Goal: Use online tool/utility: Use online tool/utility

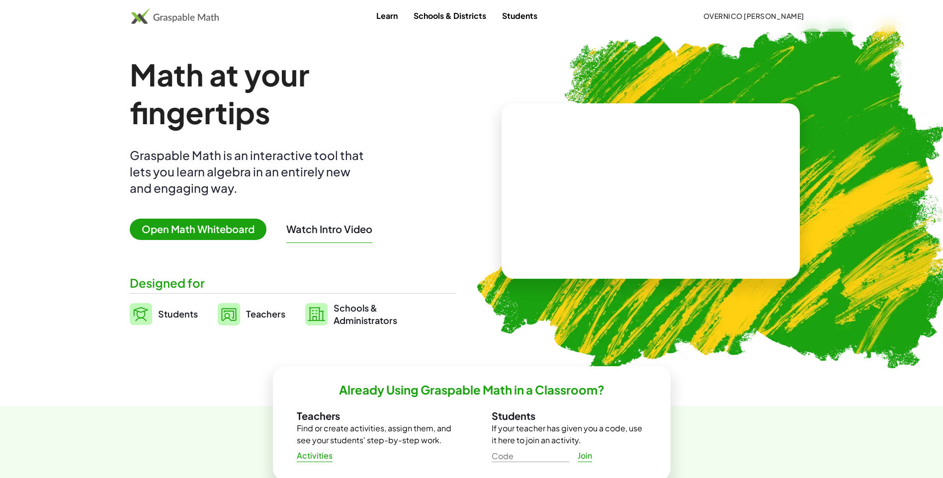
click at [631, 42] on img at bounding box center [709, 195] width 509 height 429
click at [185, 231] on span "Open Math Whiteboard" at bounding box center [198, 229] width 137 height 21
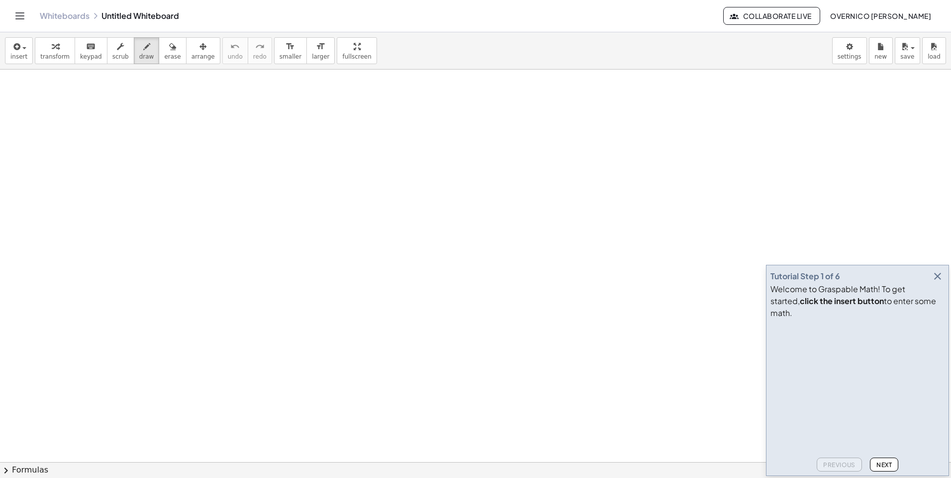
drag, startPoint x: 139, startPoint y: 51, endPoint x: 146, endPoint y: 1, distance: 49.8
click at [139, 51] on div "button" at bounding box center [146, 46] width 15 height 12
click at [941, 282] on icon "button" at bounding box center [937, 276] width 12 height 12
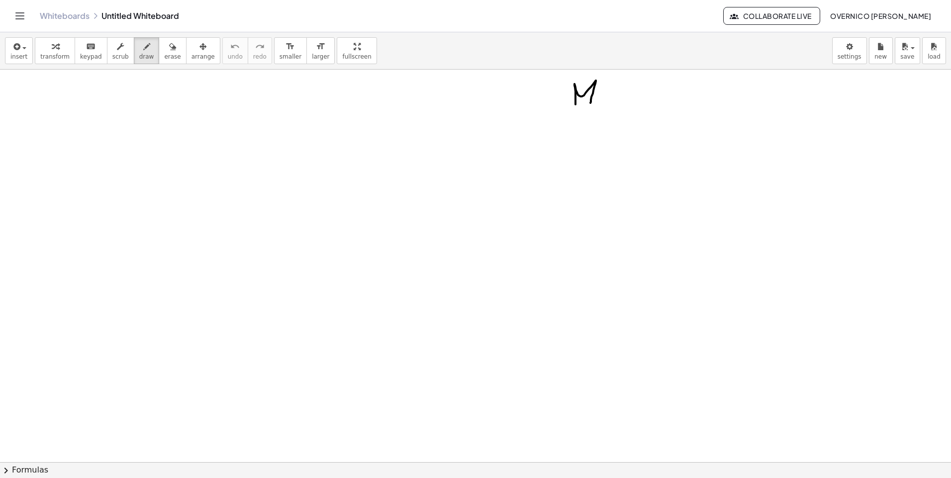
drag, startPoint x: 575, startPoint y: 104, endPoint x: 597, endPoint y: 88, distance: 27.6
drag, startPoint x: 603, startPoint y: 86, endPoint x: 607, endPoint y: 97, distance: 12.3
drag, startPoint x: 604, startPoint y: 93, endPoint x: 614, endPoint y: 90, distance: 10.3
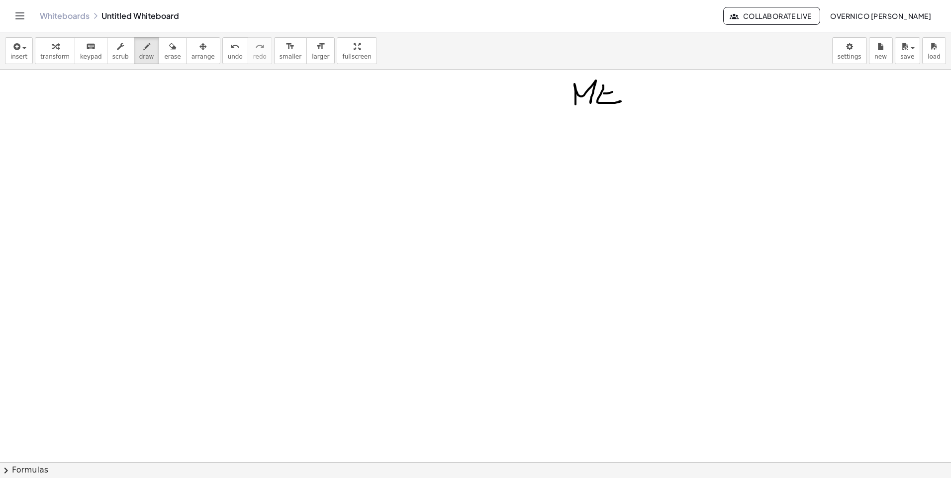
drag, startPoint x: 606, startPoint y: 82, endPoint x: 622, endPoint y: 83, distance: 16.4
drag, startPoint x: 632, startPoint y: 84, endPoint x: 633, endPoint y: 97, distance: 14.0
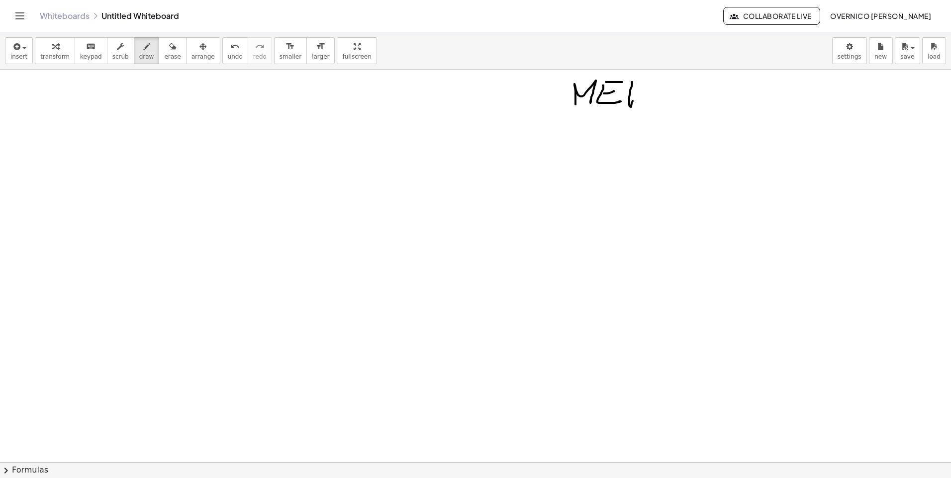
drag, startPoint x: 632, startPoint y: 83, endPoint x: 641, endPoint y: 83, distance: 9.0
drag, startPoint x: 627, startPoint y: 90, endPoint x: 638, endPoint y: 89, distance: 11.0
drag, startPoint x: 649, startPoint y: 95, endPoint x: 658, endPoint y: 97, distance: 9.2
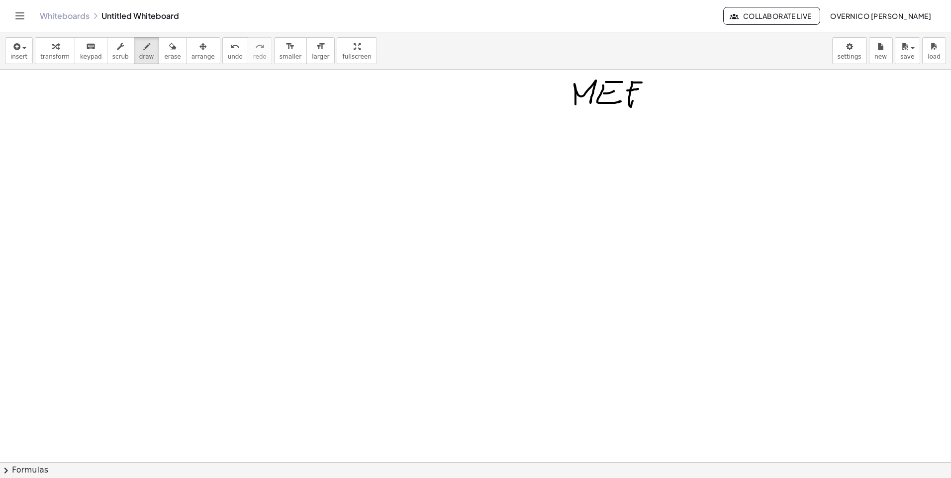
drag, startPoint x: 649, startPoint y: 99, endPoint x: 663, endPoint y: 99, distance: 13.4
drag, startPoint x: 680, startPoint y: 98, endPoint x: 703, endPoint y: 79, distance: 30.4
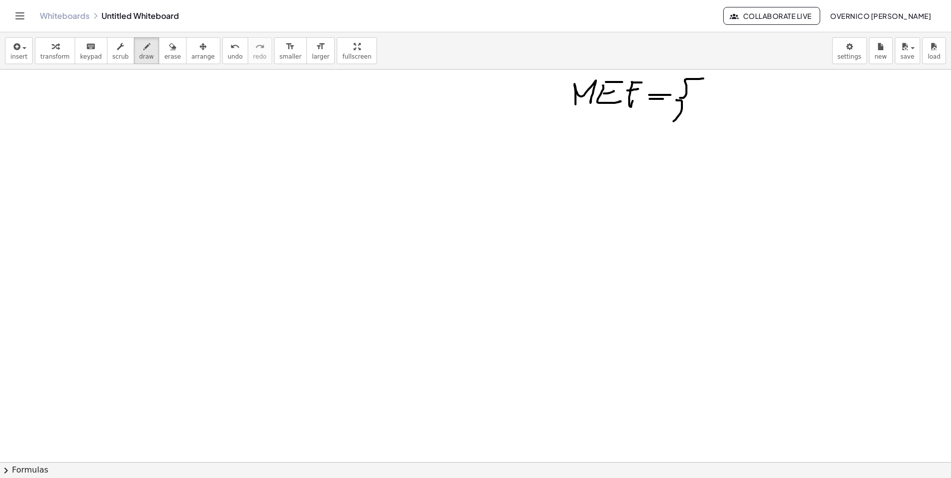
drag, startPoint x: 676, startPoint y: 100, endPoint x: 690, endPoint y: 128, distance: 31.4
click at [159, 49] on button "erase" at bounding box center [172, 50] width 27 height 27
drag, startPoint x: 581, startPoint y: 122, endPoint x: 801, endPoint y: 74, distance: 225.6
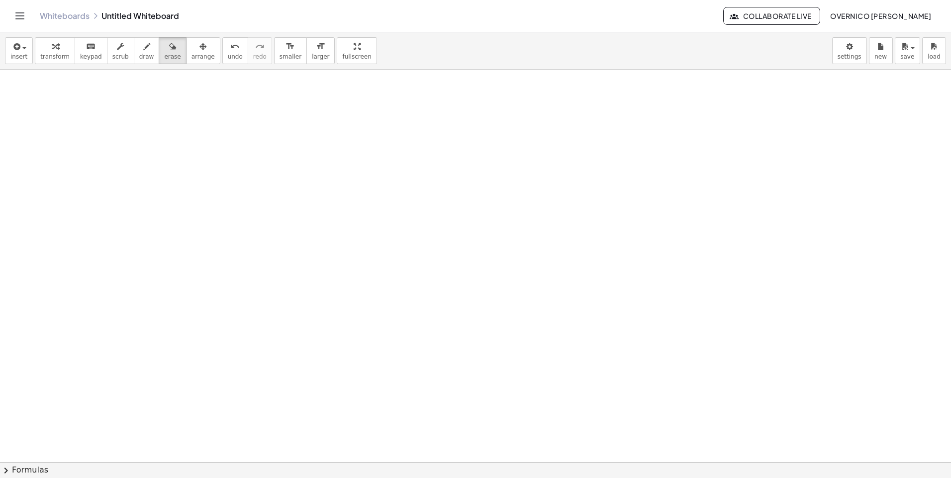
drag, startPoint x: 129, startPoint y: 53, endPoint x: 147, endPoint y: 72, distance: 25.7
click at [139, 53] on span "draw" at bounding box center [146, 56] width 15 height 7
drag, startPoint x: 681, startPoint y: 99, endPoint x: 716, endPoint y: 122, distance: 41.6
drag, startPoint x: 729, startPoint y: 118, endPoint x: 739, endPoint y: 126, distance: 13.1
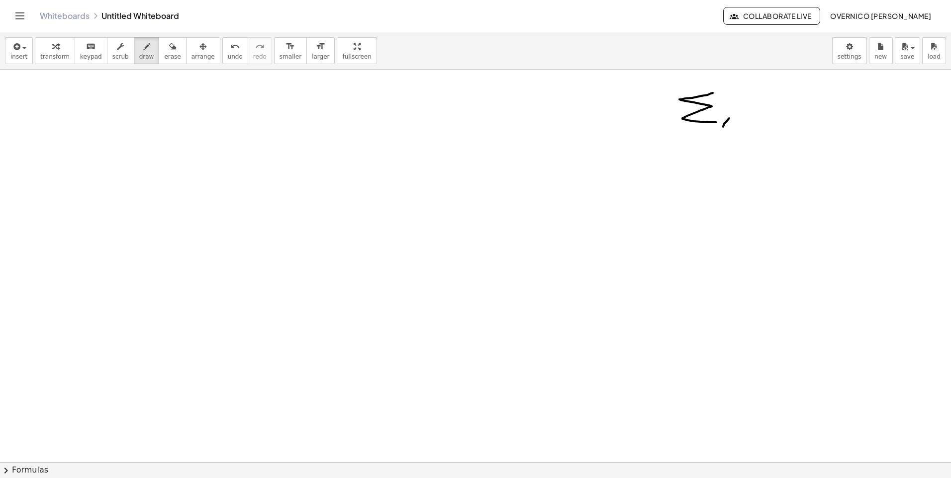
drag, startPoint x: 733, startPoint y: 124, endPoint x: 743, endPoint y: 121, distance: 10.4
drag, startPoint x: 762, startPoint y: 106, endPoint x: 791, endPoint y: 106, distance: 28.8
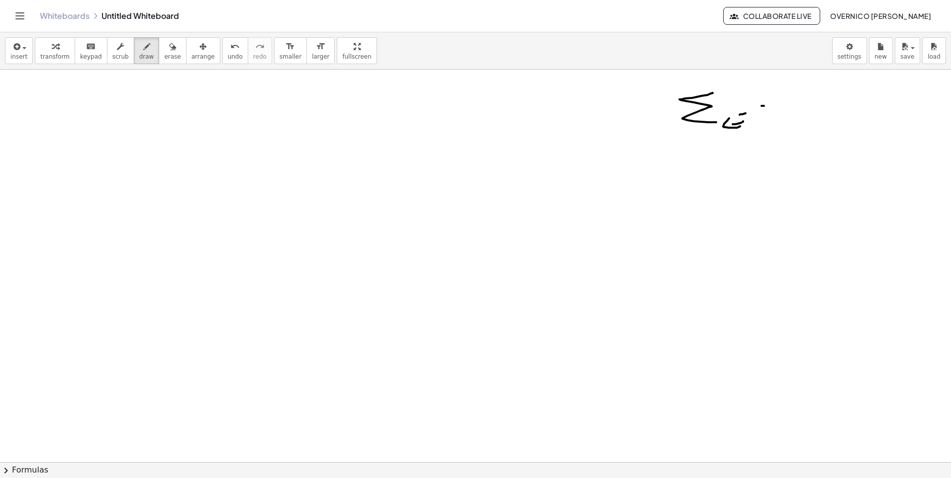
drag, startPoint x: 775, startPoint y: 110, endPoint x: 788, endPoint y: 109, distance: 13.5
drag, startPoint x: 802, startPoint y: 108, endPoint x: 829, endPoint y: 90, distance: 33.0
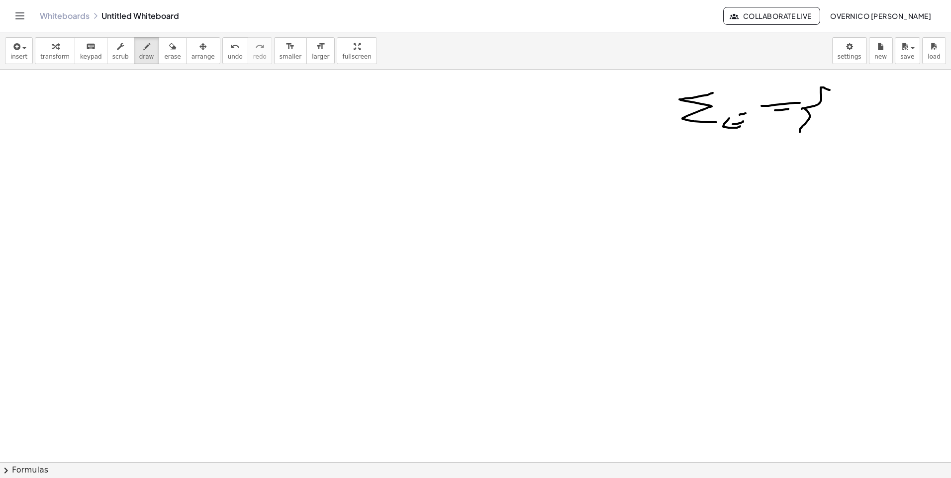
drag, startPoint x: 805, startPoint y: 109, endPoint x: 830, endPoint y: 128, distance: 31.2
drag, startPoint x: 836, startPoint y: 111, endPoint x: 863, endPoint y: 108, distance: 27.0
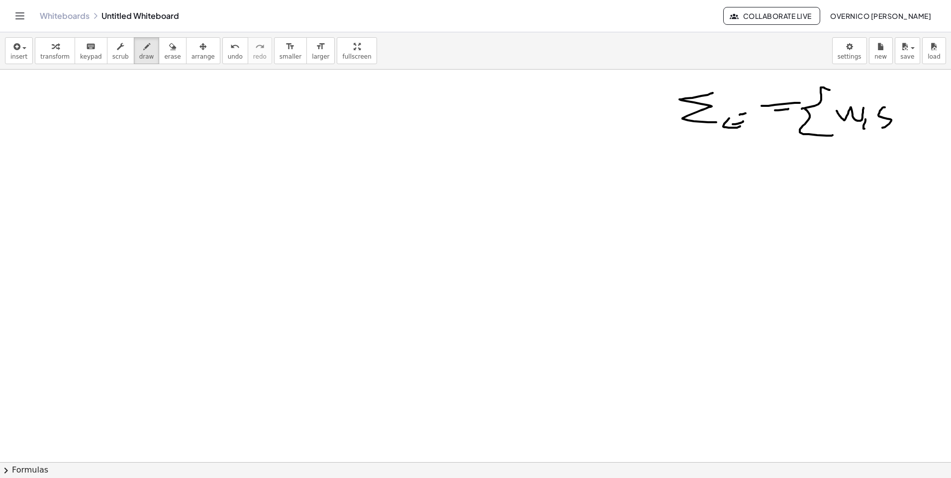
drag, startPoint x: 882, startPoint y: 108, endPoint x: 878, endPoint y: 135, distance: 27.2
drag, startPoint x: 902, startPoint y: 90, endPoint x: 897, endPoint y: 149, distance: 59.4
drag, startPoint x: 714, startPoint y: 148, endPoint x: 713, endPoint y: 175, distance: 26.9
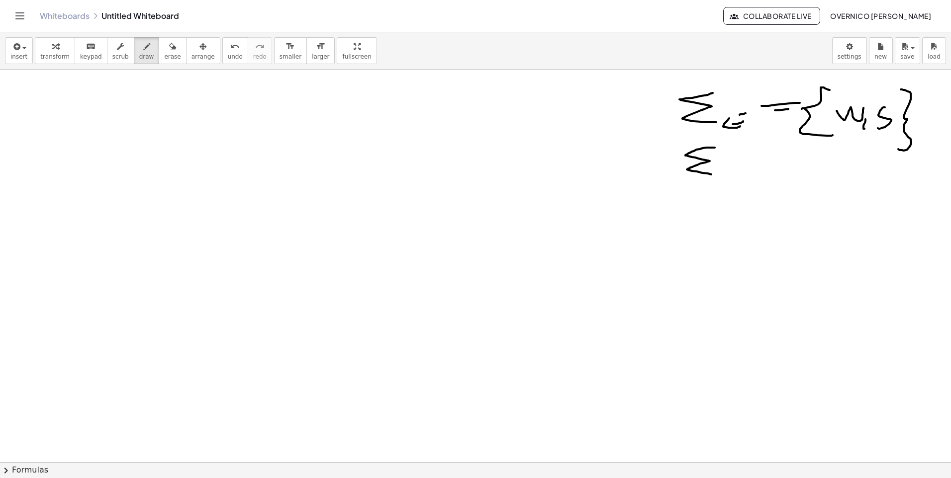
drag, startPoint x: 725, startPoint y: 171, endPoint x: 726, endPoint y: 181, distance: 11.0
drag, startPoint x: 779, startPoint y: 170, endPoint x: 769, endPoint y: 172, distance: 10.7
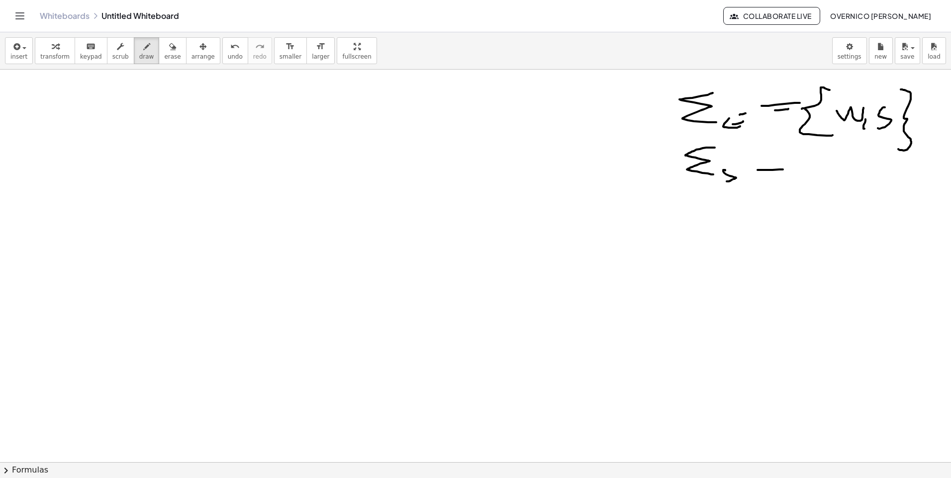
drag, startPoint x: 768, startPoint y: 172, endPoint x: 779, endPoint y: 172, distance: 10.4
drag, startPoint x: 792, startPoint y: 170, endPoint x: 811, endPoint y: 150, distance: 28.1
drag, startPoint x: 794, startPoint y: 169, endPoint x: 823, endPoint y: 190, distance: 36.3
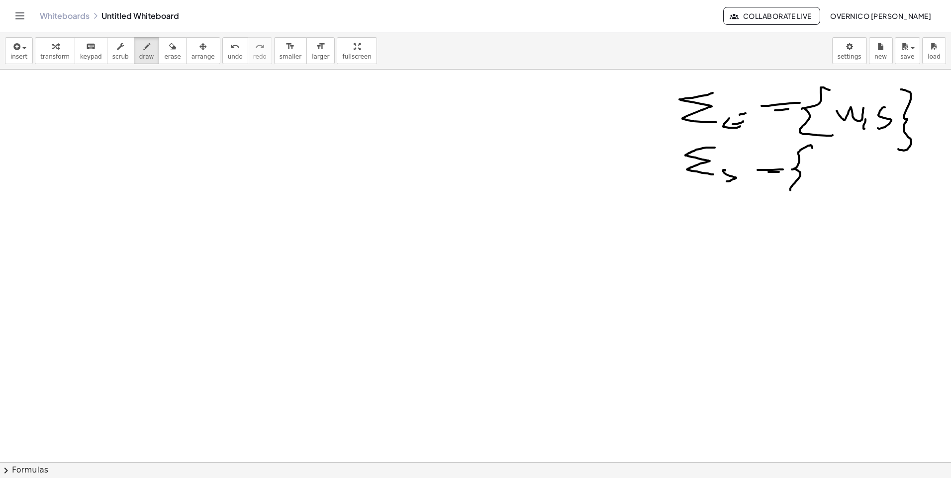
drag, startPoint x: 838, startPoint y: 165, endPoint x: 845, endPoint y: 178, distance: 14.7
drag
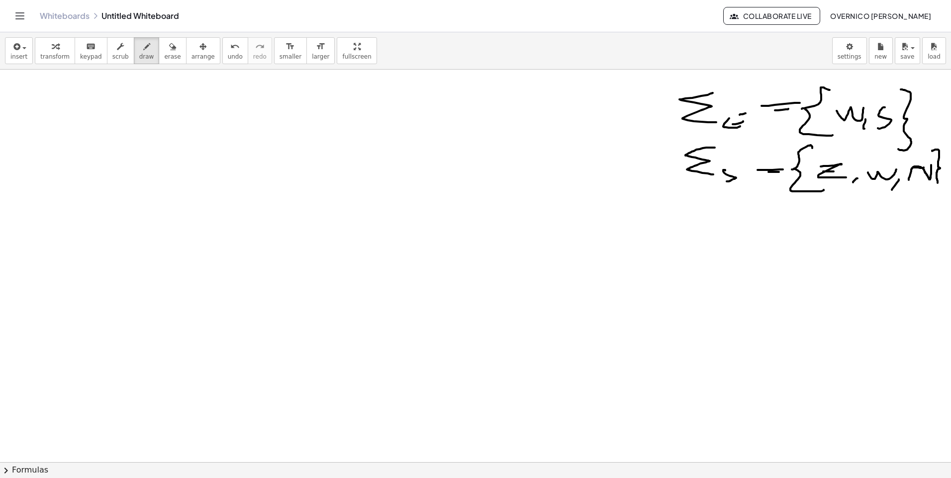
drag, startPoint x: 22, startPoint y: 109, endPoint x: 251, endPoint y: 115, distance: 228.8
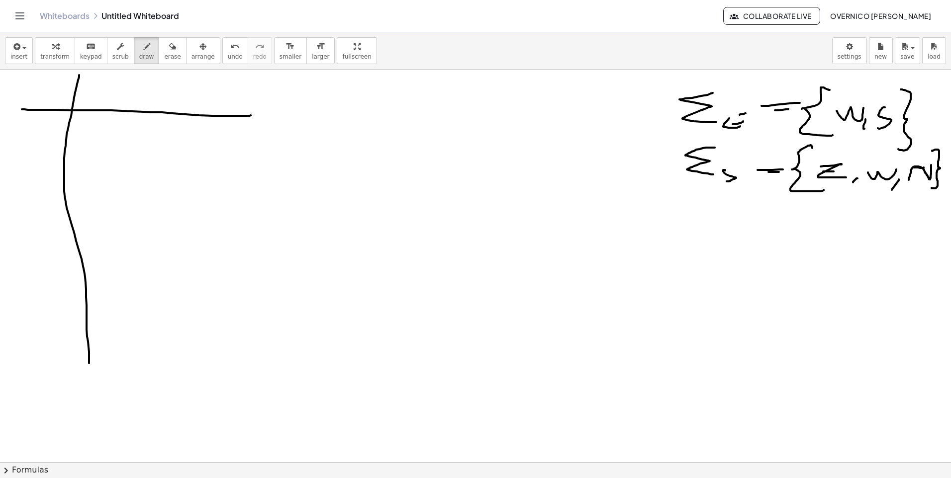
drag, startPoint x: 79, startPoint y: 75, endPoint x: 89, endPoint y: 364, distance: 289.0
drag, startPoint x: 175, startPoint y: 78, endPoint x: 184, endPoint y: 322, distance: 244.8
click at [169, 52] on icon "button" at bounding box center [172, 47] width 7 height 12
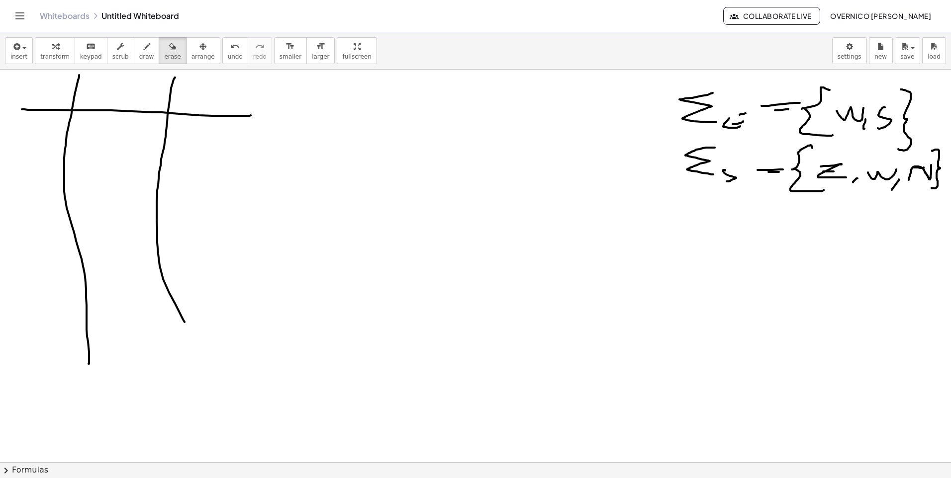
drag, startPoint x: 169, startPoint y: 83, endPoint x: 138, endPoint y: 96, distance: 33.6
drag, startPoint x: 138, startPoint y: 96, endPoint x: 189, endPoint y: 104, distance: 52.4
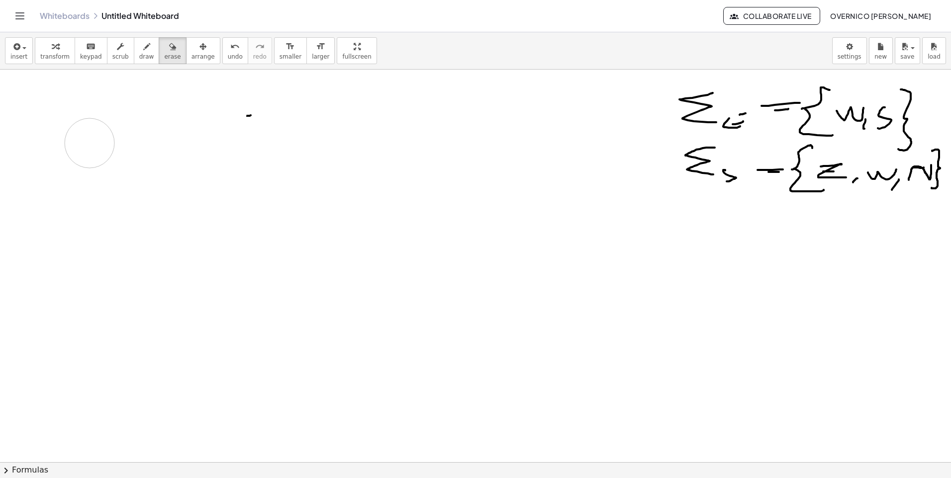
drag, startPoint x: 172, startPoint y: 84, endPoint x: 86, endPoint y: 103, distance: 88.8
click at [134, 59] on button "draw" at bounding box center [147, 50] width 26 height 27
drag, startPoint x: 771, startPoint y: 234, endPoint x: 800, endPoint y: 232, distance: 28.5
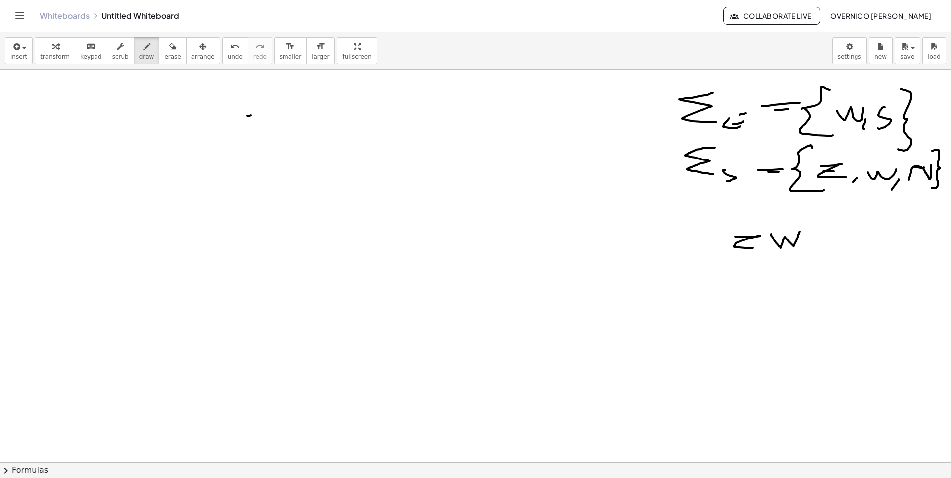
drag, startPoint x: 808, startPoint y: 234, endPoint x: 835, endPoint y: 232, distance: 26.9
drag, startPoint x: 844, startPoint y: 233, endPoint x: 868, endPoint y: 248, distance: 28.6
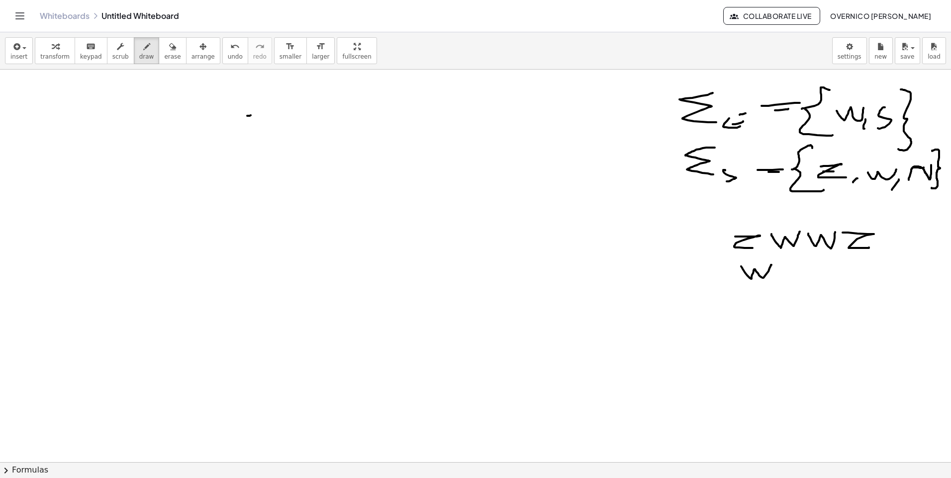
drag, startPoint x: 741, startPoint y: 267, endPoint x: 771, endPoint y: 265, distance: 30.4
drag, startPoint x: 783, startPoint y: 275, endPoint x: 806, endPoint y: 265, distance: 25.1
drag, startPoint x: 816, startPoint y: 270, endPoint x: 842, endPoint y: 257, distance: 28.7
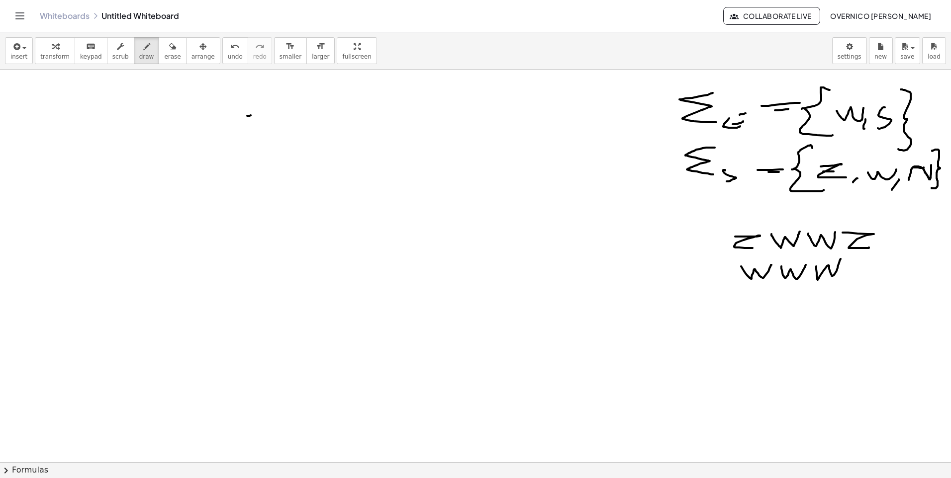
click at [164, 48] on div "button" at bounding box center [172, 46] width 16 height 12
click at [141, 55] on span "draw" at bounding box center [146, 56] width 15 height 7
drag, startPoint x: 22, startPoint y: 111, endPoint x: 242, endPoint y: 121, distance: 220.0
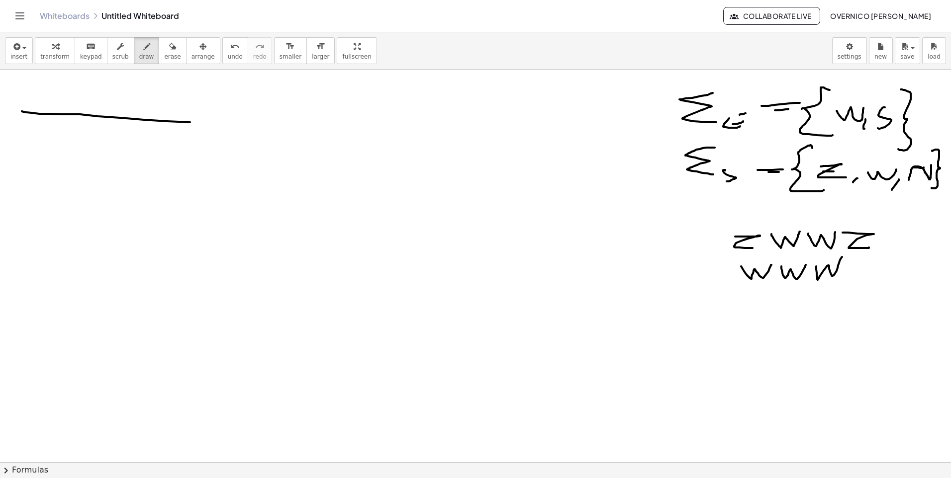
drag, startPoint x: 97, startPoint y: 93, endPoint x: 103, endPoint y: 334, distance: 240.7
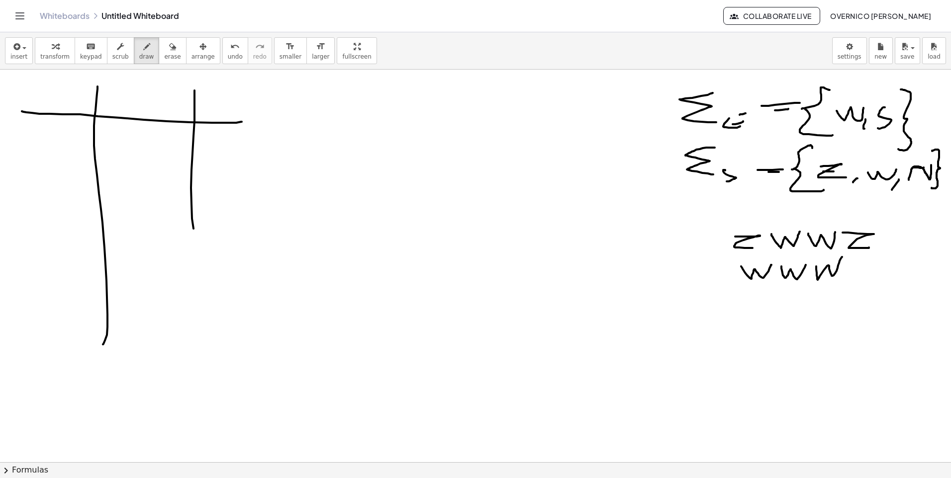
drag, startPoint x: 194, startPoint y: 90, endPoint x: 192, endPoint y: 230, distance: 139.2
drag, startPoint x: 126, startPoint y: 94, endPoint x: 159, endPoint y: 98, distance: 33.1
drag, startPoint x: 224, startPoint y: 98, endPoint x: 234, endPoint y: 113, distance: 17.9
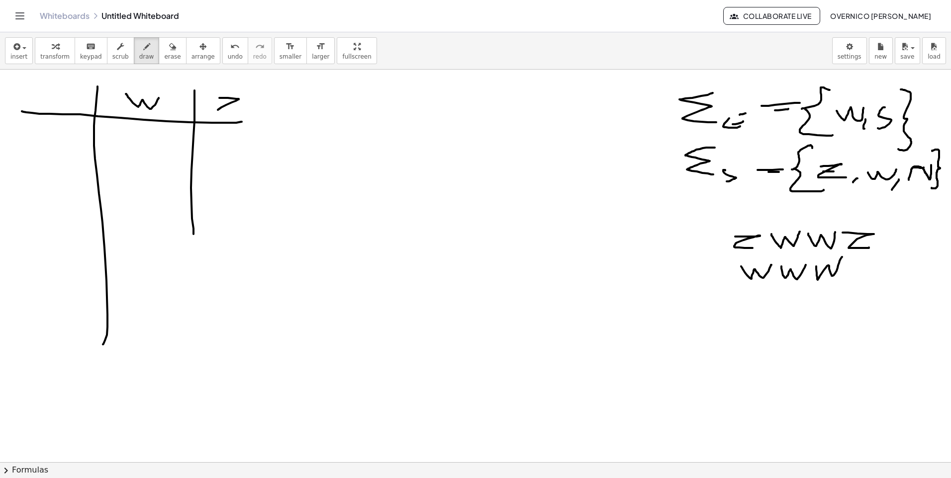
drag, startPoint x: 193, startPoint y: 231, endPoint x: 184, endPoint y: 300, distance: 69.8
click at [164, 58] on span "erase" at bounding box center [172, 56] width 16 height 7
click at [139, 54] on span "draw" at bounding box center [146, 56] width 15 height 7
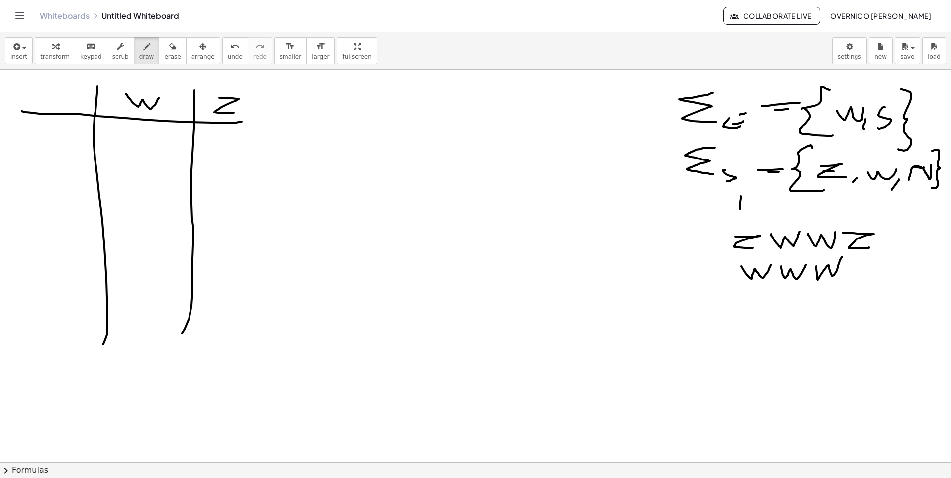
drag, startPoint x: 740, startPoint y: 196, endPoint x: 740, endPoint y: 214, distance: 17.9
drag, startPoint x: 736, startPoint y: 212, endPoint x: 746, endPoint y: 214, distance: 9.7
drag, startPoint x: 724, startPoint y: 263, endPoint x: 735, endPoint y: 265, distance: 11.0
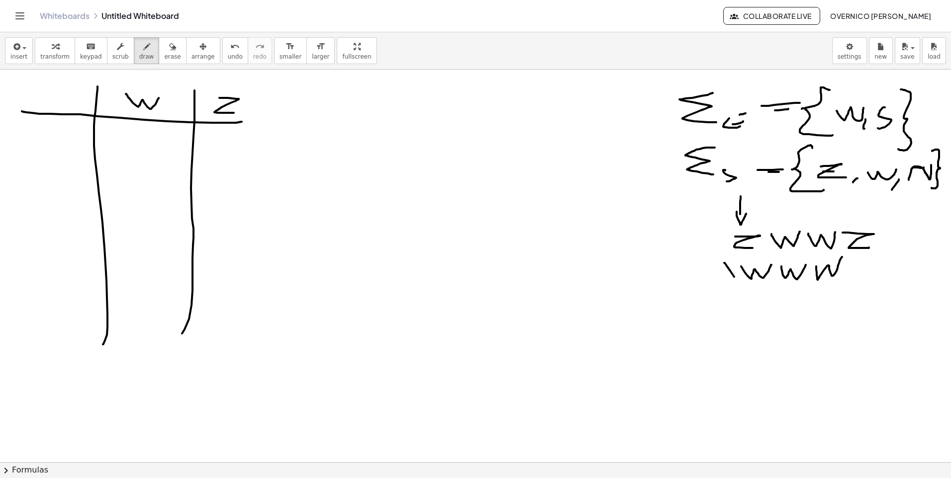
drag, startPoint x: 735, startPoint y: 260, endPoint x: 727, endPoint y: 293, distance: 33.8
drag, startPoint x: 752, startPoint y: 212, endPoint x: 776, endPoint y: 218, distance: 24.0
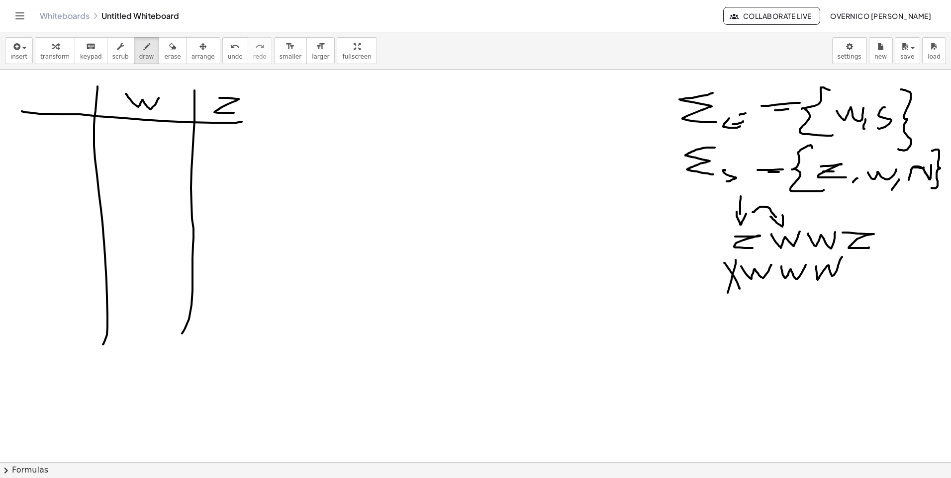
drag, startPoint x: 772, startPoint y: 218, endPoint x: 782, endPoint y: 220, distance: 10.6
drag, startPoint x: 759, startPoint y: 289, endPoint x: 759, endPoint y: 308, distance: 18.9
drag, startPoint x: 754, startPoint y: 292, endPoint x: 765, endPoint y: 295, distance: 11.8
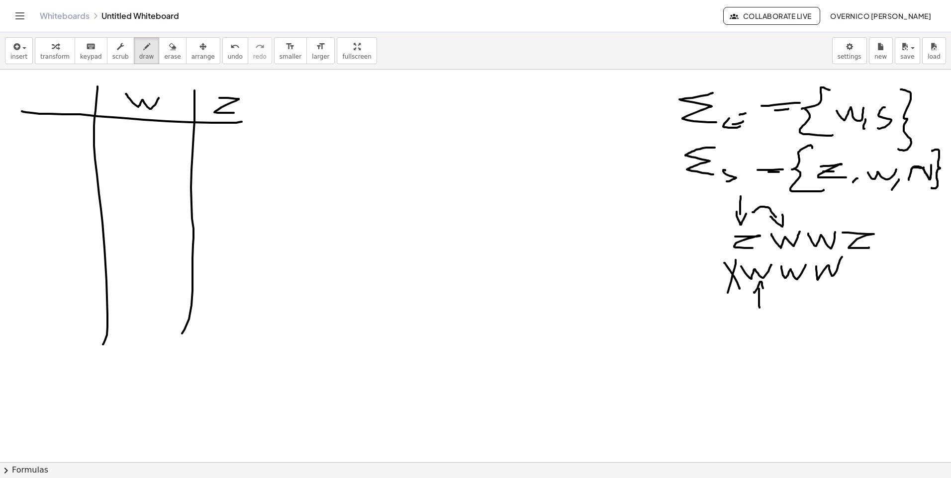
drag, startPoint x: 698, startPoint y: 220, endPoint x: 685, endPoint y: 219, distance: 13.5
click at [164, 54] on span "erase" at bounding box center [172, 56] width 16 height 7
drag, startPoint x: 651, startPoint y: 220, endPoint x: 580, endPoint y: 229, distance: 71.7
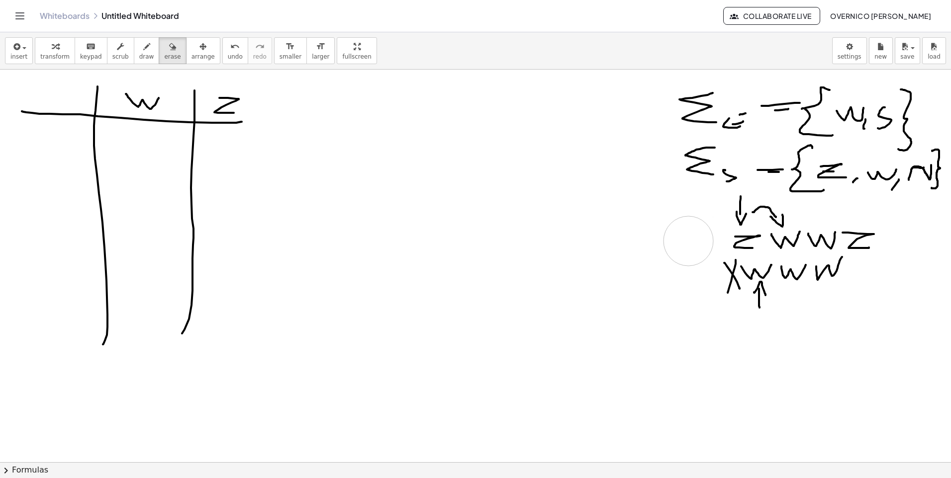
click at [139, 49] on div "button" at bounding box center [146, 46] width 15 height 12
drag, startPoint x: 26, startPoint y: 138, endPoint x: 36, endPoint y: 133, distance: 11.3
drag, startPoint x: 49, startPoint y: 134, endPoint x: 41, endPoint y: 162, distance: 28.8
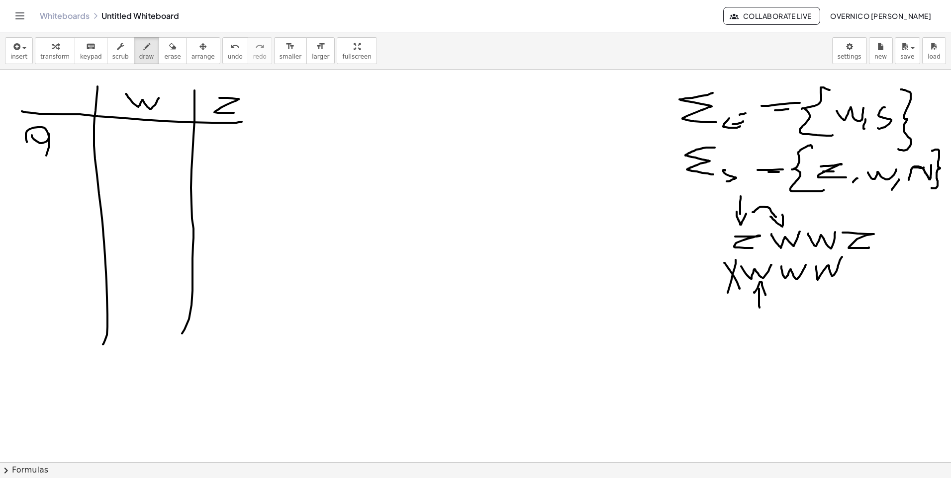
drag, startPoint x: 50, startPoint y: 159, endPoint x: 56, endPoint y: 159, distance: 6.0
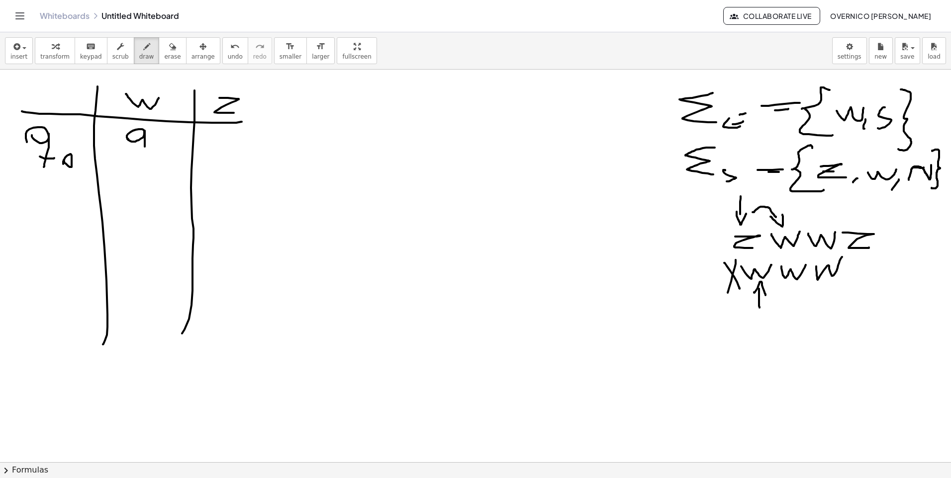
drag, startPoint x: 145, startPoint y: 131, endPoint x: 143, endPoint y: 161, distance: 30.4
drag, startPoint x: 221, startPoint y: 140, endPoint x: 219, endPoint y: 164, distance: 24.4
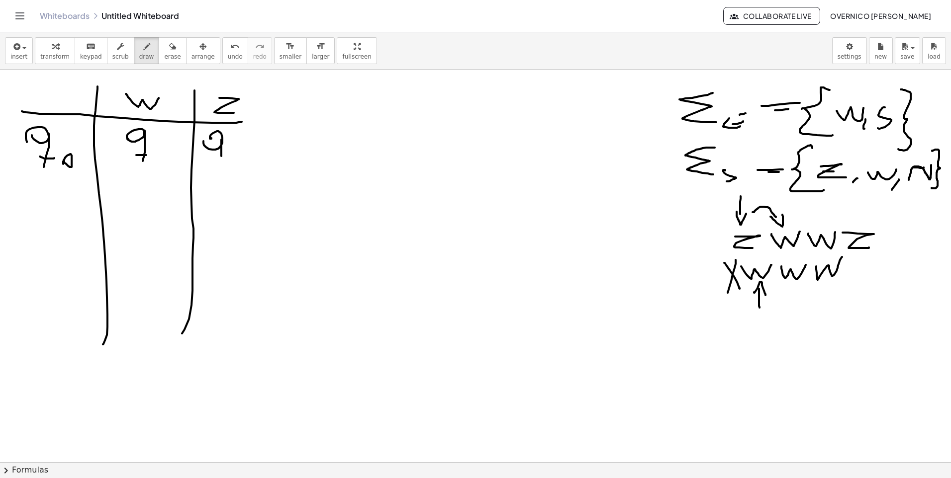
drag, startPoint x: 221, startPoint y: 160, endPoint x: 226, endPoint y: 160, distance: 5.0
drag, startPoint x: 232, startPoint y: 164, endPoint x: 239, endPoint y: 165, distance: 6.6
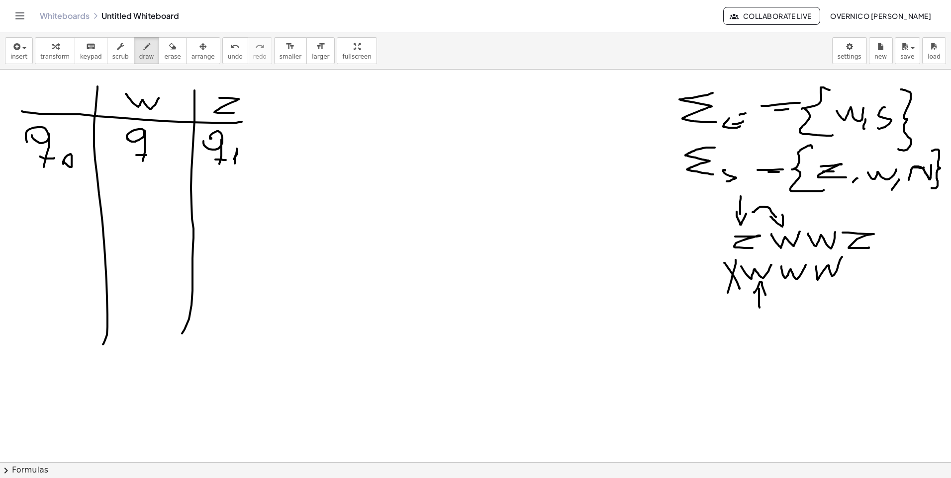
drag, startPoint x: 155, startPoint y: 156, endPoint x: 156, endPoint y: 167, distance: 11.0
drag, startPoint x: 49, startPoint y: 191, endPoint x: 49, endPoint y: 211, distance: 19.9
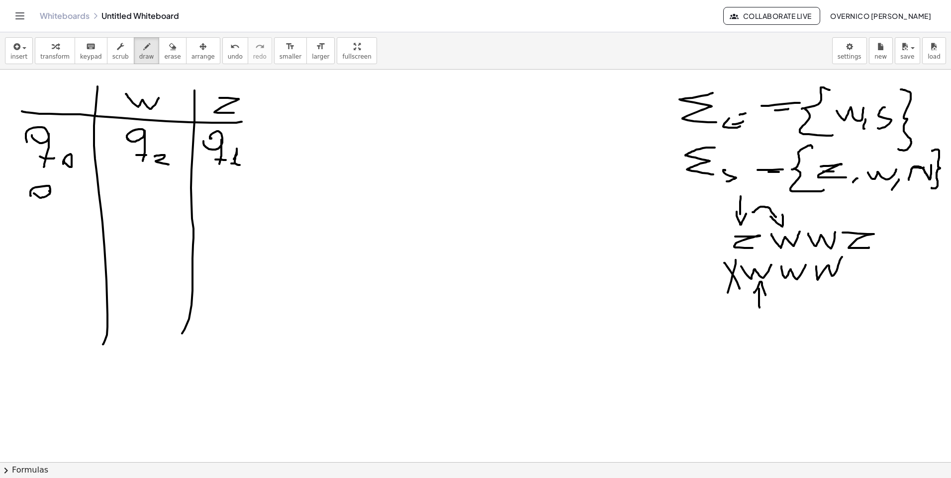
drag, startPoint x: 42, startPoint y: 205, endPoint x: 58, endPoint y: 205, distance: 15.9
drag, startPoint x: 66, startPoint y: 206, endPoint x: 62, endPoint y: 210, distance: 5.3
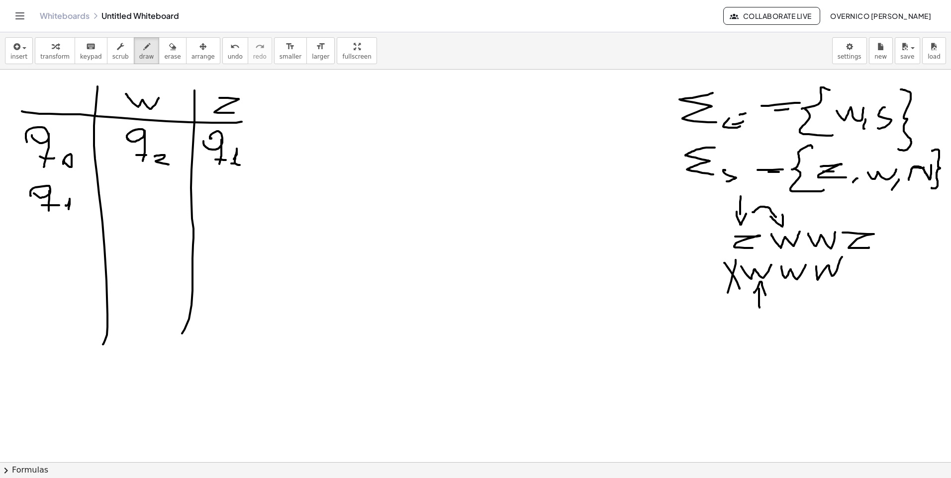
drag, startPoint x: 128, startPoint y: 191, endPoint x: 133, endPoint y: 189, distance: 5.1
drag, startPoint x: 42, startPoint y: 231, endPoint x: 48, endPoint y: 235, distance: 7.6
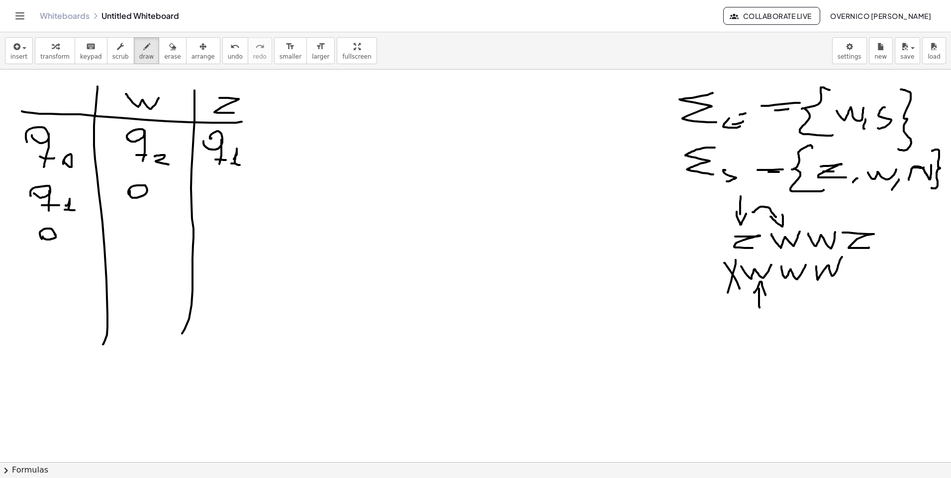
drag, startPoint x: 55, startPoint y: 235, endPoint x: 51, endPoint y: 247, distance: 12.3
drag, startPoint x: 72, startPoint y: 248, endPoint x: 79, endPoint y: 254, distance: 9.2
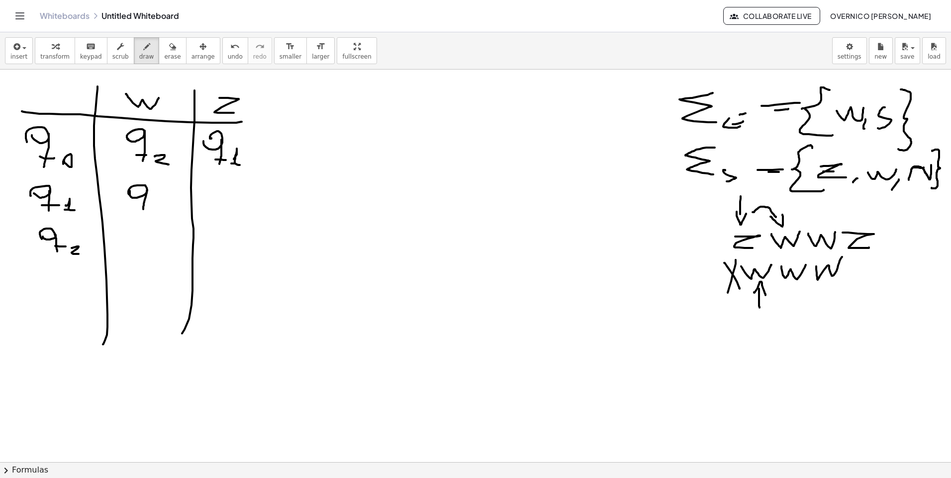
drag, startPoint x: 147, startPoint y: 191, endPoint x: 143, endPoint y: 209, distance: 18.7
drag, startPoint x: 139, startPoint y: 207, endPoint x: 152, endPoint y: 204, distance: 13.8
drag, startPoint x: 157, startPoint y: 204, endPoint x: 174, endPoint y: 213, distance: 18.9
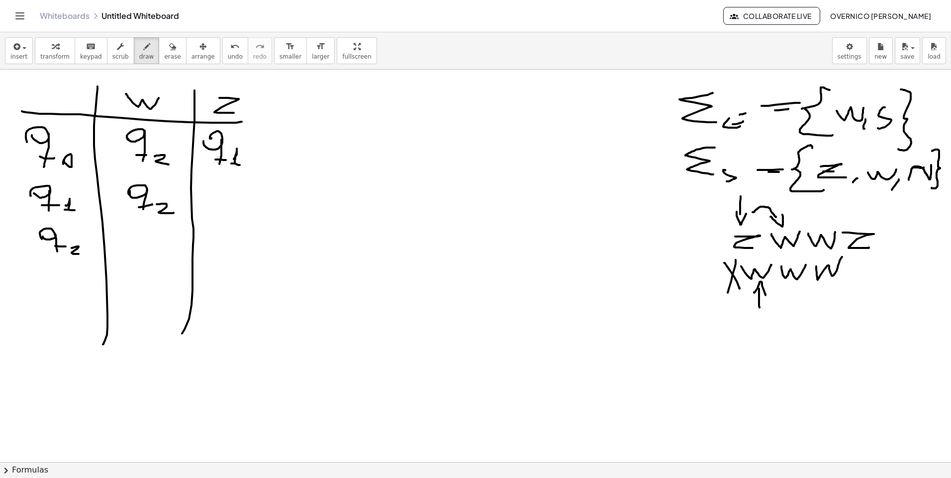
drag, startPoint x: 227, startPoint y: 188, endPoint x: 225, endPoint y: 213, distance: 25.0
drag, startPoint x: 225, startPoint y: 208, endPoint x: 230, endPoint y: 210, distance: 5.8
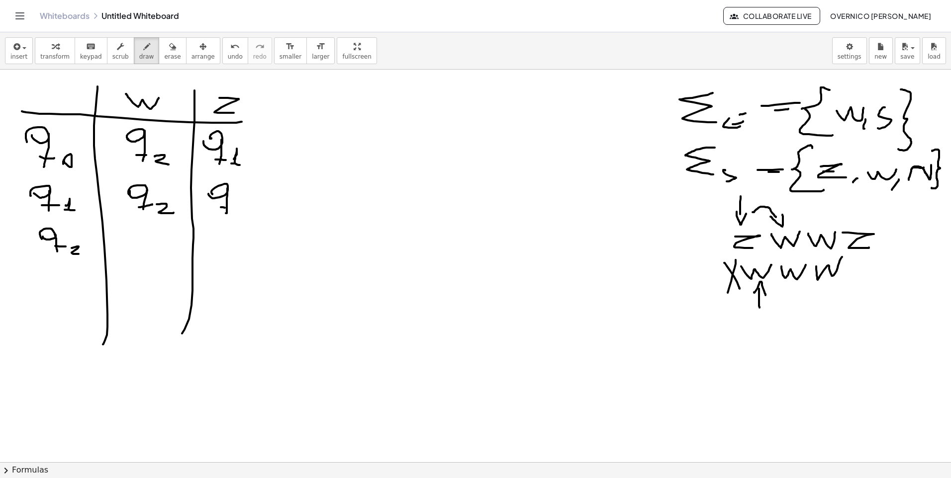
drag, startPoint x: 234, startPoint y: 214, endPoint x: 243, endPoint y: 215, distance: 9.6
drag, startPoint x: 281, startPoint y: 248, endPoint x: 311, endPoint y: 219, distance: 41.2
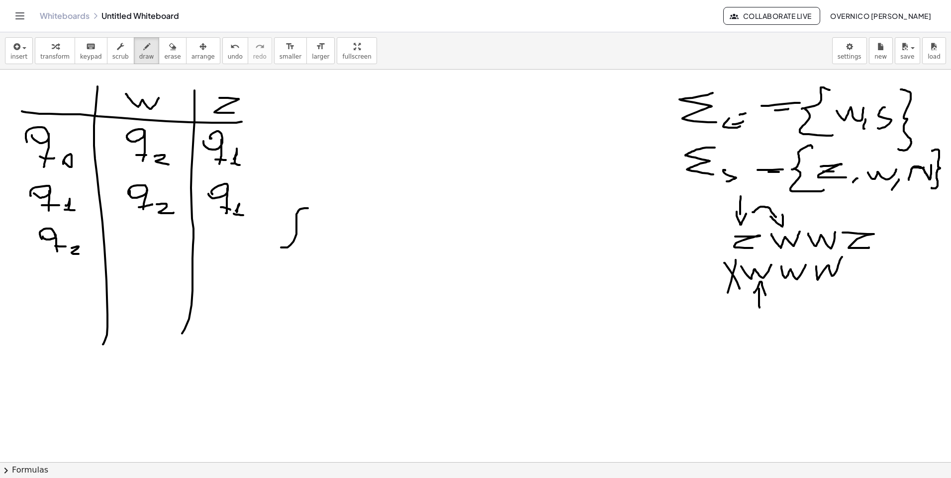
drag, startPoint x: 283, startPoint y: 249, endPoint x: 302, endPoint y: 276, distance: 33.2
drag, startPoint x: 319, startPoint y: 238, endPoint x: 344, endPoint y: 237, distance: 24.4
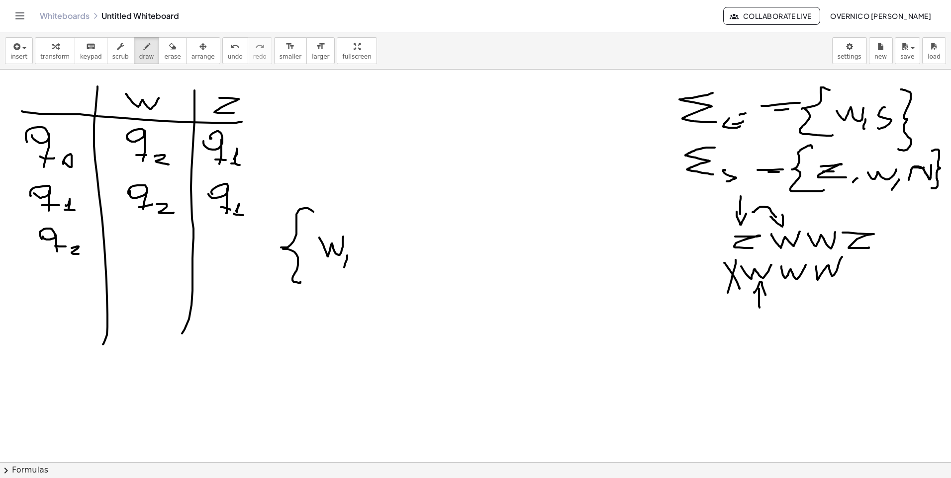
drag, startPoint x: 347, startPoint y: 256, endPoint x: 352, endPoint y: 262, distance: 7.5
drag, startPoint x: 365, startPoint y: 238, endPoint x: 380, endPoint y: 255, distance: 22.9
drag, startPoint x: 395, startPoint y: 243, endPoint x: 404, endPoint y: 266, distance: 24.7
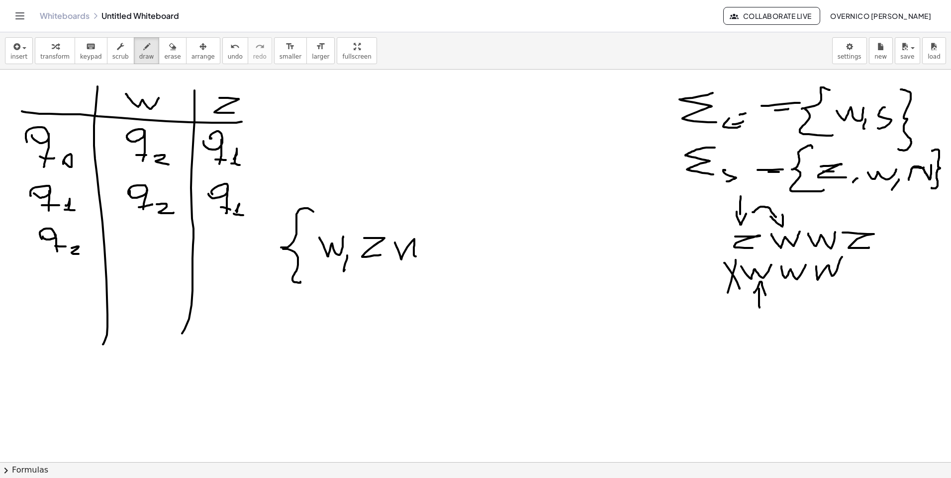
drag, startPoint x: 7, startPoint y: 194, endPoint x: 23, endPoint y: 194, distance: 15.4
drag, startPoint x: 13, startPoint y: 188, endPoint x: 13, endPoint y: 197, distance: 8.5
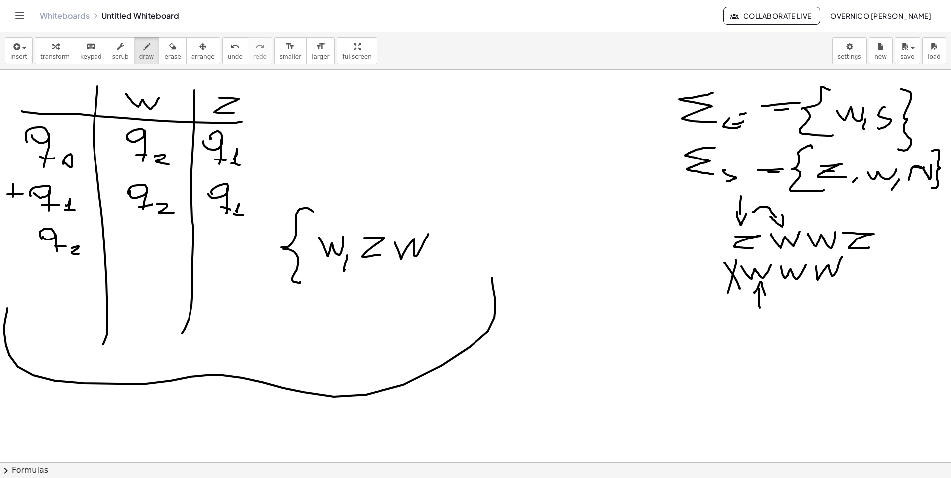
drag, startPoint x: 7, startPoint y: 308, endPoint x: 479, endPoint y: 253, distance: 475.1
drag, startPoint x: 532, startPoint y: 384, endPoint x: 542, endPoint y: 395, distance: 14.4
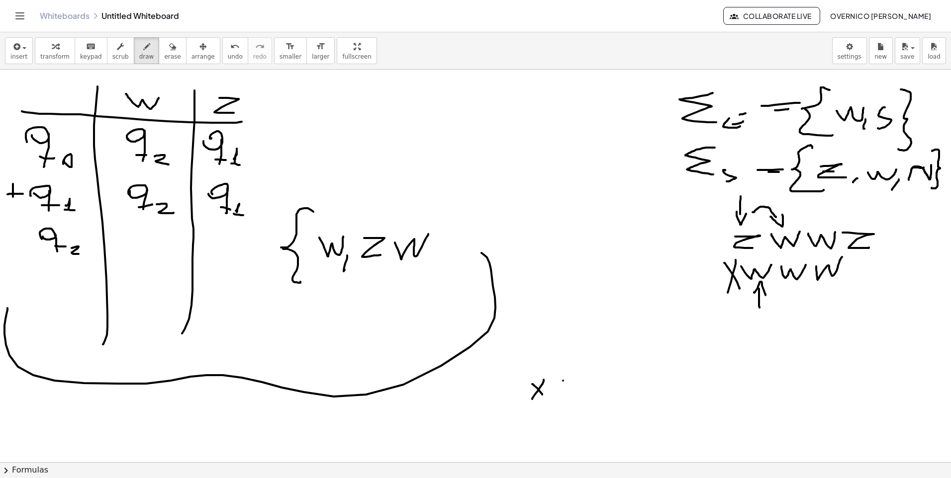
drag, startPoint x: 563, startPoint y: 381, endPoint x: 574, endPoint y: 394, distance: 17.6
drag, startPoint x: 562, startPoint y: 393, endPoint x: 557, endPoint y: 399, distance: 7.7
drag, startPoint x: 591, startPoint y: 379, endPoint x: 600, endPoint y: 389, distance: 13.1
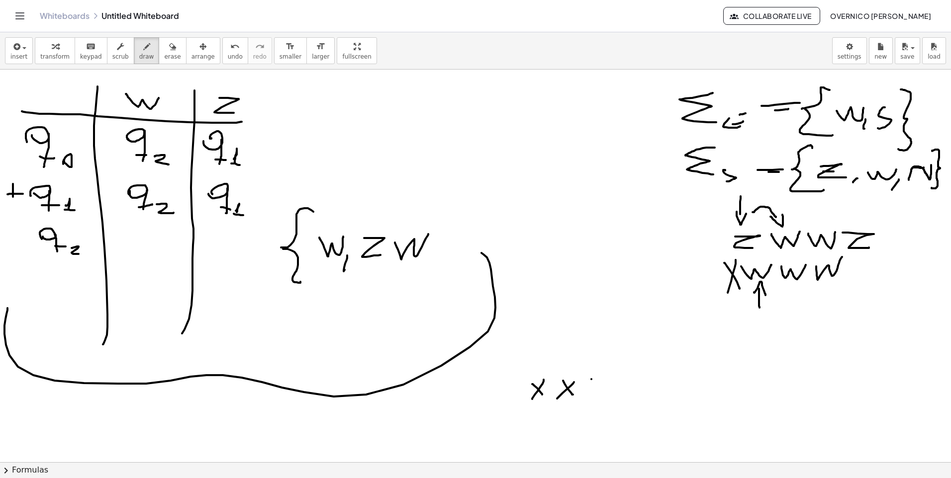
drag, startPoint x: 604, startPoint y: 378, endPoint x: 590, endPoint y: 389, distance: 17.4
drag, startPoint x: 541, startPoint y: 363, endPoint x: 540, endPoint y: 371, distance: 8.0
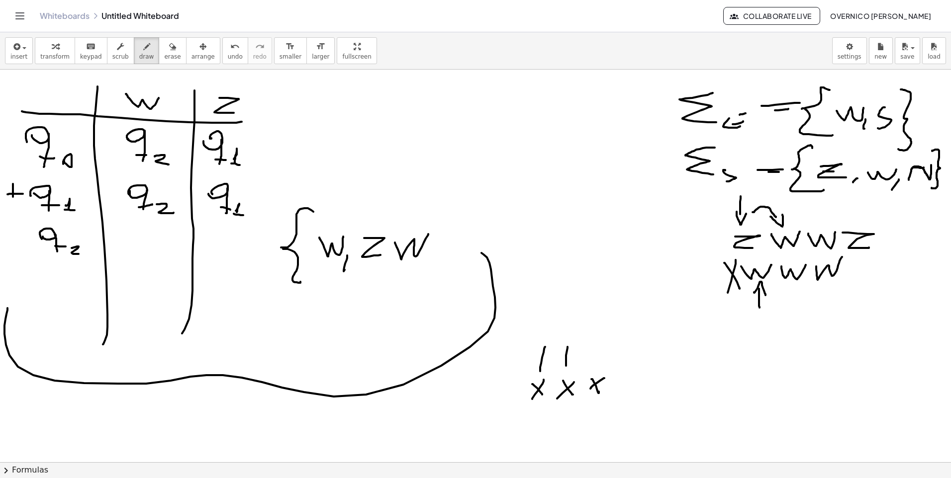
drag, startPoint x: 595, startPoint y: 349, endPoint x: 593, endPoint y: 371, distance: 22.9
drag, startPoint x: 614, startPoint y: 373, endPoint x: 630, endPoint y: 386, distance: 20.6
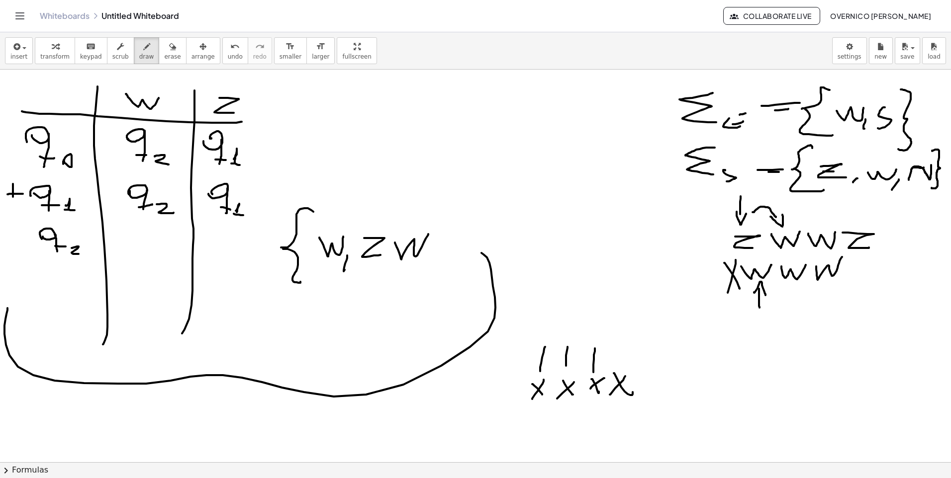
drag, startPoint x: 624, startPoint y: 378, endPoint x: 610, endPoint y: 395, distance: 22.2
drag, startPoint x: 676, startPoint y: 234, endPoint x: 707, endPoint y: 239, distance: 31.2
drag, startPoint x: 650, startPoint y: 280, endPoint x: 705, endPoint y: 273, distance: 54.6
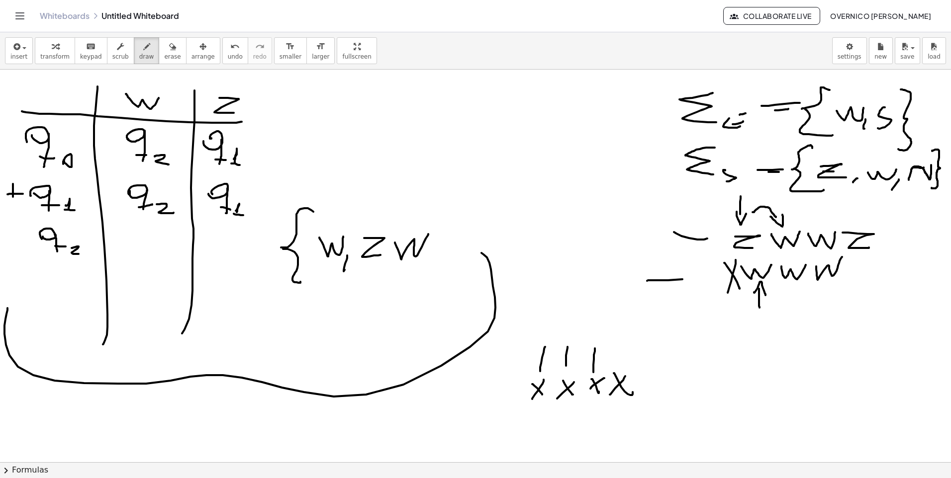
drag, startPoint x: 645, startPoint y: 280, endPoint x: 638, endPoint y: 251, distance: 30.8
drag, startPoint x: 662, startPoint y: 234, endPoint x: 632, endPoint y: 250, distance: 34.0
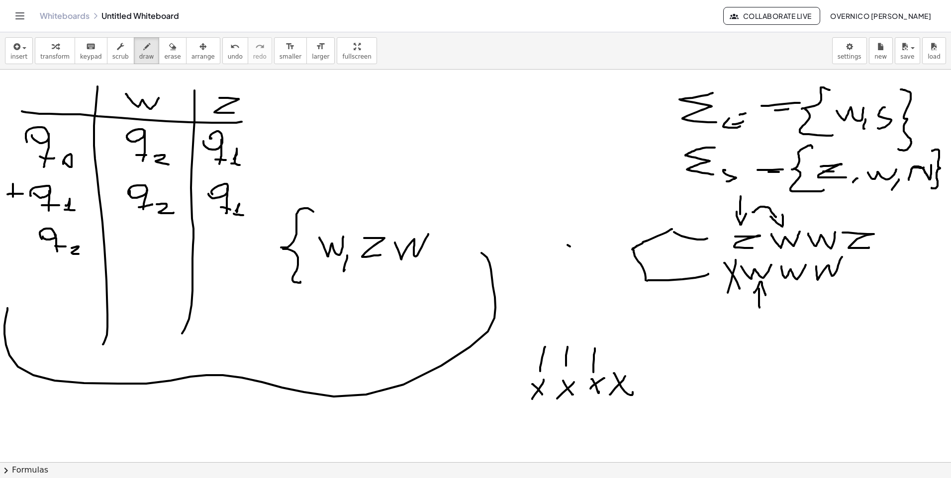
drag, startPoint x: 570, startPoint y: 247, endPoint x: 587, endPoint y: 241, distance: 18.4
drag, startPoint x: 598, startPoint y: 248, endPoint x: 590, endPoint y: 252, distance: 8.9
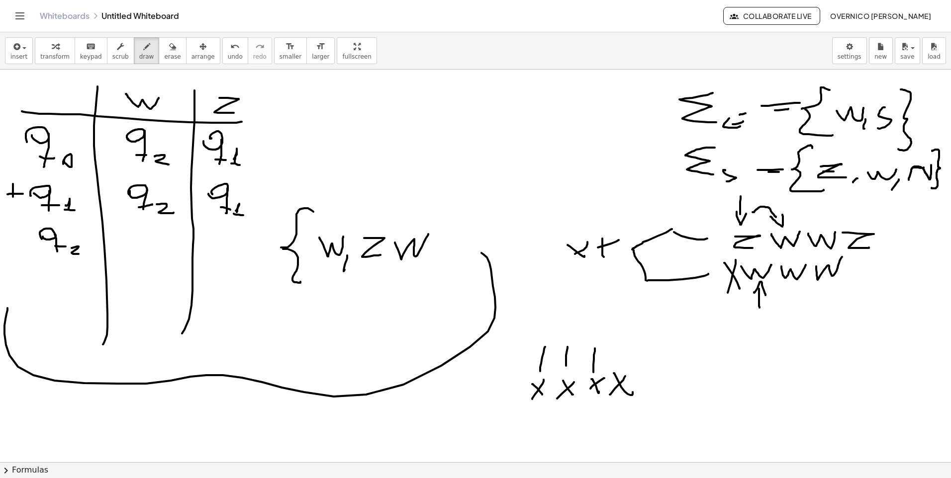
drag, startPoint x: 619, startPoint y: 242, endPoint x: 626, endPoint y: 245, distance: 7.4
drag, startPoint x: 627, startPoint y: 240, endPoint x: 619, endPoint y: 253, distance: 15.4
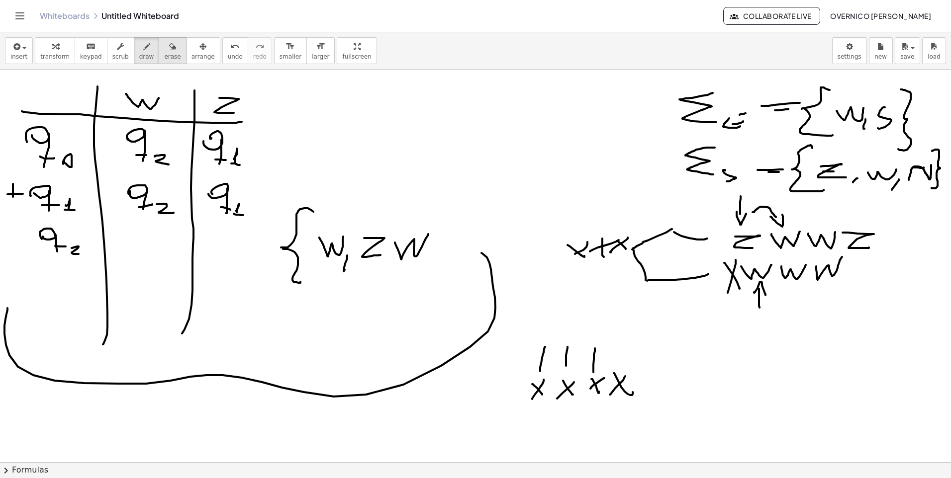
click at [169, 48] on icon "button" at bounding box center [172, 47] width 7 height 12
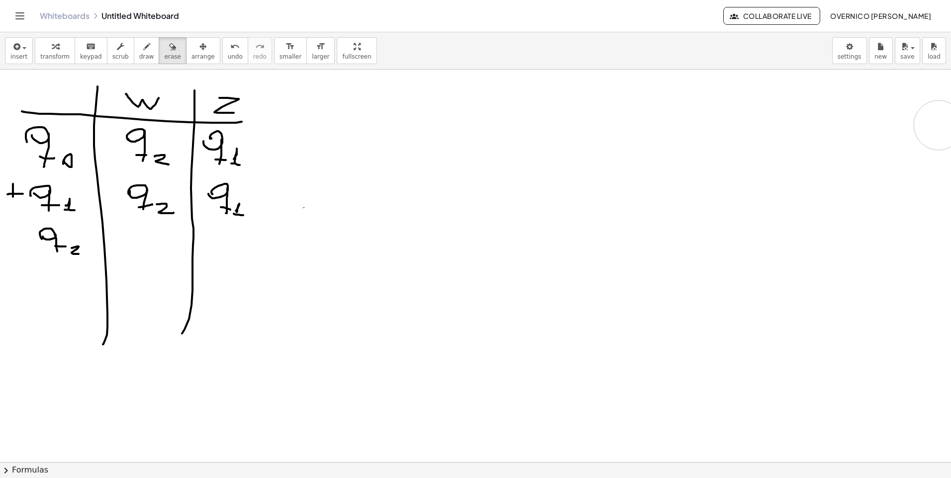
drag, startPoint x: 331, startPoint y: 233, endPoint x: 449, endPoint y: 171, distance: 133.0
click at [139, 51] on div "button" at bounding box center [146, 46] width 15 height 12
drag, startPoint x: 228, startPoint y: 123, endPoint x: 289, endPoint y: 121, distance: 60.7
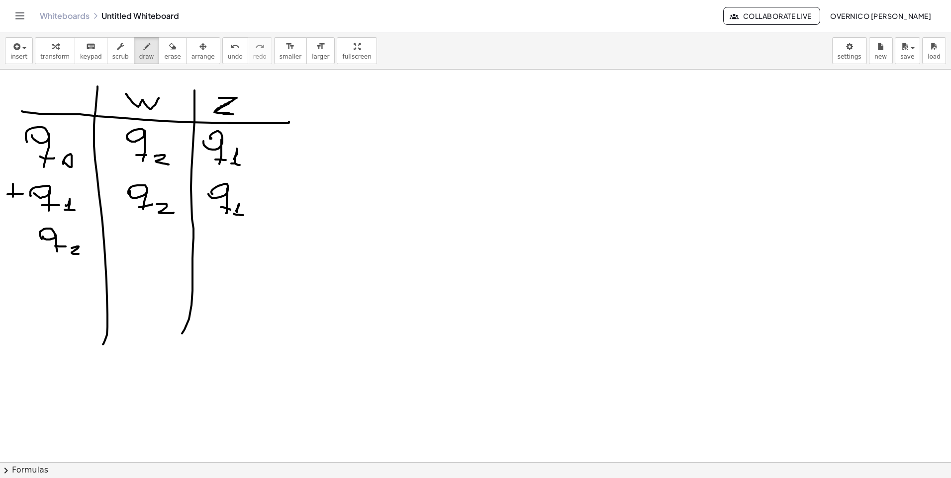
drag, startPoint x: 219, startPoint y: 98, endPoint x: 240, endPoint y: 113, distance: 26.0
drag, startPoint x: 683, startPoint y: 139, endPoint x: 710, endPoint y: 135, distance: 26.7
drag, startPoint x: 660, startPoint y: 129, endPoint x: 717, endPoint y: 137, distance: 57.2
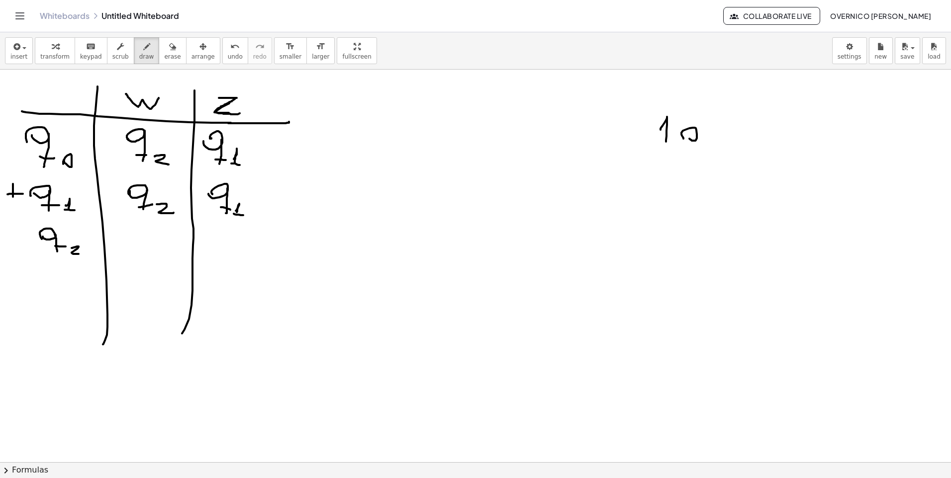
drag, startPoint x: 710, startPoint y: 137, endPoint x: 675, endPoint y: 123, distance: 37.5
drag, startPoint x: 158, startPoint y: 52, endPoint x: 708, endPoint y: 141, distance: 557.5
click at [169, 52] on icon "button" at bounding box center [172, 47] width 7 height 12
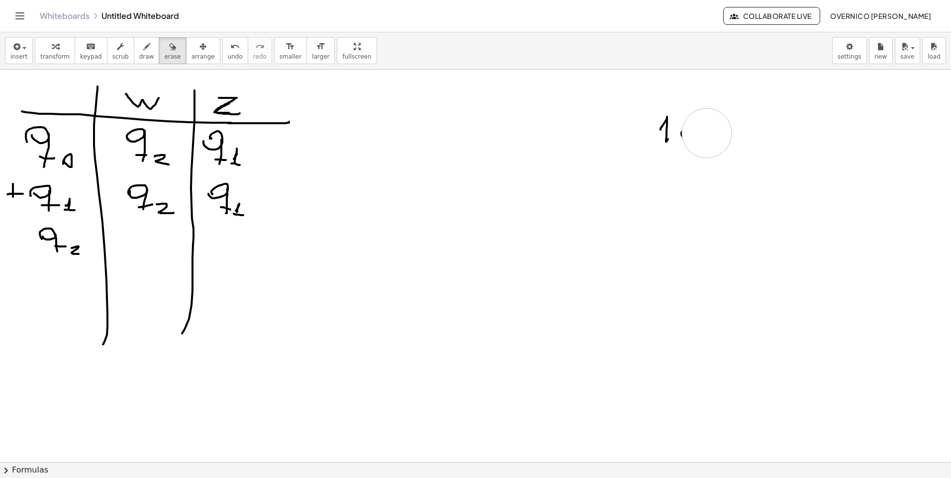
drag, startPoint x: 748, startPoint y: 141, endPoint x: 698, endPoint y: 132, distance: 51.6
drag, startPoint x: 128, startPoint y: 52, endPoint x: 151, endPoint y: 59, distance: 23.9
click at [139, 52] on div "button" at bounding box center [146, 46] width 15 height 12
drag, startPoint x: 694, startPoint y: 120, endPoint x: 716, endPoint y: 134, distance: 25.7
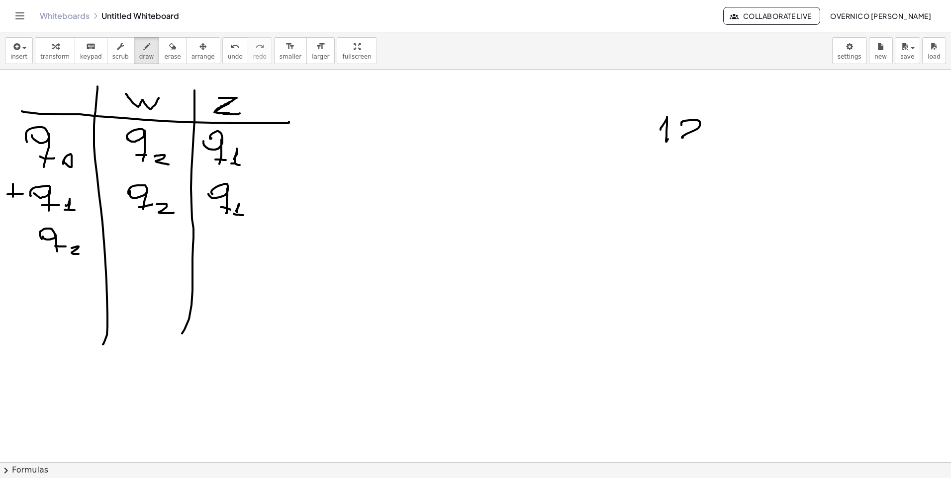
drag, startPoint x: 712, startPoint y: 127, endPoint x: 738, endPoint y: 136, distance: 27.2
drag, startPoint x: 744, startPoint y: 129, endPoint x: 742, endPoint y: 142, distance: 13.1
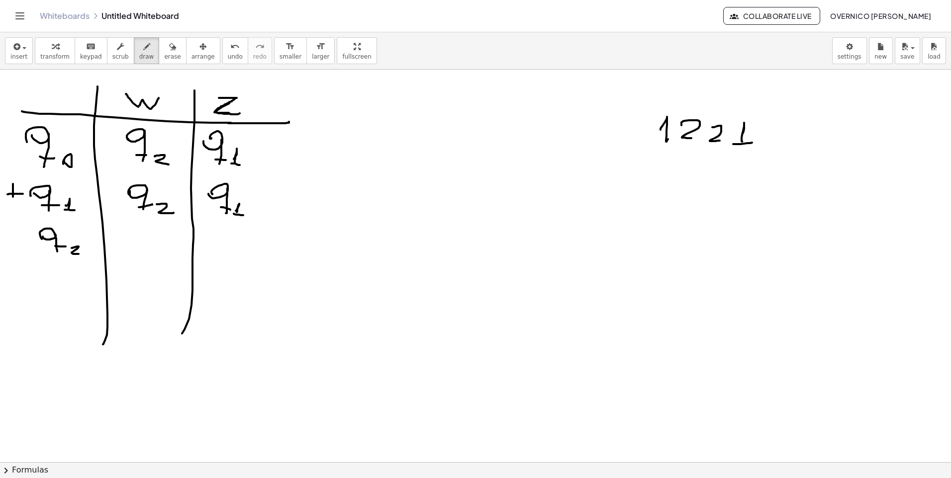
drag, startPoint x: 734, startPoint y: 144, endPoint x: 697, endPoint y: 159, distance: 40.0
drag, startPoint x: 664, startPoint y: 161, endPoint x: 682, endPoint y: 167, distance: 18.9
drag, startPoint x: 690, startPoint y: 161, endPoint x: 704, endPoint y: 169, distance: 15.8
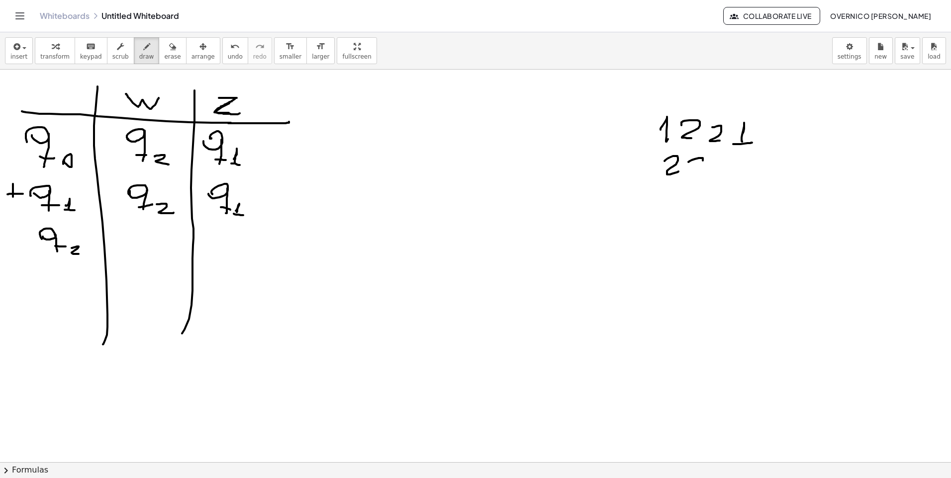
drag, startPoint x: 712, startPoint y: 161, endPoint x: 723, endPoint y: 170, distance: 14.2
drag, startPoint x: 705, startPoint y: 151, endPoint x: 725, endPoint y: 151, distance: 20.4
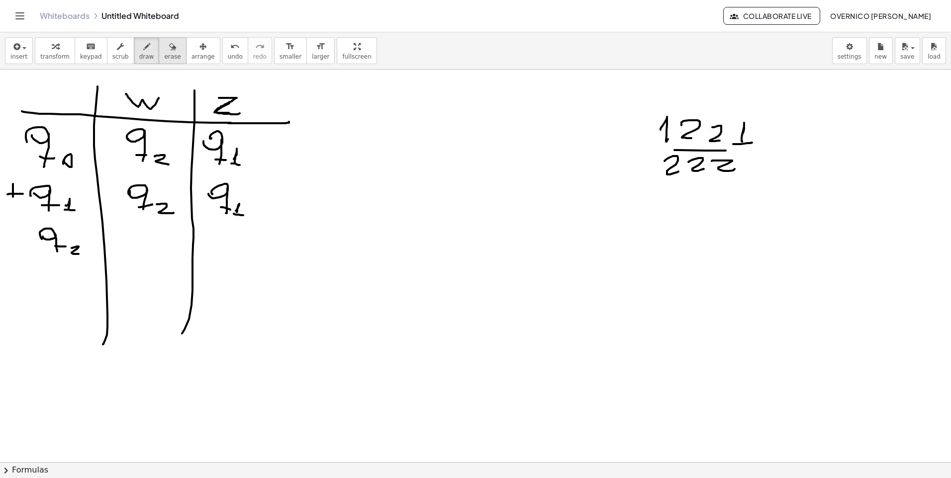
click at [169, 47] on icon "button" at bounding box center [172, 47] width 7 height 12
drag, startPoint x: 762, startPoint y: 195, endPoint x: 679, endPoint y: 169, distance: 87.7
click at [139, 54] on span "draw" at bounding box center [146, 56] width 15 height 7
drag, startPoint x: 713, startPoint y: 139, endPoint x: 715, endPoint y: 150, distance: 10.6
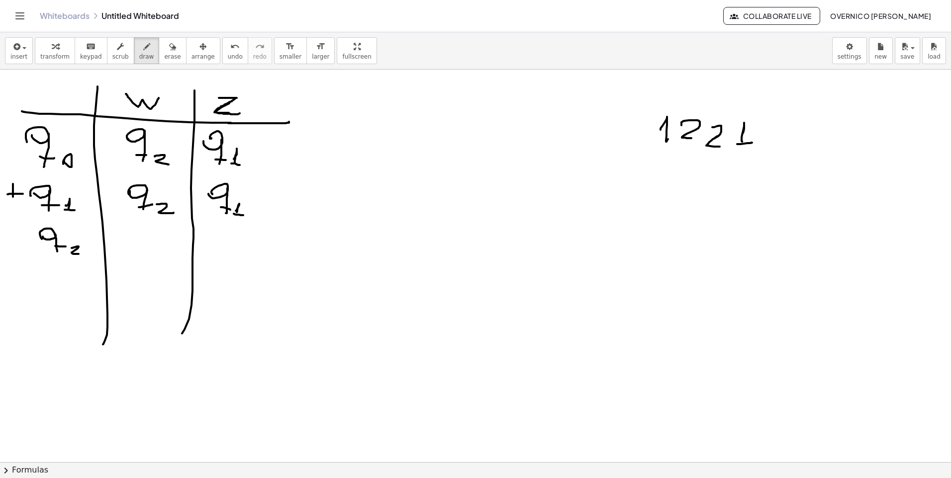
click at [164, 57] on span "erase" at bounding box center [172, 56] width 16 height 7
drag, startPoint x: 149, startPoint y: 226, endPoint x: 149, endPoint y: 161, distance: 65.6
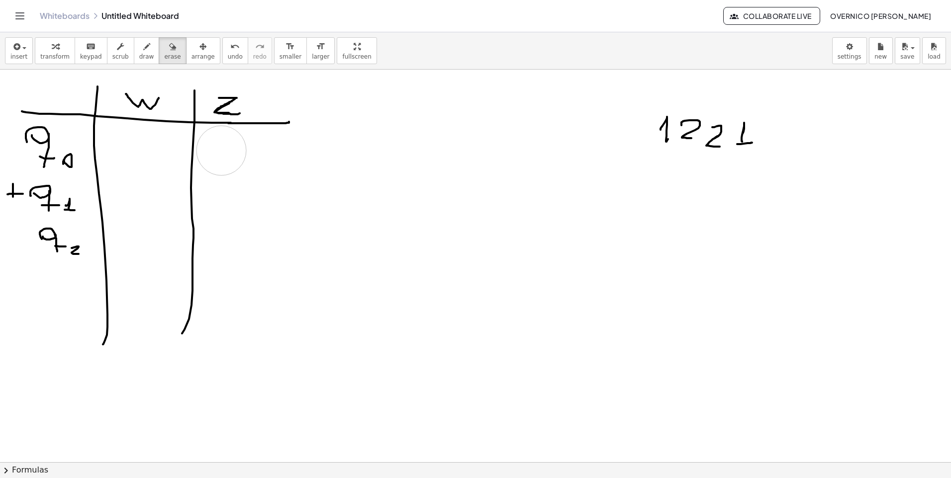
drag, startPoint x: 256, startPoint y: 228, endPoint x: 221, endPoint y: 151, distance: 85.0
drag, startPoint x: 27, startPoint y: 136, endPoint x: 61, endPoint y: 248, distance: 116.5
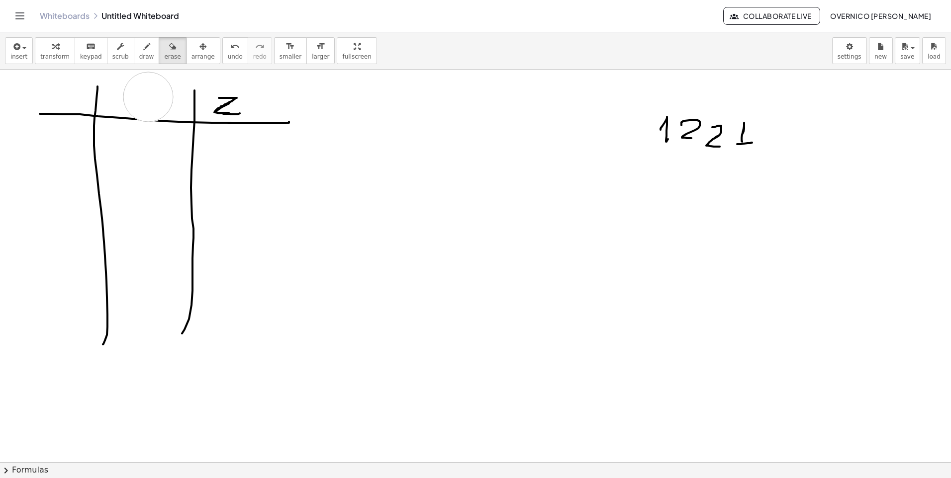
drag, startPoint x: 226, startPoint y: 96, endPoint x: 234, endPoint y: 96, distance: 7.5
click at [143, 49] on icon "button" at bounding box center [146, 47] width 7 height 12
drag, startPoint x: 143, startPoint y: 91, endPoint x: 135, endPoint y: 107, distance: 18.0
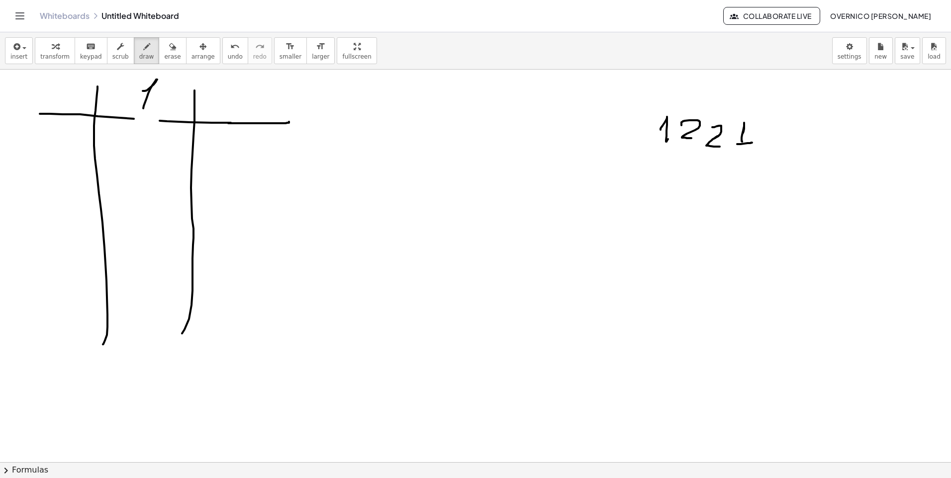
drag, startPoint x: 137, startPoint y: 107, endPoint x: 177, endPoint y: 108, distance: 39.3
drag, startPoint x: 240, startPoint y: 96, endPoint x: 243, endPoint y: 114, distance: 17.7
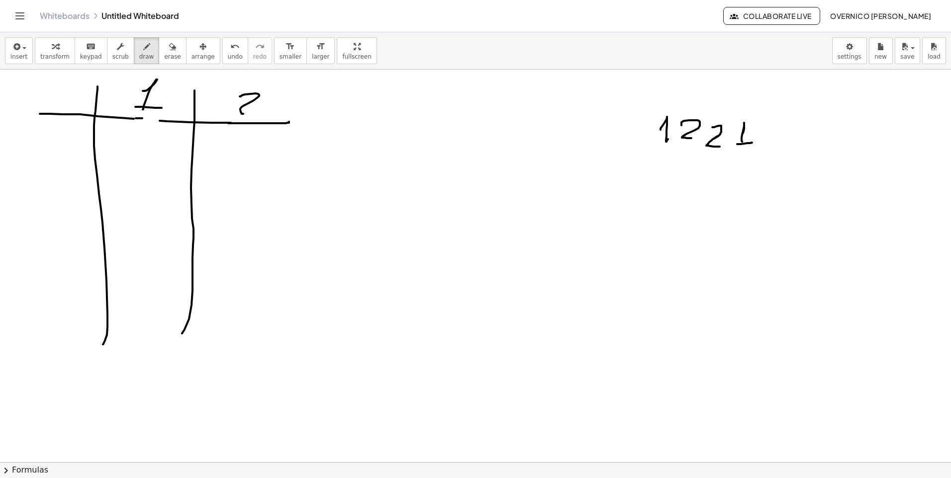
drag, startPoint x: 139, startPoint y: 118, endPoint x: 173, endPoint y: 124, distance: 34.3
drag, startPoint x: 666, startPoint y: 164, endPoint x: 683, endPoint y: 179, distance: 22.6
drag, startPoint x: 696, startPoint y: 168, endPoint x: 701, endPoint y: 176, distance: 9.1
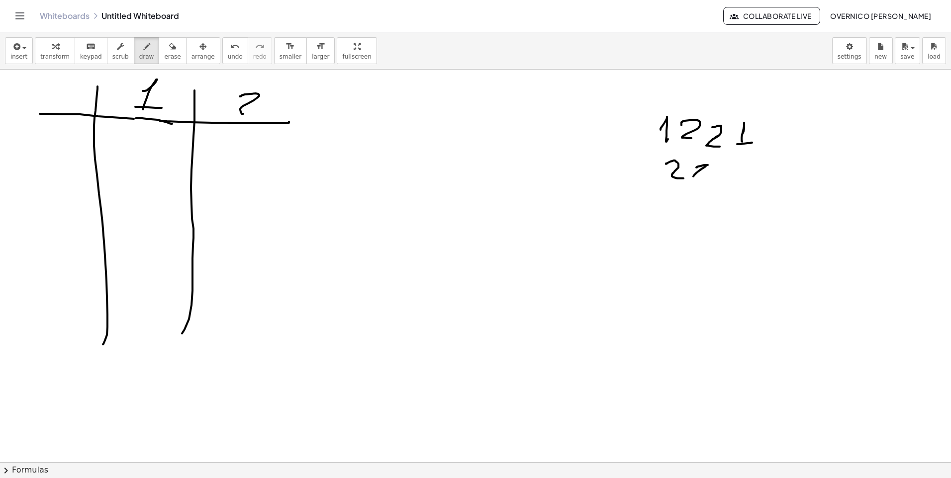
drag, startPoint x: 721, startPoint y: 166, endPoint x: 727, endPoint y: 180, distance: 14.7
drag, startPoint x: 156, startPoint y: 48, endPoint x: 168, endPoint y: 54, distance: 13.3
click at [169, 49] on icon "button" at bounding box center [172, 47] width 7 height 12
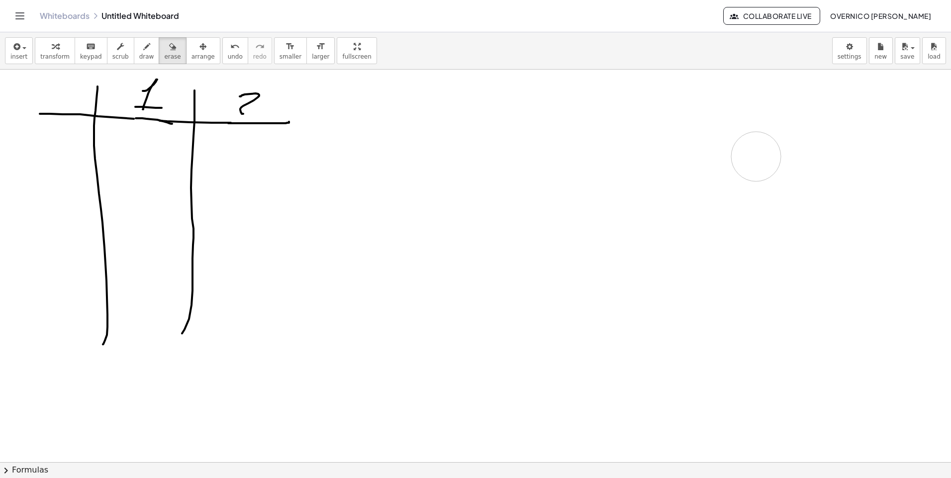
drag, startPoint x: 734, startPoint y: 148, endPoint x: 640, endPoint y: 162, distance: 95.1
click at [143, 52] on icon "button" at bounding box center [146, 47] width 7 height 12
click at [164, 55] on span "erase" at bounding box center [172, 56] width 16 height 7
drag, startPoint x: 182, startPoint y: 331, endPoint x: 191, endPoint y: 152, distance: 179.2
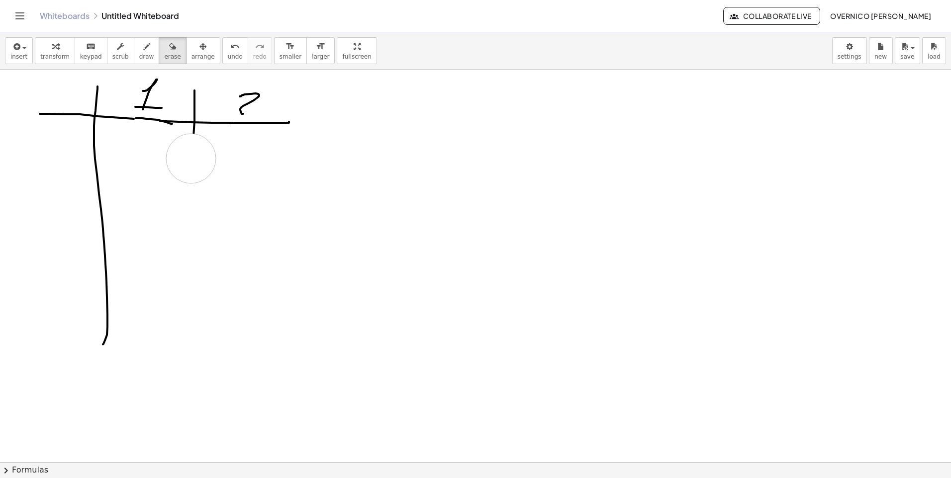
drag, startPoint x: 92, startPoint y: 152, endPoint x: 151, endPoint y: 276, distance: 137.9
click at [143, 51] on icon "button" at bounding box center [146, 47] width 7 height 12
drag, startPoint x: 401, startPoint y: 81, endPoint x: 405, endPoint y: 85, distance: 5.7
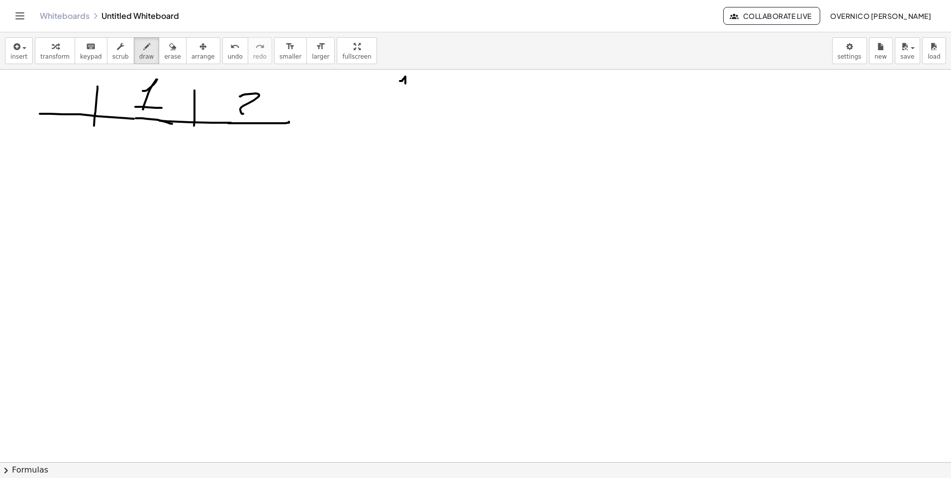
drag, startPoint x: 421, startPoint y: 77, endPoint x: 426, endPoint y: 85, distance: 9.4
drag, startPoint x: 435, startPoint y: 77, endPoint x: 455, endPoint y: 82, distance: 20.9
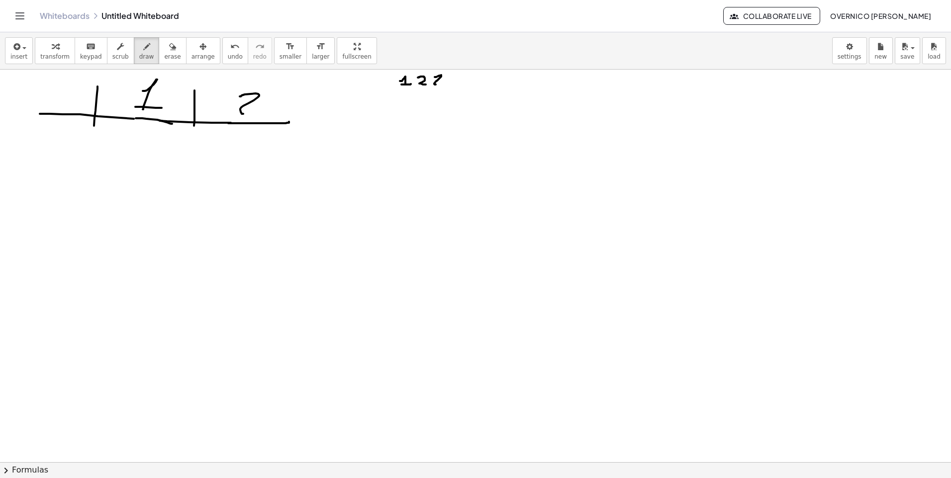
drag, startPoint x: 452, startPoint y: 78, endPoint x: 455, endPoint y: 83, distance: 5.6
drag, startPoint x: 407, startPoint y: 93, endPoint x: 426, endPoint y: 96, distance: 19.7
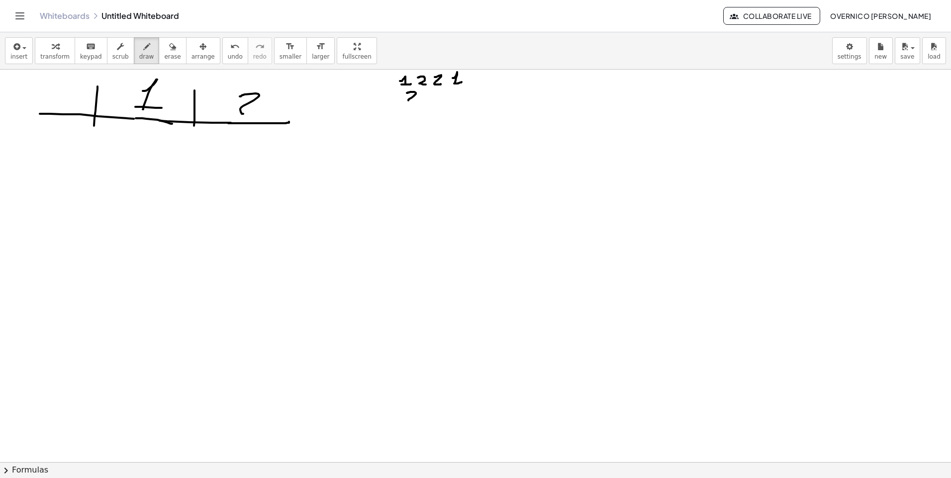
drag, startPoint x: 426, startPoint y: 94, endPoint x: 432, endPoint y: 100, distance: 8.8
drag, startPoint x: 441, startPoint y: 94, endPoint x: 453, endPoint y: 99, distance: 12.7
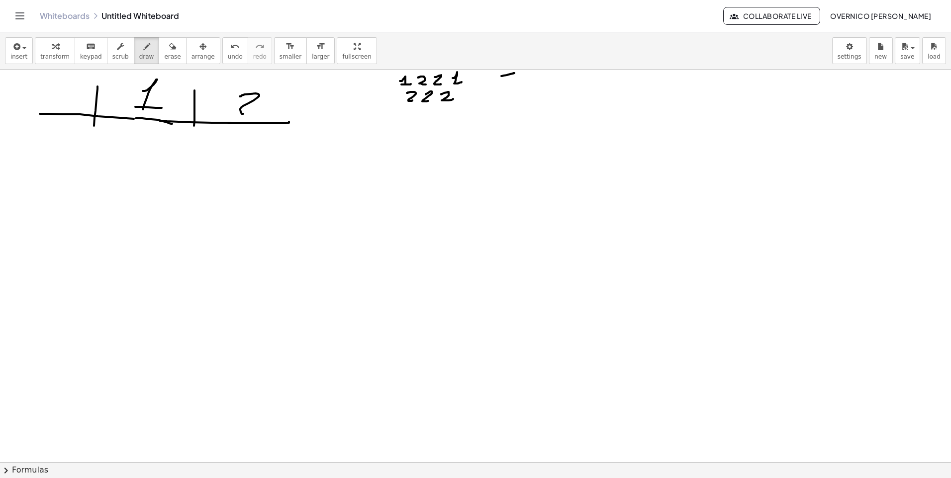
drag, startPoint x: 501, startPoint y: 76, endPoint x: 513, endPoint y: 73, distance: 12.3
drag, startPoint x: 503, startPoint y: 78, endPoint x: 519, endPoint y: 94, distance: 23.6
drag, startPoint x: 526, startPoint y: 86, endPoint x: 535, endPoint y: 77, distance: 13.0
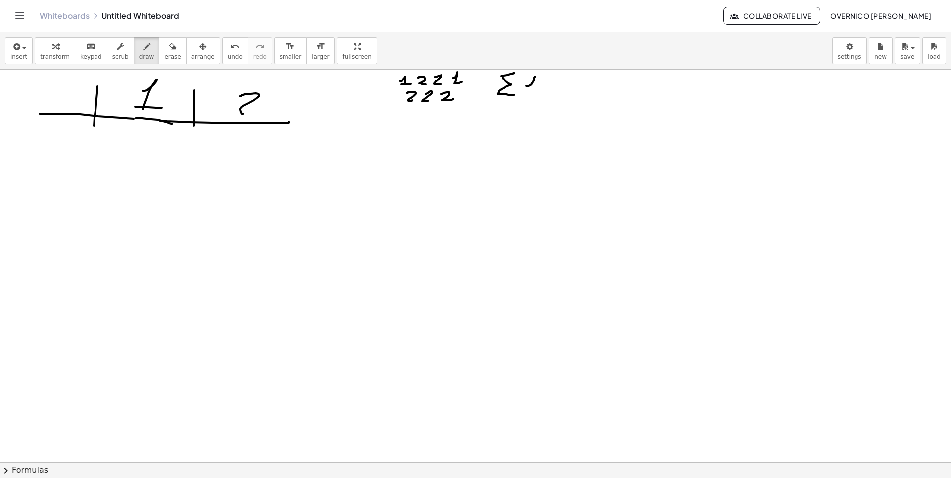
drag, startPoint x: 521, startPoint y: 91, endPoint x: 521, endPoint y: 103, distance: 11.9
drag, startPoint x: 528, startPoint y: 88, endPoint x: 533, endPoint y: 103, distance: 16.7
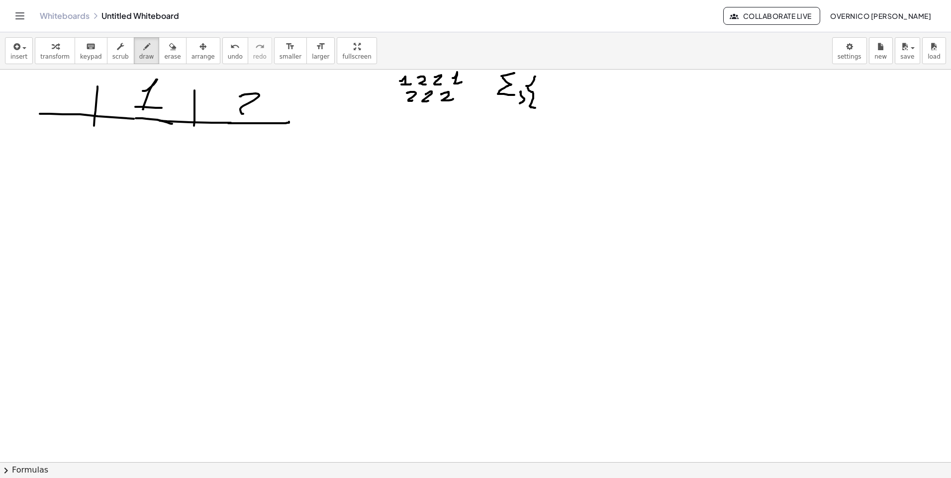
drag, startPoint x: 531, startPoint y: 106, endPoint x: 539, endPoint y: 102, distance: 9.3
drag, startPoint x: 544, startPoint y: 88, endPoint x: 548, endPoint y: 96, distance: 9.8
drag, startPoint x: 546, startPoint y: 86, endPoint x: 541, endPoint y: 97, distance: 12.7
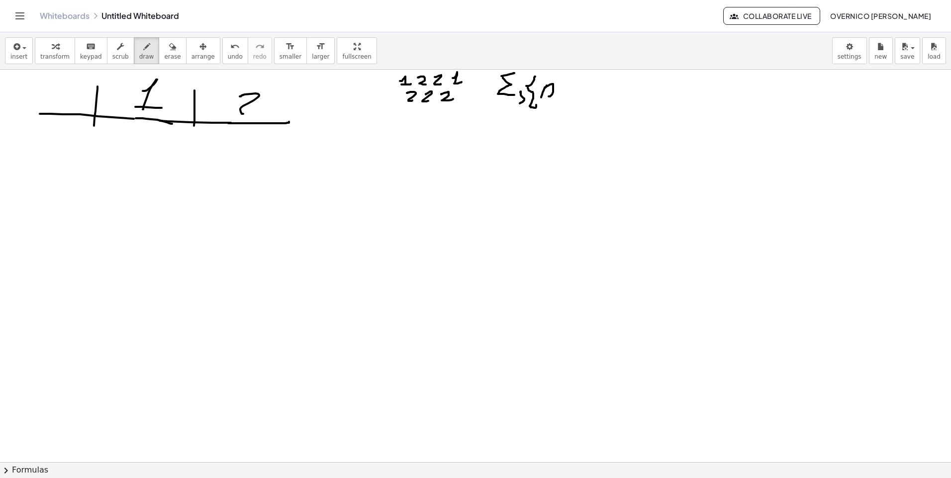
drag, startPoint x: 570, startPoint y: 84, endPoint x: 576, endPoint y: 99, distance: 16.5
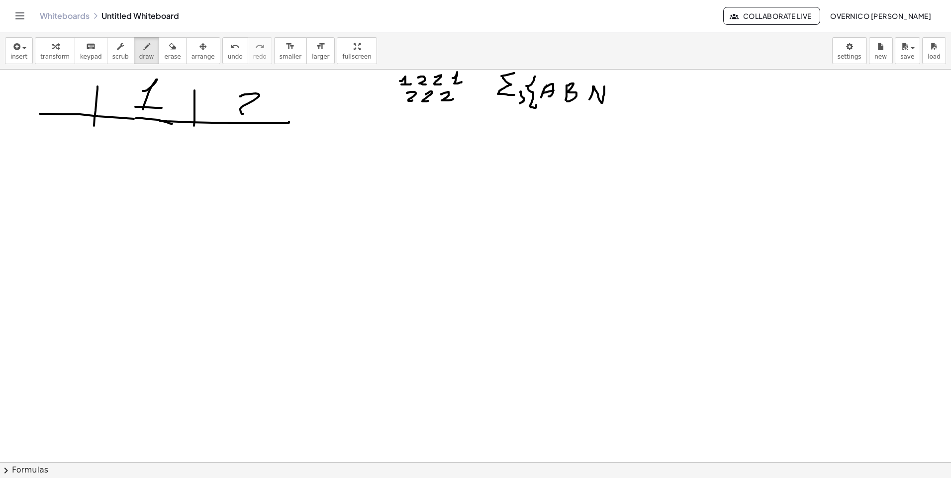
drag, startPoint x: 555, startPoint y: 98, endPoint x: 552, endPoint y: 107, distance: 9.4
drag, startPoint x: 616, startPoint y: 80, endPoint x: 612, endPoint y: 110, distance: 30.5
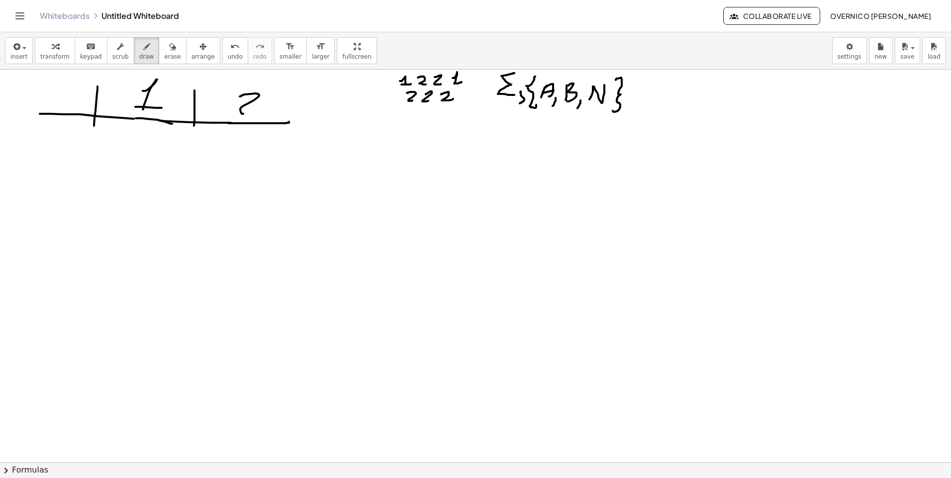
drag, startPoint x: 94, startPoint y: 115, endPoint x: 97, endPoint y: 289, distance: 174.1
drag, startPoint x: 193, startPoint y: 124, endPoint x: 195, endPoint y: 286, distance: 162.1
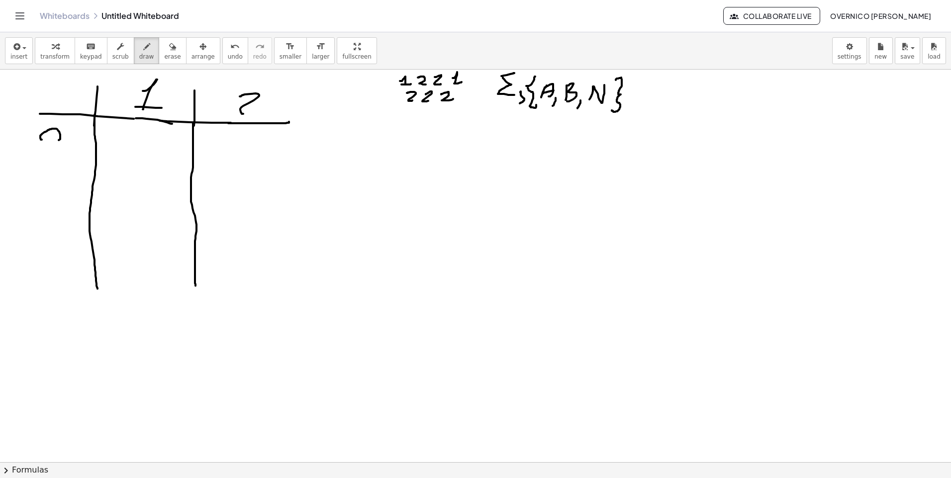
drag, startPoint x: 61, startPoint y: 138, endPoint x: 59, endPoint y: 164, distance: 26.4
drag, startPoint x: 55, startPoint y: 159, endPoint x: 62, endPoint y: 159, distance: 7.5
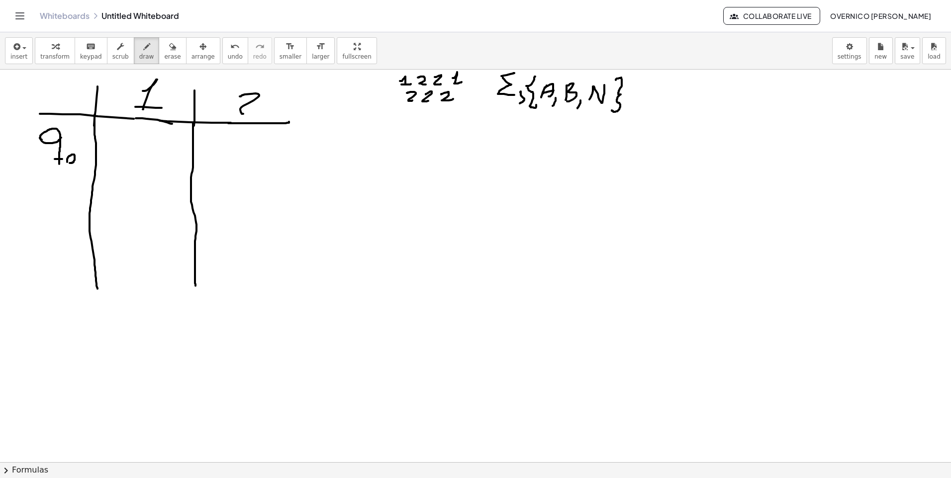
drag, startPoint x: 63, startPoint y: 175, endPoint x: 79, endPoint y: 161, distance: 21.2
drag, startPoint x: 162, startPoint y: 48, endPoint x: 157, endPoint y: 51, distance: 5.8
click at [164, 48] on div "button" at bounding box center [172, 46] width 16 height 12
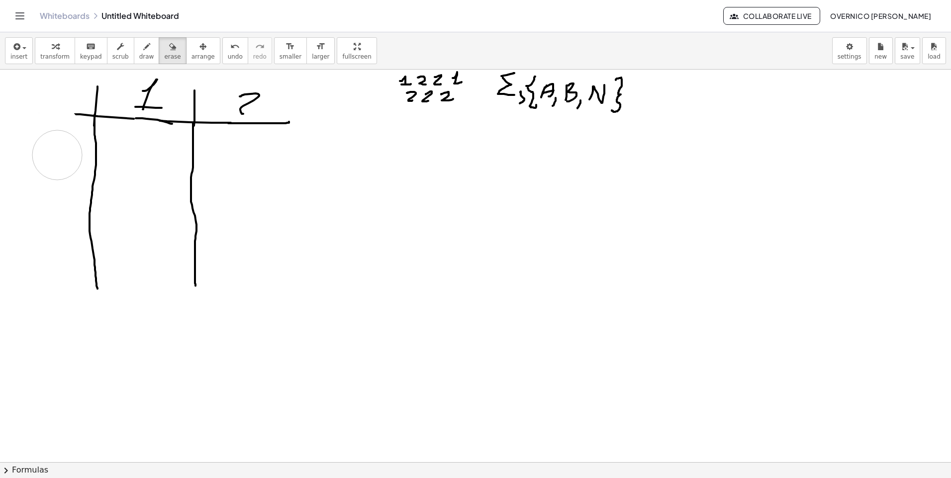
drag, startPoint x: 46, startPoint y: 142, endPoint x: 57, endPoint y: 155, distance: 17.6
click at [134, 53] on button "draw" at bounding box center [147, 50] width 26 height 27
drag, startPoint x: 80, startPoint y: 115, endPoint x: 41, endPoint y: 118, distance: 39.4
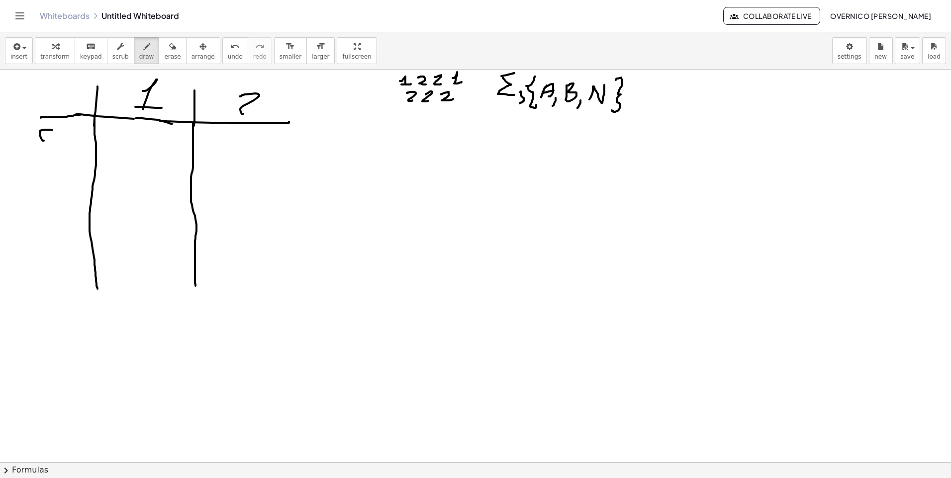
drag, startPoint x: 53, startPoint y: 132, endPoint x: 51, endPoint y: 153, distance: 20.5
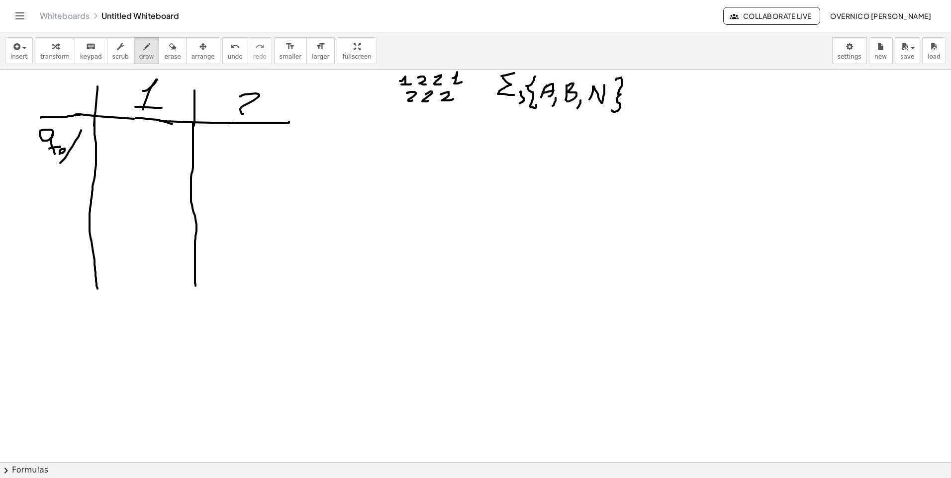
drag, startPoint x: 72, startPoint y: 162, endPoint x: 88, endPoint y: 148, distance: 21.5
drag, startPoint x: 137, startPoint y: 137, endPoint x: 131, endPoint y: 153, distance: 17.2
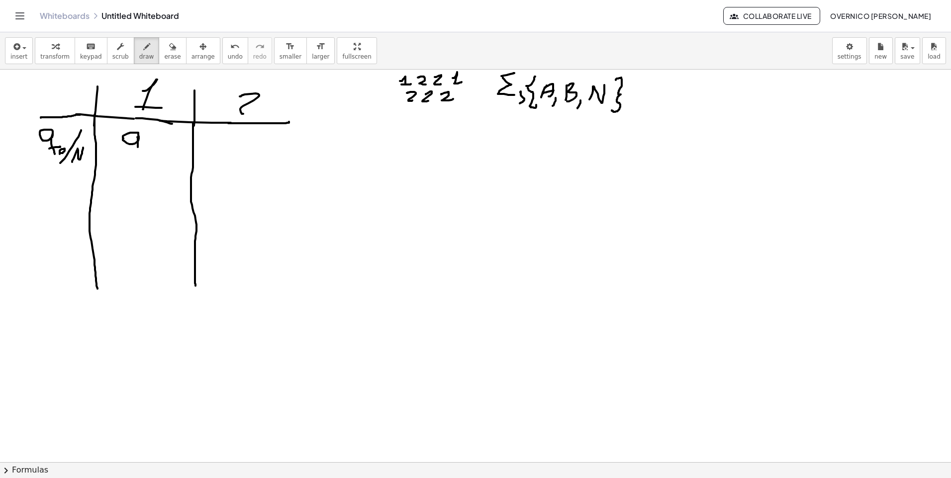
drag, startPoint x: 152, startPoint y: 141, endPoint x: 150, endPoint y: 153, distance: 12.1
drag, startPoint x: 236, startPoint y: 139, endPoint x: 232, endPoint y: 136, distance: 5.3
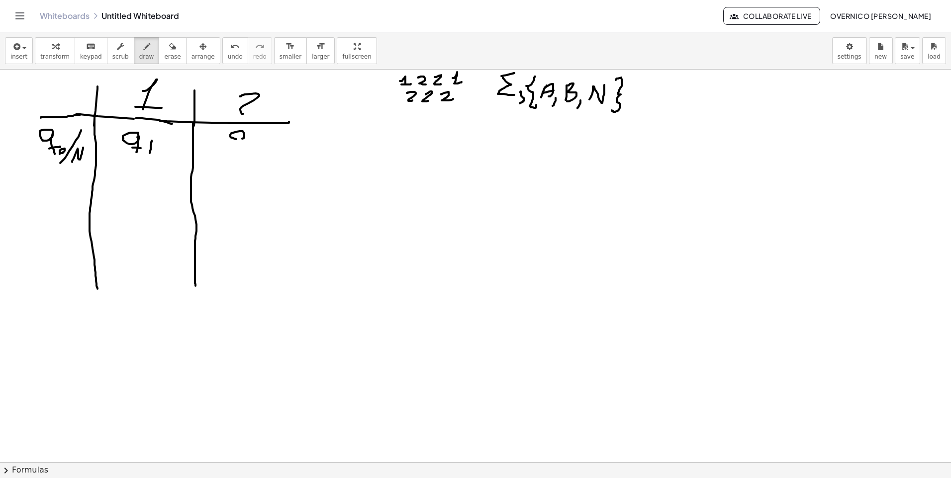
drag, startPoint x: 244, startPoint y: 137, endPoint x: 244, endPoint y: 148, distance: 10.9
drag, startPoint x: 266, startPoint y: 140, endPoint x: 270, endPoint y: 151, distance: 11.8
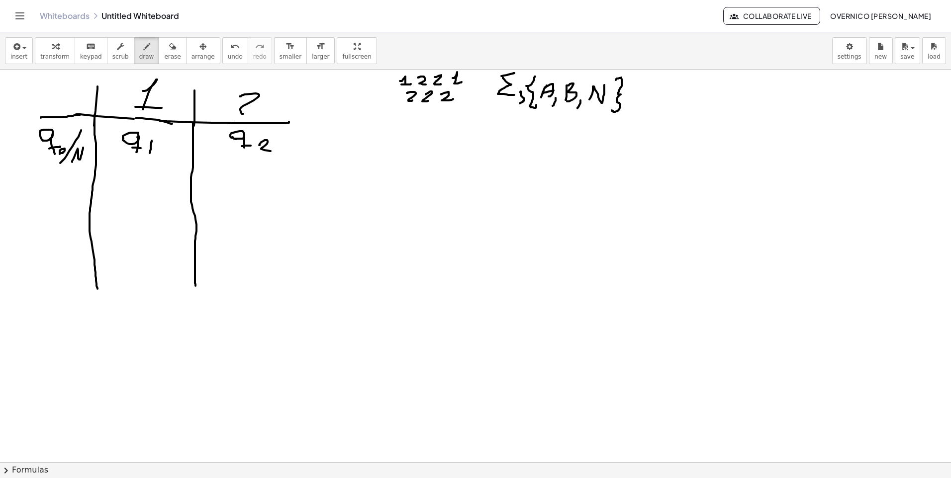
drag, startPoint x: 46, startPoint y: 179, endPoint x: 39, endPoint y: 186, distance: 9.9
drag, startPoint x: 41, startPoint y: 181, endPoint x: 49, endPoint y: 183, distance: 8.2
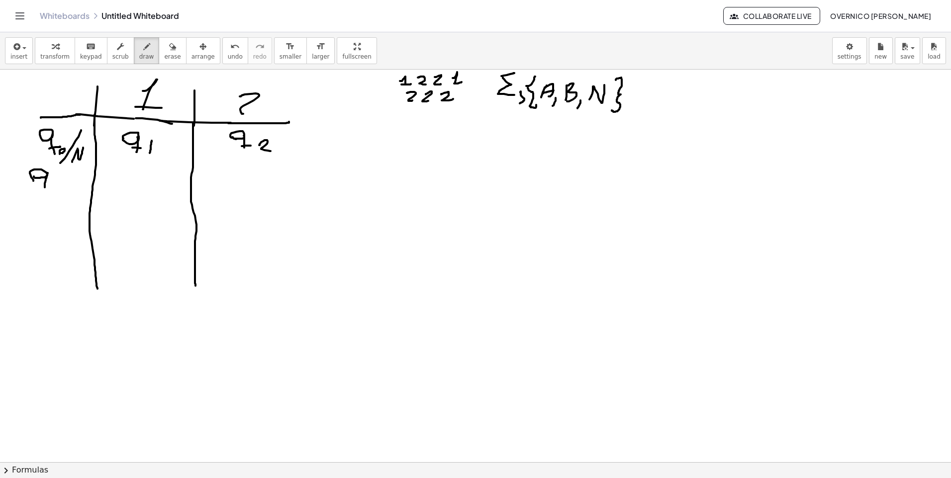
drag, startPoint x: 54, startPoint y: 188, endPoint x: 60, endPoint y: 187, distance: 6.5
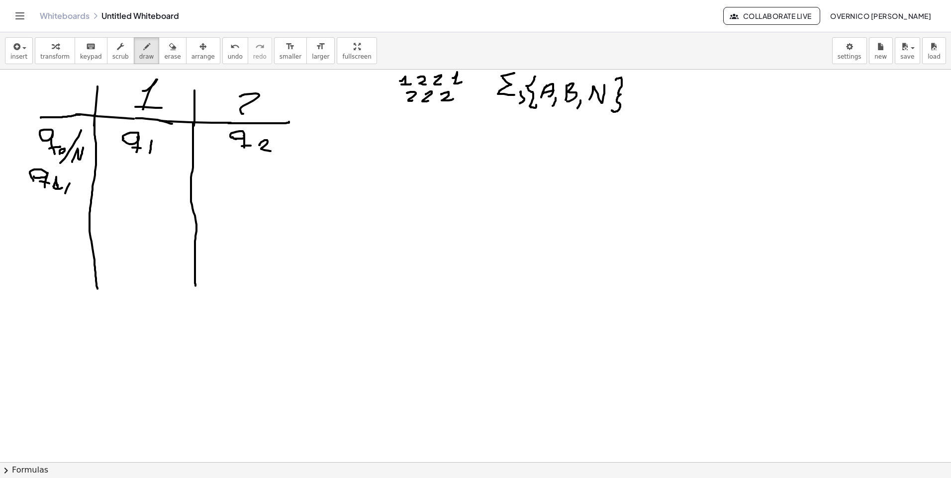
drag, startPoint x: 65, startPoint y: 193, endPoint x: 77, endPoint y: 169, distance: 27.6
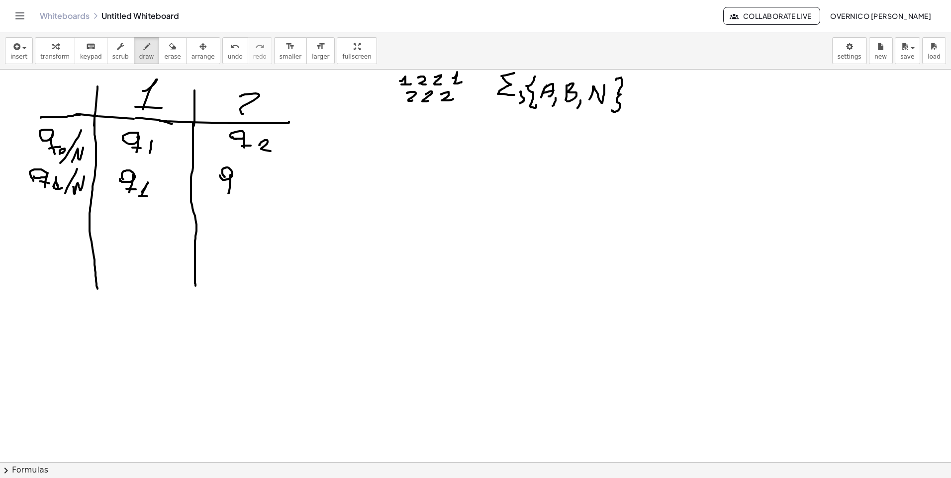
drag, startPoint x: 36, startPoint y: 220, endPoint x: 43, endPoint y: 220, distance: 7.0
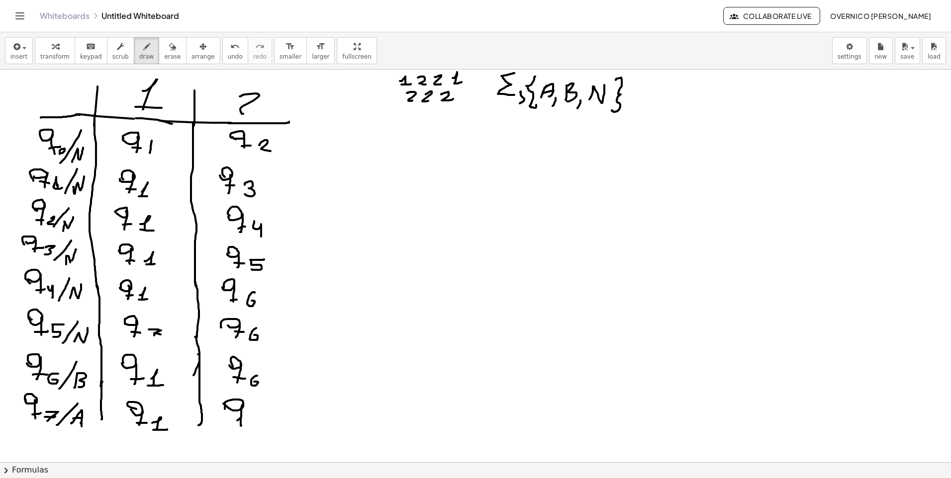
drag, startPoint x: 396, startPoint y: 171, endPoint x: 676, endPoint y: 162, distance: 279.6
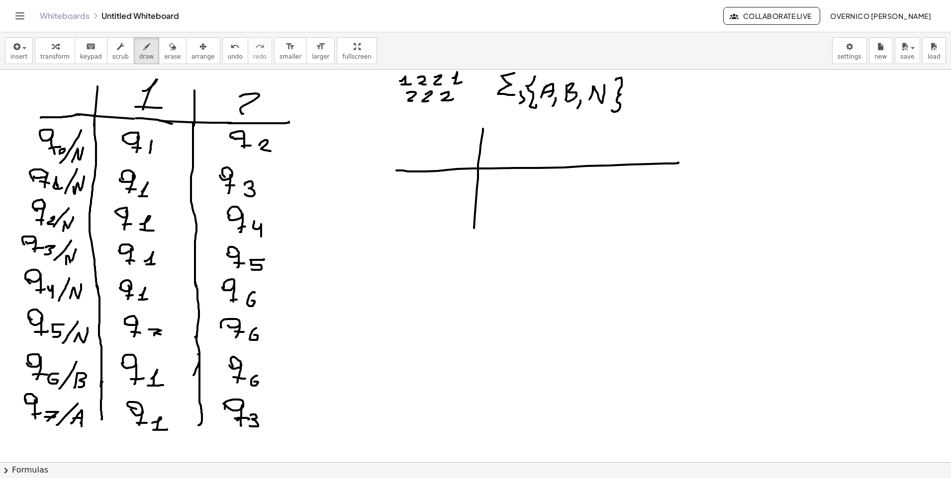
drag, startPoint x: 483, startPoint y: 129, endPoint x: 469, endPoint y: 321, distance: 192.4
drag, startPoint x: 587, startPoint y: 126, endPoint x: 572, endPoint y: 276, distance: 150.5
drag, startPoint x: 525, startPoint y: 146, endPoint x: 532, endPoint y: 154, distance: 10.6
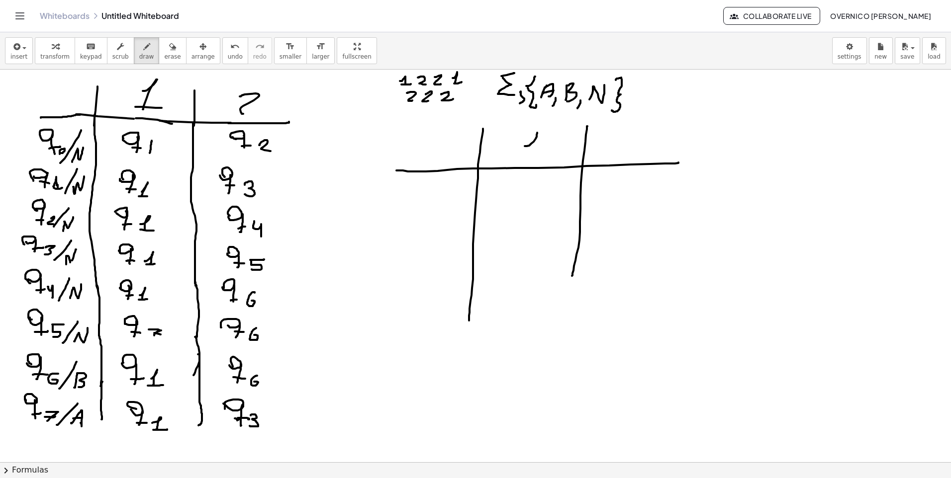
drag, startPoint x: 525, startPoint y: 155, endPoint x: 545, endPoint y: 153, distance: 20.4
drag, startPoint x: 626, startPoint y: 135, endPoint x: 636, endPoint y: 153, distance: 20.3
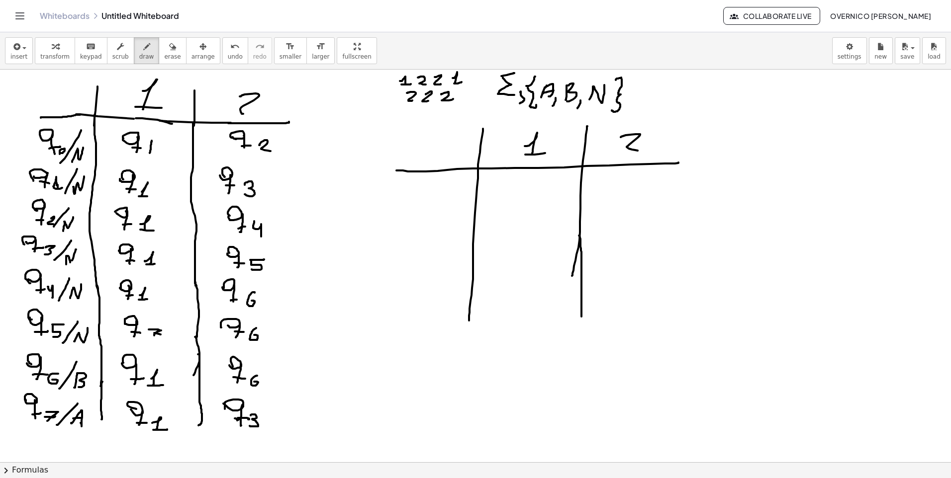
drag, startPoint x: 579, startPoint y: 236, endPoint x: 581, endPoint y: 321, distance: 85.1
drag, startPoint x: 403, startPoint y: 194, endPoint x: 413, endPoint y: 190, distance: 10.1
drag, startPoint x: 415, startPoint y: 198, endPoint x: 416, endPoint y: 221, distance: 22.9
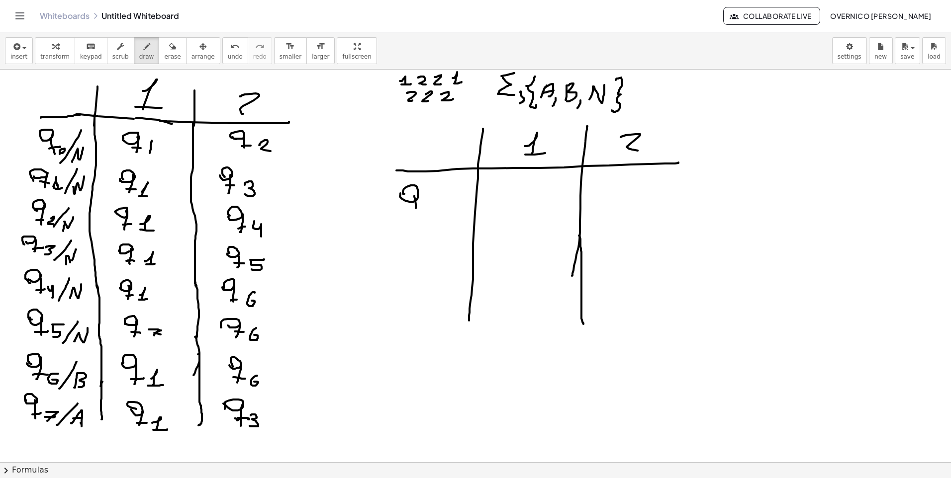
drag, startPoint x: 442, startPoint y: 228, endPoint x: 455, endPoint y: 191, distance: 39.8
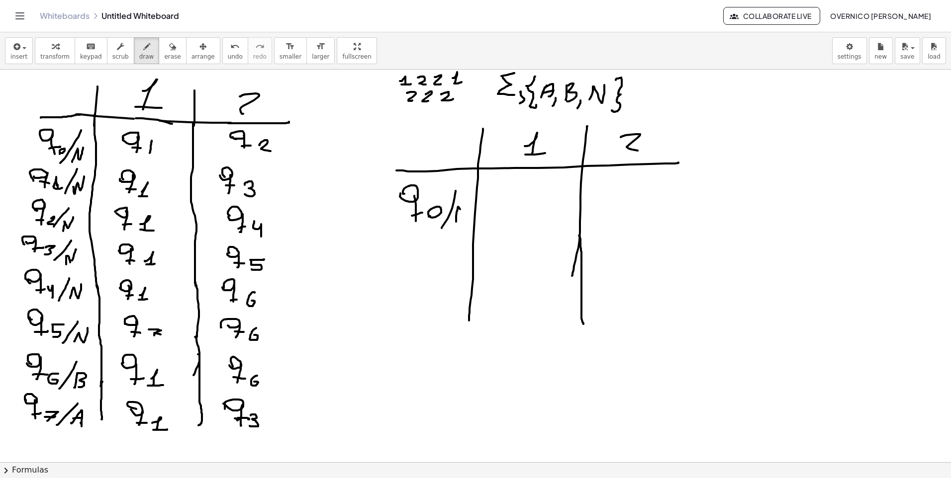
drag, startPoint x: 456, startPoint y: 222, endPoint x: 462, endPoint y: 205, distance: 17.9
drag, startPoint x: 510, startPoint y: 194, endPoint x: 518, endPoint y: 191, distance: 9.1
drag, startPoint x: 522, startPoint y: 205, endPoint x: 515, endPoint y: 210, distance: 8.3
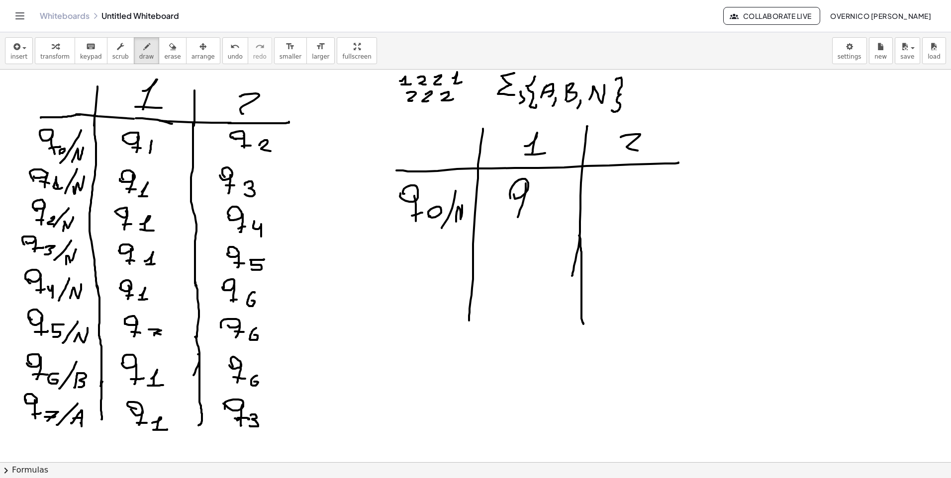
drag, startPoint x: 516, startPoint y: 208, endPoint x: 528, endPoint y: 206, distance: 12.0
drag, startPoint x: 543, startPoint y: 198, endPoint x: 544, endPoint y: 220, distance: 21.9
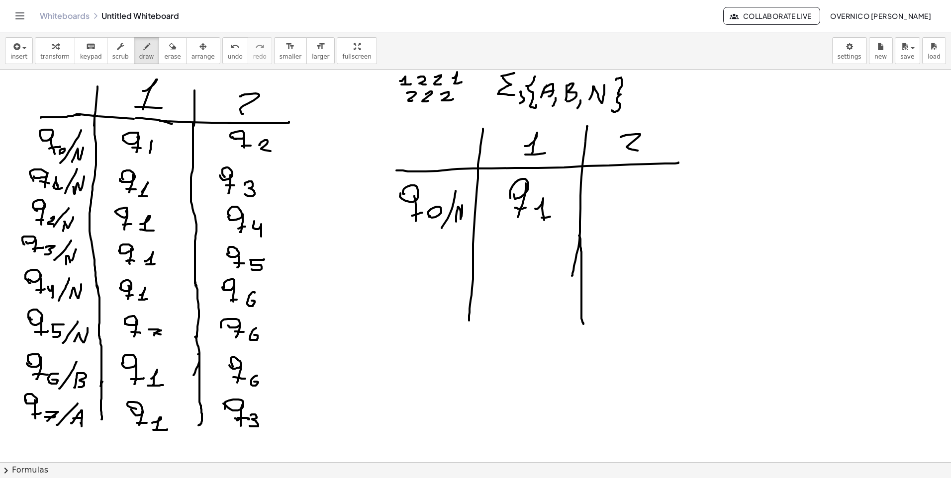
drag, startPoint x: 541, startPoint y: 218, endPoint x: 552, endPoint y: 215, distance: 10.7
drag, startPoint x: 631, startPoint y: 186, endPoint x: 625, endPoint y: 204, distance: 18.6
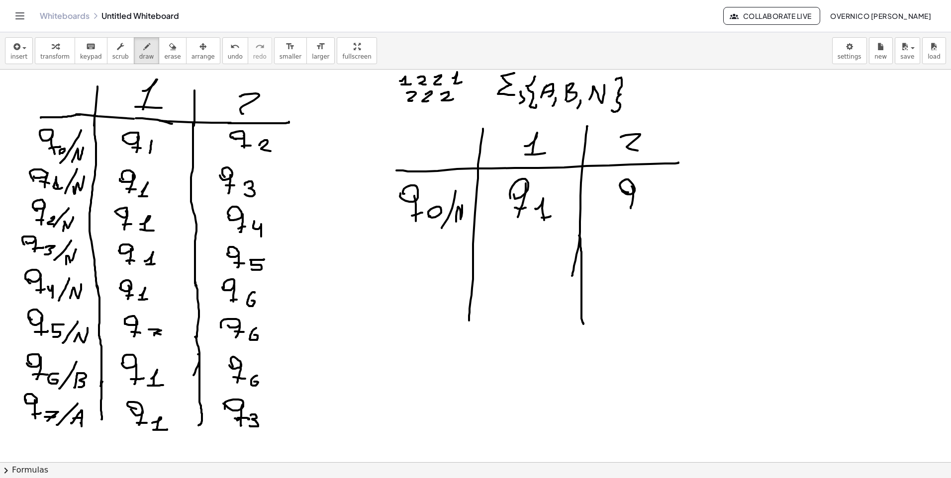
drag, startPoint x: 626, startPoint y: 203, endPoint x: 636, endPoint y: 203, distance: 9.9
drag, startPoint x: 645, startPoint y: 198, endPoint x: 632, endPoint y: 220, distance: 25.8
drag, startPoint x: 400, startPoint y: 251, endPoint x: 409, endPoint y: 248, distance: 9.0
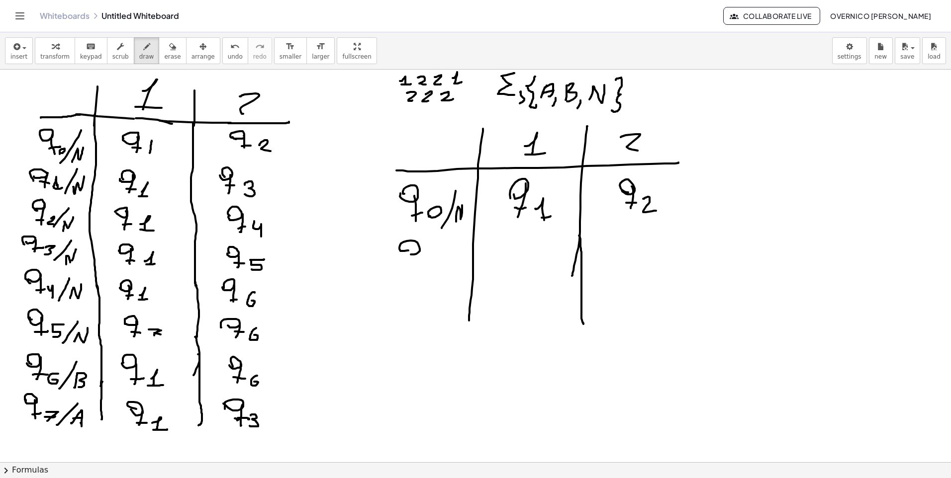
drag, startPoint x: 412, startPoint y: 260, endPoint x: 422, endPoint y: 261, distance: 10.0
drag, startPoint x: 430, startPoint y: 261, endPoint x: 434, endPoint y: 265, distance: 6.3
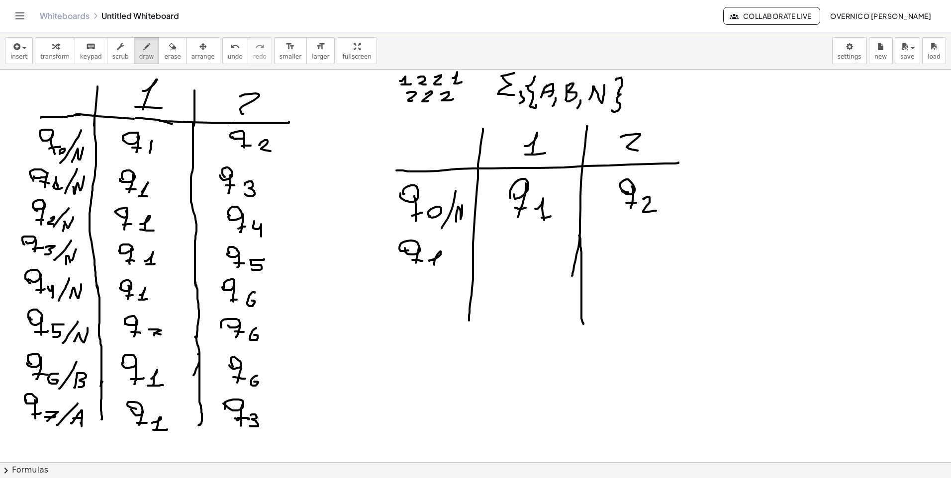
drag, startPoint x: 431, startPoint y: 266, endPoint x: 425, endPoint y: 268, distance: 5.7
drag, startPoint x: 405, startPoint y: 289, endPoint x: 410, endPoint y: 285, distance: 6.0
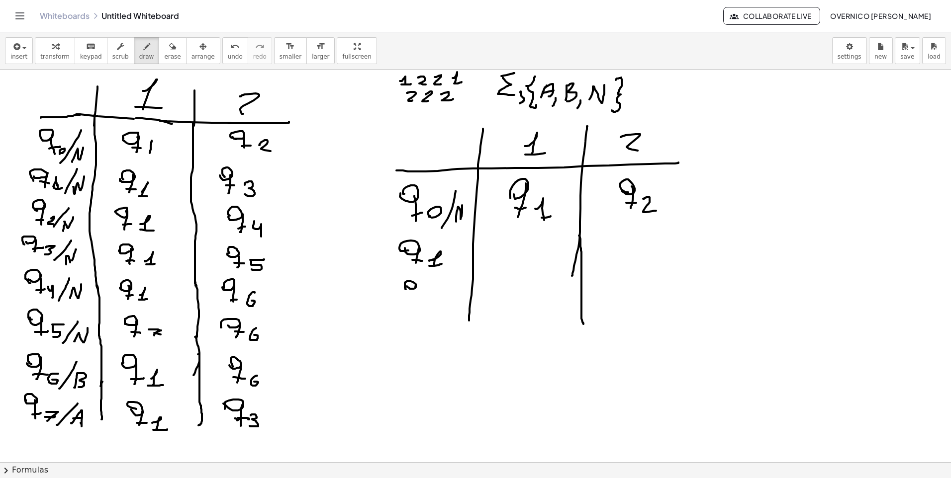
drag, startPoint x: 415, startPoint y: 286, endPoint x: 414, endPoint y: 300, distance: 13.5
drag, startPoint x: 410, startPoint y: 295, endPoint x: 420, endPoint y: 296, distance: 9.5
drag, startPoint x: 427, startPoint y: 297, endPoint x: 442, endPoint y: 304, distance: 16.0
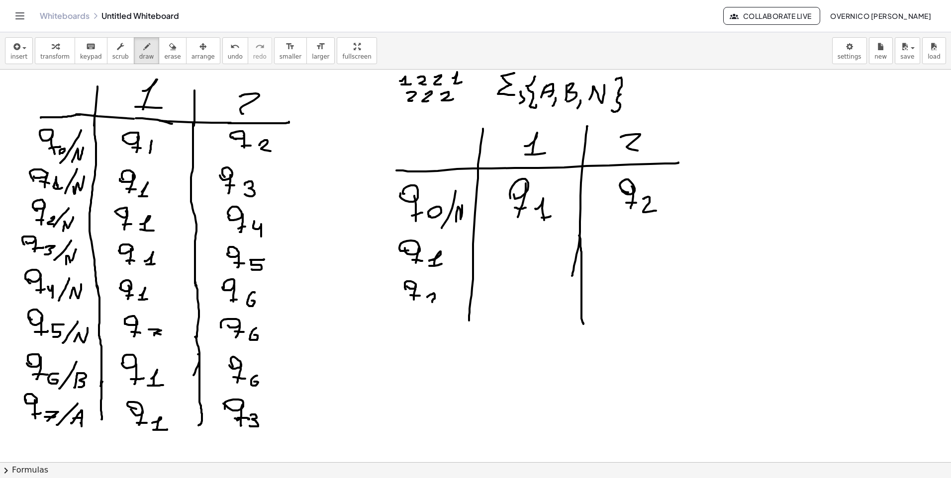
drag, startPoint x: 444, startPoint y: 273, endPoint x: 456, endPoint y: 252, distance: 24.7
drag, startPoint x: 454, startPoint y: 271, endPoint x: 460, endPoint y: 277, distance: 8.4
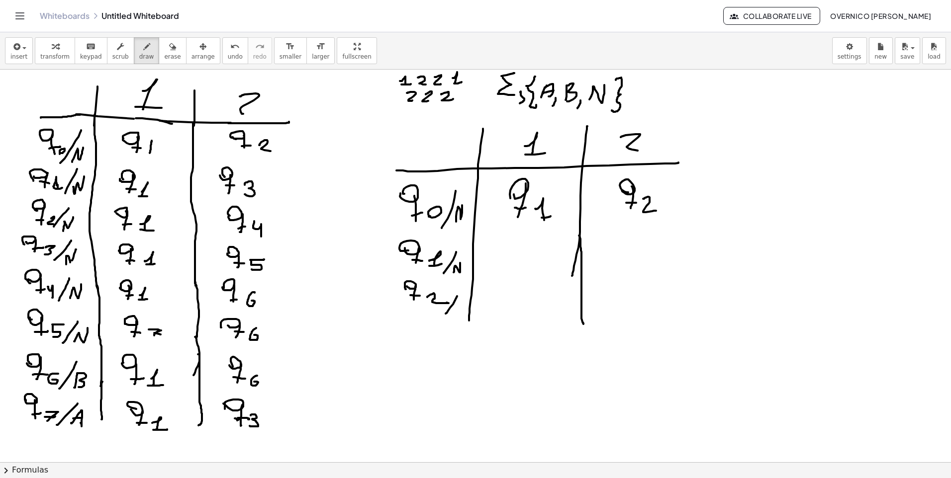
drag, startPoint x: 446, startPoint y: 314, endPoint x: 459, endPoint y: 293, distance: 24.8
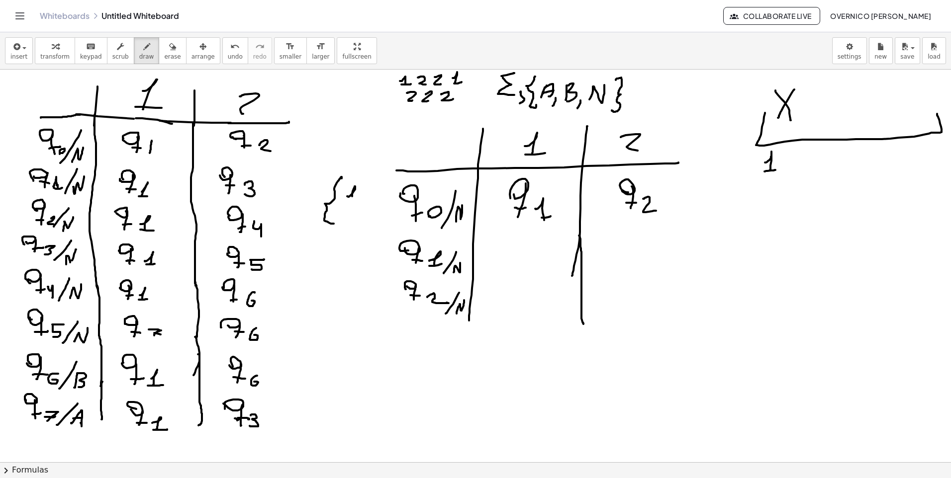
click at [165, 53] on button "erase" at bounding box center [172, 50] width 27 height 27
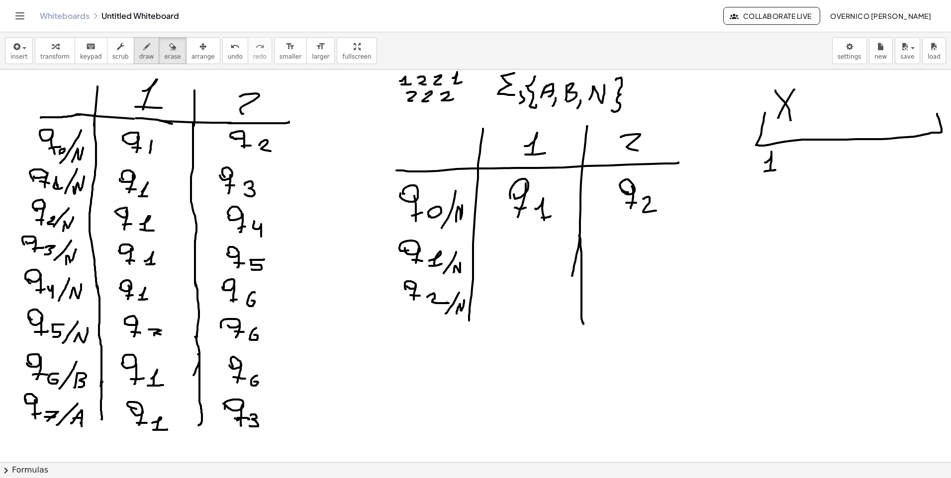
click at [134, 55] on button "draw" at bounding box center [147, 50] width 26 height 27
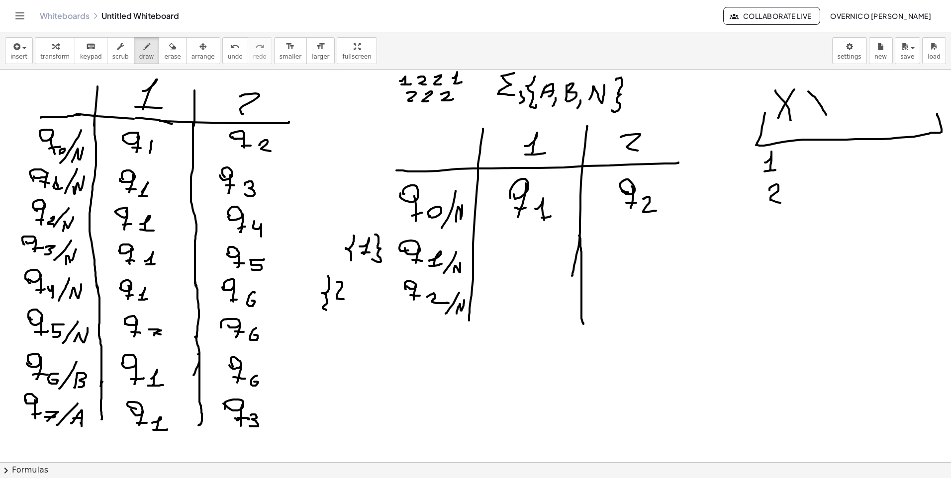
drag, startPoint x: 520, startPoint y: 258, endPoint x: 519, endPoint y: 267, distance: 8.5
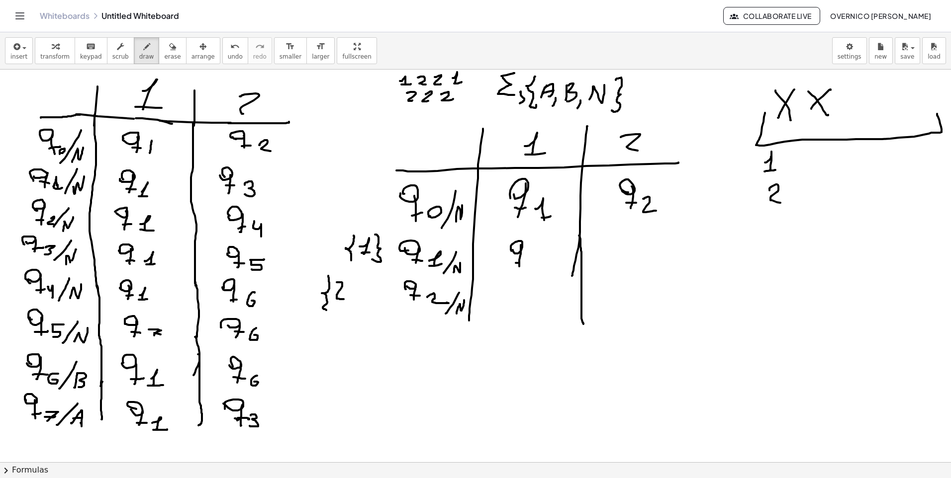
drag, startPoint x: 516, startPoint y: 263, endPoint x: 527, endPoint y: 263, distance: 11.4
drag, startPoint x: 529, startPoint y: 265, endPoint x: 539, endPoint y: 265, distance: 9.9
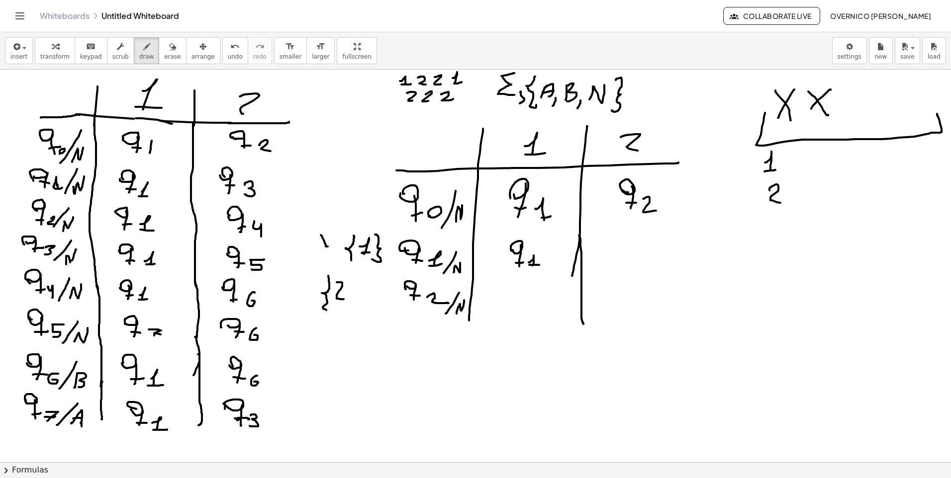
drag, startPoint x: 321, startPoint y: 235, endPoint x: 333, endPoint y: 240, distance: 12.7
click at [169, 49] on icon "button" at bounding box center [172, 47] width 7 height 12
drag, startPoint x: 316, startPoint y: 229, endPoint x: 312, endPoint y: 235, distance: 7.5
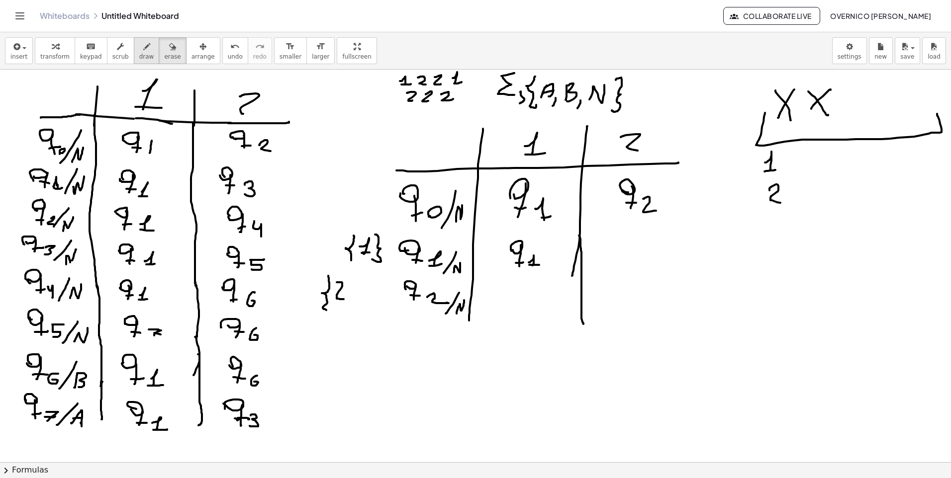
click at [139, 57] on span "draw" at bounding box center [146, 56] width 15 height 7
drag, startPoint x: 628, startPoint y: 245, endPoint x: 625, endPoint y: 260, distance: 15.7
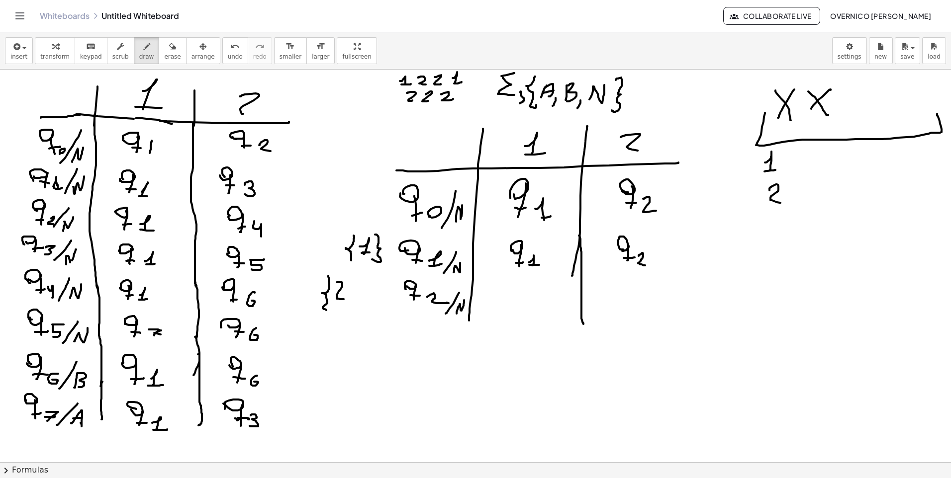
drag, startPoint x: 639, startPoint y: 255, endPoint x: 645, endPoint y: 266, distance: 12.7
drag, startPoint x: 313, startPoint y: 249, endPoint x: 323, endPoint y: 250, distance: 10.5
drag, startPoint x: 329, startPoint y: 245, endPoint x: 323, endPoint y: 254, distance: 11.2
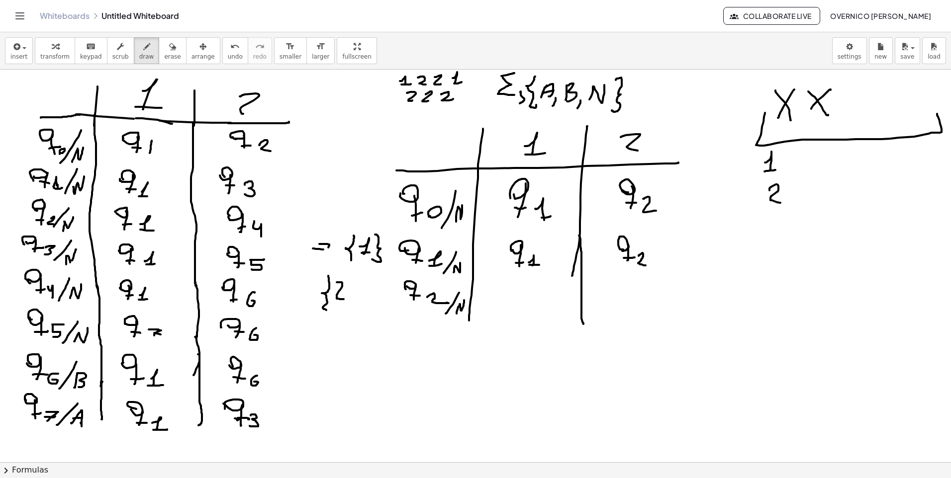
drag, startPoint x: 720, startPoint y: 166, endPoint x: 736, endPoint y: 165, distance: 16.0
drag, startPoint x: 734, startPoint y: 162, endPoint x: 737, endPoint y: 168, distance: 6.2
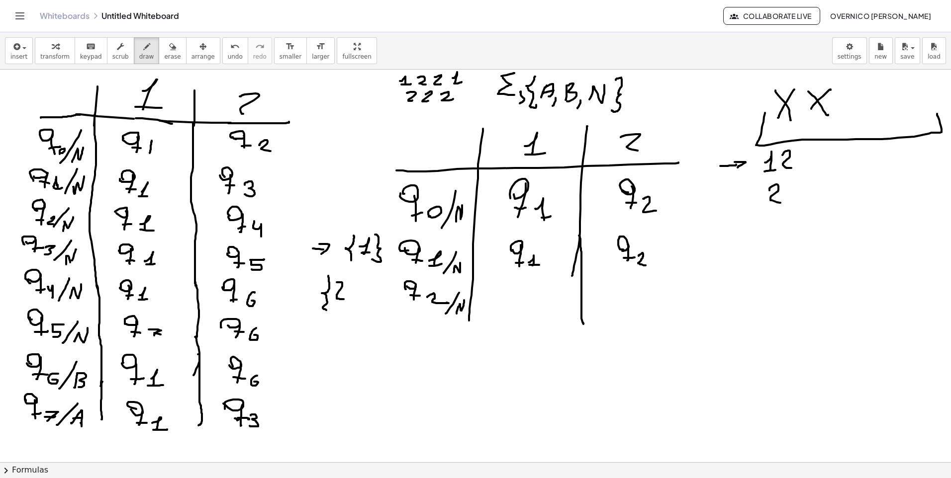
drag, startPoint x: 782, startPoint y: 155, endPoint x: 794, endPoint y: 168, distance: 16.9
drag, startPoint x: 351, startPoint y: 299, endPoint x: 348, endPoint y: 307, distance: 9.0
drag, startPoint x: 359, startPoint y: 290, endPoint x: 363, endPoint y: 296, distance: 7.2
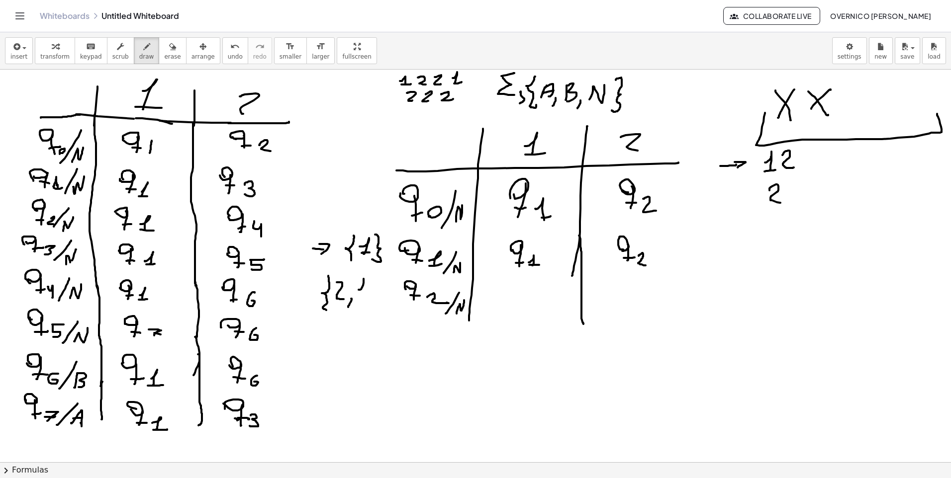
drag, startPoint x: 370, startPoint y: 283, endPoint x: 378, endPoint y: 280, distance: 8.0
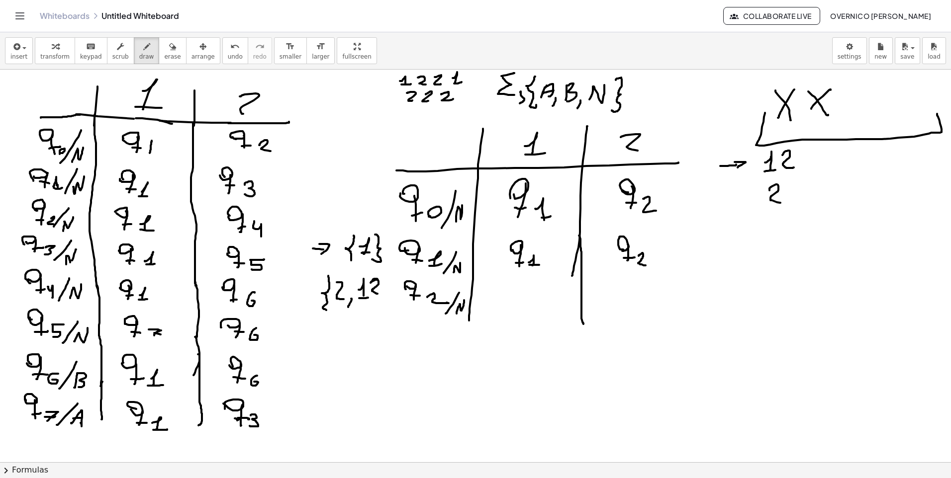
drag, startPoint x: 371, startPoint y: 282, endPoint x: 379, endPoint y: 294, distance: 14.1
drag, startPoint x: 383, startPoint y: 271, endPoint x: 382, endPoint y: 306, distance: 34.3
drag, startPoint x: 841, startPoint y: 92, endPoint x: 857, endPoint y: 115, distance: 28.6
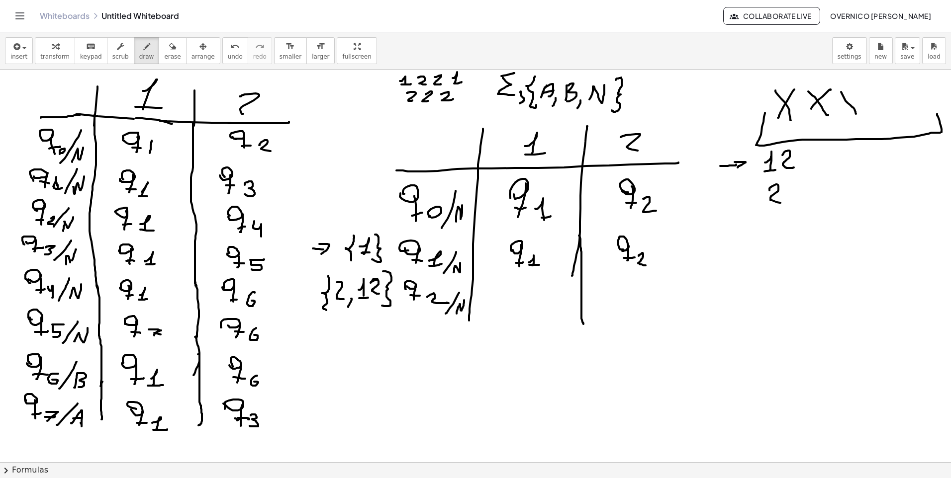
drag, startPoint x: 856, startPoint y: 88, endPoint x: 835, endPoint y: 123, distance: 41.0
drag, startPoint x: 808, startPoint y: 157, endPoint x: 809, endPoint y: 164, distance: 7.2
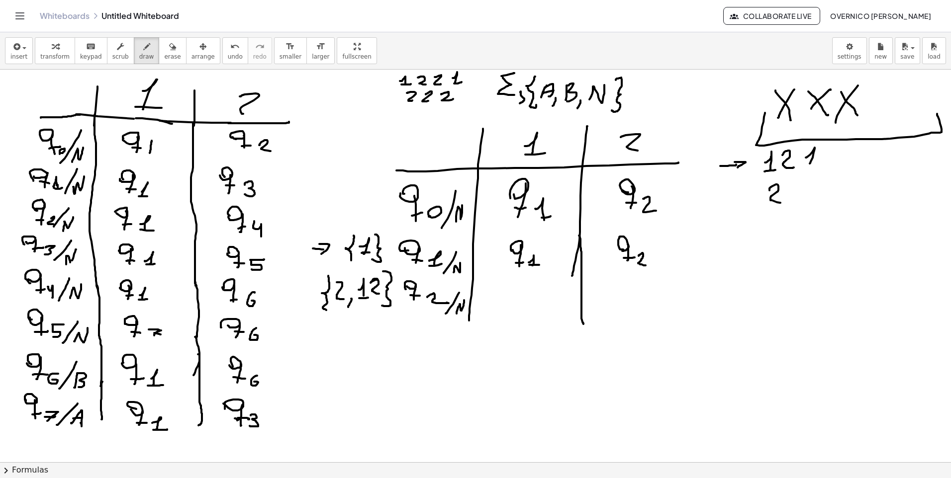
drag, startPoint x: 809, startPoint y: 164, endPoint x: 814, endPoint y: 166, distance: 5.8
drag, startPoint x: 785, startPoint y: 189, endPoint x: 786, endPoint y: 205, distance: 15.9
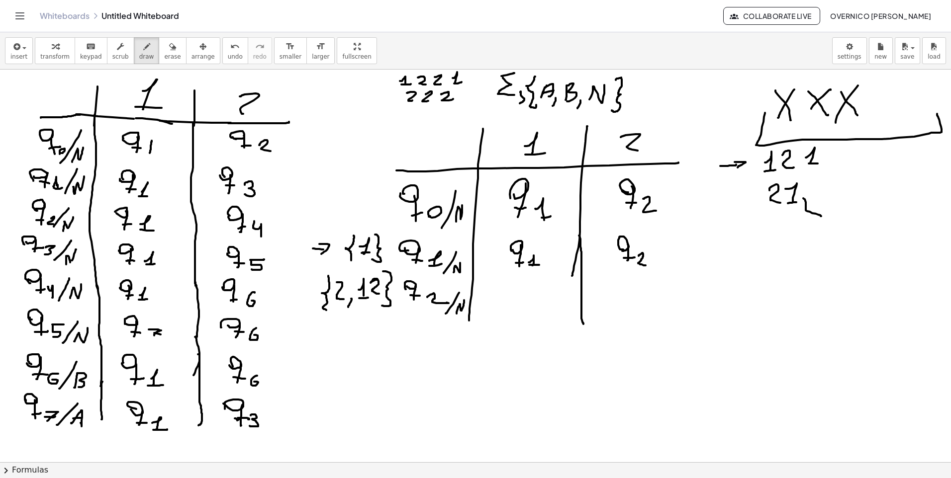
drag, startPoint x: 820, startPoint y: 216, endPoint x: 803, endPoint y: 198, distance: 24.6
drag, startPoint x: 160, startPoint y: 50, endPoint x: 624, endPoint y: 191, distance: 485.1
click at [169, 50] on icon "button" at bounding box center [172, 47] width 7 height 12
drag, startPoint x: 828, startPoint y: 217, endPoint x: 824, endPoint y: 169, distance: 48.4
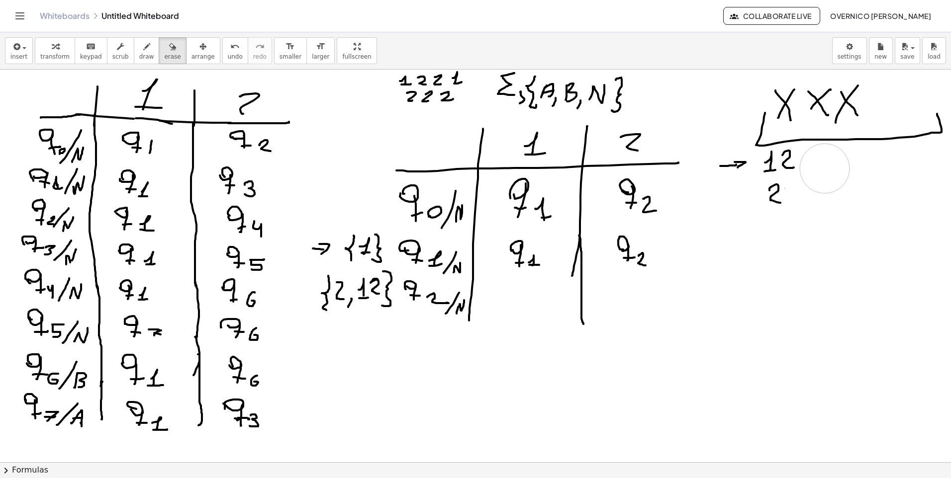
drag, startPoint x: 136, startPoint y: 51, endPoint x: 205, endPoint y: 85, distance: 76.5
click at [143, 52] on icon "button" at bounding box center [146, 47] width 7 height 12
drag, startPoint x: 528, startPoint y: 294, endPoint x: 525, endPoint y: 311, distance: 16.7
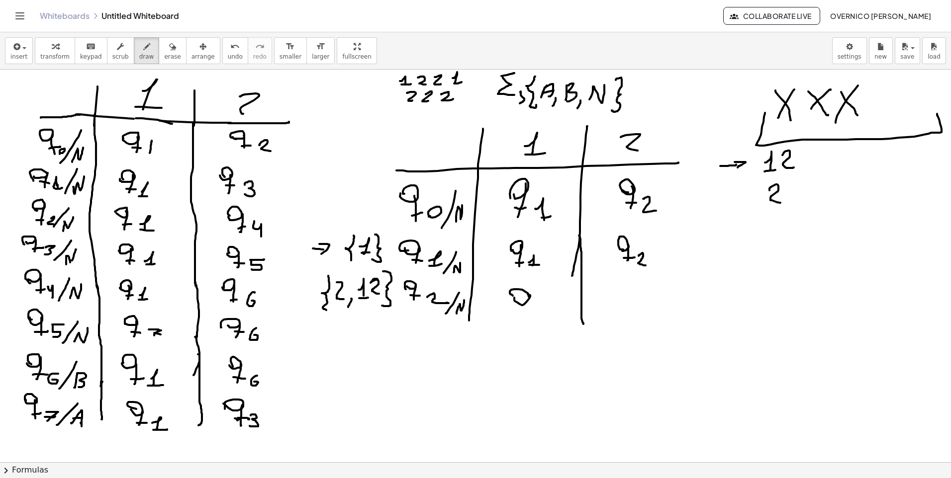
drag, startPoint x: 525, startPoint y: 309, endPoint x: 537, endPoint y: 306, distance: 12.2
drag, startPoint x: 546, startPoint y: 303, endPoint x: 544, endPoint y: 313, distance: 10.3
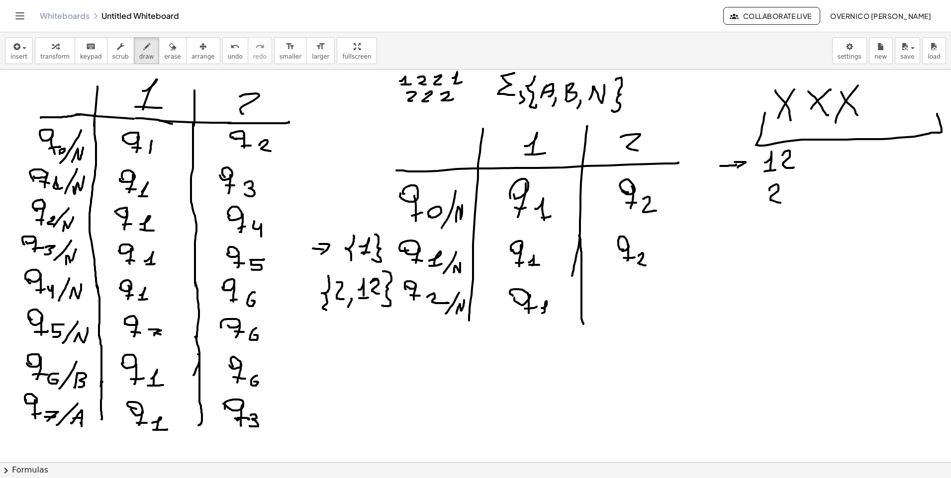
drag, startPoint x: 542, startPoint y: 313, endPoint x: 545, endPoint y: 318, distance: 5.4
drag, startPoint x: 605, startPoint y: 290, endPoint x: 606, endPoint y: 296, distance: 6.0
drag, startPoint x: 615, startPoint y: 291, endPoint x: 615, endPoint y: 309, distance: 17.9
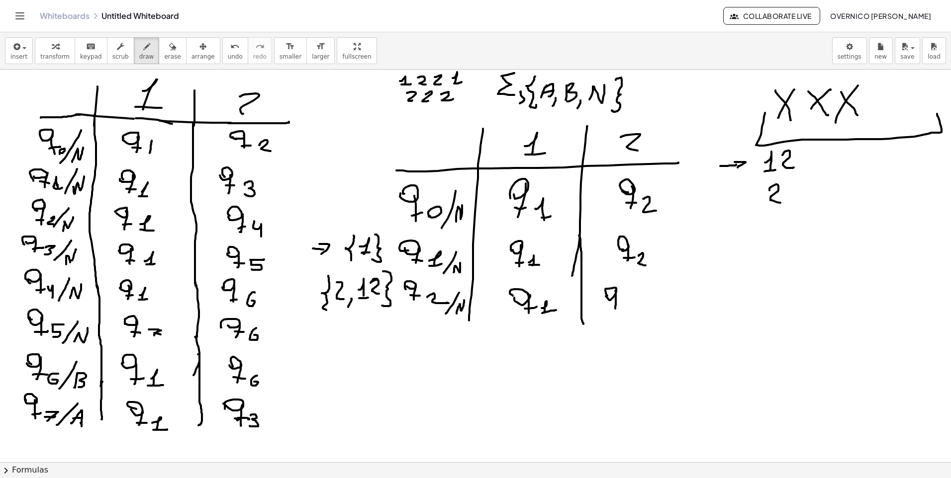
drag, startPoint x: 611, startPoint y: 304, endPoint x: 622, endPoint y: 304, distance: 11.0
drag, startPoint x: 629, startPoint y: 301, endPoint x: 634, endPoint y: 309, distance: 9.9
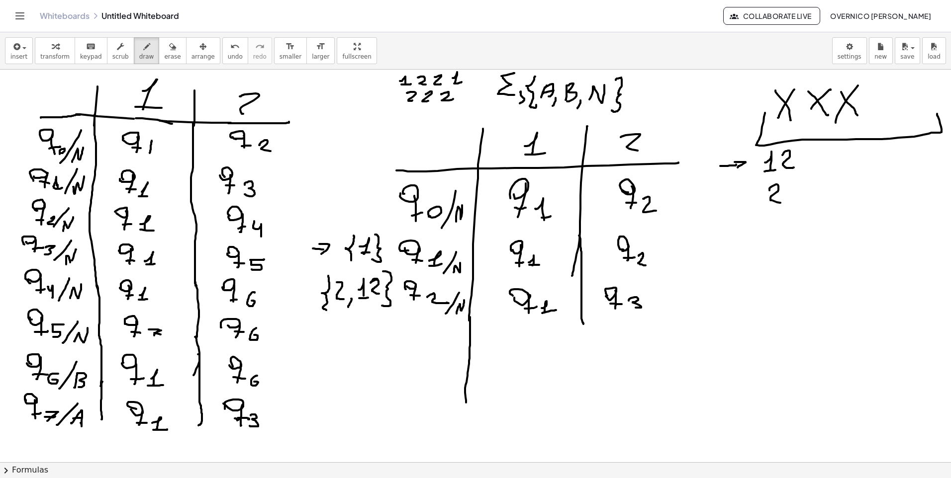
drag, startPoint x: 470, startPoint y: 317, endPoint x: 466, endPoint y: 403, distance: 86.1
drag, startPoint x: 580, startPoint y: 316, endPoint x: 553, endPoint y: 375, distance: 65.2
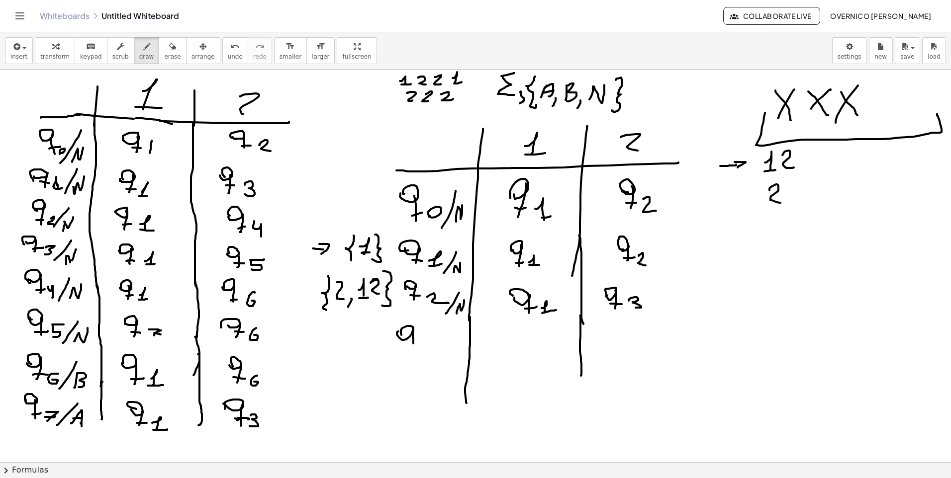
drag, startPoint x: 413, startPoint y: 328, endPoint x: 408, endPoint y: 343, distance: 16.4
drag, startPoint x: 412, startPoint y: 341, endPoint x: 419, endPoint y: 341, distance: 7.0
drag, startPoint x: 424, startPoint y: 337, endPoint x: 421, endPoint y: 348, distance: 12.0
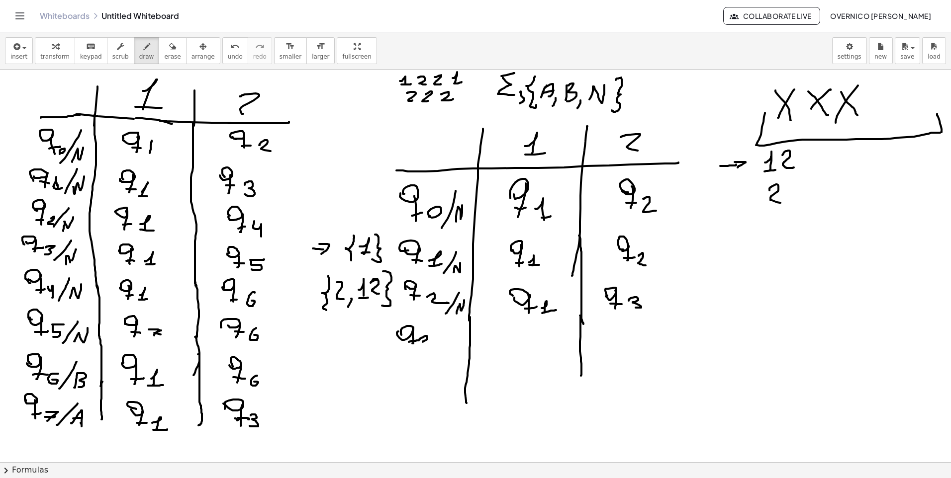
drag, startPoint x: 430, startPoint y: 354, endPoint x: 449, endPoint y: 321, distance: 38.5
drag, startPoint x: 444, startPoint y: 347, endPoint x: 406, endPoint y: 354, distance: 38.5
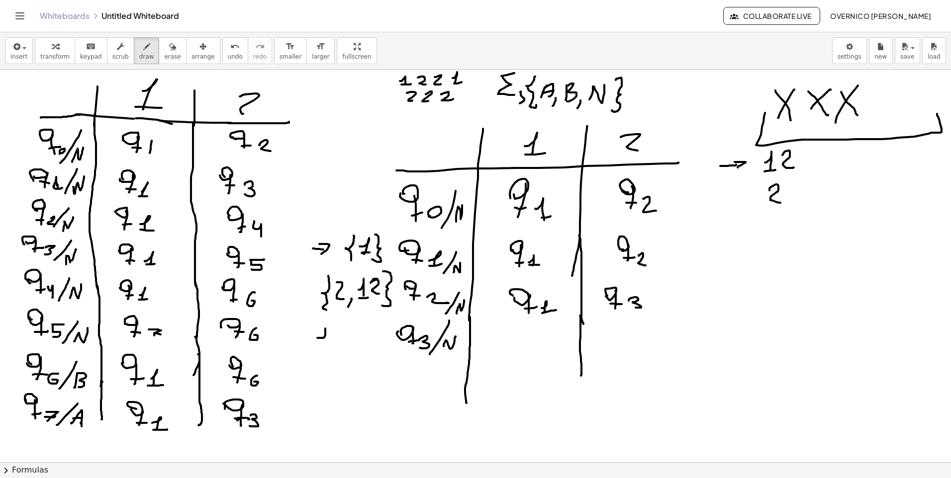
drag, startPoint x: 317, startPoint y: 338, endPoint x: 329, endPoint y: 322, distance: 19.9
drag, startPoint x: 319, startPoint y: 337, endPoint x: 327, endPoint y: 355, distance: 19.8
drag, startPoint x: 718, startPoint y: 192, endPoint x: 733, endPoint y: 192, distance: 15.4
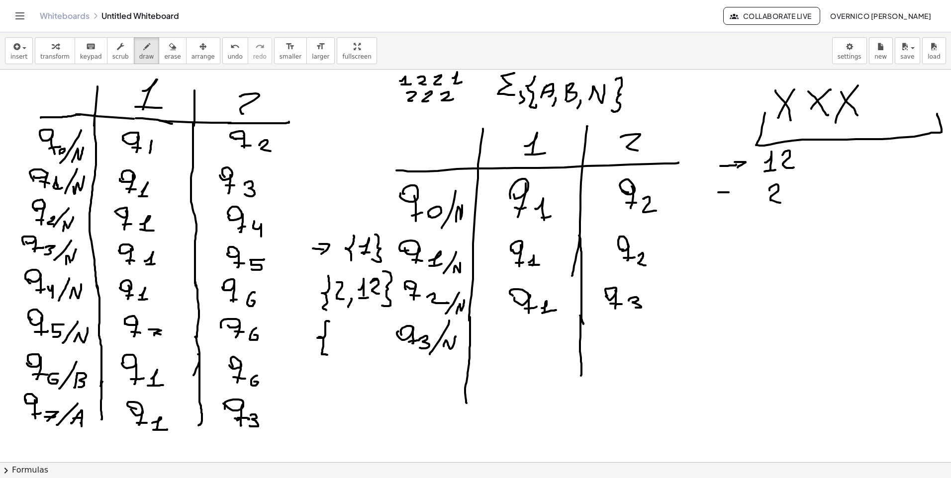
drag, startPoint x: 733, startPoint y: 194, endPoint x: 742, endPoint y: 194, distance: 9.4
drag, startPoint x: 734, startPoint y: 191, endPoint x: 742, endPoint y: 193, distance: 8.2
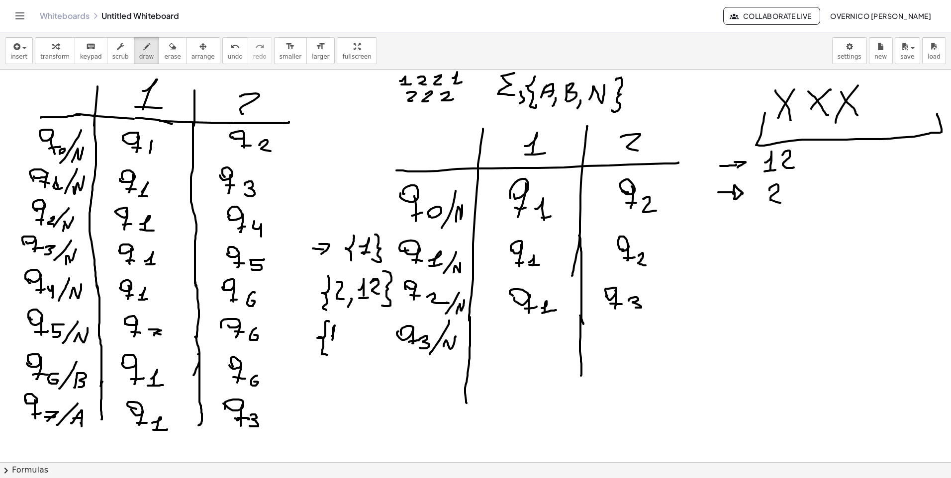
drag, startPoint x: 334, startPoint y: 329, endPoint x: 331, endPoint y: 343, distance: 13.8
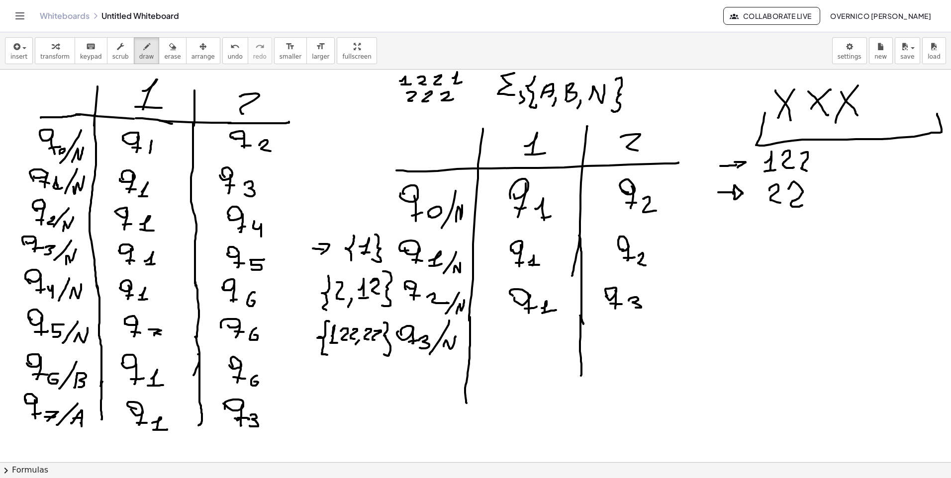
drag, startPoint x: 519, startPoint y: 332, endPoint x: 515, endPoint y: 350, distance: 18.5
drag, startPoint x: 513, startPoint y: 349, endPoint x: 524, endPoint y: 348, distance: 11.5
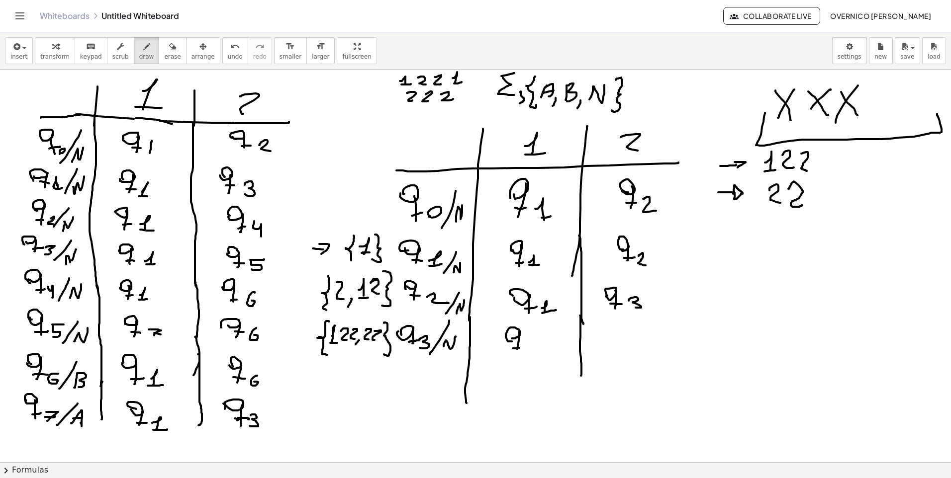
drag, startPoint x: 529, startPoint y: 344, endPoint x: 534, endPoint y: 350, distance: 7.8
drag, startPoint x: 536, startPoint y: 344, endPoint x: 536, endPoint y: 355, distance: 11.4
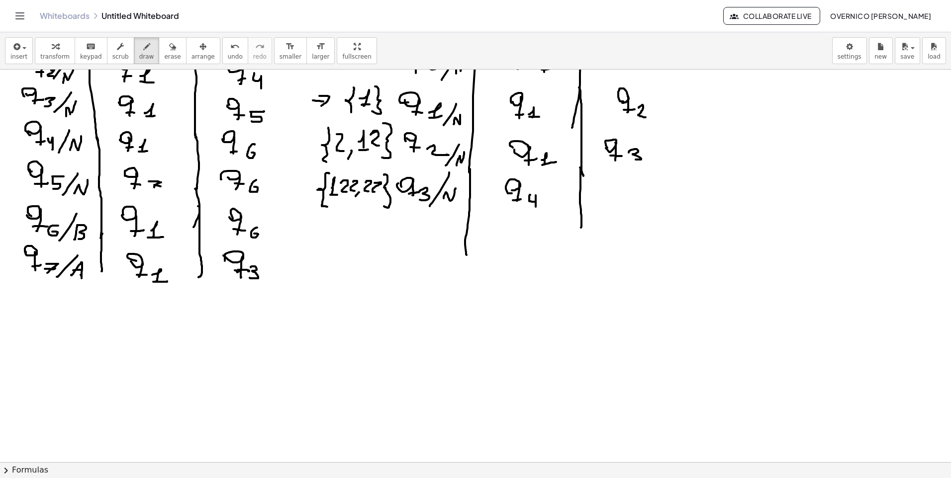
scroll to position [149, 0]
drag, startPoint x: 401, startPoint y: 226, endPoint x: 404, endPoint y: 232, distance: 6.5
click at [404, 233] on div at bounding box center [475, 345] width 951 height 850
drag, startPoint x: 413, startPoint y: 223, endPoint x: 409, endPoint y: 243, distance: 20.2
click at [409, 246] on div at bounding box center [475, 345] width 951 height 850
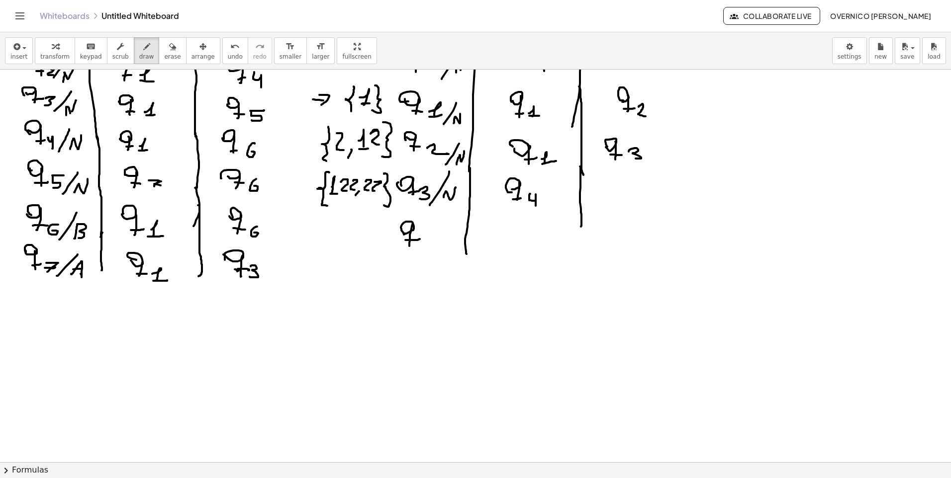
drag, startPoint x: 405, startPoint y: 240, endPoint x: 420, endPoint y: 239, distance: 14.5
click at [420, 239] on div at bounding box center [475, 345] width 951 height 850
drag, startPoint x: 423, startPoint y: 241, endPoint x: 432, endPoint y: 256, distance: 18.1
click at [432, 256] on div at bounding box center [475, 345] width 951 height 850
drag, startPoint x: 436, startPoint y: 264, endPoint x: 447, endPoint y: 236, distance: 29.9
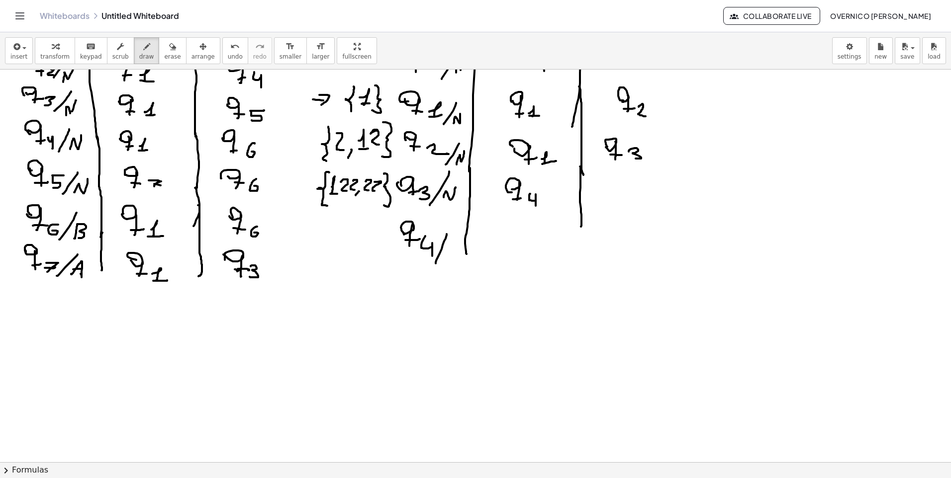
click at [447, 234] on div at bounding box center [475, 345] width 951 height 850
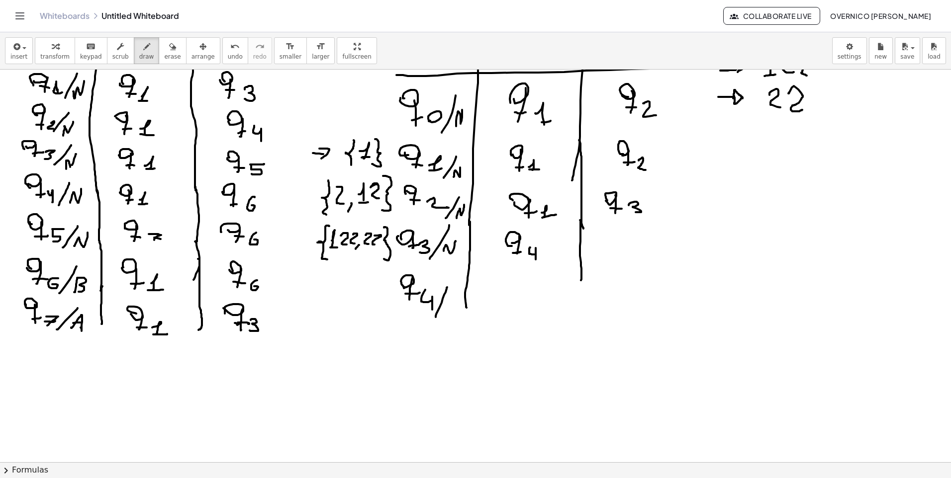
scroll to position [99, 0]
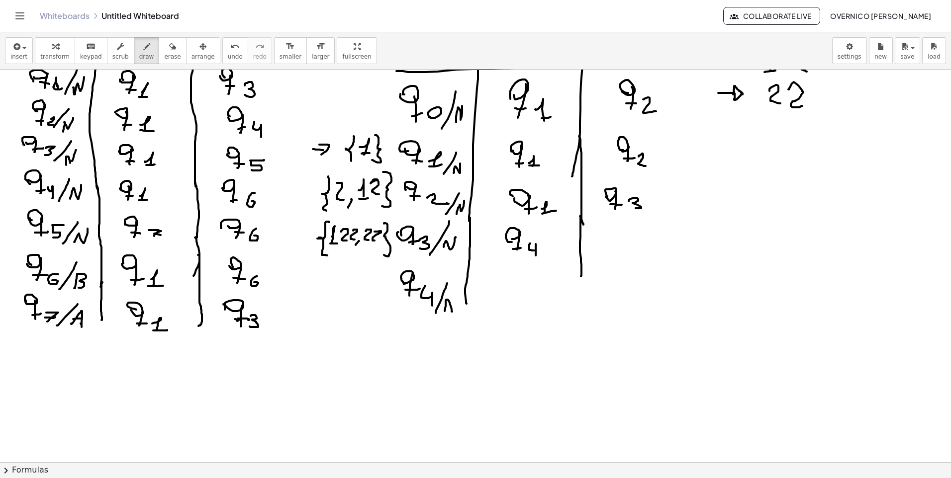
drag, startPoint x: 445, startPoint y: 311, endPoint x: 452, endPoint y: 312, distance: 7.5
click at [452, 312] on div at bounding box center [475, 395] width 951 height 850
drag, startPoint x: 447, startPoint y: 307, endPoint x: 452, endPoint y: 307, distance: 5.5
click at [452, 307] on div at bounding box center [475, 395] width 951 height 850
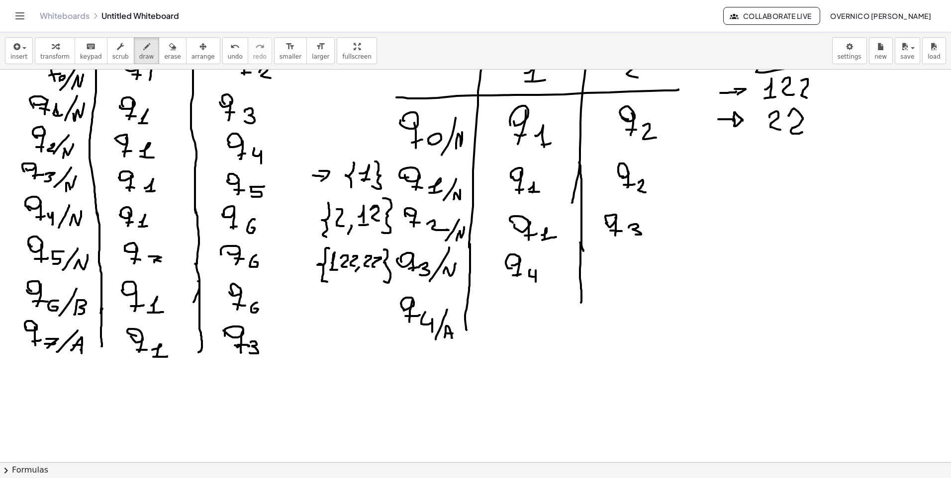
scroll to position [50, 0]
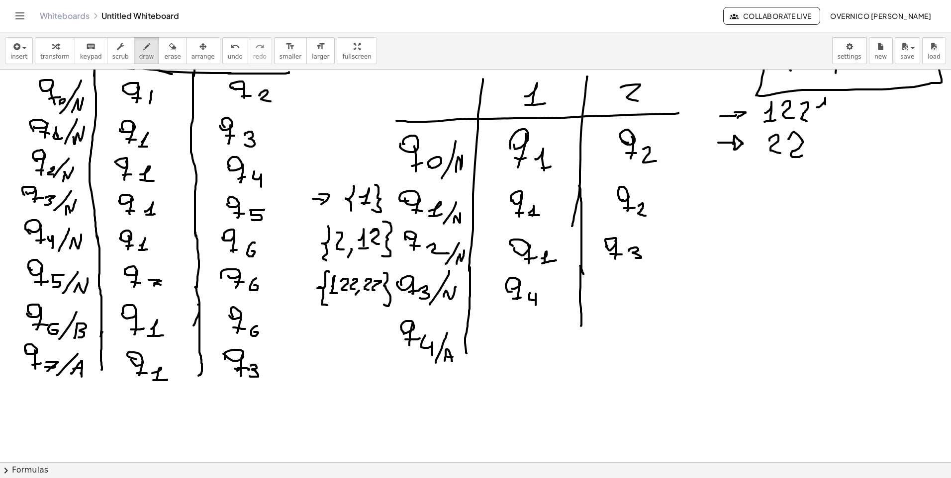
drag, startPoint x: 817, startPoint y: 107, endPoint x: 823, endPoint y: 115, distance: 9.9
click at [823, 115] on div at bounding box center [475, 445] width 951 height 850
click at [833, 117] on div at bounding box center [475, 445] width 951 height 850
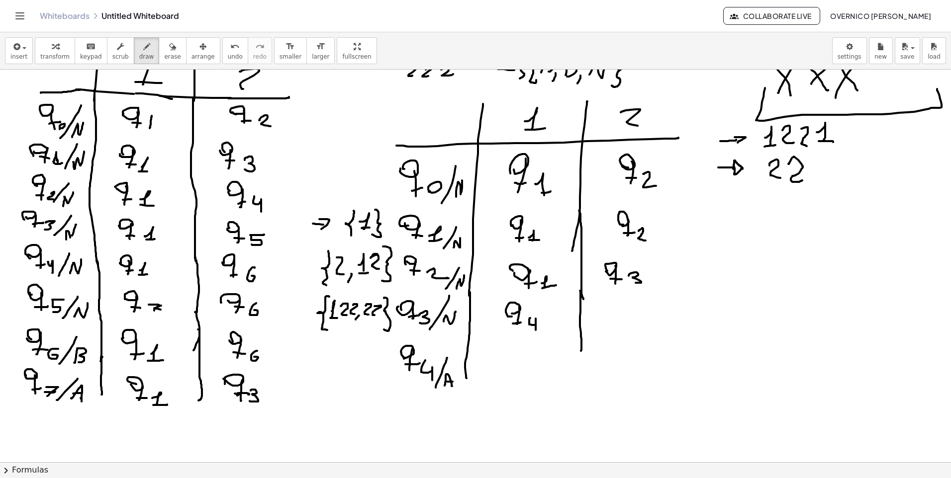
scroll to position [0, 0]
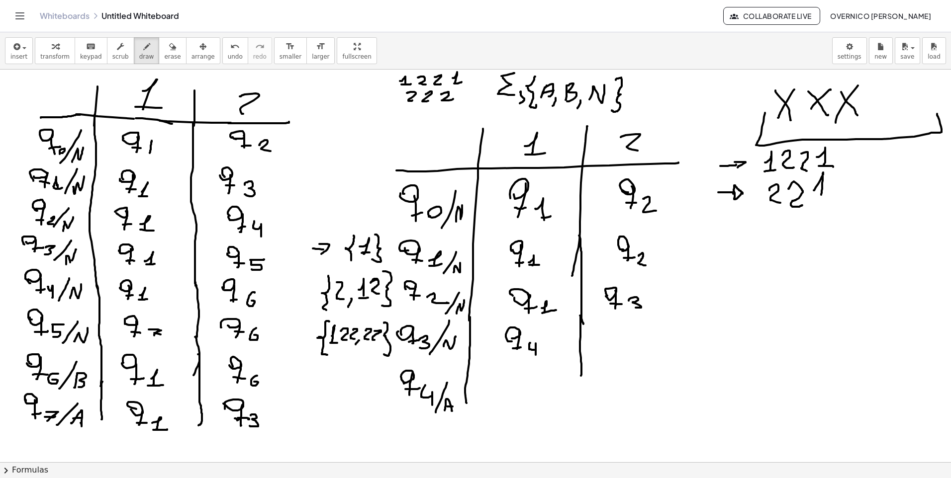
drag, startPoint x: 814, startPoint y: 190, endPoint x: 820, endPoint y: 196, distance: 8.1
drag, startPoint x: 809, startPoint y: 178, endPoint x: 838, endPoint y: 200, distance: 36.6
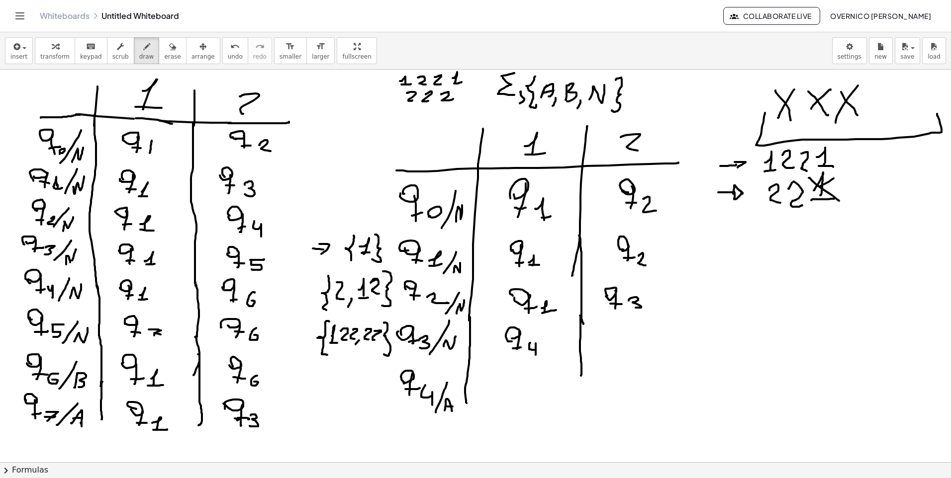
drag, startPoint x: 833, startPoint y: 179, endPoint x: 797, endPoint y: 199, distance: 41.6
drag, startPoint x: 213, startPoint y: 51, endPoint x: 628, endPoint y: 141, distance: 423.9
click at [222, 53] on button "undo undo" at bounding box center [235, 50] width 26 height 27
click at [230, 52] on icon "undo" at bounding box center [234, 47] width 9 height 12
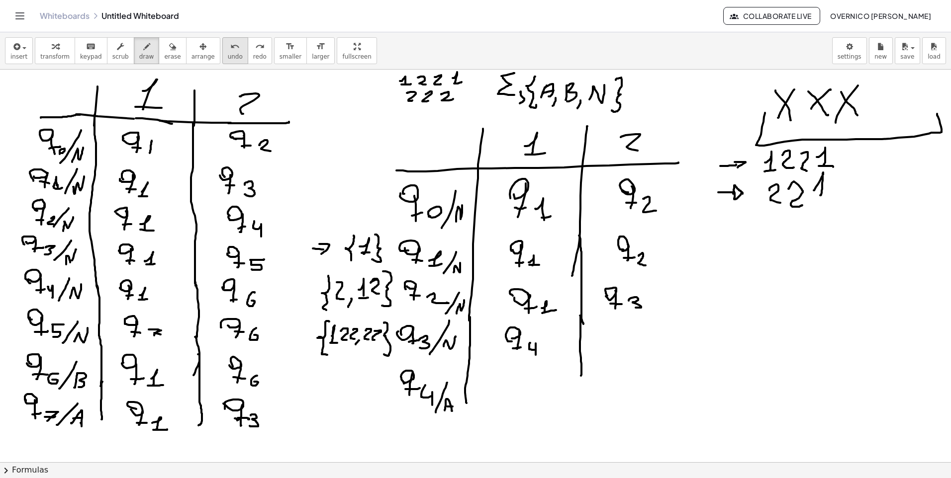
click at [230, 52] on icon "undo" at bounding box center [234, 47] width 9 height 12
click at [230, 50] on icon "undo" at bounding box center [234, 47] width 9 height 12
drag, startPoint x: 758, startPoint y: 321, endPoint x: 618, endPoint y: 365, distance: 147.2
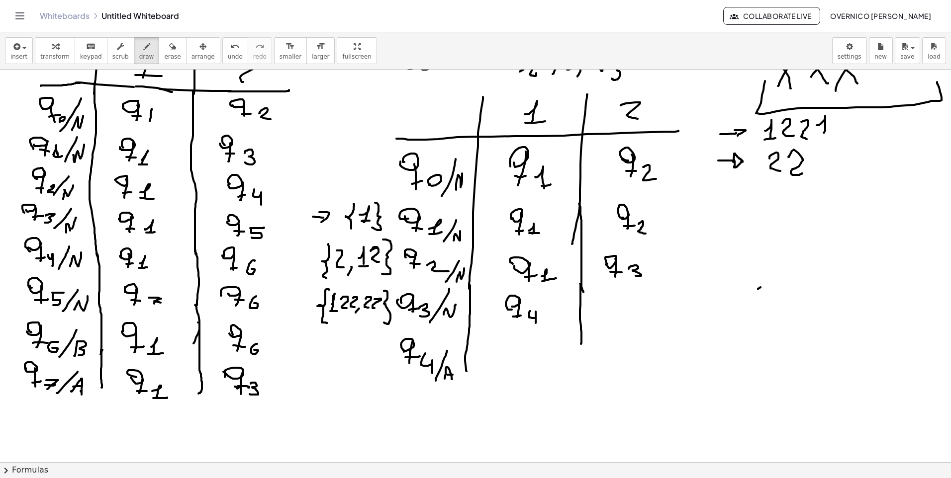
scroll to position [50, 0]
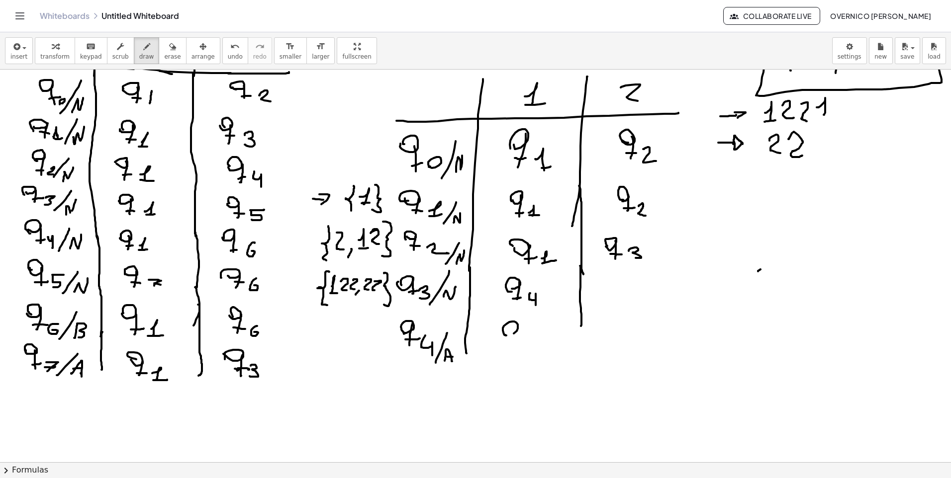
click at [501, 333] on div at bounding box center [475, 445] width 951 height 850
drag, startPoint x: 519, startPoint y: 327, endPoint x: 515, endPoint y: 348, distance: 21.4
click at [515, 348] on div at bounding box center [475, 445] width 951 height 850
drag, startPoint x: 515, startPoint y: 343, endPoint x: 520, endPoint y: 345, distance: 5.8
click at [520, 343] on div at bounding box center [475, 445] width 951 height 850
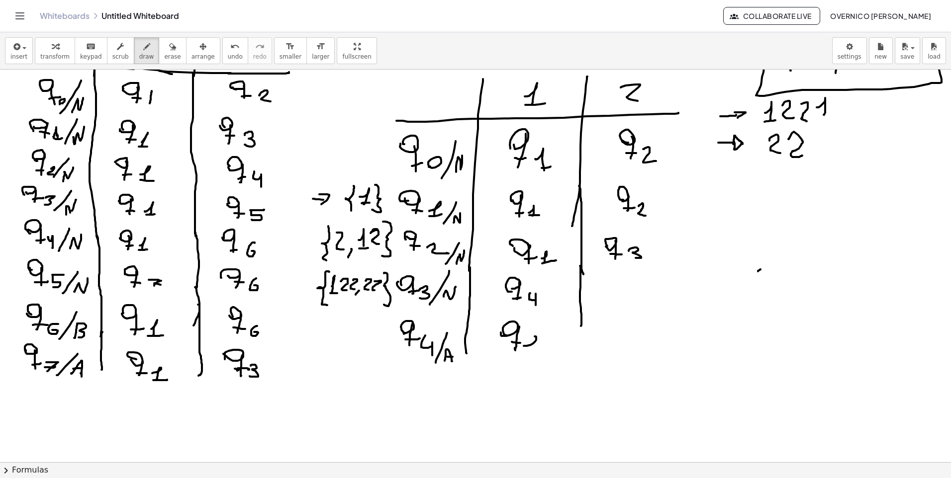
drag, startPoint x: 524, startPoint y: 346, endPoint x: 529, endPoint y: 351, distance: 6.3
click at [530, 351] on div at bounding box center [475, 445] width 951 height 850
drag, startPoint x: 533, startPoint y: 352, endPoint x: 539, endPoint y: 355, distance: 6.9
click at [538, 352] on div at bounding box center [475, 445] width 951 height 850
drag, startPoint x: 821, startPoint y: 140, endPoint x: 819, endPoint y: 155, distance: 15.0
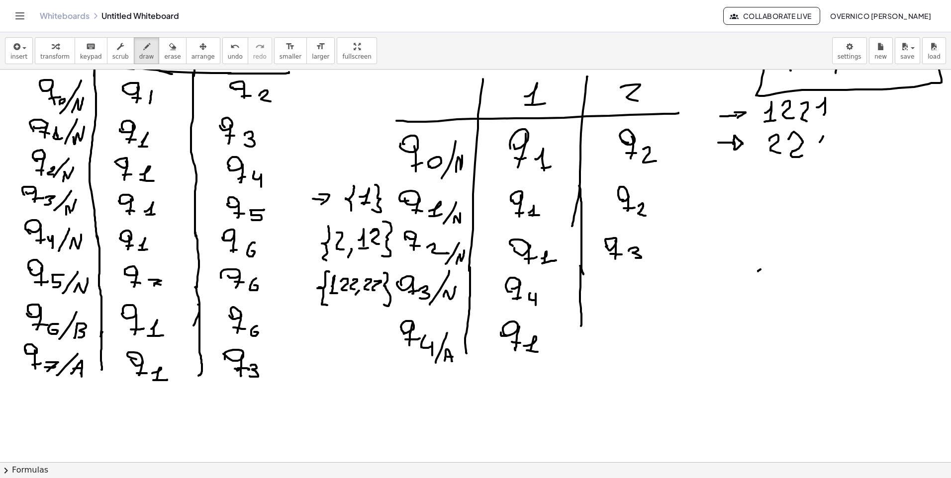
click at [819, 154] on div at bounding box center [475, 445] width 951 height 850
drag, startPoint x: 821, startPoint y: 156, endPoint x: 830, endPoint y: 156, distance: 8.5
click at [830, 156] on div at bounding box center [475, 445] width 951 height 850
drag, startPoint x: 835, startPoint y: 135, endPoint x: 819, endPoint y: 149, distance: 21.5
click at [819, 149] on div at bounding box center [475, 445] width 951 height 850
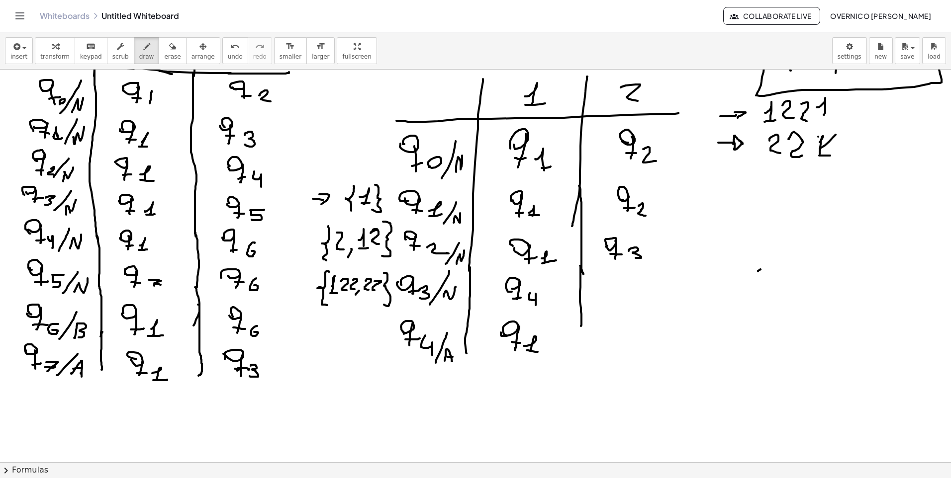
drag, startPoint x: 818, startPoint y: 137, endPoint x: 824, endPoint y: 168, distance: 31.4
click at [831, 162] on div at bounding box center [475, 445] width 951 height 850
drag, startPoint x: 611, startPoint y: 318, endPoint x: 609, endPoint y: 323, distance: 5.2
click at [609, 323] on div at bounding box center [475, 445] width 951 height 850
drag, startPoint x: 619, startPoint y: 324, endPoint x: 613, endPoint y: 333, distance: 11.2
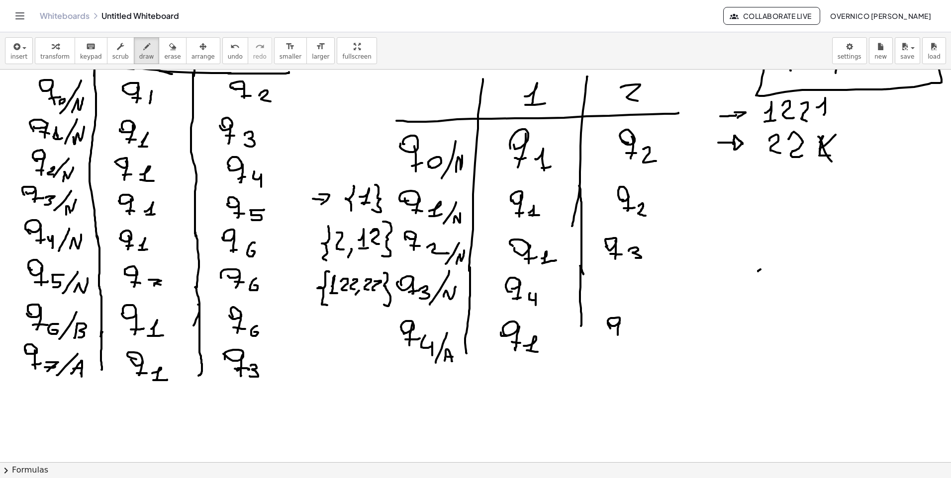
click at [617, 337] on div at bounding box center [475, 445] width 951 height 850
click at [622, 333] on div at bounding box center [475, 445] width 951 height 850
drag, startPoint x: 628, startPoint y: 331, endPoint x: 634, endPoint y: 339, distance: 9.6
click at [634, 339] on div at bounding box center [475, 445] width 951 height 850
drag, startPoint x: 650, startPoint y: 330, endPoint x: 680, endPoint y: 203, distance: 130.7
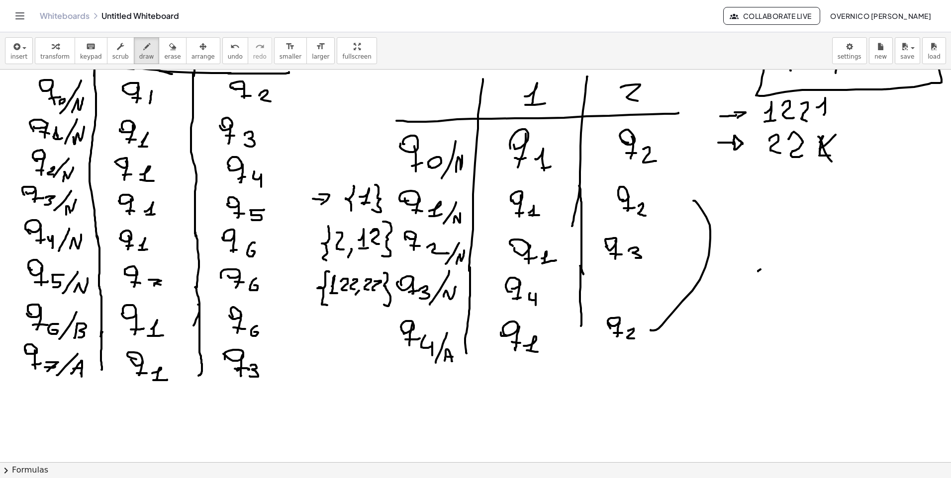
click at [680, 203] on div at bounding box center [475, 445] width 951 height 850
drag, startPoint x: 677, startPoint y: 202, endPoint x: 680, endPoint y: 211, distance: 9.8
click at [680, 211] on div at bounding box center [475, 445] width 951 height 850
drag, startPoint x: 671, startPoint y: 195, endPoint x: 677, endPoint y: 214, distance: 19.2
click at [677, 214] on div at bounding box center [475, 445] width 951 height 850
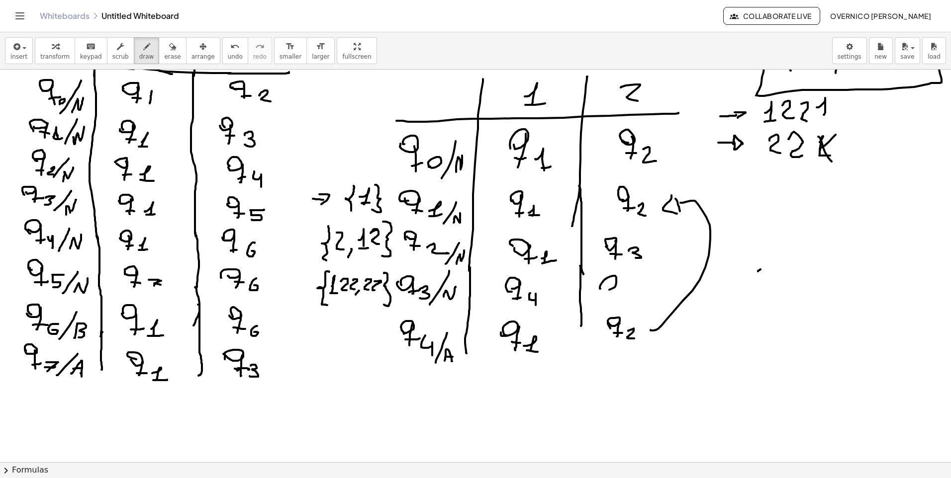
drag, startPoint x: 600, startPoint y: 288, endPoint x: 610, endPoint y: 282, distance: 12.3
click at [599, 284] on div at bounding box center [475, 445] width 951 height 850
drag, startPoint x: 616, startPoint y: 277, endPoint x: 608, endPoint y: 300, distance: 24.2
click at [609, 300] on div at bounding box center [475, 445] width 951 height 850
drag, startPoint x: 603, startPoint y: 296, endPoint x: 616, endPoint y: 294, distance: 13.1
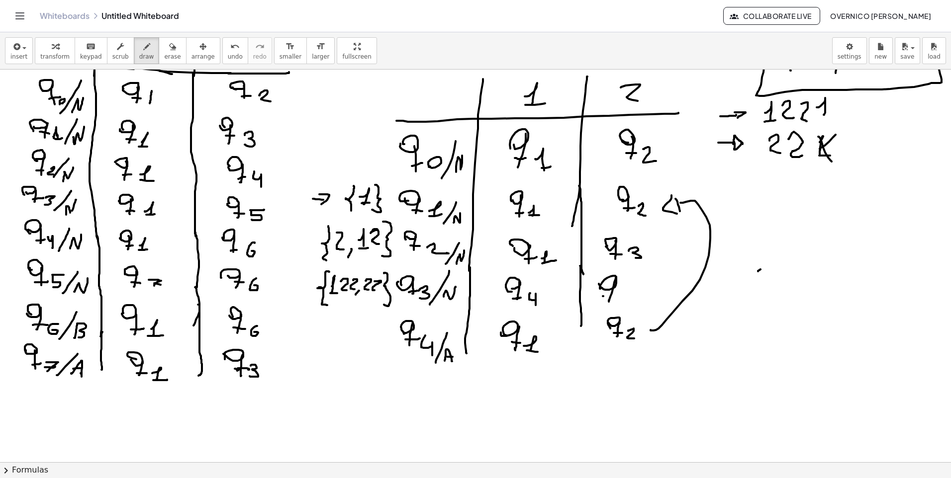
click at [615, 296] on div at bounding box center [475, 445] width 951 height 850
click at [633, 293] on div at bounding box center [475, 445] width 951 height 850
click at [627, 303] on div at bounding box center [475, 445] width 951 height 850
click at [404, 381] on div at bounding box center [475, 445] width 951 height 850
click at [417, 402] on div at bounding box center [475, 445] width 951 height 850
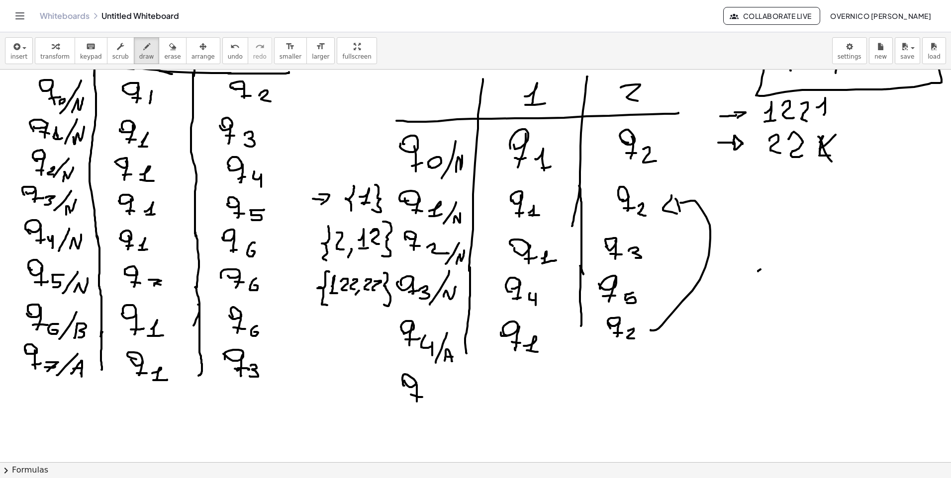
click at [422, 397] on div at bounding box center [475, 445] width 951 height 850
click at [436, 392] on div at bounding box center [475, 445] width 951 height 850
click at [430, 404] on div at bounding box center [475, 445] width 951 height 850
click at [438, 406] on div at bounding box center [475, 445] width 951 height 850
click at [448, 405] on div at bounding box center [475, 445] width 951 height 850
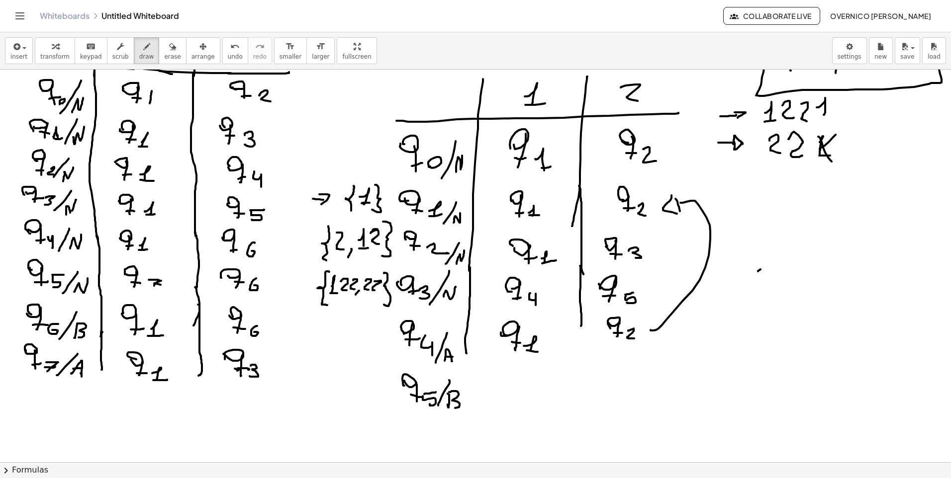
click at [450, 405] on div at bounding box center [475, 445] width 951 height 850
click at [169, 50] on icon "button" at bounding box center [172, 47] width 7 height 12
click at [833, 144] on div at bounding box center [475, 445] width 951 height 850
click at [836, 110] on div at bounding box center [475, 445] width 951 height 850
click at [139, 47] on div "button" at bounding box center [146, 46] width 15 height 12
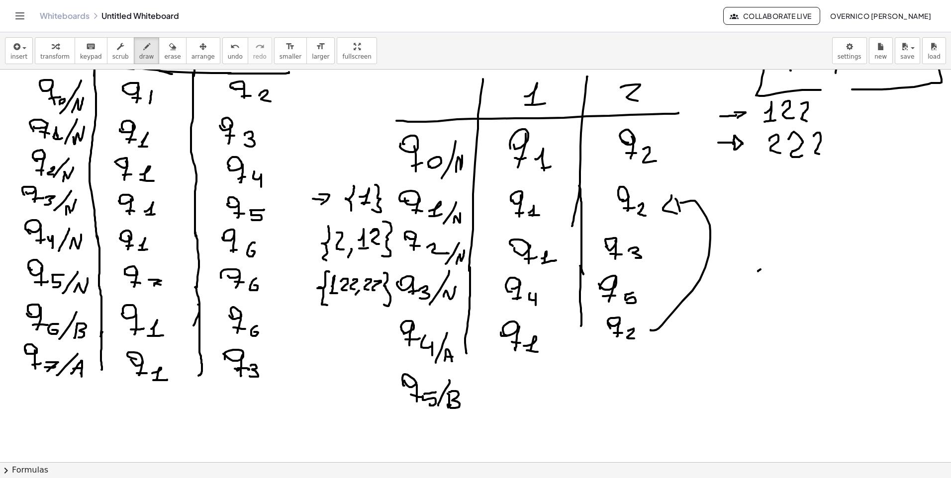
click at [823, 155] on div at bounding box center [475, 445] width 951 height 850
click at [827, 120] on div at bounding box center [475, 445] width 951 height 850
click at [839, 115] on div at bounding box center [475, 445] width 951 height 850
click at [785, 125] on div at bounding box center [475, 445] width 951 height 850
click at [755, 128] on div at bounding box center [475, 445] width 951 height 850
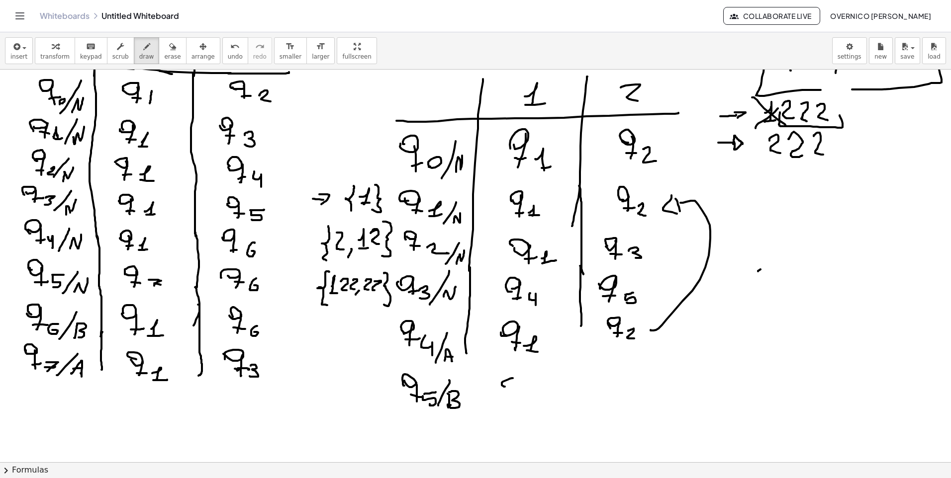
click at [503, 380] on div at bounding box center [475, 445] width 951 height 850
click at [516, 399] on div at bounding box center [475, 445] width 951 height 850
click at [528, 393] on div at bounding box center [475, 445] width 951 height 850
click at [538, 399] on div at bounding box center [475, 445] width 951 height 850
click at [545, 398] on div at bounding box center [475, 445] width 951 height 850
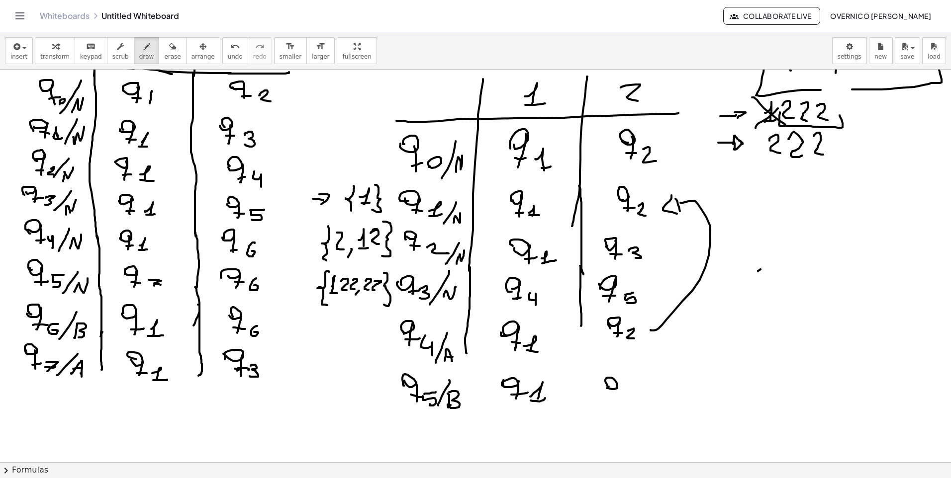
click at [606, 387] on div at bounding box center [475, 445] width 951 height 850
click at [619, 401] on div at bounding box center [475, 445] width 951 height 850
click at [625, 395] on div at bounding box center [475, 445] width 951 height 850
click at [761, 164] on div at bounding box center [475, 445] width 951 height 850
click at [847, 160] on div at bounding box center [475, 445] width 951 height 850
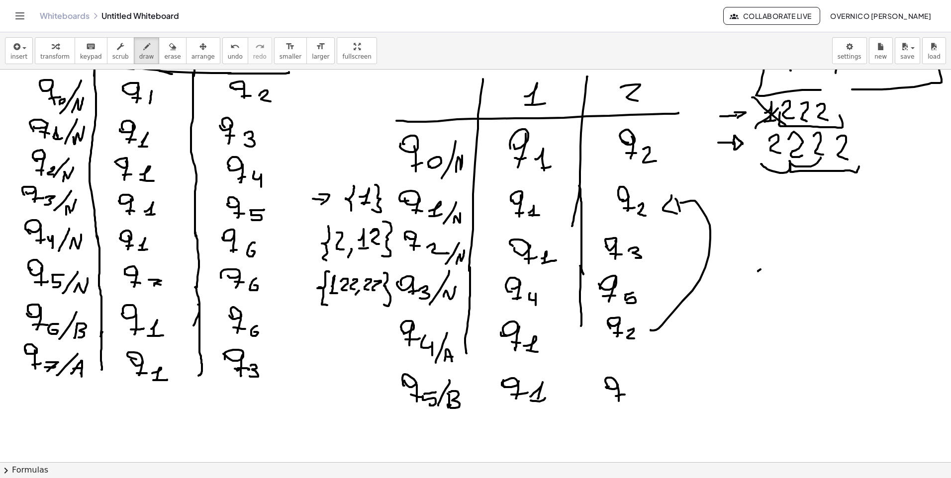
click at [858, 167] on div at bounding box center [475, 445] width 951 height 850
click at [644, 396] on div at bounding box center [475, 445] width 951 height 850
click at [640, 403] on div at bounding box center [475, 445] width 951 height 850
click at [580, 399] on div at bounding box center [475, 445] width 951 height 850
click at [475, 413] on div at bounding box center [475, 445] width 951 height 850
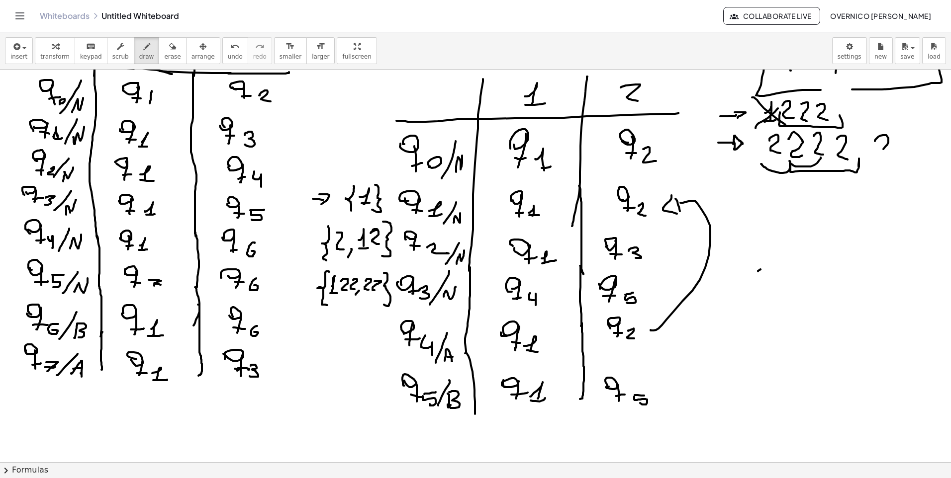
click at [896, 164] on div at bounding box center [475, 445] width 951 height 850
click at [902, 170] on div at bounding box center [475, 445] width 951 height 850
click at [924, 164] on div at bounding box center [475, 445] width 951 height 850
click at [922, 171] on div at bounding box center [475, 445] width 951 height 850
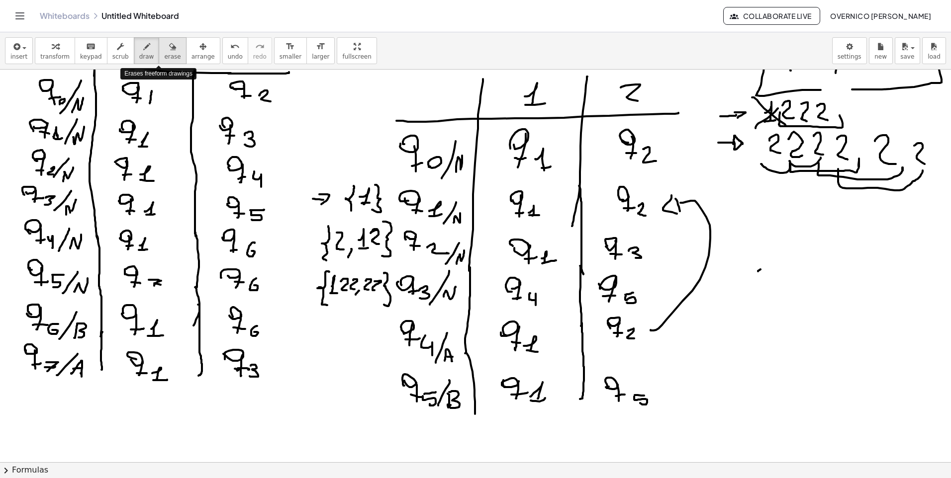
click at [164, 52] on div "button" at bounding box center [172, 46] width 16 height 12
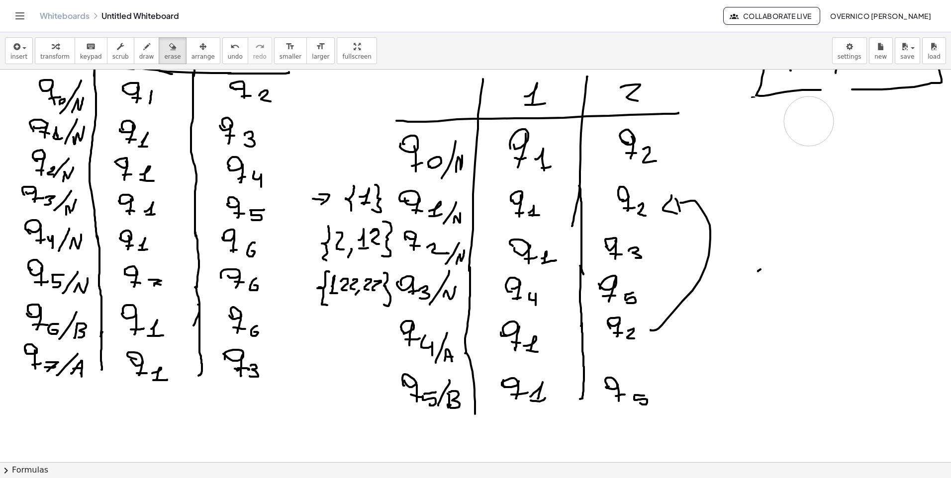
click at [814, 120] on div at bounding box center [475, 445] width 951 height 850
click at [138, 52] on button "draw" at bounding box center [147, 50] width 26 height 27
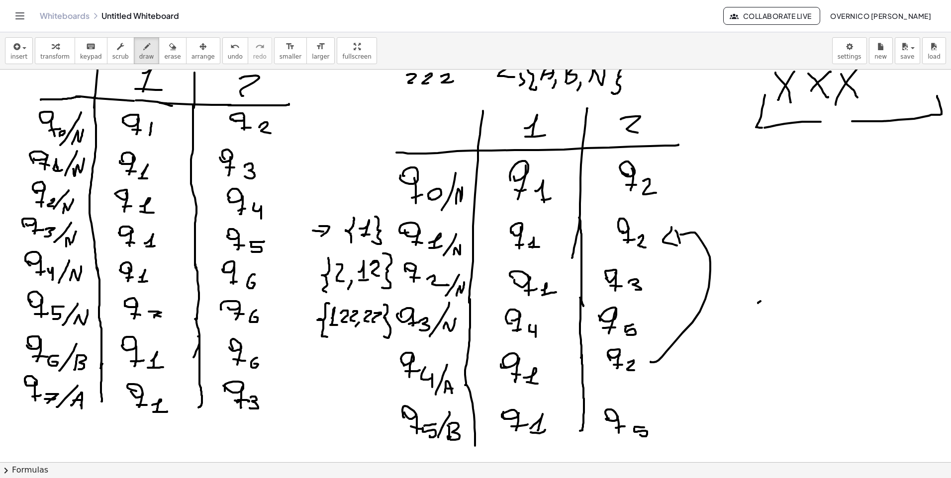
scroll to position [0, 0]
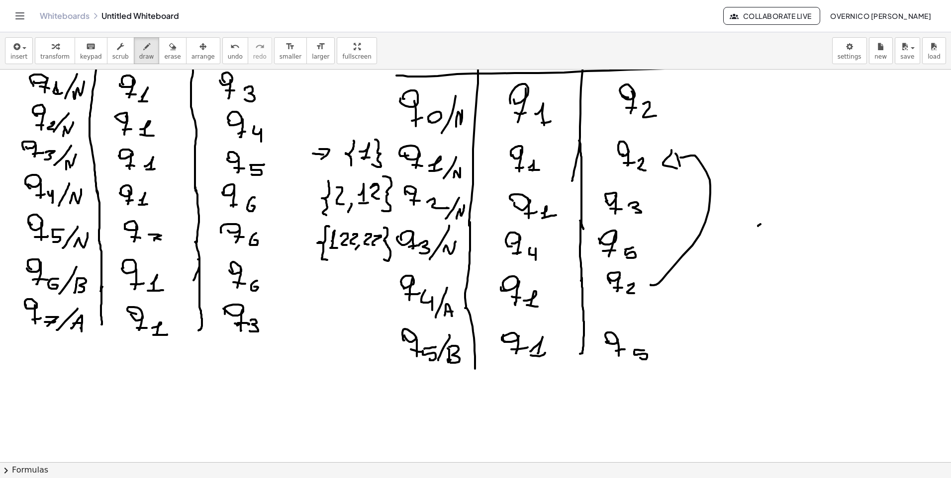
scroll to position [99, 0]
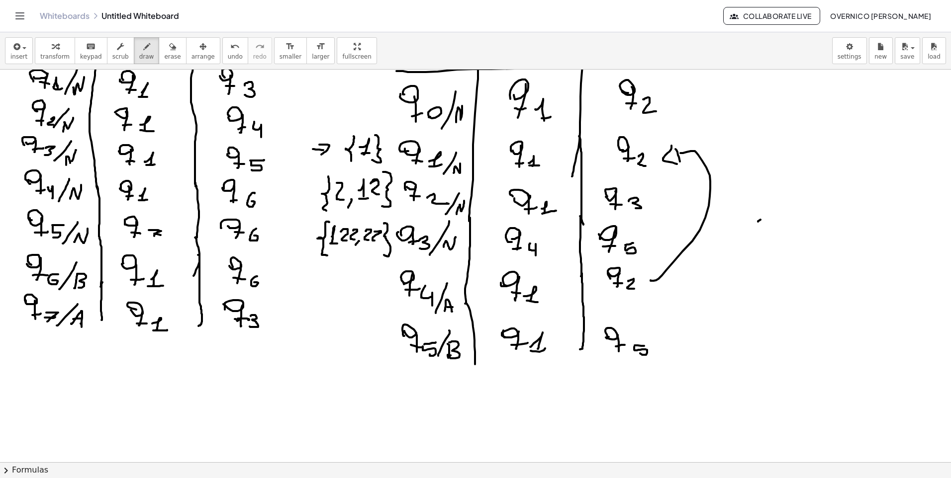
click at [489, 391] on div at bounding box center [475, 395] width 951 height 850
drag, startPoint x: 484, startPoint y: 378, endPoint x: 427, endPoint y: 409, distance: 65.0
click at [429, 407] on div at bounding box center [475, 395] width 951 height 850
drag, startPoint x: 160, startPoint y: 47, endPoint x: 624, endPoint y: 146, distance: 474.8
click at [169, 48] on icon "button" at bounding box center [172, 47] width 7 height 12
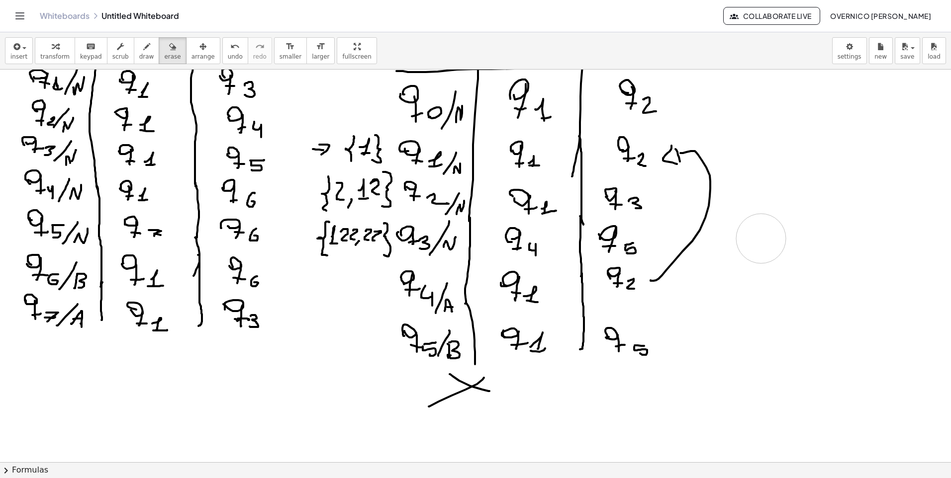
drag, startPoint x: 764, startPoint y: 215, endPoint x: 761, endPoint y: 239, distance: 23.6
click at [761, 239] on div at bounding box center [475, 395] width 951 height 850
drag, startPoint x: 425, startPoint y: 402, endPoint x: 506, endPoint y: 390, distance: 82.4
click at [491, 391] on div at bounding box center [475, 395] width 951 height 850
drag, startPoint x: 660, startPoint y: 284, endPoint x: 681, endPoint y: 152, distance: 133.9
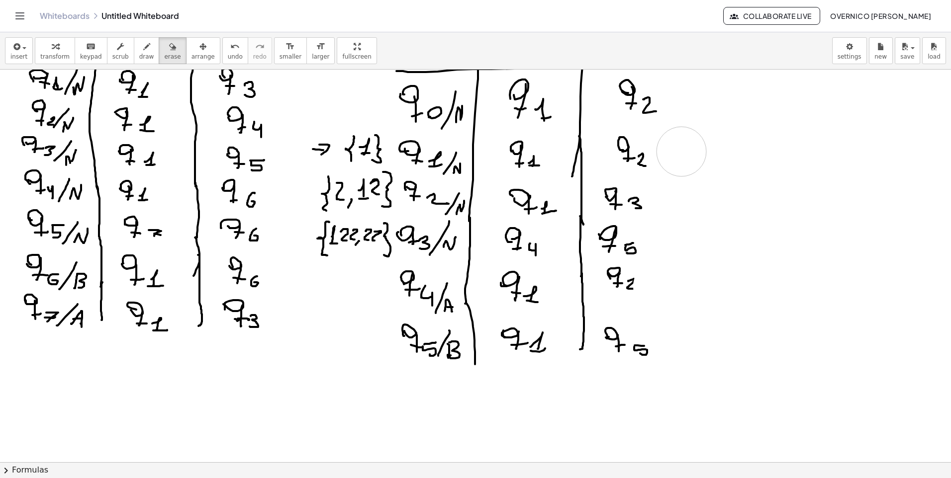
click at [681, 152] on div at bounding box center [475, 395] width 951 height 850
click at [143, 44] on icon "button" at bounding box center [146, 47] width 7 height 12
click at [869, 242] on div at bounding box center [475, 395] width 951 height 850
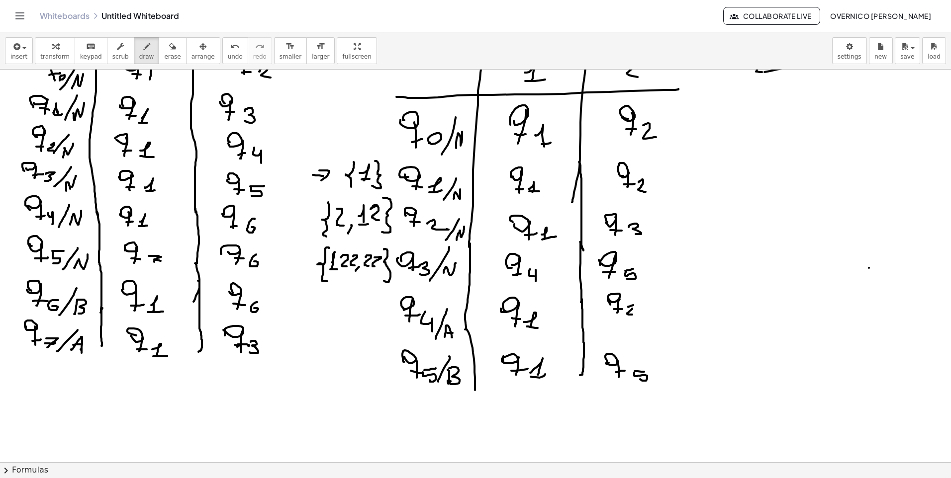
scroll to position [50, 0]
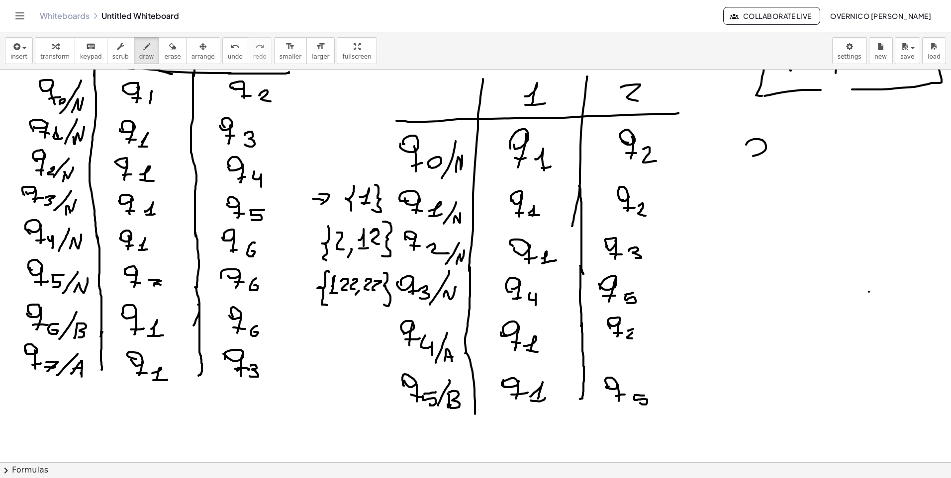
drag, startPoint x: 746, startPoint y: 145, endPoint x: 763, endPoint y: 156, distance: 20.1
click at [762, 157] on div at bounding box center [475, 445] width 951 height 850
drag, startPoint x: 771, startPoint y: 147, endPoint x: 788, endPoint y: 158, distance: 20.8
click at [783, 164] on div at bounding box center [475, 445] width 951 height 850
drag, startPoint x: 799, startPoint y: 149, endPoint x: 795, endPoint y: 163, distance: 14.8
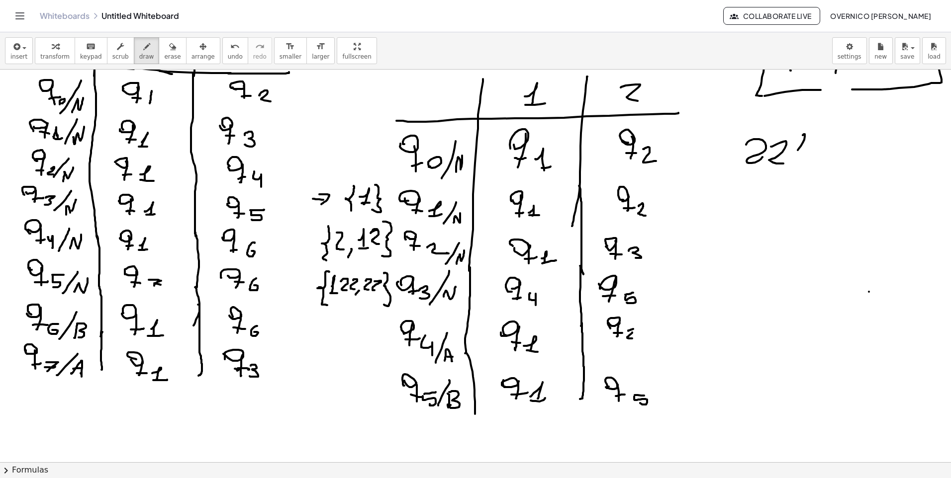
click at [795, 163] on div at bounding box center [475, 445] width 951 height 850
click at [809, 164] on div at bounding box center [475, 445] width 951 height 850
drag, startPoint x: 739, startPoint y: 124, endPoint x: 723, endPoint y: 102, distance: 27.1
click at [723, 102] on div at bounding box center [475, 445] width 951 height 850
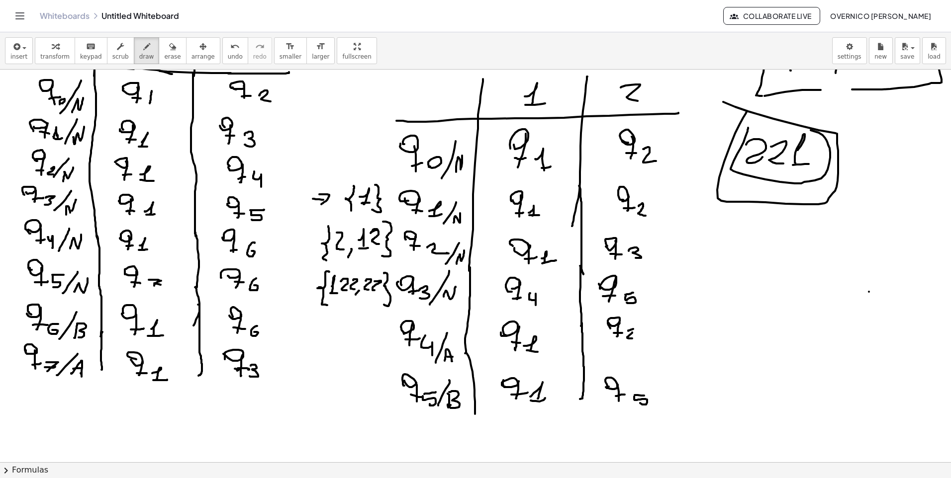
drag, startPoint x: 747, startPoint y: 131, endPoint x: 763, endPoint y: 130, distance: 15.5
click at [758, 124] on div at bounding box center [475, 445] width 951 height 850
drag, startPoint x: 685, startPoint y: 330, endPoint x: 678, endPoint y: 220, distance: 110.1
click at [671, 220] on div at bounding box center [475, 445] width 951 height 850
drag, startPoint x: 161, startPoint y: 52, endPoint x: 500, endPoint y: 152, distance: 353.1
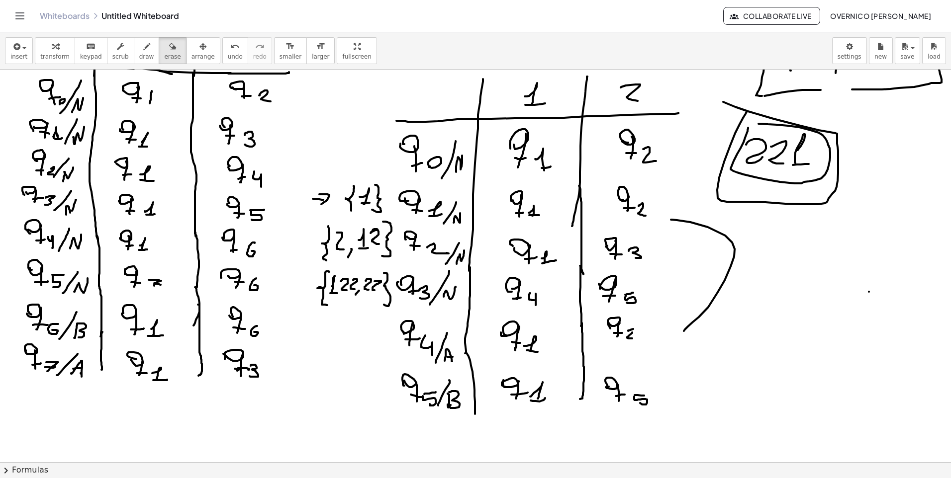
click at [163, 52] on button "erase" at bounding box center [172, 50] width 27 height 27
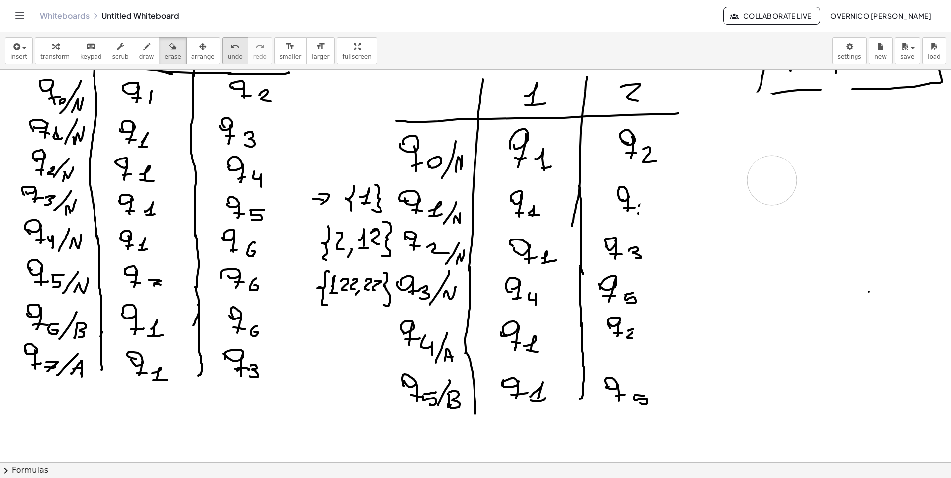
drag, startPoint x: 663, startPoint y: 213, endPoint x: 220, endPoint y: 64, distance: 467.6
click at [736, 176] on div at bounding box center [475, 445] width 951 height 850
click at [139, 47] on div "button" at bounding box center [146, 46] width 15 height 12
drag, startPoint x: 639, startPoint y: 206, endPoint x: 648, endPoint y: 217, distance: 13.8
click at [648, 217] on div at bounding box center [475, 445] width 951 height 850
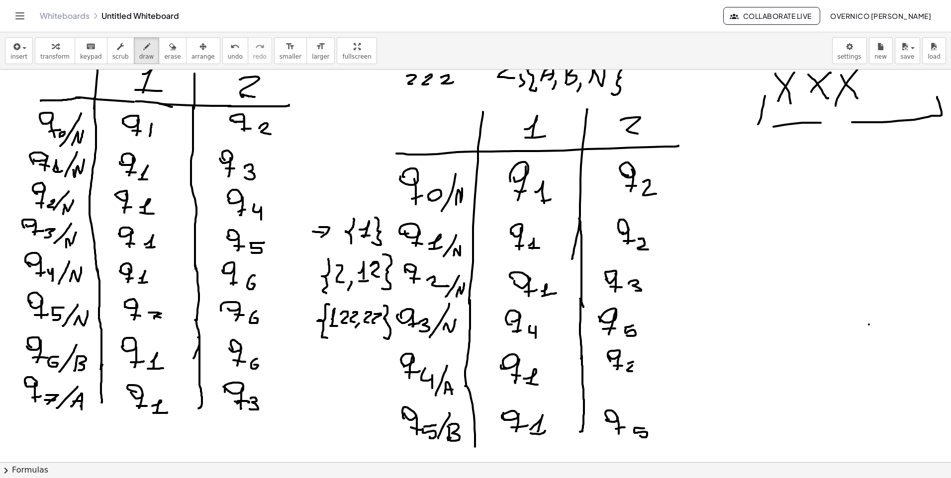
scroll to position [0, 0]
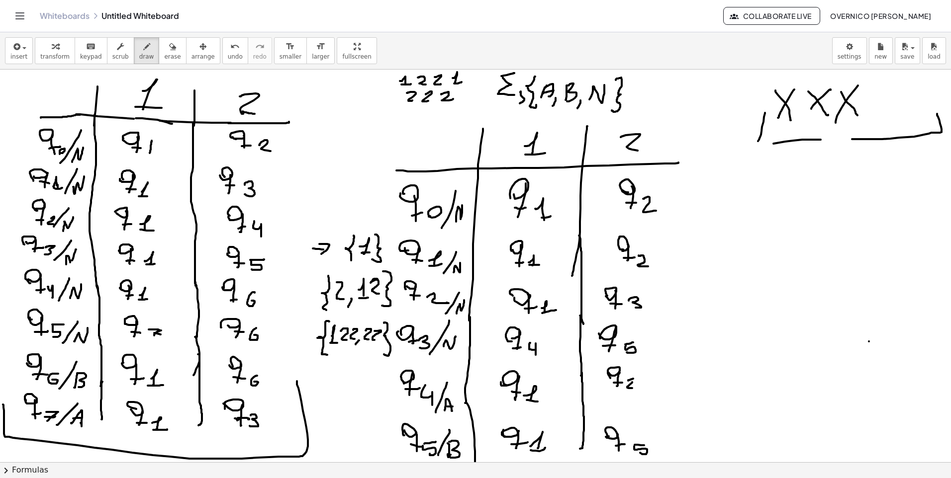
drag, startPoint x: 3, startPoint y: 405, endPoint x: 297, endPoint y: 381, distance: 294.8
drag, startPoint x: 688, startPoint y: 121, endPoint x: 684, endPoint y: 458, distance: 337.1
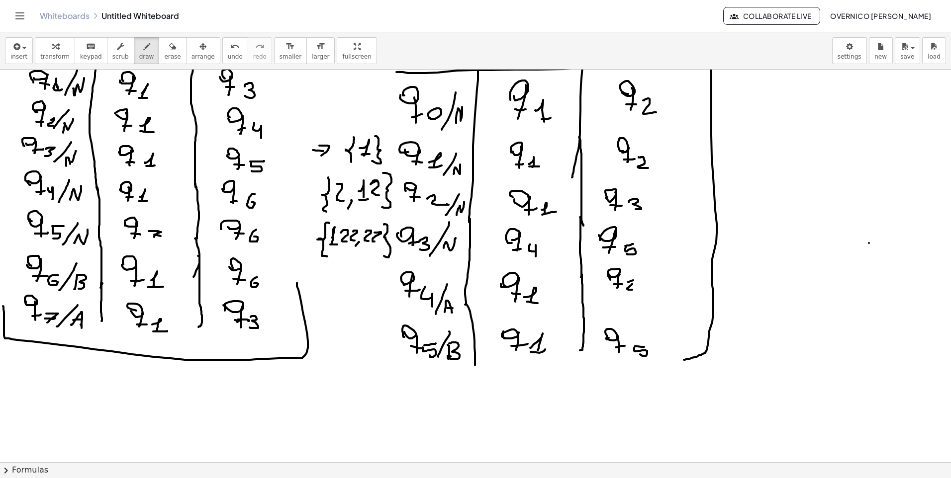
scroll to position [99, 0]
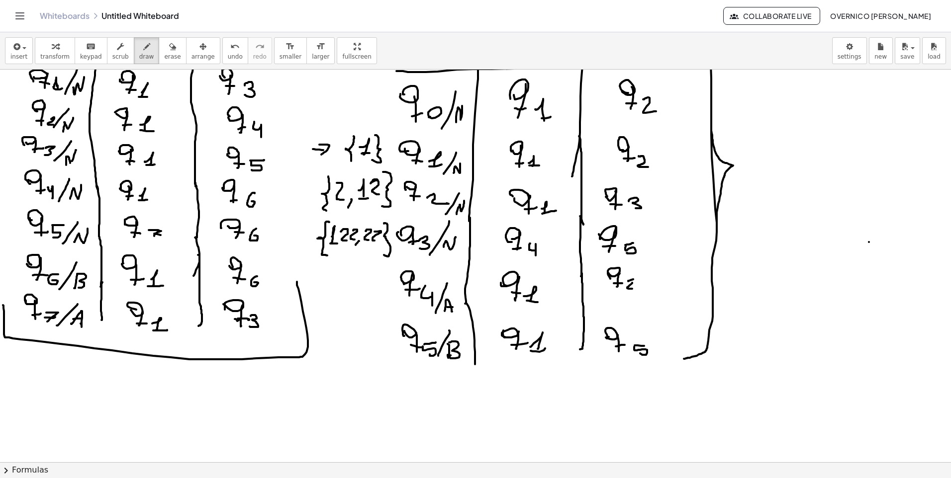
drag, startPoint x: 711, startPoint y: 125, endPoint x: 717, endPoint y: 242, distance: 117.5
click at [717, 242] on div at bounding box center [475, 395] width 951 height 850
drag, startPoint x: 160, startPoint y: 46, endPoint x: 451, endPoint y: 171, distance: 316.5
click at [169, 46] on icon "button" at bounding box center [172, 47] width 7 height 12
drag, startPoint x: 685, startPoint y: 176, endPoint x: 695, endPoint y: 202, distance: 28.2
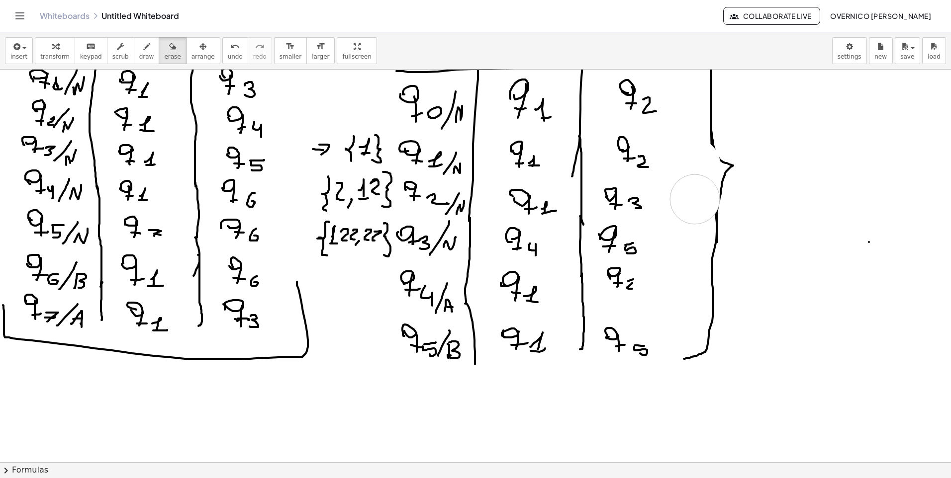
click at [695, 202] on div at bounding box center [475, 395] width 951 height 850
click at [143, 50] on icon "button" at bounding box center [146, 47] width 7 height 12
drag, startPoint x: 721, startPoint y: 159, endPoint x: 709, endPoint y: 137, distance: 25.2
click at [709, 137] on div at bounding box center [475, 395] width 951 height 850
drag, startPoint x: 720, startPoint y: 189, endPoint x: 717, endPoint y: 227, distance: 37.5
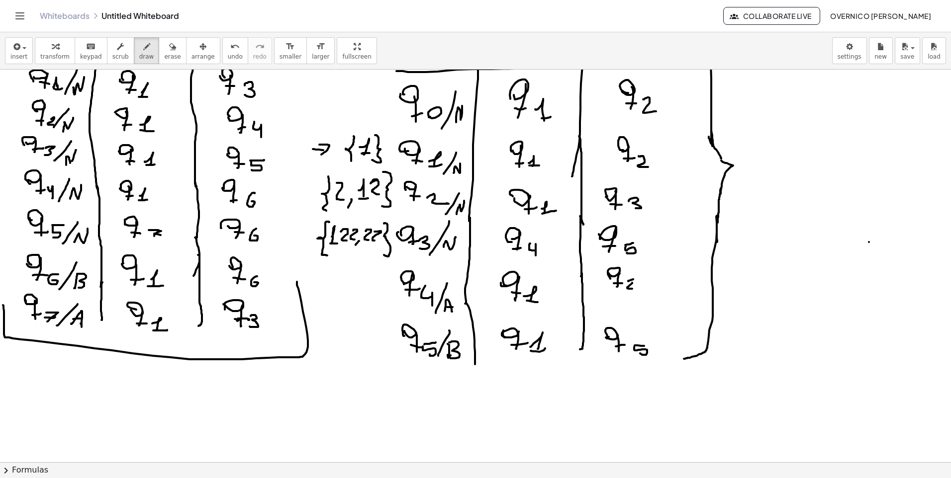
click at [718, 227] on div at bounding box center [475, 395] width 951 height 850
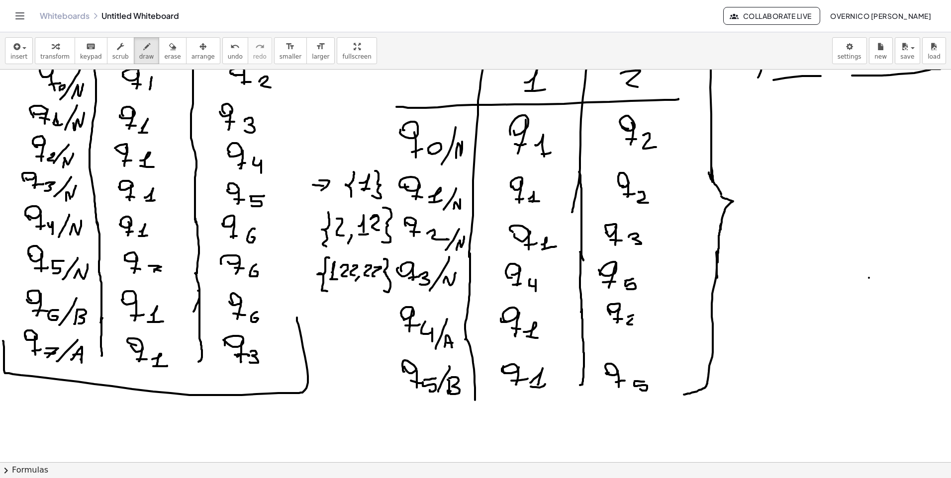
scroll to position [0, 0]
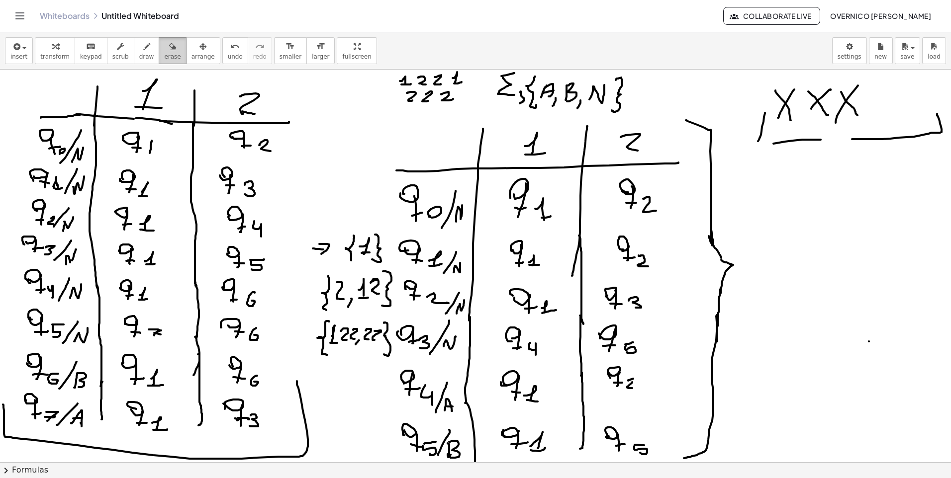
click at [159, 51] on button "erase" at bounding box center [172, 50] width 27 height 27
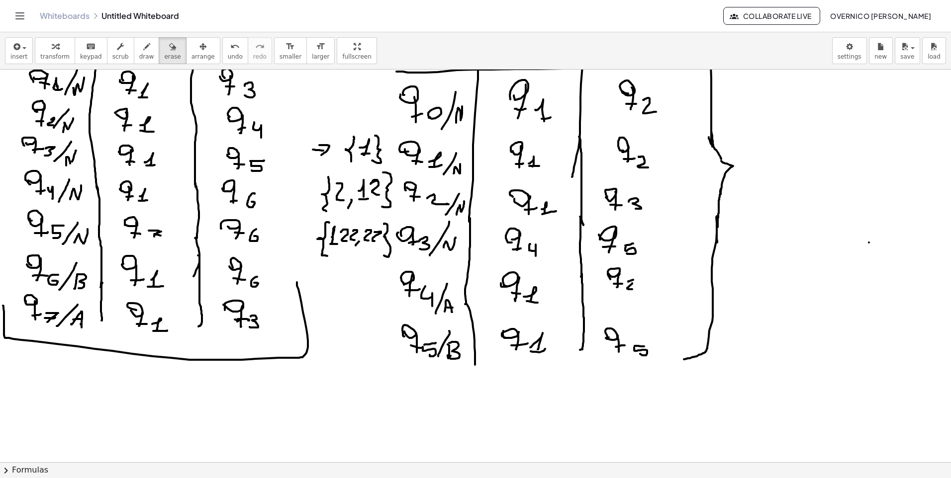
scroll to position [99, 0]
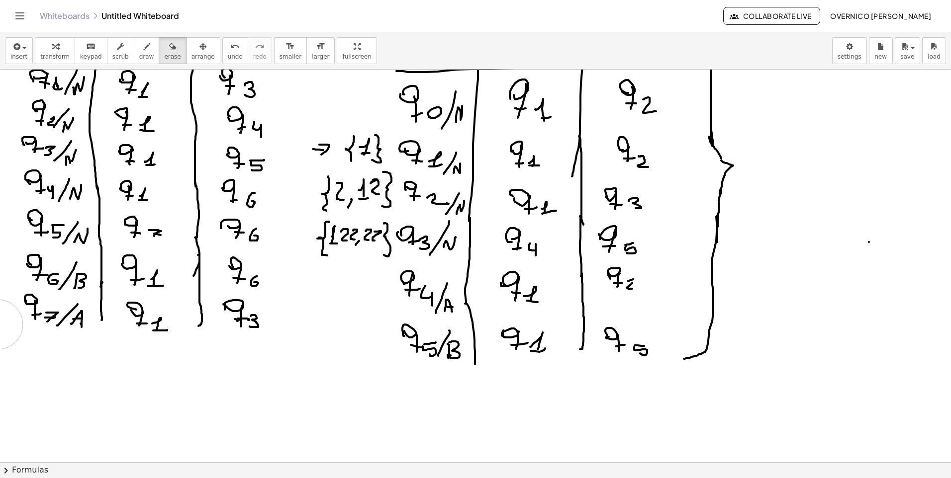
drag, startPoint x: 300, startPoint y: 281, endPoint x: -2, endPoint y: 324, distance: 305.3
click at [0, 324] on html "Graspable Math Activities Whiteboards Classes Account v1.28.4 | Privacy policy …" at bounding box center [475, 239] width 951 height 478
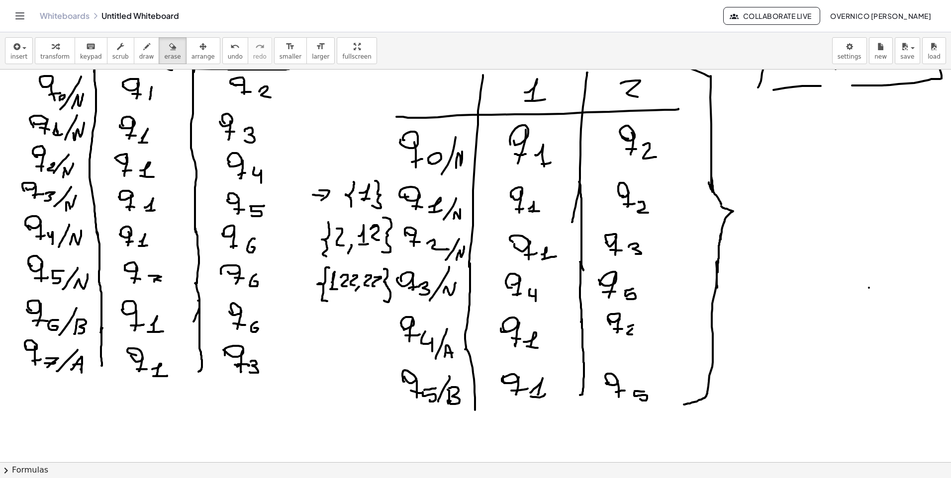
scroll to position [0, 0]
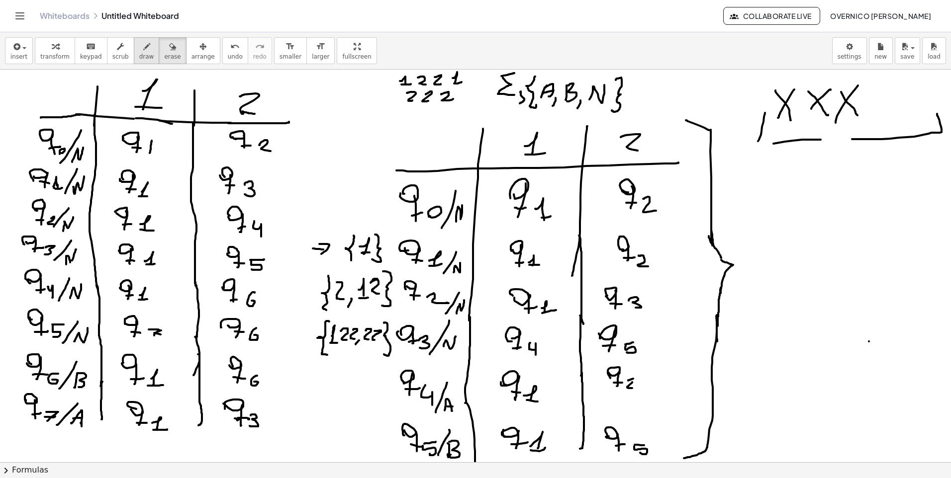
click at [139, 45] on div "button" at bounding box center [146, 46] width 15 height 12
drag, startPoint x: 798, startPoint y: 244, endPoint x: 771, endPoint y: 306, distance: 67.9
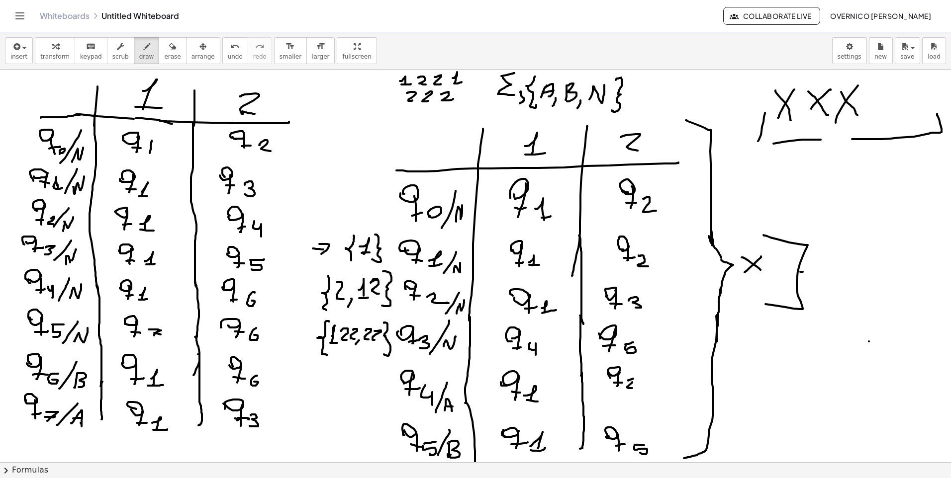
drag, startPoint x: 800, startPoint y: 272, endPoint x: 816, endPoint y: 270, distance: 16.0
drag, startPoint x: 797, startPoint y: 281, endPoint x: 826, endPoint y: 282, distance: 28.9
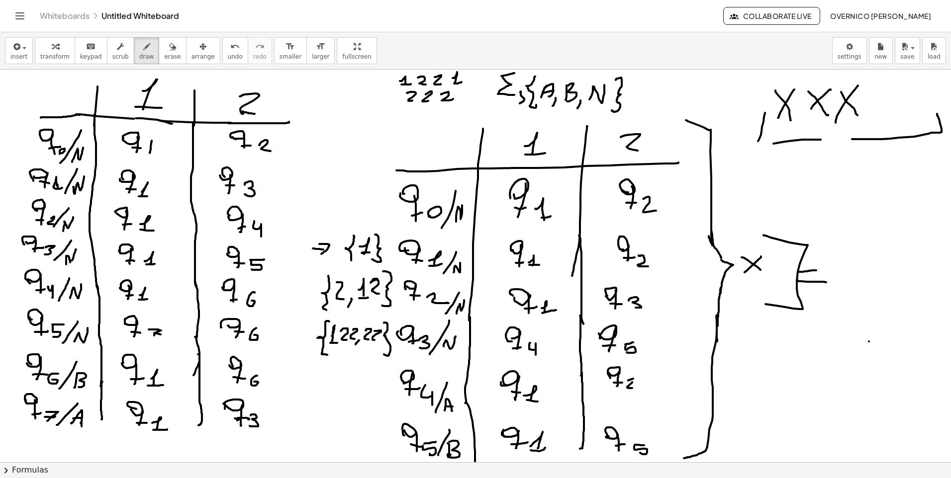
drag, startPoint x: 838, startPoint y: 251, endPoint x: 868, endPoint y: 263, distance: 31.9
drag, startPoint x: 863, startPoint y: 269, endPoint x: 849, endPoint y: 315, distance: 48.9
drag, startPoint x: 809, startPoint y: 351, endPoint x: 811, endPoint y: 367, distance: 16.7
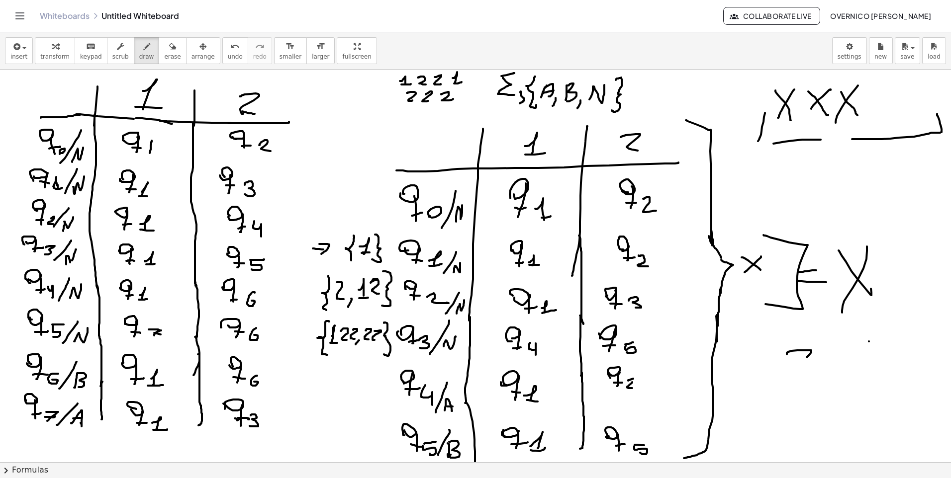
drag, startPoint x: 806, startPoint y: 383, endPoint x: 805, endPoint y: 405, distance: 21.4
drag, startPoint x: 838, startPoint y: 386, endPoint x: 824, endPoint y: 388, distance: 14.6
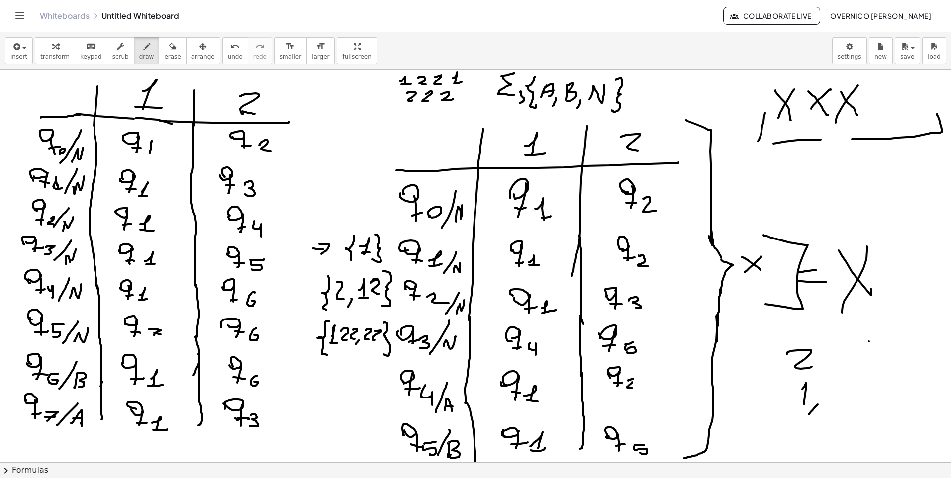
drag, startPoint x: 822, startPoint y: 397, endPoint x: 829, endPoint y: 406, distance: 11.3
drag, startPoint x: 852, startPoint y: 392, endPoint x: 850, endPoint y: 405, distance: 12.6
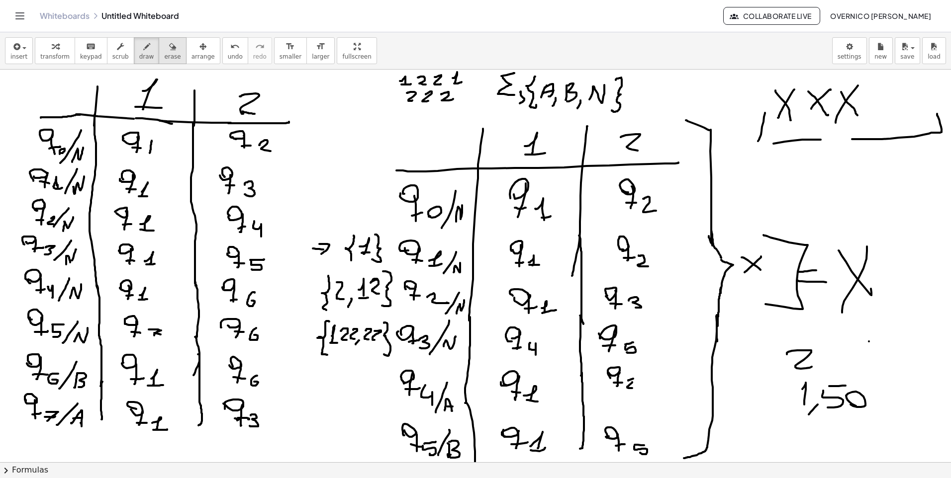
click at [164, 53] on span "erase" at bounding box center [172, 56] width 16 height 7
drag, startPoint x: 809, startPoint y: 406, endPoint x: 819, endPoint y: 364, distance: 42.5
drag, startPoint x: 129, startPoint y: 51, endPoint x: 251, endPoint y: 105, distance: 132.7
click at [139, 52] on div "button" at bounding box center [146, 46] width 15 height 12
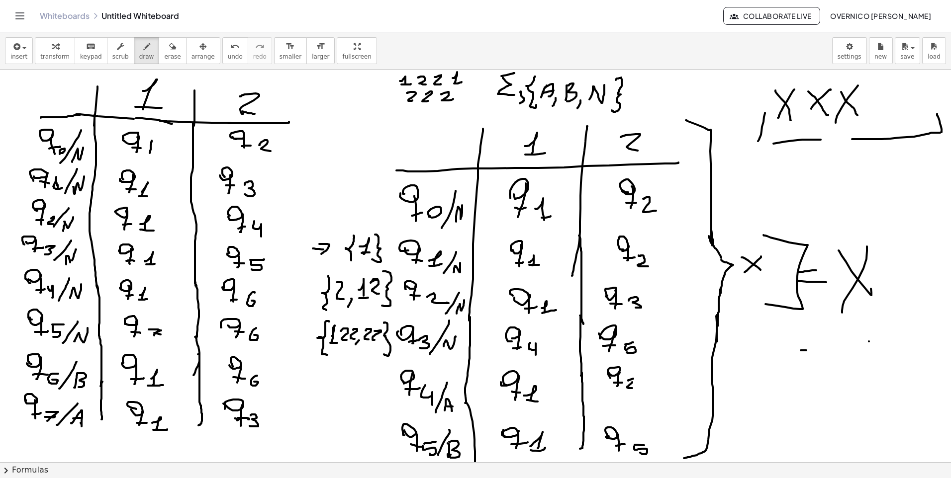
drag, startPoint x: 332, startPoint y: 120, endPoint x: 310, endPoint y: 135, distance: 26.8
drag, startPoint x: 311, startPoint y: 129, endPoint x: 304, endPoint y: 150, distance: 21.7
drag, startPoint x: 157, startPoint y: 42, endPoint x: 278, endPoint y: 70, distance: 124.1
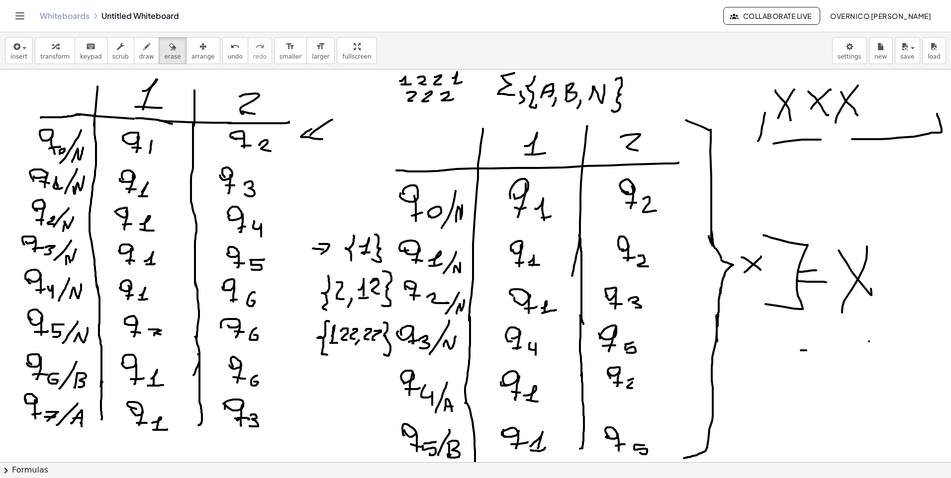
click at [169, 43] on icon "button" at bounding box center [172, 47] width 7 height 12
drag, startPoint x: 406, startPoint y: 102, endPoint x: 441, endPoint y: 97, distance: 35.2
click at [143, 47] on icon "button" at bounding box center [146, 47] width 7 height 12
drag, startPoint x: 402, startPoint y: 78, endPoint x: 403, endPoint y: 85, distance: 6.5
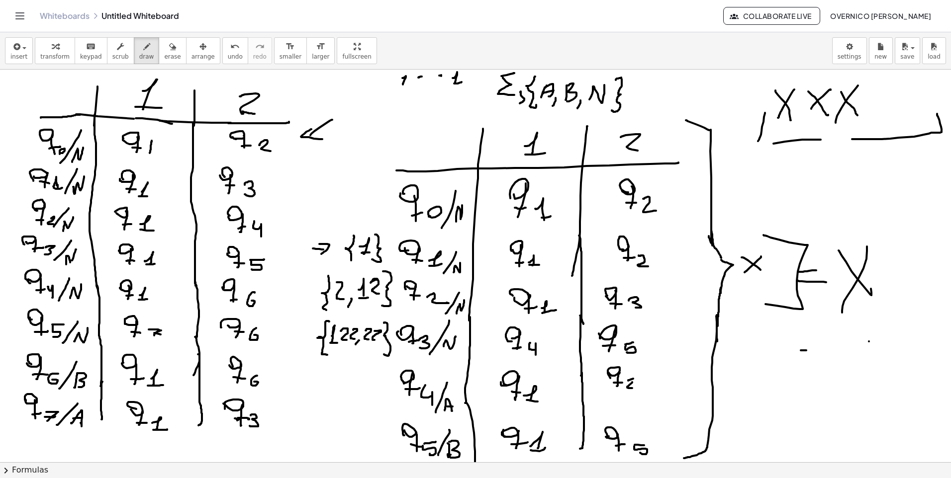
drag, startPoint x: 399, startPoint y: 85, endPoint x: 409, endPoint y: 84, distance: 10.0
drag, startPoint x: 418, startPoint y: 76, endPoint x: 426, endPoint y: 85, distance: 11.7
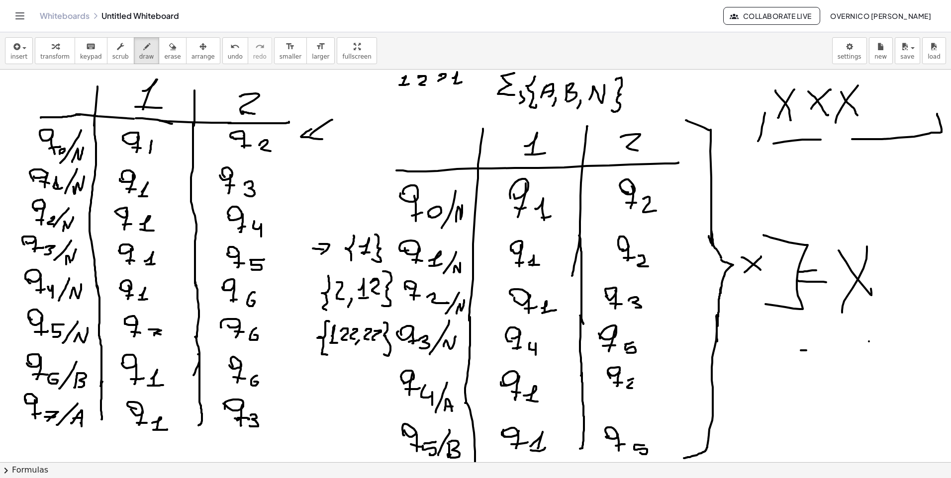
drag, startPoint x: 440, startPoint y: 75, endPoint x: 446, endPoint y: 84, distance: 10.8
drag, startPoint x: 451, startPoint y: 84, endPoint x: 467, endPoint y: 86, distance: 16.5
drag, startPoint x: 410, startPoint y: 99, endPoint x: 421, endPoint y: 107, distance: 13.9
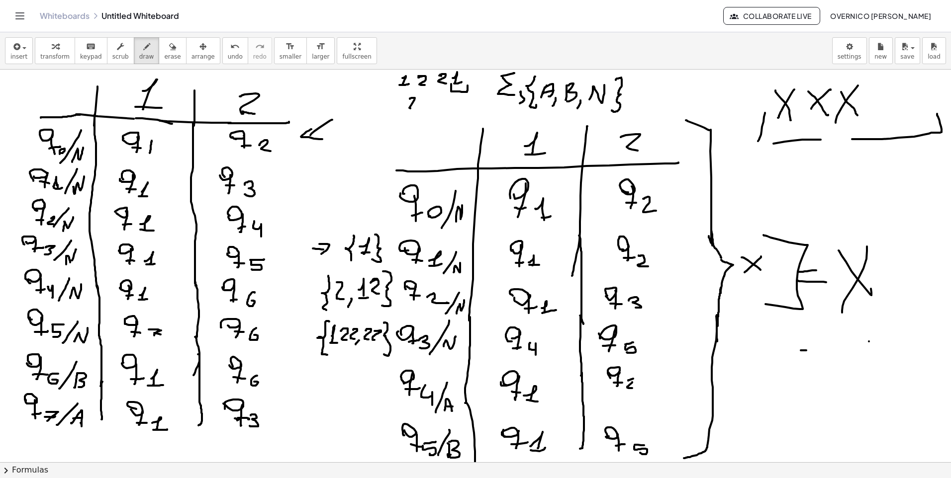
drag, startPoint x: 424, startPoint y: 100, endPoint x: 433, endPoint y: 107, distance: 11.4
drag, startPoint x: 444, startPoint y: 102, endPoint x: 447, endPoint y: 111, distance: 9.9
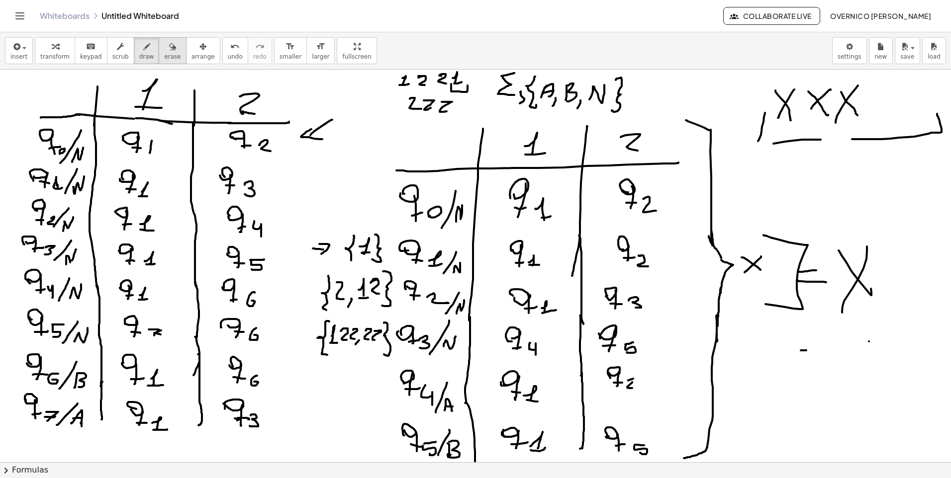
click at [159, 52] on button "erase" at bounding box center [172, 50] width 27 height 27
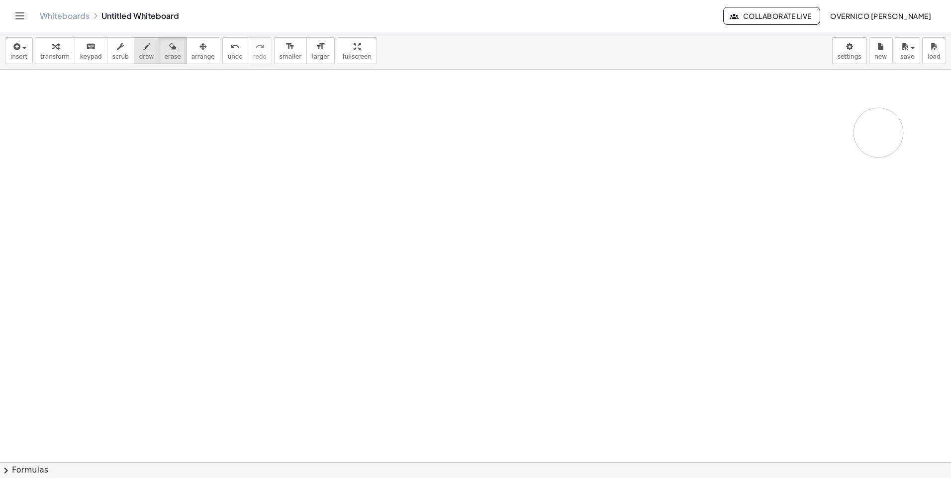
drag, startPoint x: 52, startPoint y: 109, endPoint x: 139, endPoint y: 53, distance: 102.9
click at [139, 53] on span "draw" at bounding box center [146, 56] width 15 height 7
drag, startPoint x: 402, startPoint y: 94, endPoint x: 411, endPoint y: 97, distance: 9.4
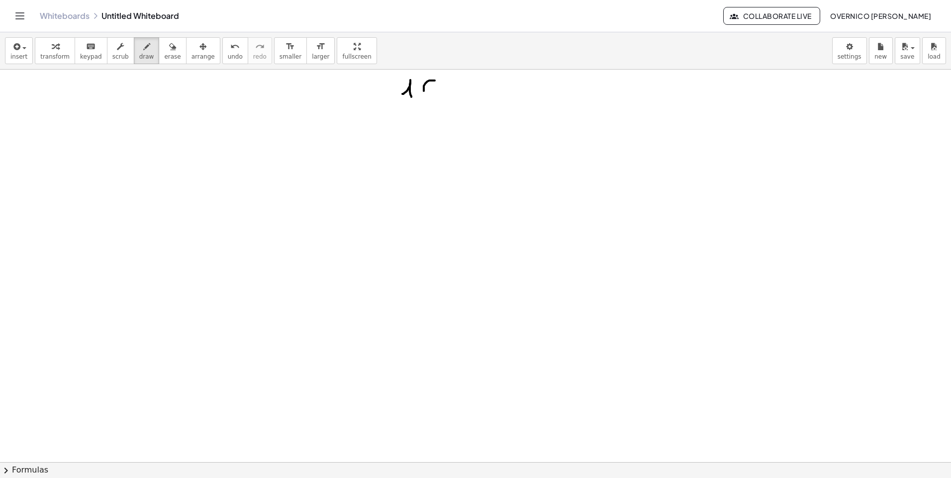
drag, startPoint x: 445, startPoint y: 81, endPoint x: 448, endPoint y: 87, distance: 6.9
drag, startPoint x: 474, startPoint y: 87, endPoint x: 474, endPoint y: 96, distance: 9.5
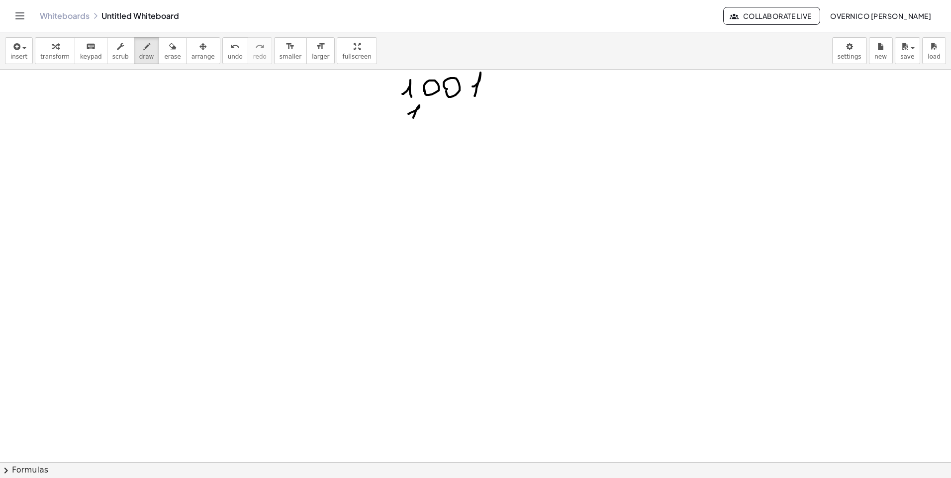
drag, startPoint x: 408, startPoint y: 114, endPoint x: 413, endPoint y: 118, distance: 6.4
drag, startPoint x: 449, startPoint y: 112, endPoint x: 450, endPoint y: 119, distance: 7.5
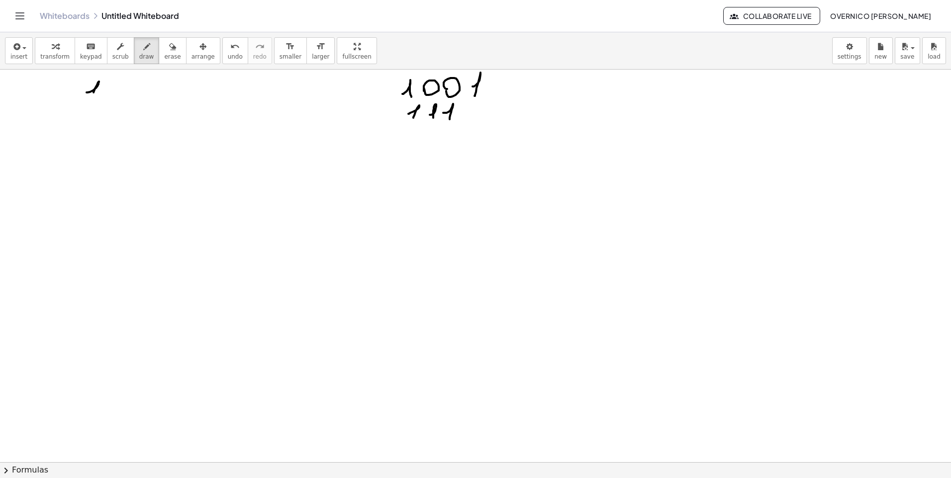
drag, startPoint x: 87, startPoint y: 92, endPoint x: 91, endPoint y: 102, distance: 10.7
drag, startPoint x: 179, startPoint y: 93, endPoint x: 161, endPoint y: 91, distance: 18.6
drag, startPoint x: 148, startPoint y: 80, endPoint x: 103, endPoint y: 199, distance: 127.5
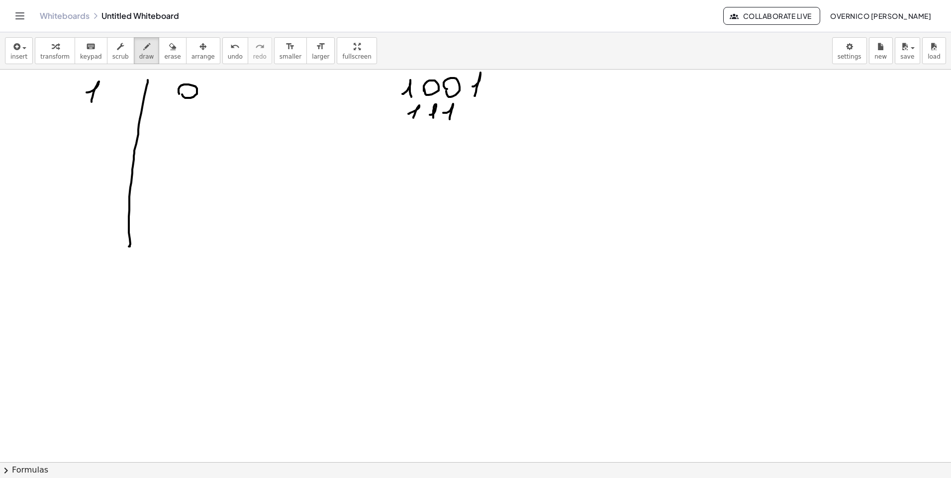
drag, startPoint x: 24, startPoint y: 113, endPoint x: 275, endPoint y: 114, distance: 251.1
drag, startPoint x: 222, startPoint y: 82, endPoint x: 224, endPoint y: 91, distance: 10.1
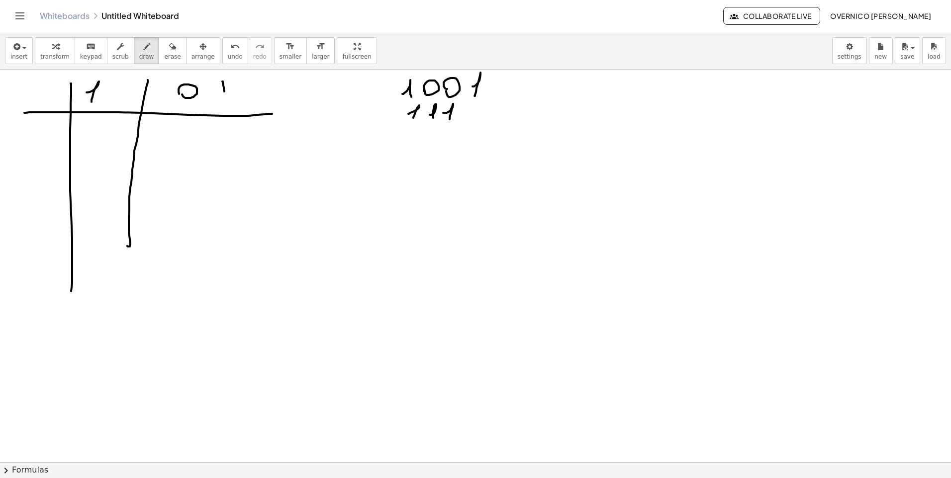
drag, startPoint x: 71, startPoint y: 84, endPoint x: 68, endPoint y: 296, distance: 212.3
click at [159, 50] on button "erase" at bounding box center [172, 50] width 27 height 27
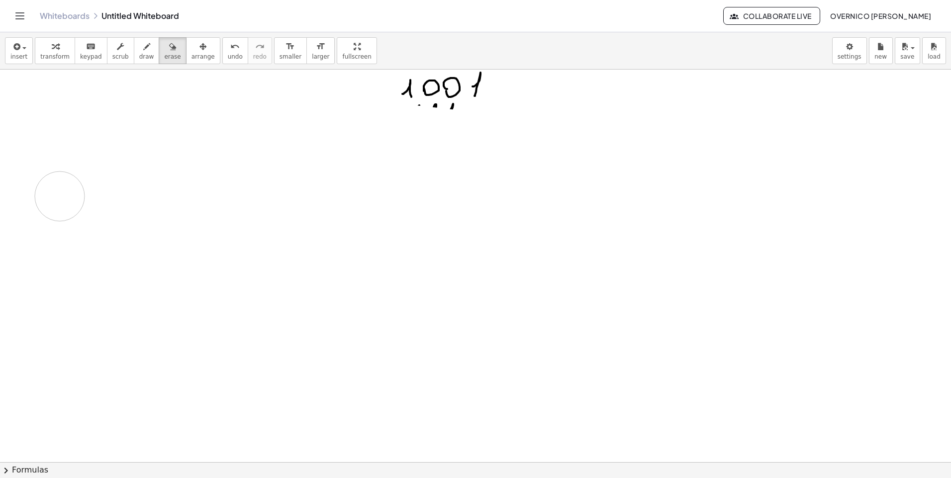
drag, startPoint x: 31, startPoint y: 114, endPoint x: 51, endPoint y: 206, distance: 94.2
click at [134, 56] on button "draw" at bounding box center [147, 50] width 26 height 27
drag, startPoint x: 422, startPoint y: 110, endPoint x: 433, endPoint y: 110, distance: 11.0
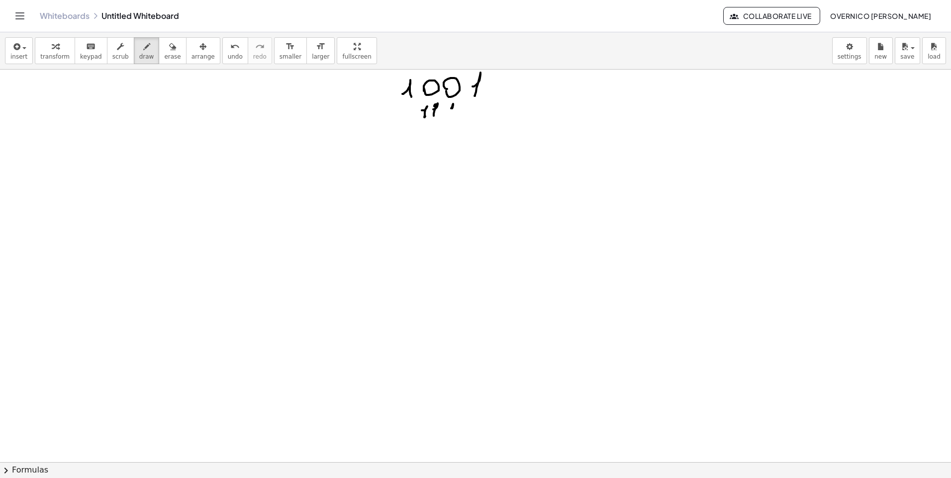
drag, startPoint x: 433, startPoint y: 109, endPoint x: 452, endPoint y: 108, distance: 19.4
drag, startPoint x: 455, startPoint y: 106, endPoint x: 449, endPoint y: 120, distance: 15.4
drag, startPoint x: 60, startPoint y: 106, endPoint x: 261, endPoint y: 107, distance: 200.4
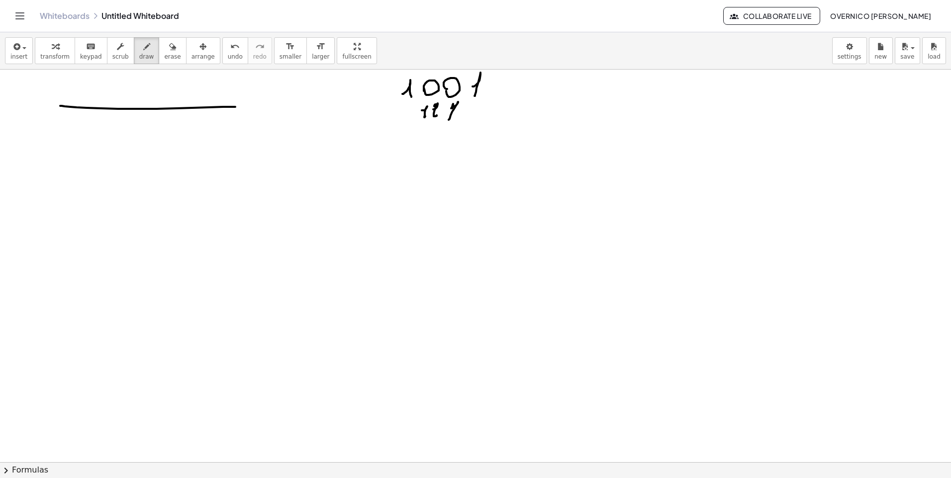
drag, startPoint x: 176, startPoint y: 78, endPoint x: 170, endPoint y: 192, distance: 114.5
drag, startPoint x: 201, startPoint y: 91, endPoint x: 211, endPoint y: 97, distance: 12.3
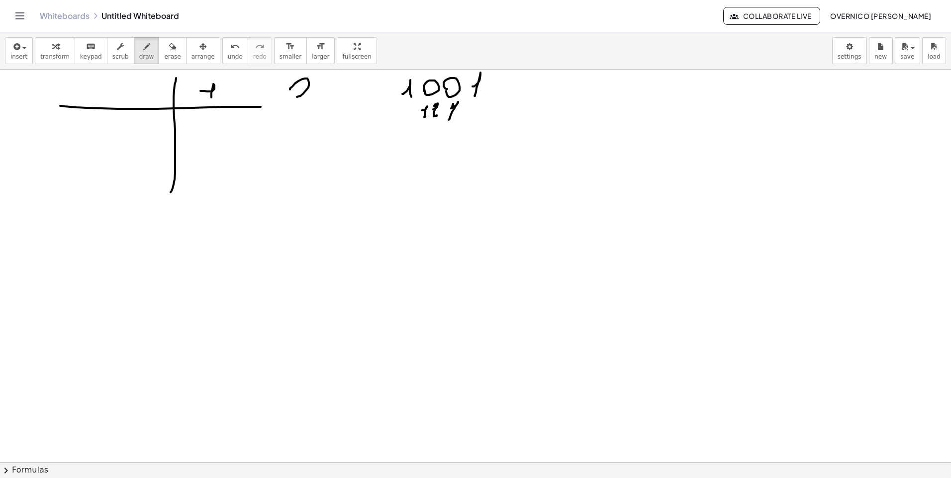
drag, startPoint x: 290, startPoint y: 90, endPoint x: 273, endPoint y: 95, distance: 17.5
drag, startPoint x: 270, startPoint y: 85, endPoint x: 261, endPoint y: 169, distance: 84.5
drag, startPoint x: 258, startPoint y: 107, endPoint x: 320, endPoint y: 115, distance: 62.2
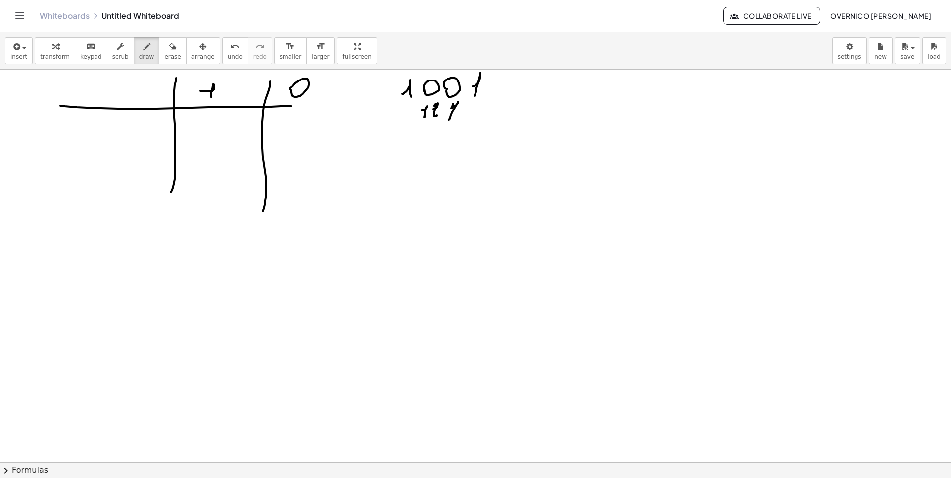
drag, startPoint x: 175, startPoint y: 179, endPoint x: 168, endPoint y: 248, distance: 69.0
drag, startPoint x: 86, startPoint y: 121, endPoint x: 80, endPoint y: 145, distance: 25.1
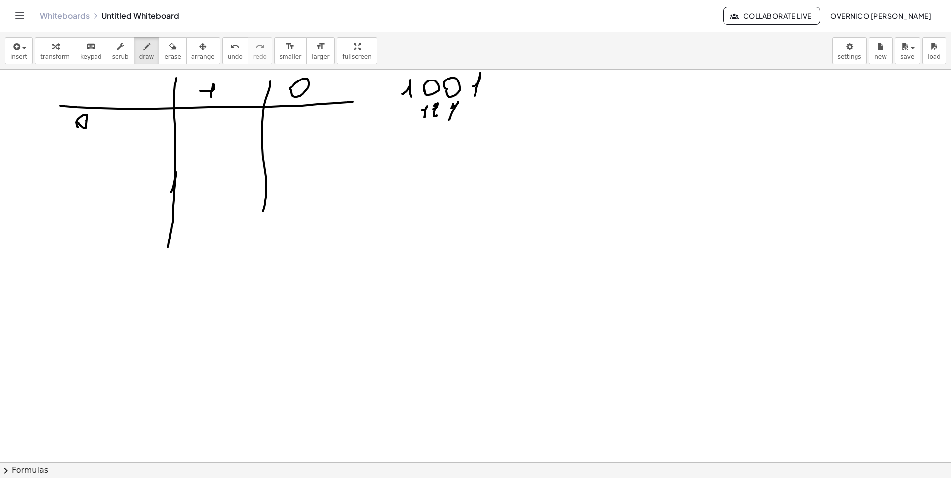
drag, startPoint x: 217, startPoint y: 121, endPoint x: 213, endPoint y: 143, distance: 22.3
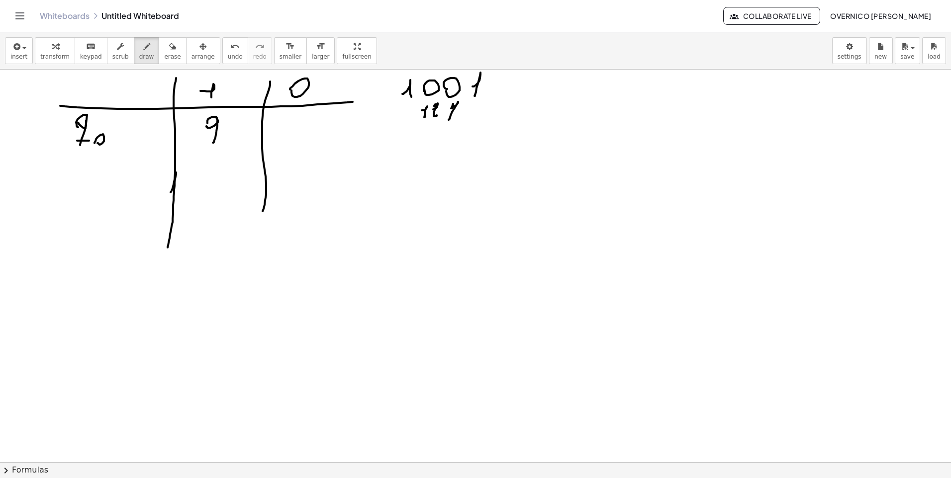
drag, startPoint x: 210, startPoint y: 140, endPoint x: 219, endPoint y: 138, distance: 9.2
drag, startPoint x: 234, startPoint y: 131, endPoint x: 230, endPoint y: 140, distance: 9.8
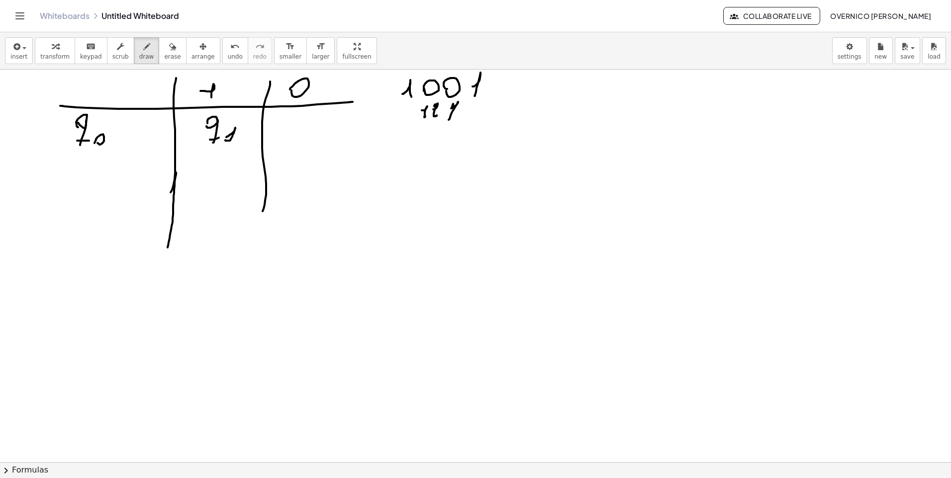
drag, startPoint x: 225, startPoint y: 140, endPoint x: 236, endPoint y: 141, distance: 11.0
drag, startPoint x: 296, startPoint y: 129, endPoint x: 294, endPoint y: 141, distance: 12.1
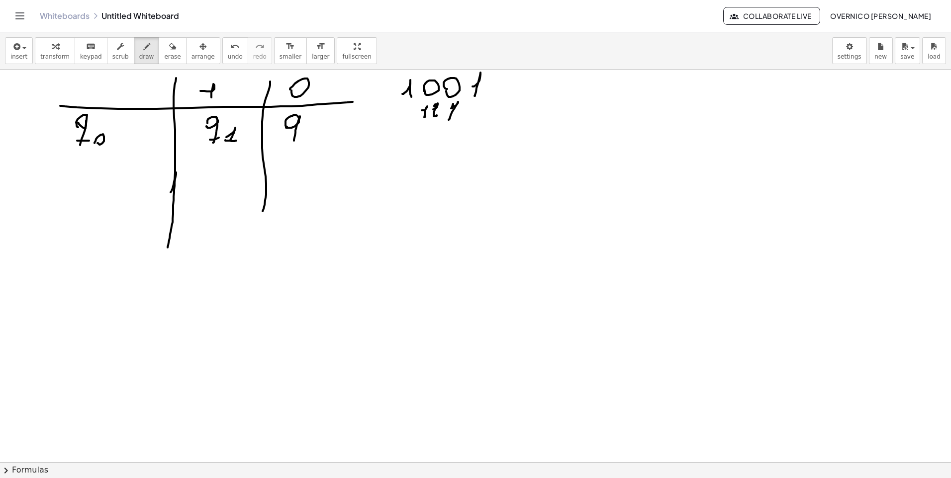
drag, startPoint x: 309, startPoint y: 133, endPoint x: 312, endPoint y: 137, distance: 5.3
drag, startPoint x: 266, startPoint y: 191, endPoint x: 258, endPoint y: 260, distance: 69.0
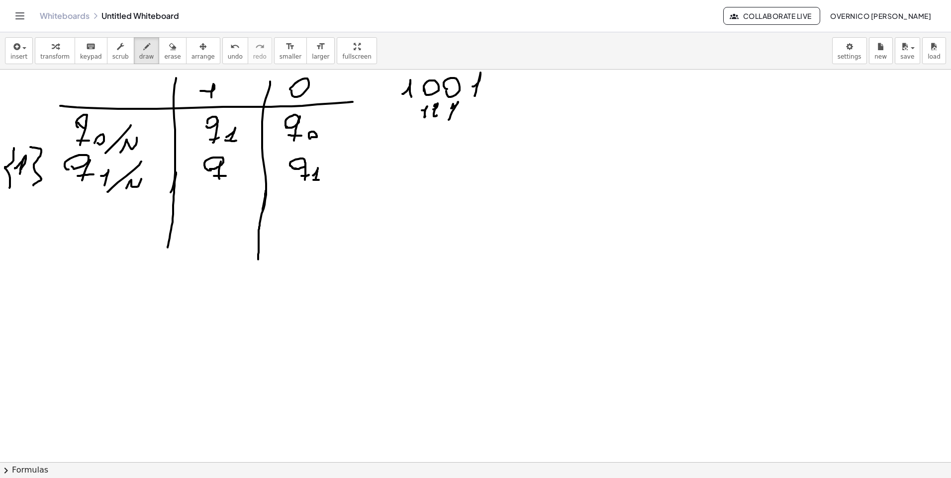
click at [164, 58] on span "erase" at bounding box center [172, 56] width 16 height 7
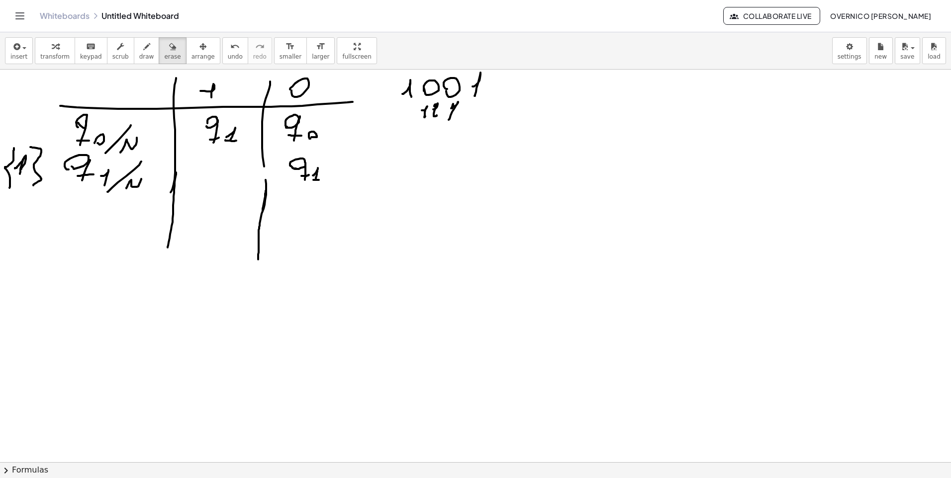
click at [134, 53] on button "draw" at bounding box center [147, 50] width 26 height 27
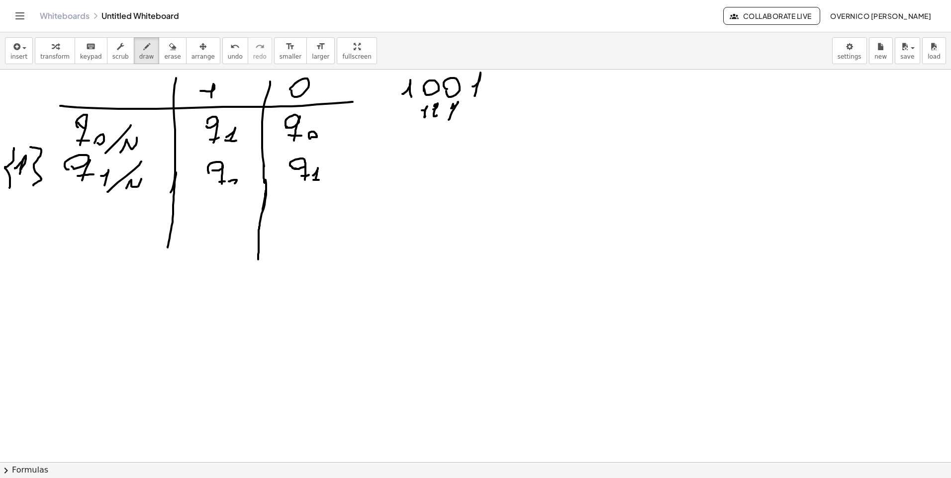
click at [169, 50] on icon "button" at bounding box center [172, 47] width 7 height 12
drag, startPoint x: 222, startPoint y: 180, endPoint x: 216, endPoint y: 185, distance: 8.1
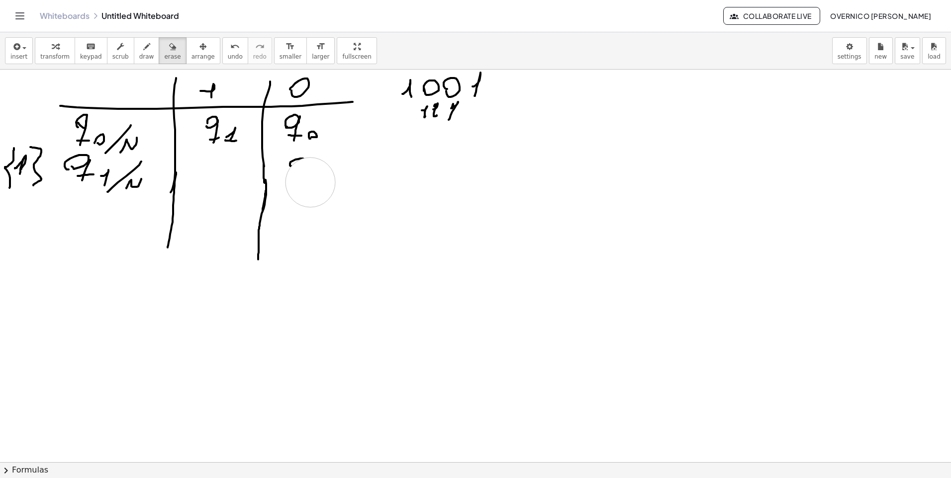
click at [140, 61] on button "draw" at bounding box center [147, 50] width 26 height 27
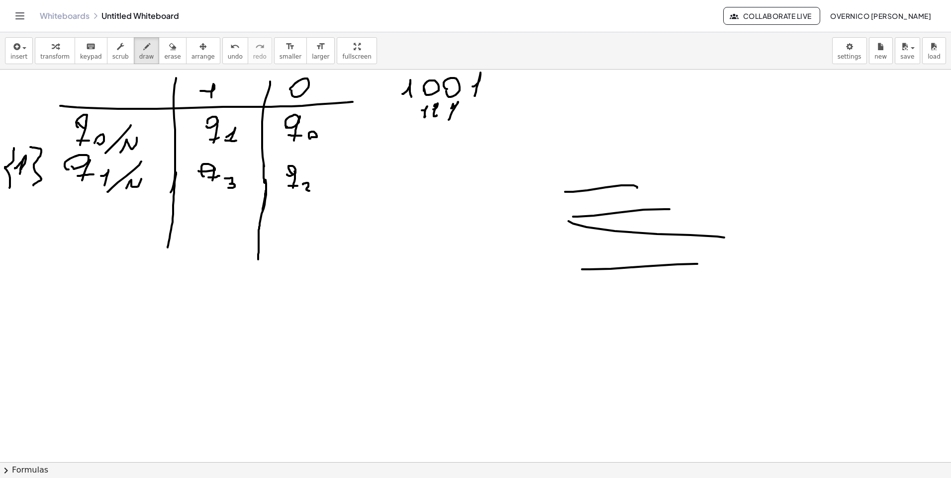
click at [163, 58] on button "erase" at bounding box center [172, 50] width 27 height 27
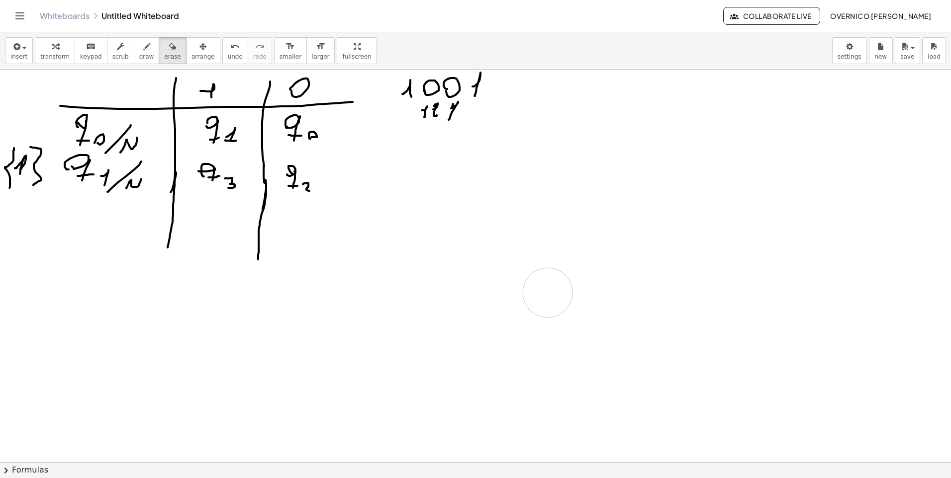
click at [139, 49] on div "button" at bounding box center [146, 46] width 15 height 12
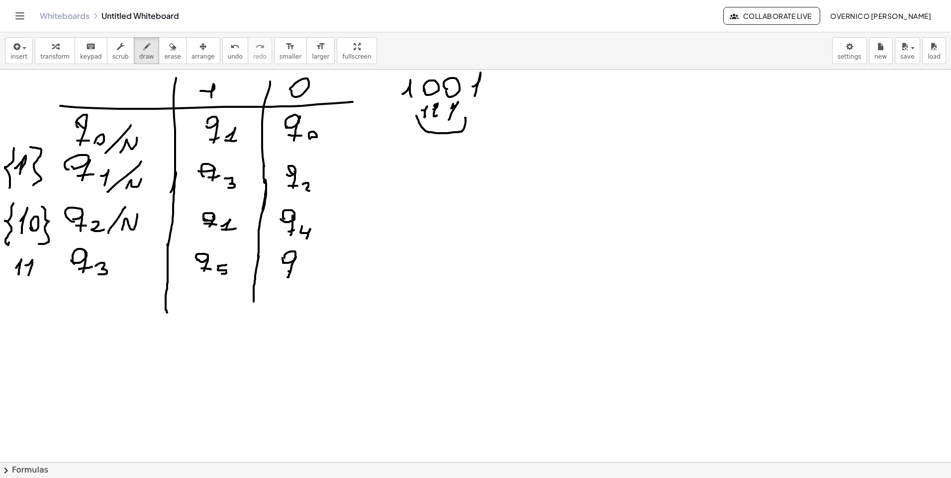
click at [168, 53] on button "erase" at bounding box center [172, 50] width 27 height 27
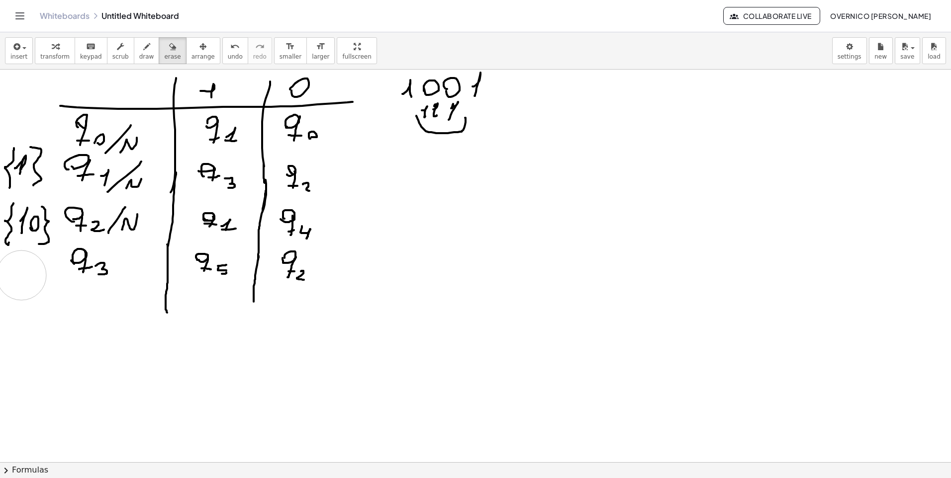
click at [139, 55] on span "draw" at bounding box center [146, 56] width 15 height 7
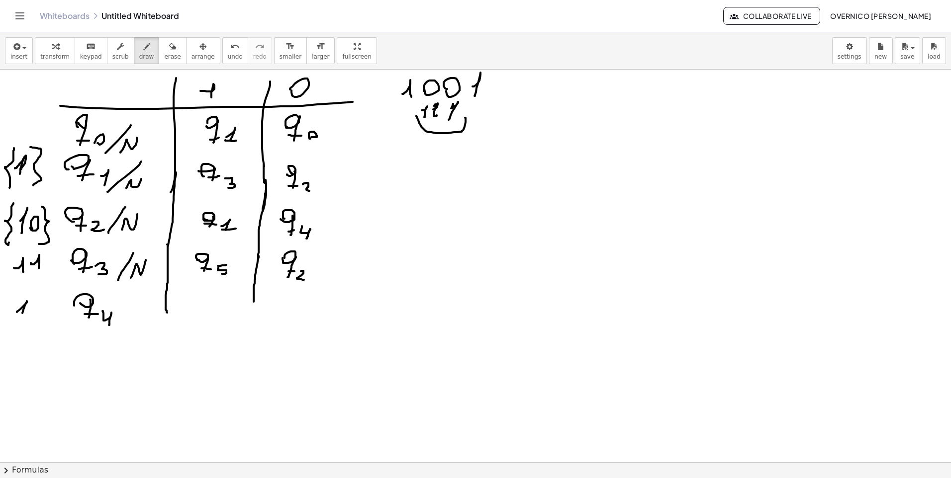
drag, startPoint x: 195, startPoint y: 305, endPoint x: 202, endPoint y: 300, distance: 8.3
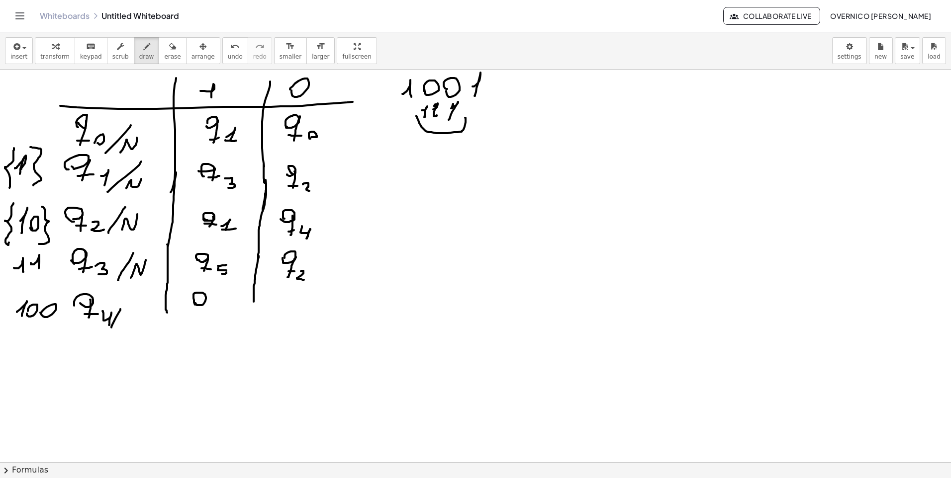
drag, startPoint x: 111, startPoint y: 328, endPoint x: 121, endPoint y: 307, distance: 22.5
drag, startPoint x: 123, startPoint y: 329, endPoint x: 139, endPoint y: 313, distance: 22.2
drag, startPoint x: 206, startPoint y: 298, endPoint x: 204, endPoint y: 317, distance: 19.0
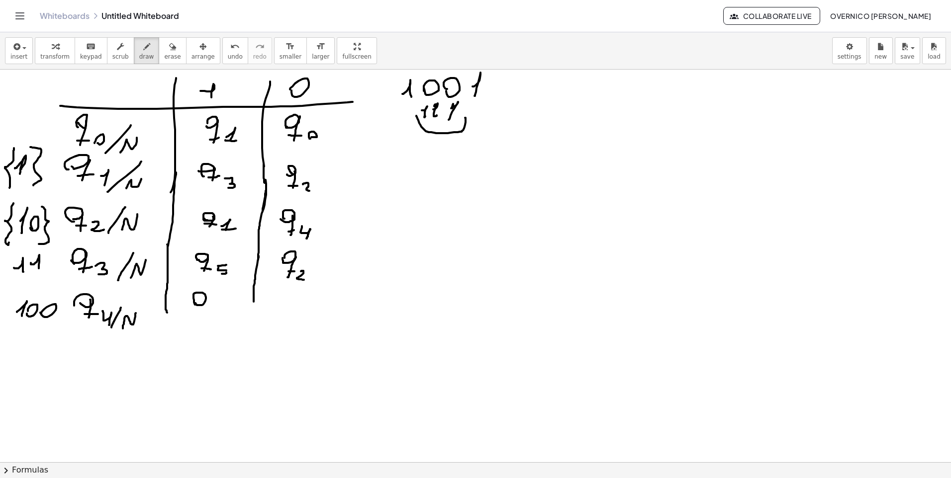
drag, startPoint x: 509, startPoint y: 91, endPoint x: 519, endPoint y: 93, distance: 10.6
drag, startPoint x: 492, startPoint y: 84, endPoint x: 498, endPoint y: 97, distance: 14.2
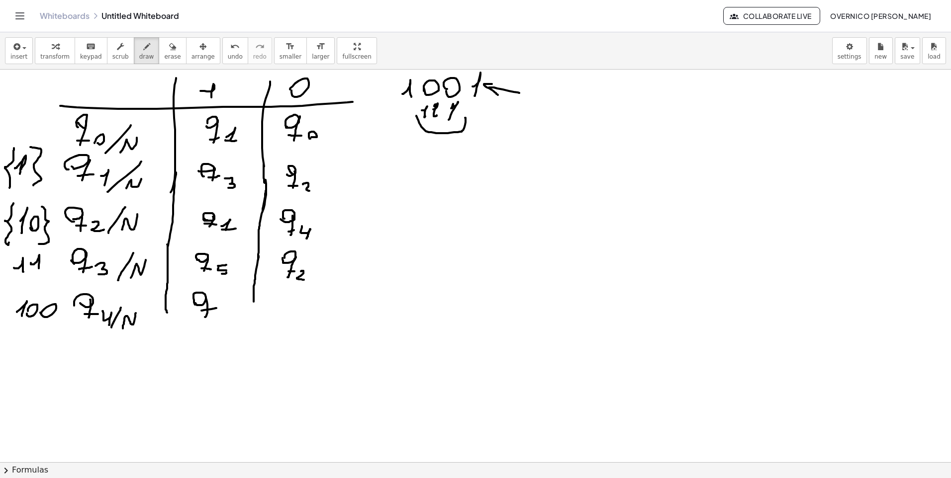
drag, startPoint x: 222, startPoint y: 308, endPoint x: 222, endPoint y: 318, distance: 9.5
drag, startPoint x: 286, startPoint y: 296, endPoint x: 281, endPoint y: 313, distance: 17.6
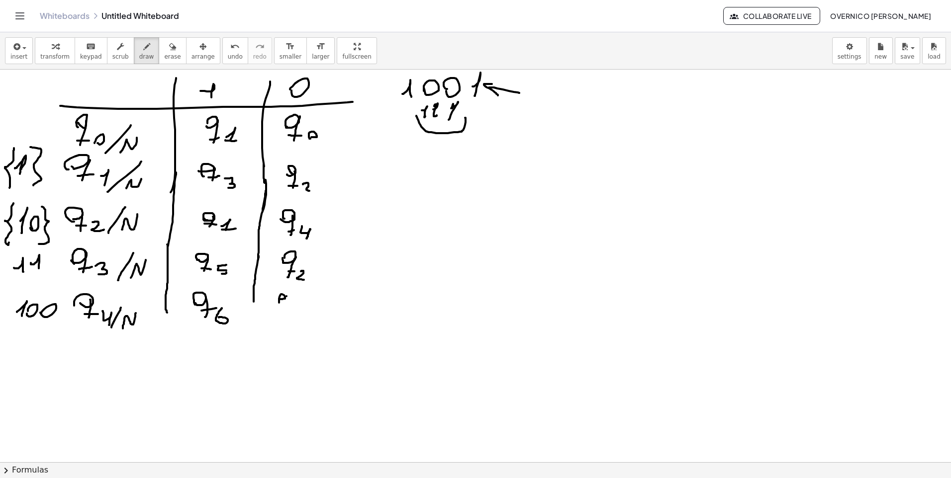
drag, startPoint x: 37, startPoint y: 315, endPoint x: 68, endPoint y: 340, distance: 39.9
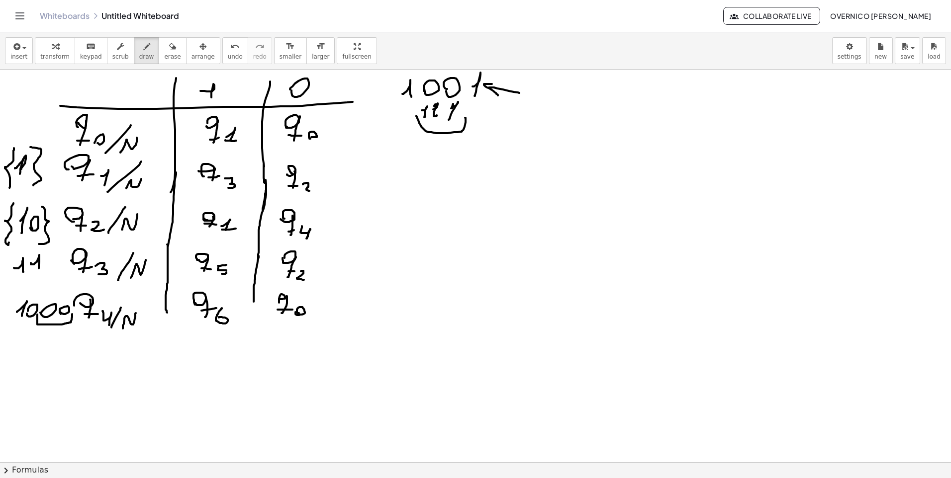
click at [164, 56] on span "erase" at bounding box center [172, 56] width 16 height 7
drag, startPoint x: 52, startPoint y: 307, endPoint x: 51, endPoint y: 314, distance: 7.5
click at [139, 57] on span "draw" at bounding box center [146, 56] width 15 height 7
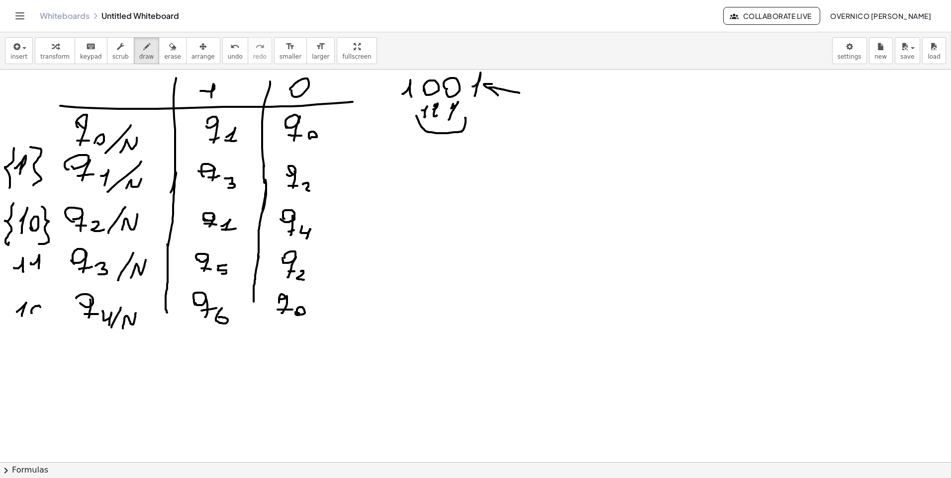
drag, startPoint x: 46, startPoint y: 316, endPoint x: 52, endPoint y: 316, distance: 6.0
drag, startPoint x: 97, startPoint y: 340, endPoint x: 91, endPoint y: 360, distance: 21.2
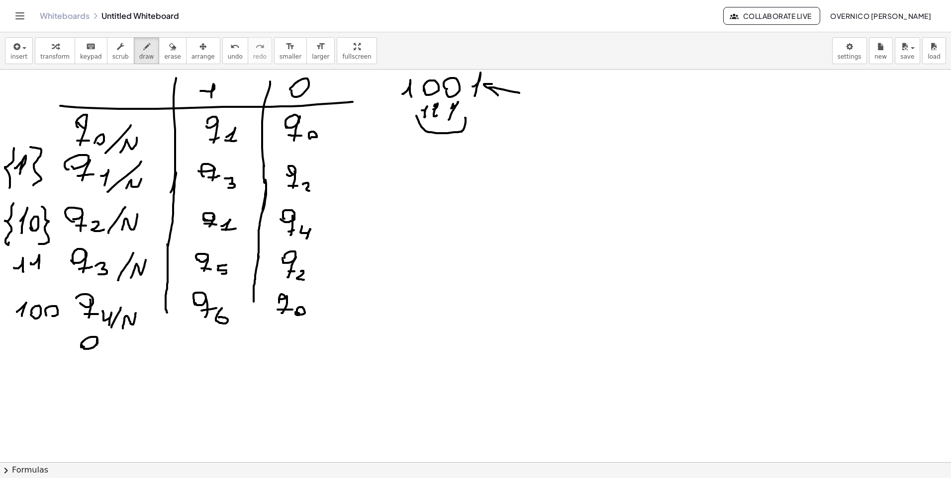
drag, startPoint x: 89, startPoint y: 357, endPoint x: 101, endPoint y: 357, distance: 12.9
drag, startPoint x: 114, startPoint y: 352, endPoint x: 124, endPoint y: 352, distance: 10.4
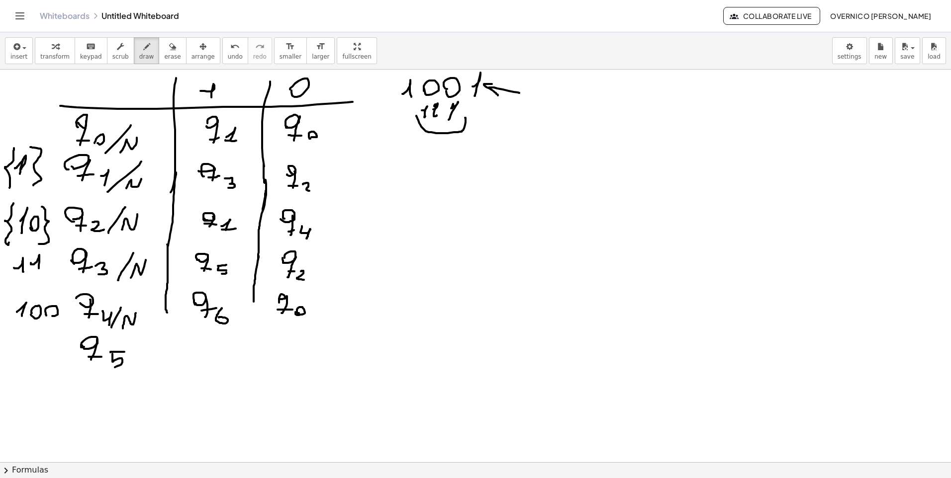
drag, startPoint x: 112, startPoint y: 354, endPoint x: 111, endPoint y: 368, distance: 14.5
drag, startPoint x: 122, startPoint y: 373, endPoint x: 142, endPoint y: 346, distance: 34.5
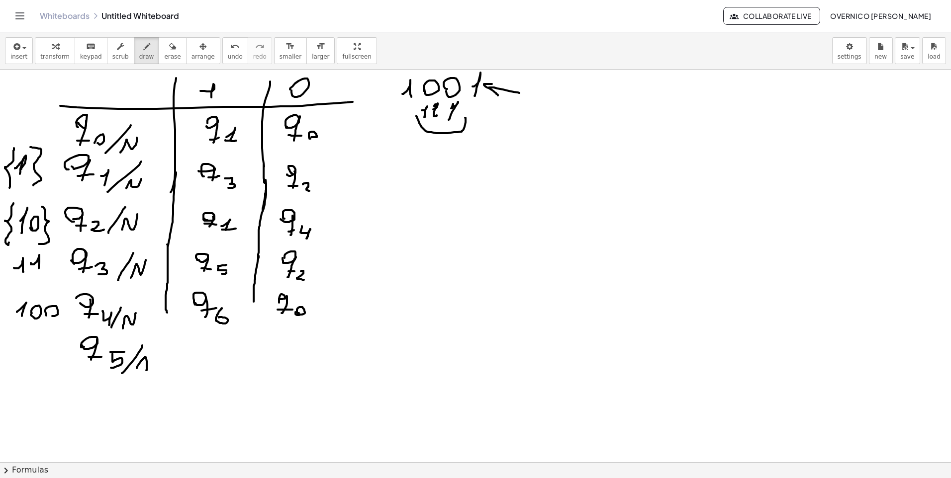
drag, startPoint x: 138, startPoint y: 365, endPoint x: 147, endPoint y: 364, distance: 9.5
drag, startPoint x: 82, startPoint y: 383, endPoint x: 82, endPoint y: 390, distance: 6.5
drag, startPoint x: 91, startPoint y: 397, endPoint x: 89, endPoint y: 406, distance: 9.9
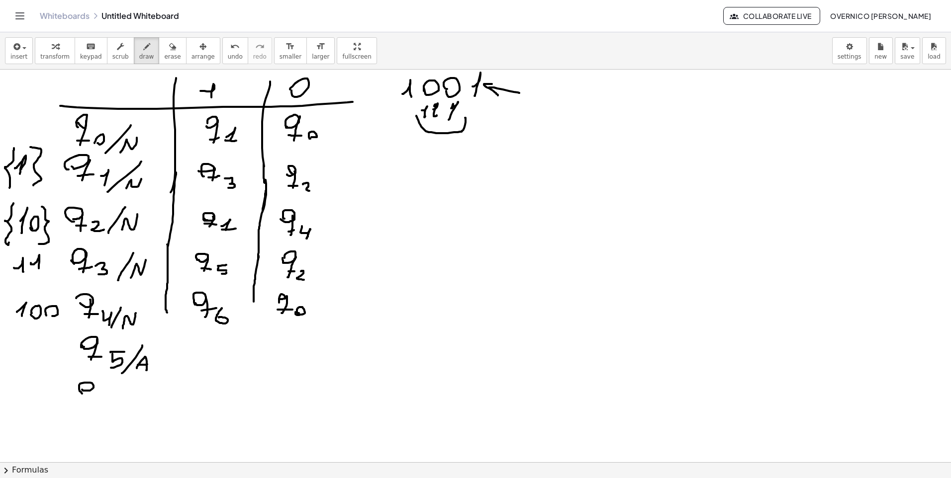
drag, startPoint x: 89, startPoint y: 397, endPoint x: 99, endPoint y: 397, distance: 11.0
drag, startPoint x: 106, startPoint y: 395, endPoint x: 105, endPoint y: 403, distance: 8.0
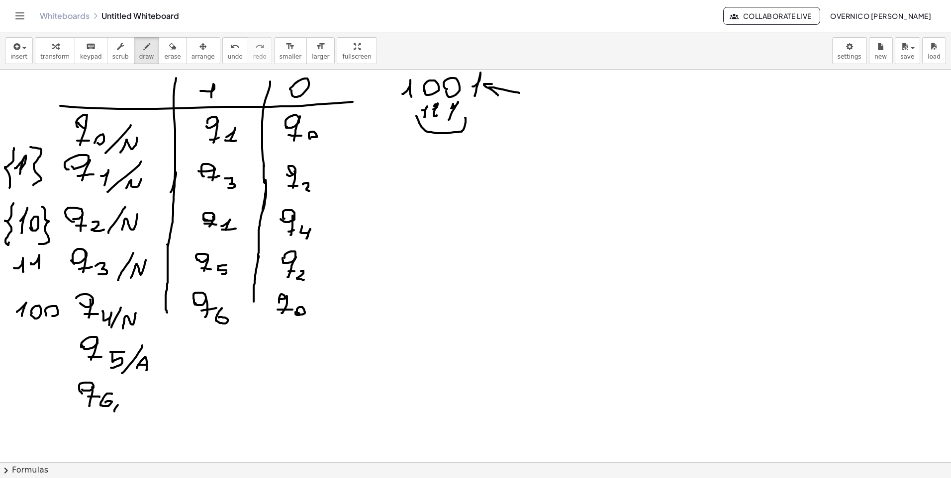
drag, startPoint x: 114, startPoint y: 412, endPoint x: 128, endPoint y: 391, distance: 24.7
drag, startPoint x: 129, startPoint y: 408, endPoint x: 121, endPoint y: 416, distance: 11.3
drag, startPoint x: 17, startPoint y: 351, endPoint x: 25, endPoint y: 355, distance: 8.9
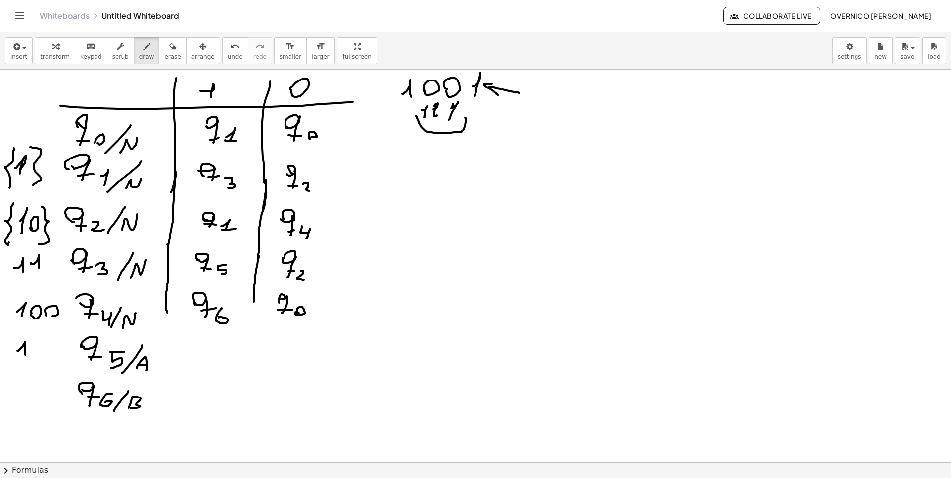
drag, startPoint x: 30, startPoint y: 351, endPoint x: 38, endPoint y: 355, distance: 9.6
drag, startPoint x: 52, startPoint y: 341, endPoint x: 50, endPoint y: 356, distance: 15.1
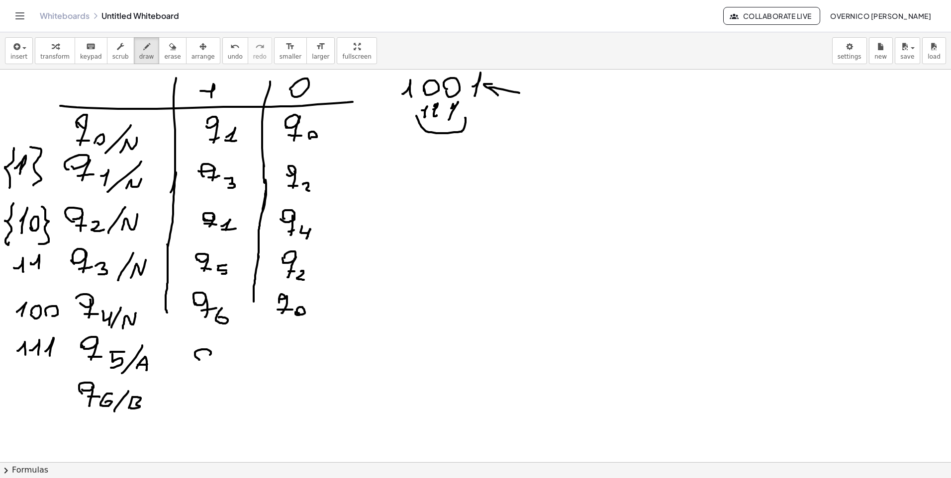
drag, startPoint x: 212, startPoint y: 354, endPoint x: 203, endPoint y: 367, distance: 16.1
drag, startPoint x: 205, startPoint y: 366, endPoint x: 217, endPoint y: 365, distance: 12.5
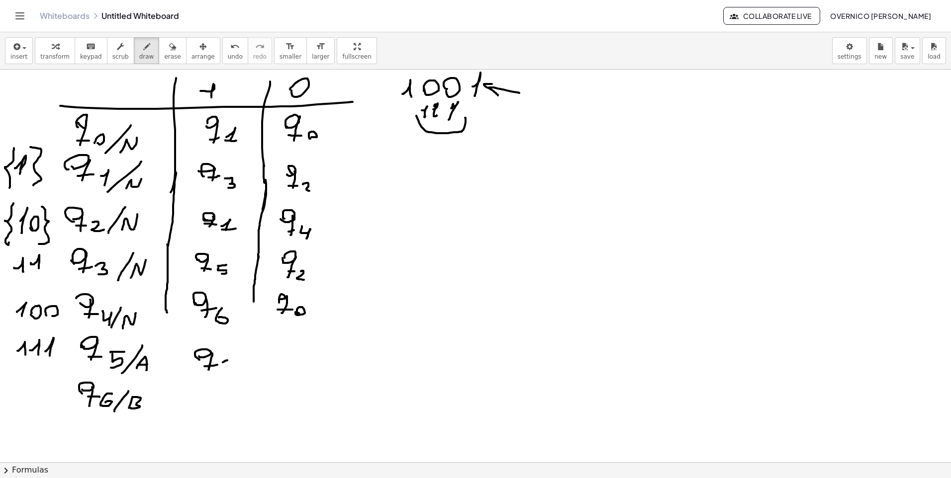
drag, startPoint x: 222, startPoint y: 366, endPoint x: 224, endPoint y: 373, distance: 6.9
drag, startPoint x: 254, startPoint y: 312, endPoint x: 251, endPoint y: 378, distance: 65.7
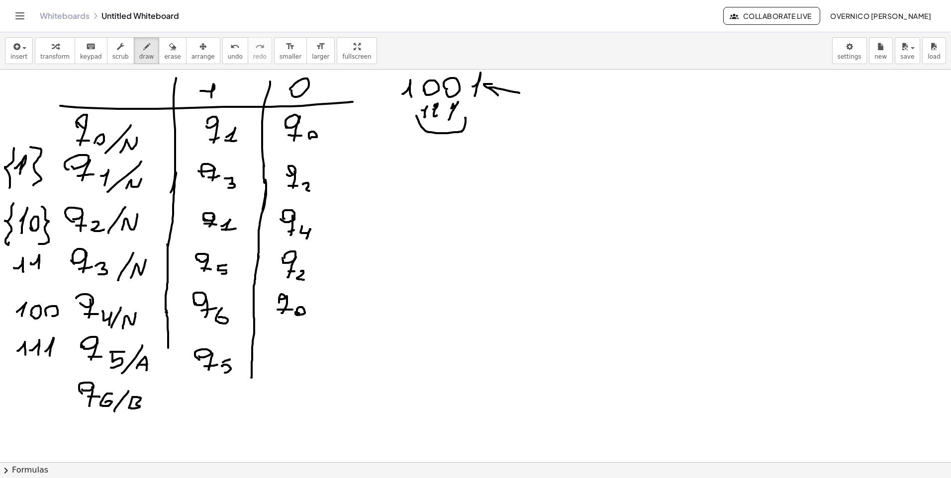
drag, startPoint x: 166, startPoint y: 312, endPoint x: 173, endPoint y: 370, distance: 58.7
drag, startPoint x: 280, startPoint y: 362, endPoint x: 277, endPoint y: 375, distance: 13.3
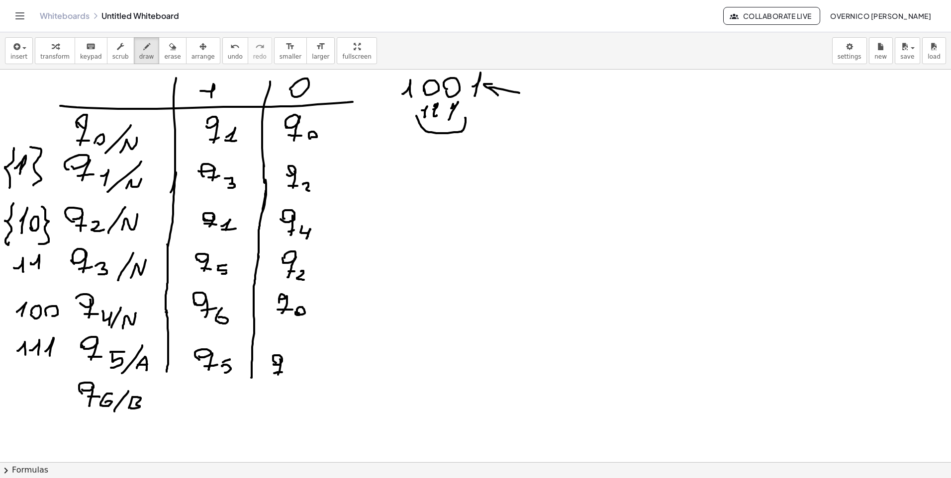
drag, startPoint x: 276, startPoint y: 373, endPoint x: 284, endPoint y: 371, distance: 7.6
drag, startPoint x: 291, startPoint y: 366, endPoint x: 293, endPoint y: 379, distance: 12.6
drag, startPoint x: 18, startPoint y: 395, endPoint x: 24, endPoint y: 402, distance: 9.6
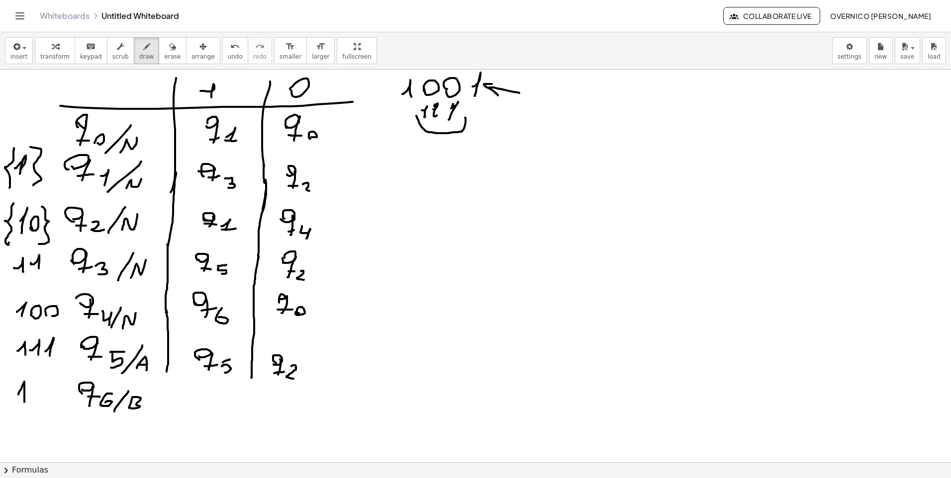
drag, startPoint x: 31, startPoint y: 394, endPoint x: 38, endPoint y: 393, distance: 6.5
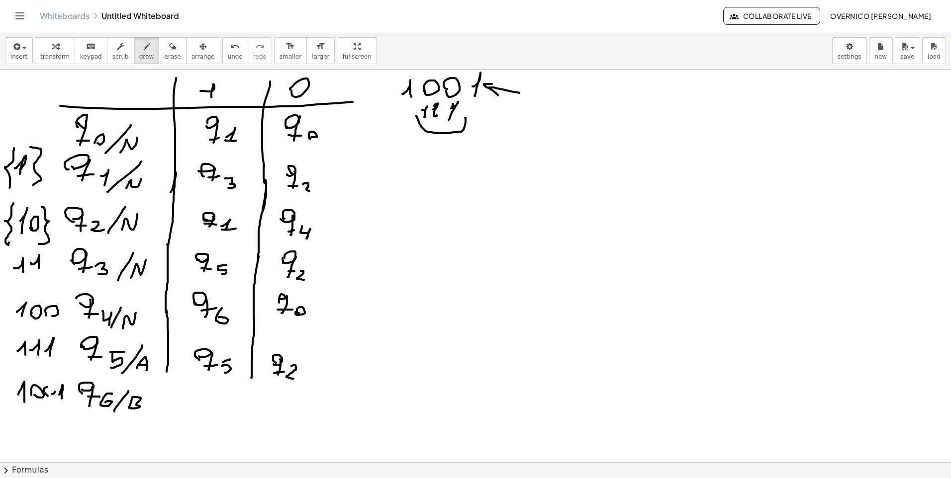
drag, startPoint x: 208, startPoint y: 398, endPoint x: 202, endPoint y: 404, distance: 8.1
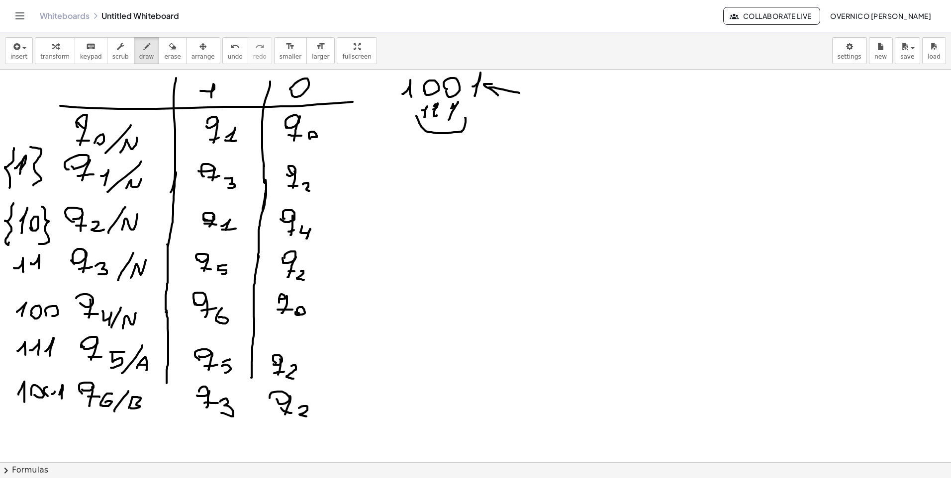
click at [169, 51] on icon "button" at bounding box center [172, 47] width 7 height 12
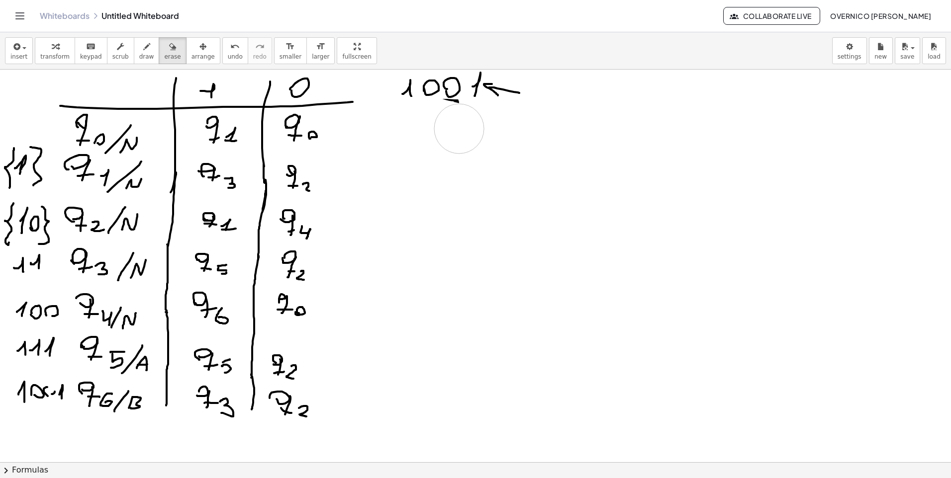
click at [142, 49] on button "draw" at bounding box center [147, 50] width 26 height 27
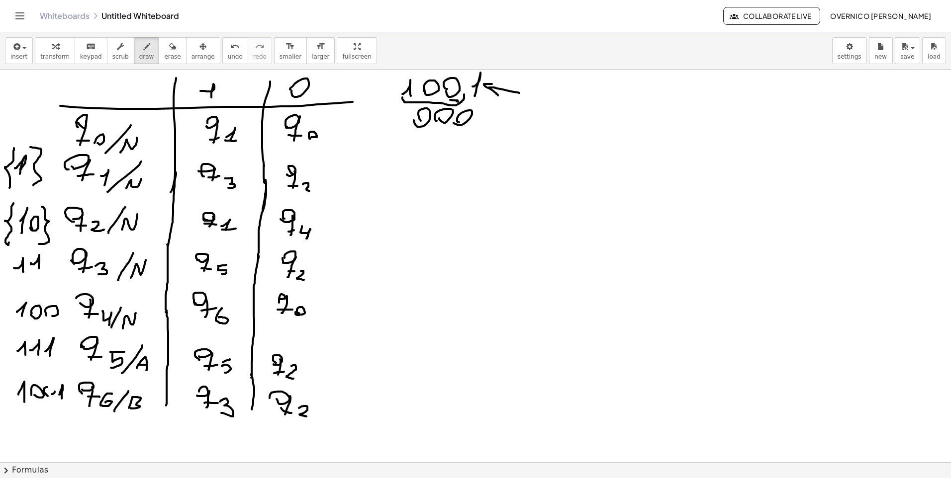
drag, startPoint x: 650, startPoint y: 158, endPoint x: 661, endPoint y: 157, distance: 11.0
drag, startPoint x: 670, startPoint y: 138, endPoint x: 690, endPoint y: 149, distance: 22.7
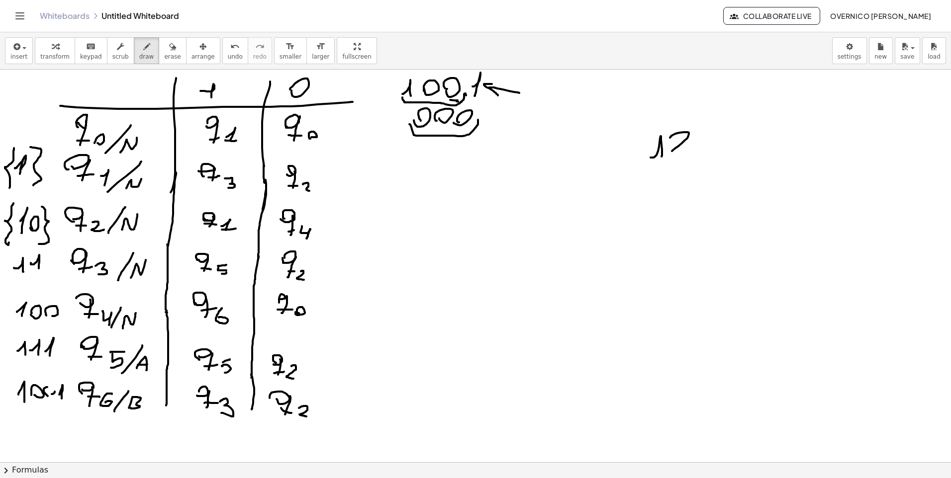
drag, startPoint x: 707, startPoint y: 133, endPoint x: 715, endPoint y: 151, distance: 19.8
drag, startPoint x: 721, startPoint y: 143, endPoint x: 721, endPoint y: 150, distance: 7.0
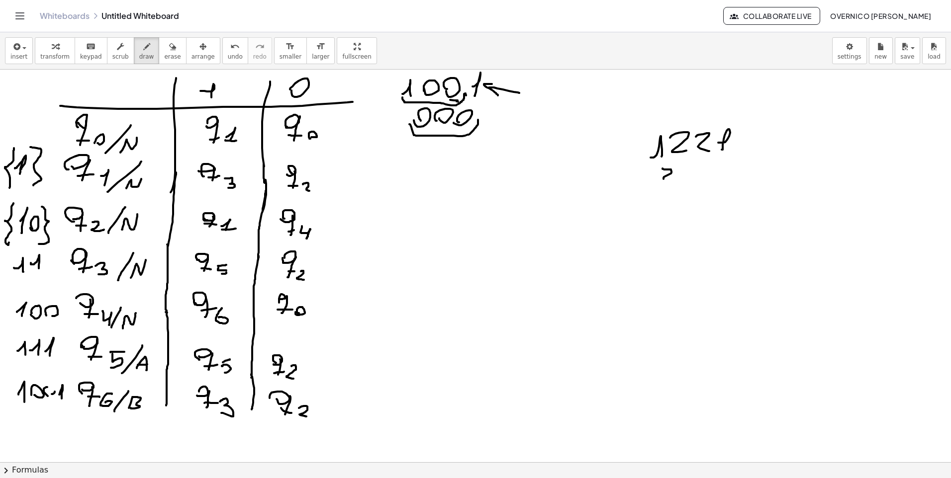
drag, startPoint x: 662, startPoint y: 169, endPoint x: 683, endPoint y: 178, distance: 22.3
drag, startPoint x: 685, startPoint y: 172, endPoint x: 697, endPoint y: 177, distance: 13.4
drag, startPoint x: 711, startPoint y: 171, endPoint x: 715, endPoint y: 178, distance: 8.5
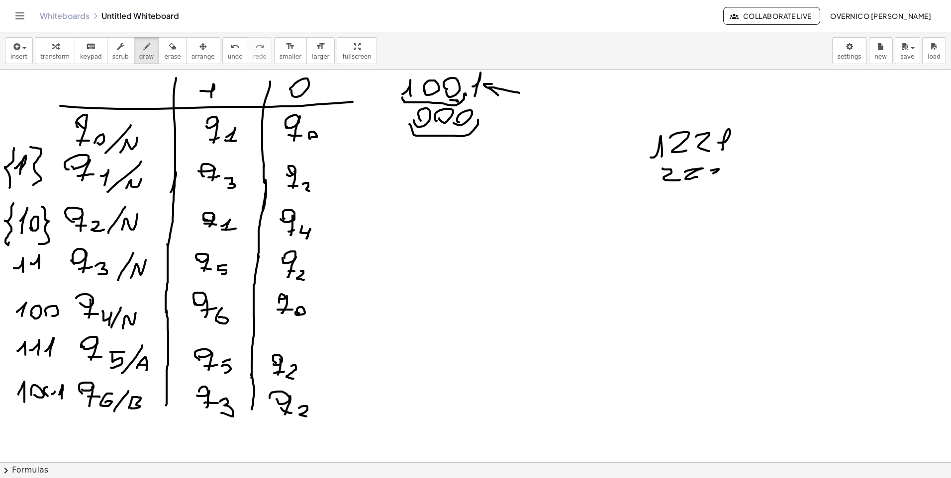
drag, startPoint x: 656, startPoint y: 177, endPoint x: 705, endPoint y: 177, distance: 48.2
drag, startPoint x: 670, startPoint y: 220, endPoint x: 684, endPoint y: 225, distance: 14.8
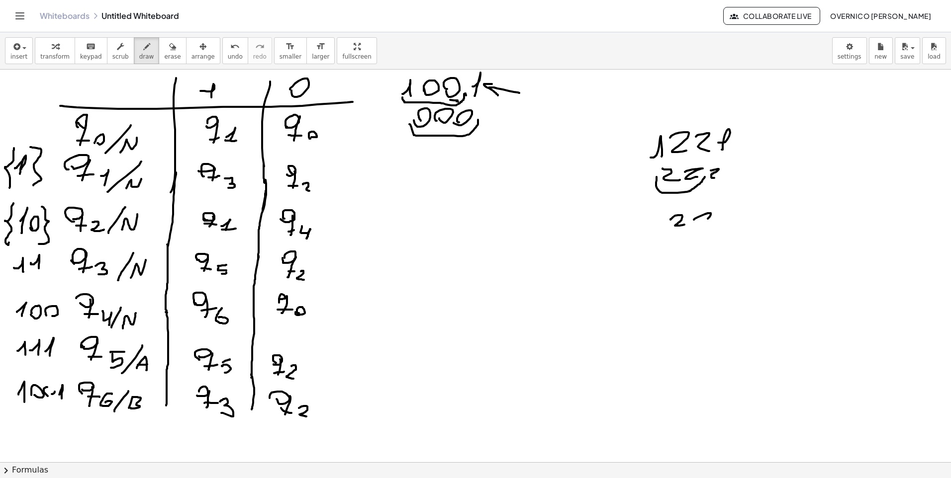
drag, startPoint x: 694, startPoint y: 220, endPoint x: 705, endPoint y: 224, distance: 11.8
drag, startPoint x: 713, startPoint y: 219, endPoint x: 711, endPoint y: 227, distance: 8.3
drag, startPoint x: 710, startPoint y: 227, endPoint x: 720, endPoint y: 227, distance: 10.4
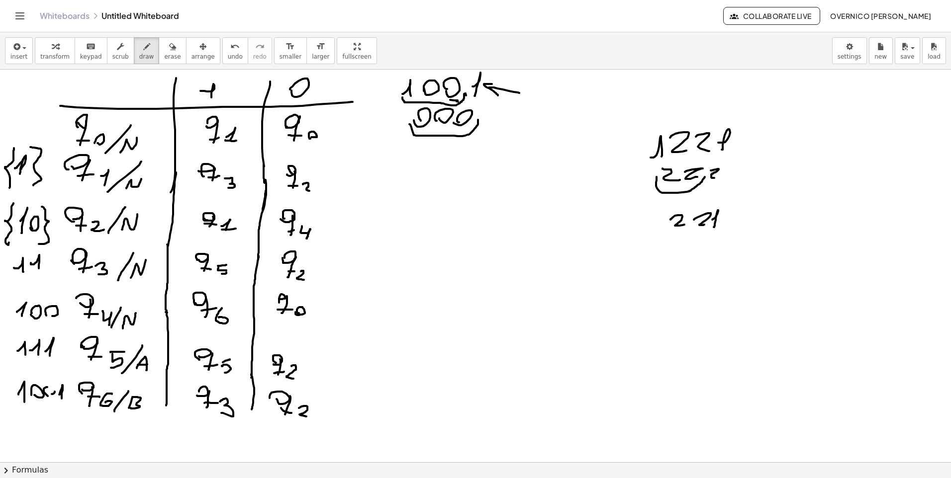
drag, startPoint x: 670, startPoint y: 221, endPoint x: 727, endPoint y: 215, distance: 58.0
click at [164, 54] on span "erase" at bounding box center [172, 56] width 16 height 7
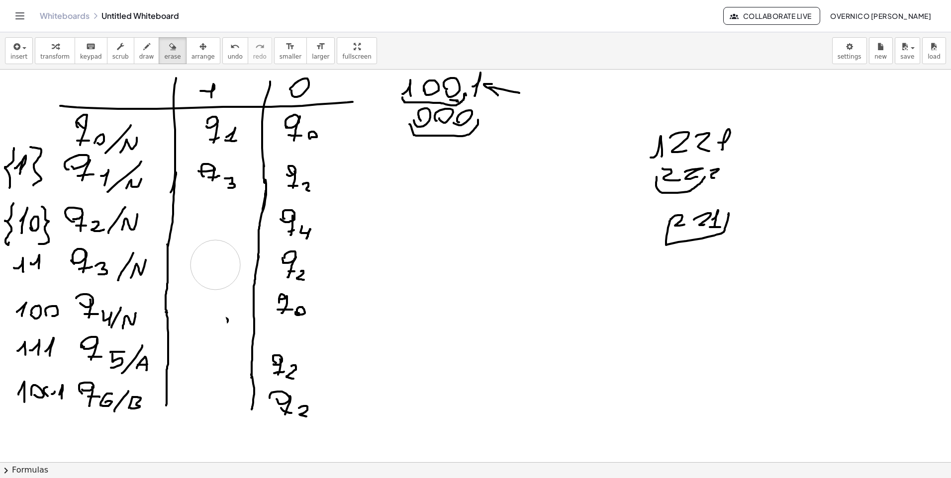
drag, startPoint x: 210, startPoint y: 418, endPoint x: 135, endPoint y: 325, distance: 119.5
drag, startPoint x: 323, startPoint y: 425, endPoint x: 301, endPoint y: 290, distance: 136.1
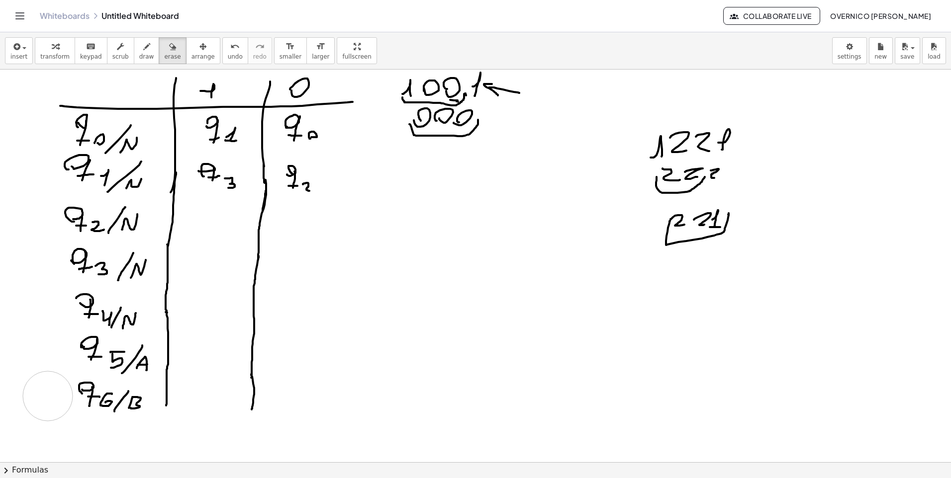
drag, startPoint x: 31, startPoint y: 402, endPoint x: 51, endPoint y: 400, distance: 19.4
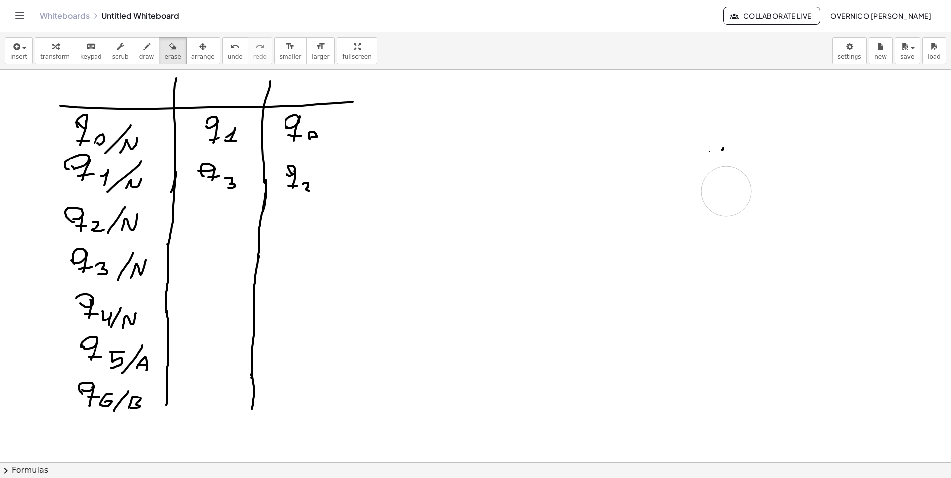
drag, startPoint x: 409, startPoint y: 84, endPoint x: 669, endPoint y: 158, distance: 270.1
click at [139, 48] on div "button" at bounding box center [146, 46] width 15 height 12
drag, startPoint x: 212, startPoint y: 83, endPoint x: 244, endPoint y: 87, distance: 32.6
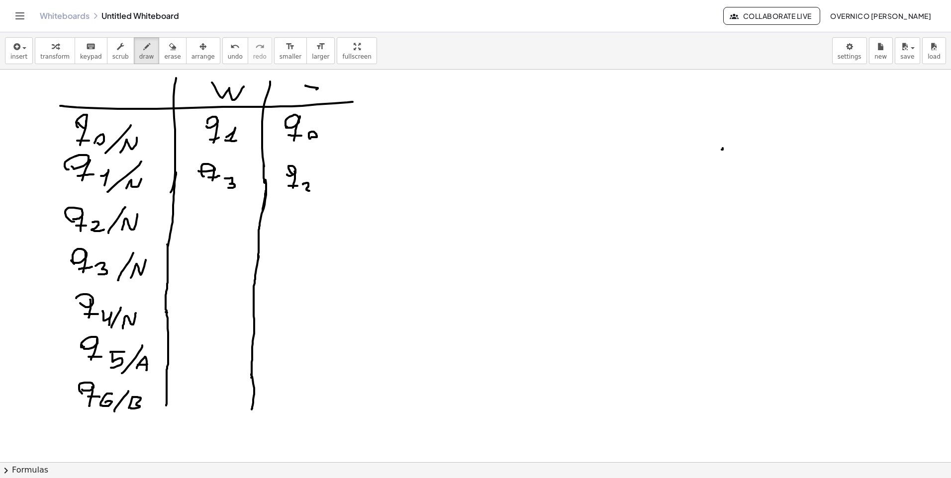
drag, startPoint x: 310, startPoint y: 87, endPoint x: 320, endPoint y: 96, distance: 13.7
click at [169, 45] on icon "button" at bounding box center [172, 47] width 7 height 12
drag, startPoint x: 220, startPoint y: 68, endPoint x: 226, endPoint y: 77, distance: 11.2
click at [226, 77] on div "insert select one: Math Expression Function Text Youtube Video Graphing Geometr…" at bounding box center [475, 255] width 951 height 446
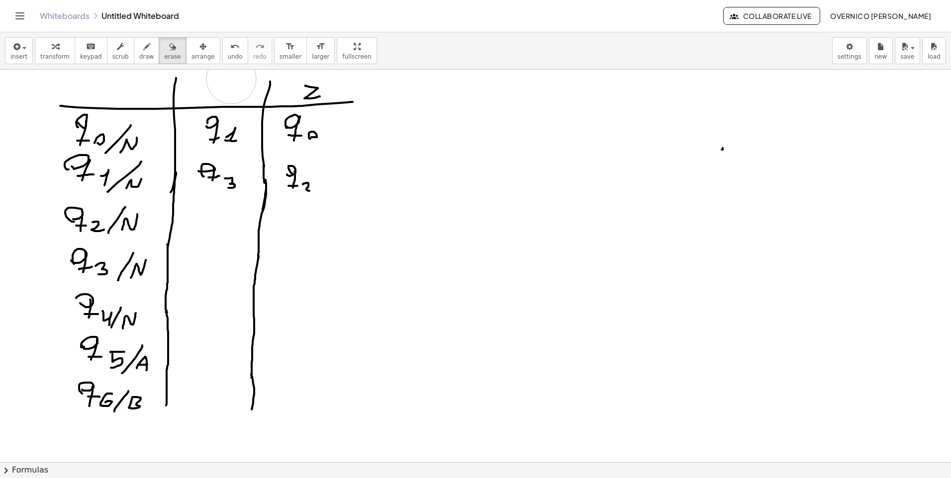
drag, startPoint x: 226, startPoint y: 77, endPoint x: 231, endPoint y: 79, distance: 5.8
click at [140, 49] on div "button" at bounding box center [146, 46] width 15 height 12
drag, startPoint x: 208, startPoint y: 81, endPoint x: 235, endPoint y: 96, distance: 31.0
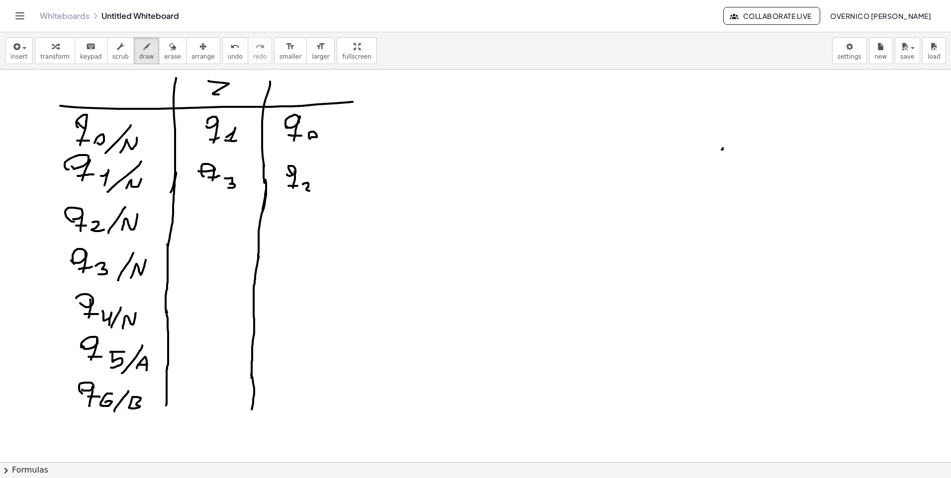
drag, startPoint x: 301, startPoint y: 89, endPoint x: 320, endPoint y: 89, distance: 18.4
click at [164, 58] on span "erase" at bounding box center [172, 56] width 16 height 7
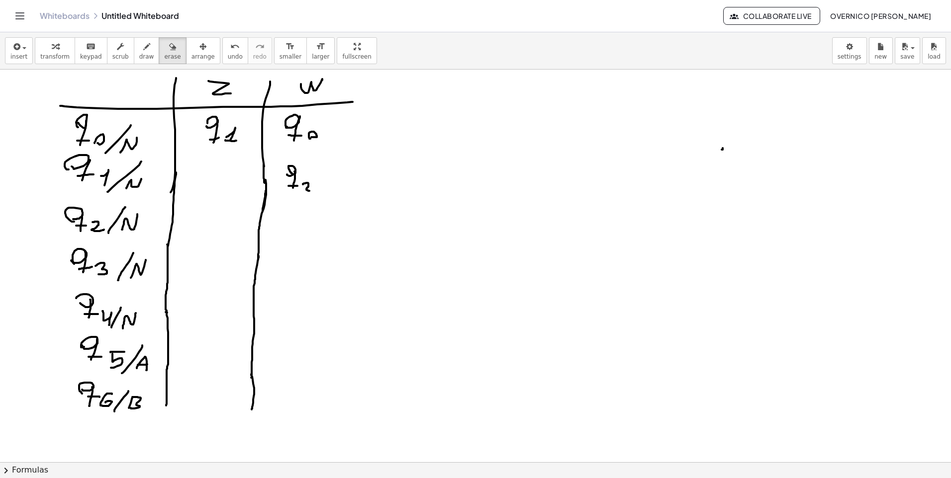
click at [139, 55] on span "draw" at bounding box center [146, 56] width 15 height 7
drag, startPoint x: 311, startPoint y: 135, endPoint x: 318, endPoint y: 142, distance: 9.5
click at [164, 57] on span "erase" at bounding box center [172, 56] width 16 height 7
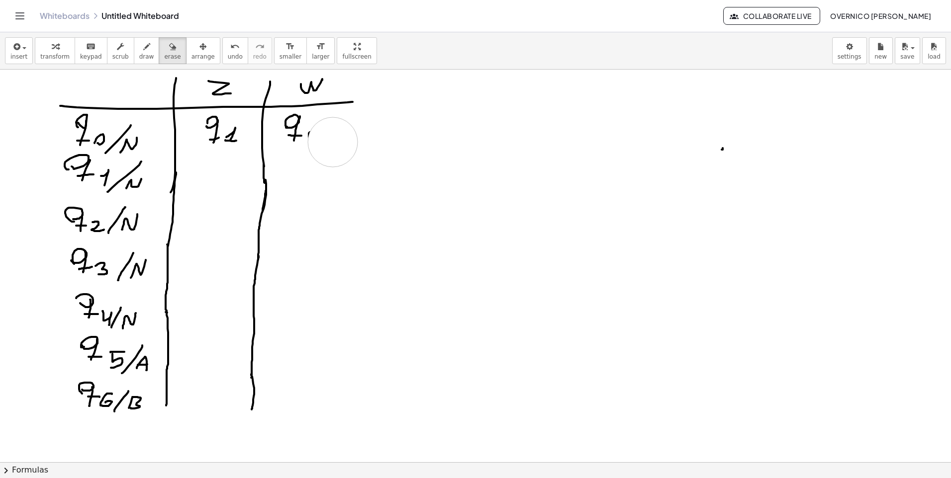
drag, startPoint x: 340, startPoint y: 153, endPoint x: 323, endPoint y: 139, distance: 21.9
drag, startPoint x: 140, startPoint y: 56, endPoint x: 290, endPoint y: 111, distance: 160.6
click
drag, startPoint x: 307, startPoint y: 134, endPoint x: 316, endPoint y: 143, distance: 12.3
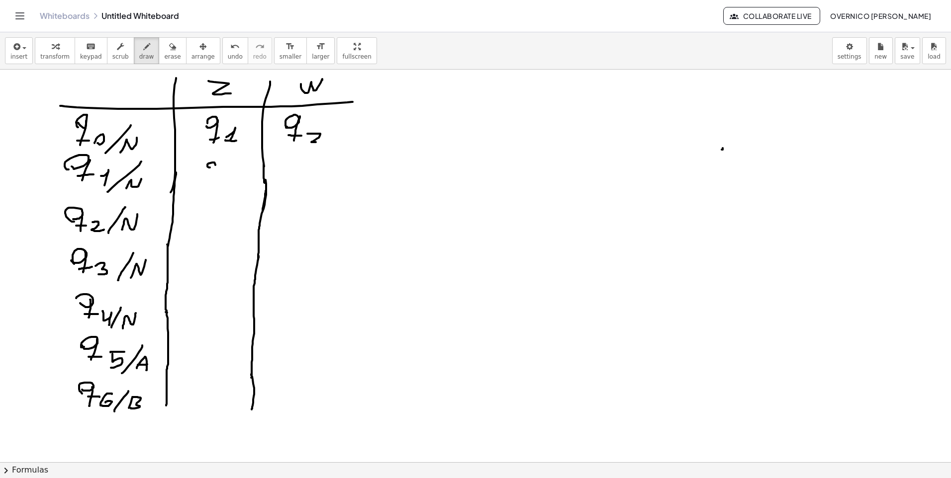
drag, startPoint x: 210, startPoint y: 168, endPoint x: 203, endPoint y: 170, distance: 7.2
drag, startPoint x: 212, startPoint y: 178, endPoint x: 210, endPoint y: 183, distance: 6.5
drag, startPoint x: 207, startPoint y: 182, endPoint x: 214, endPoint y: 183, distance: 6.5
drag, startPoint x: 221, startPoint y: 181, endPoint x: 224, endPoint y: 188, distance: 7.1
drag, startPoint x: 222, startPoint y: 186, endPoint x: 254, endPoint y: 183, distance: 31.5
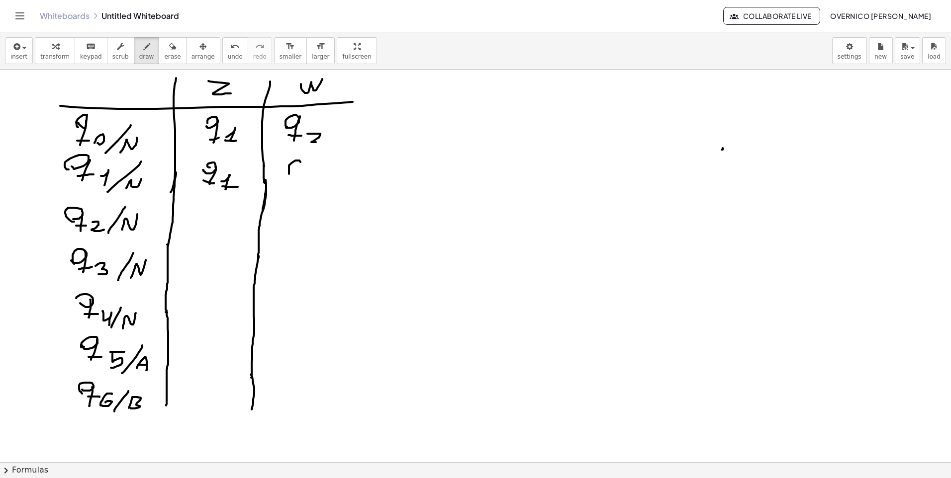
drag, startPoint x: 289, startPoint y: 174, endPoint x: 292, endPoint y: 167, distance: 7.6
drag, startPoint x: 301, startPoint y: 163, endPoint x: 292, endPoint y: 185, distance: 24.1
drag, startPoint x: 307, startPoint y: 179, endPoint x: 322, endPoint y: 189, distance: 17.8
drag, startPoint x: 395, startPoint y: 218, endPoint x: 398, endPoint y: 229, distance: 11.8
drag, startPoint x: 425, startPoint y: 221, endPoint x: 438, endPoint y: 210, distance: 17.0
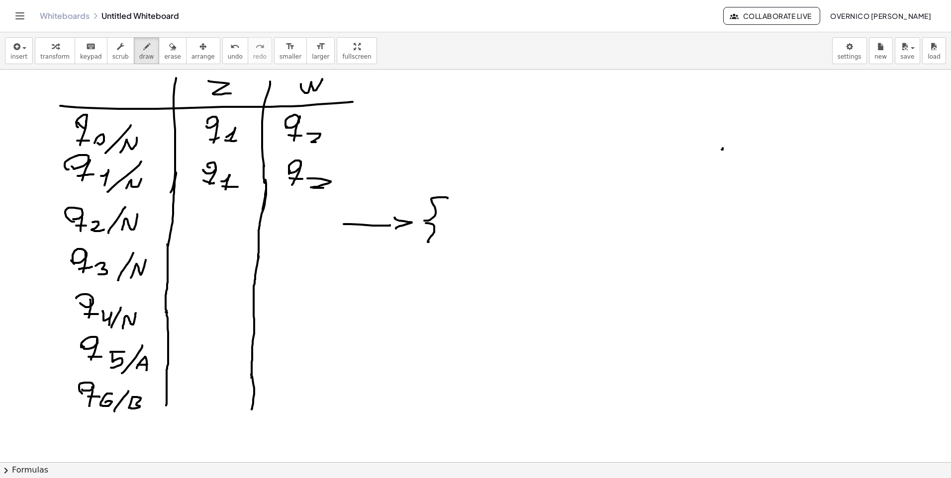
drag, startPoint x: 426, startPoint y: 223, endPoint x: 440, endPoint y: 240, distance: 21.5
drag, startPoint x: 456, startPoint y: 216, endPoint x: 455, endPoint y: 228, distance: 12.5
drag, startPoint x: 454, startPoint y: 215, endPoint x: 482, endPoint y: 214, distance: 27.4
drag, startPoint x: 482, startPoint y: 229, endPoint x: 501, endPoint y: 222, distance: 19.9
drag, startPoint x: 501, startPoint y: 214, endPoint x: 524, endPoint y: 215, distance: 22.9
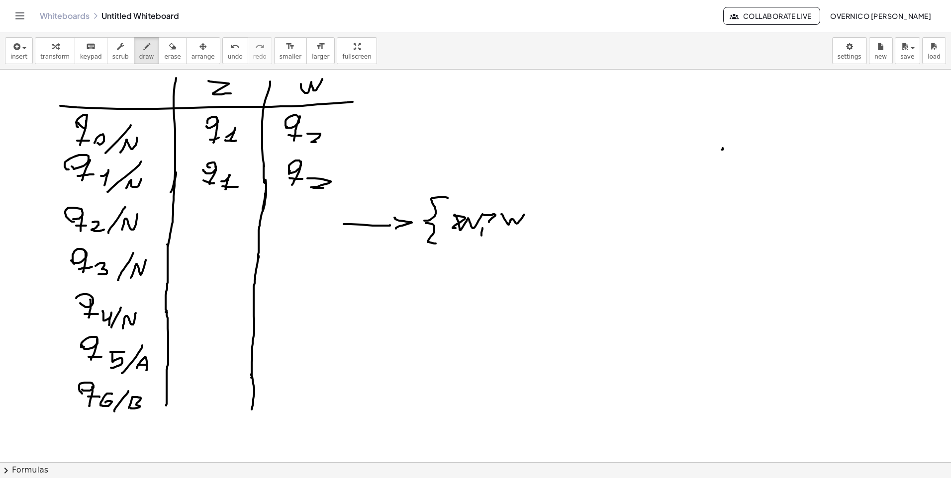
drag, startPoint x: 483, startPoint y: 215, endPoint x: 492, endPoint y: 225, distance: 13.4
drag, startPoint x: 153, startPoint y: 49, endPoint x: 161, endPoint y: 56, distance: 10.2
drag, startPoint x: 546, startPoint y: 209, endPoint x: 446, endPoint y: 189, distance: 102.0
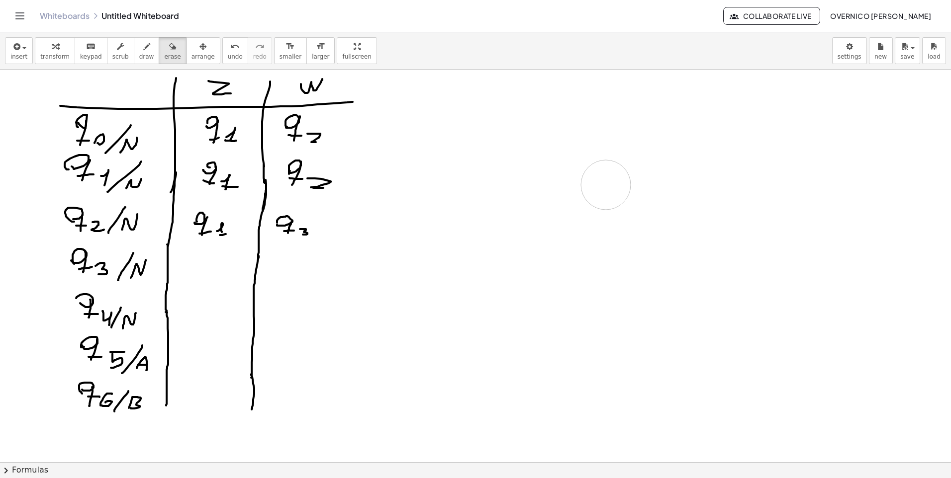
drag, startPoint x: 592, startPoint y: 173, endPoint x: 610, endPoint y: 174, distance: 17.9
click at [143, 47] on icon "button" at bounding box center [146, 47] width 7 height 12
drag, startPoint x: 514, startPoint y: 156, endPoint x: 569, endPoint y: 151, distance: 54.9
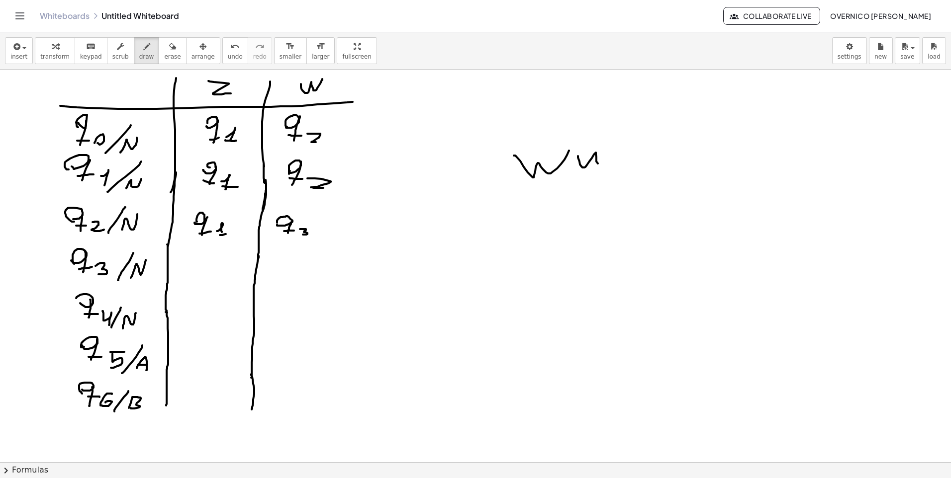
drag, startPoint x: 578, startPoint y: 156, endPoint x: 617, endPoint y: 149, distance: 39.5
drag, startPoint x: 628, startPoint y: 151, endPoint x: 658, endPoint y: 168, distance: 35.0
drag, startPoint x: 639, startPoint y: 160, endPoint x: 643, endPoint y: 165, distance: 6.4
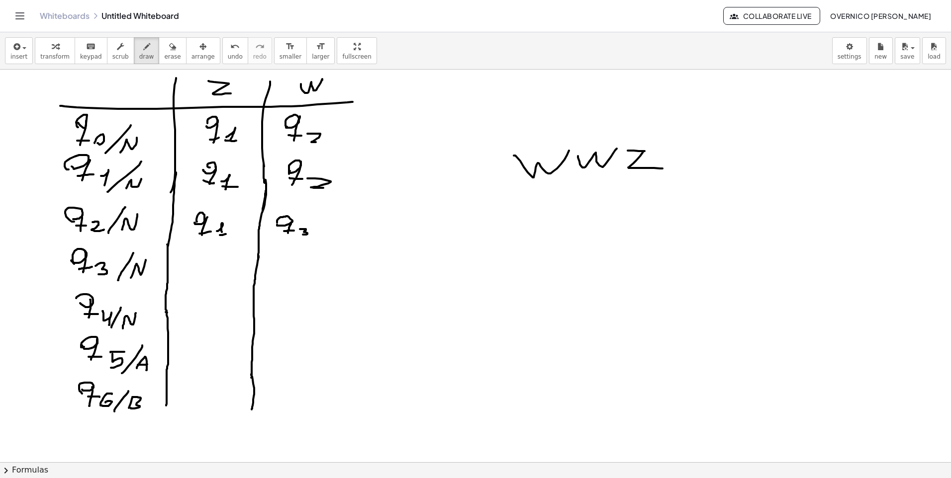
drag, startPoint x: 403, startPoint y: 253, endPoint x: 420, endPoint y: 236, distance: 24.3
drag, startPoint x: 404, startPoint y: 255, endPoint x: 417, endPoint y: 278, distance: 26.5
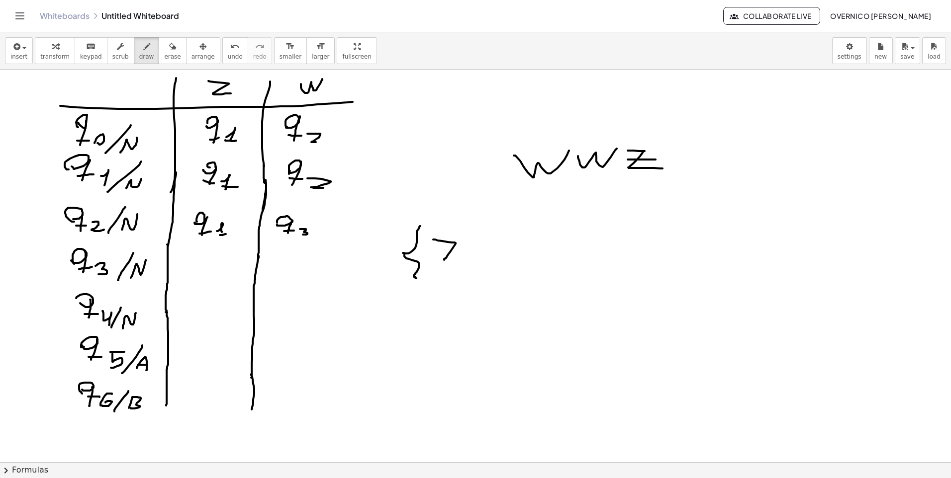
drag, startPoint x: 435, startPoint y: 240, endPoint x: 462, endPoint y: 259, distance: 33.5
drag, startPoint x: 472, startPoint y: 251, endPoint x: 510, endPoint y: 249, distance: 37.3
drag, startPoint x: 513, startPoint y: 248, endPoint x: 533, endPoint y: 248, distance: 19.4
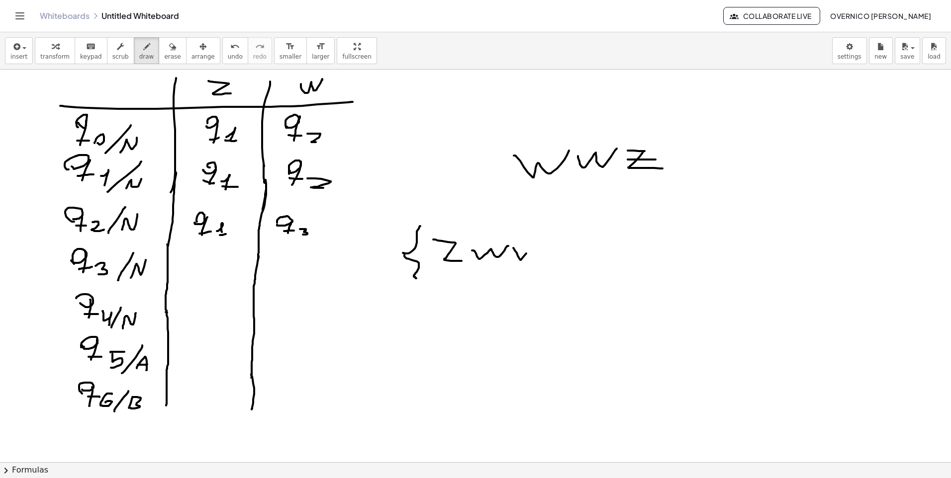
drag, startPoint x: 533, startPoint y: 248, endPoint x: 549, endPoint y: 246, distance: 16.5
drag, startPoint x: 555, startPoint y: 264, endPoint x: 549, endPoint y: 272, distance: 10.6
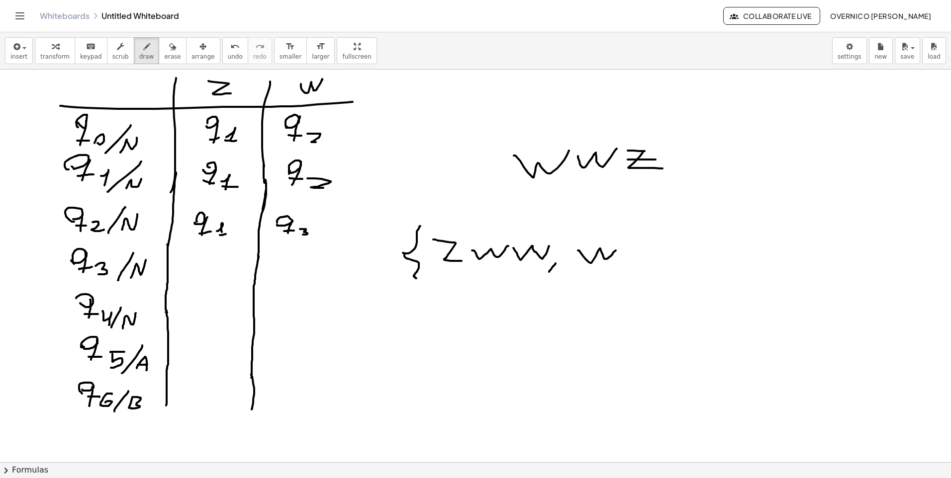
drag, startPoint x: 578, startPoint y: 251, endPoint x: 619, endPoint y: 247, distance: 41.0
drag, startPoint x: 626, startPoint y: 249, endPoint x: 662, endPoint y: 248, distance: 36.8
drag, startPoint x: 685, startPoint y: 223, endPoint x: 670, endPoint y: 269, distance: 48.3
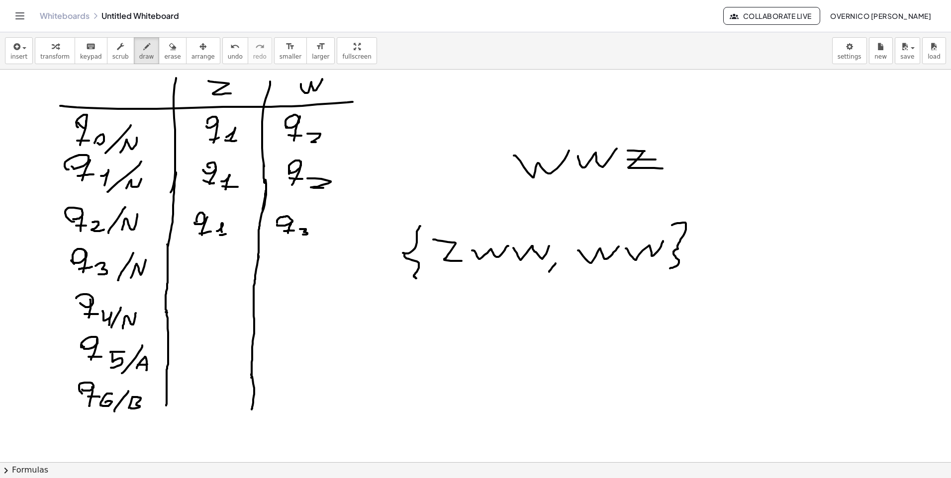
drag, startPoint x: 620, startPoint y: 207, endPoint x: 624, endPoint y: 226, distance: 18.8
drag, startPoint x: 615, startPoint y: 226, endPoint x: 633, endPoint y: 224, distance: 19.0
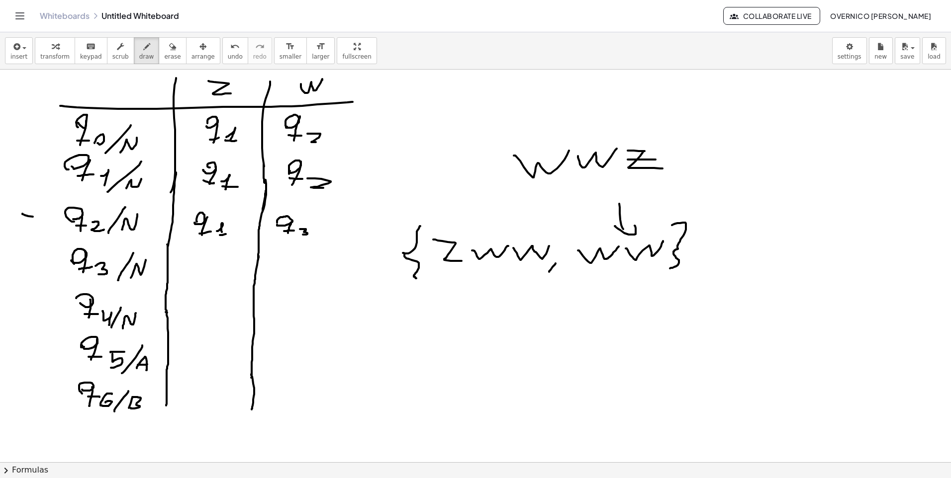
drag, startPoint x: 22, startPoint y: 214, endPoint x: 42, endPoint y: 218, distance: 19.8
drag, startPoint x: 16, startPoint y: 256, endPoint x: 47, endPoint y: 259, distance: 31.0
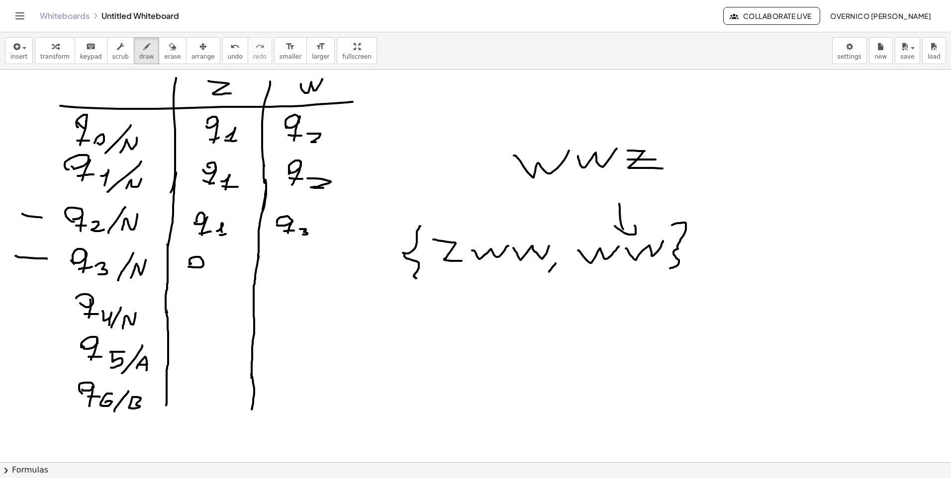
drag, startPoint x: 203, startPoint y: 263, endPoint x: 201, endPoint y: 275, distance: 13.1
drag, startPoint x: 201, startPoint y: 273, endPoint x: 209, endPoint y: 273, distance: 8.5
drag, startPoint x: 216, startPoint y: 272, endPoint x: 222, endPoint y: 272, distance: 6.0
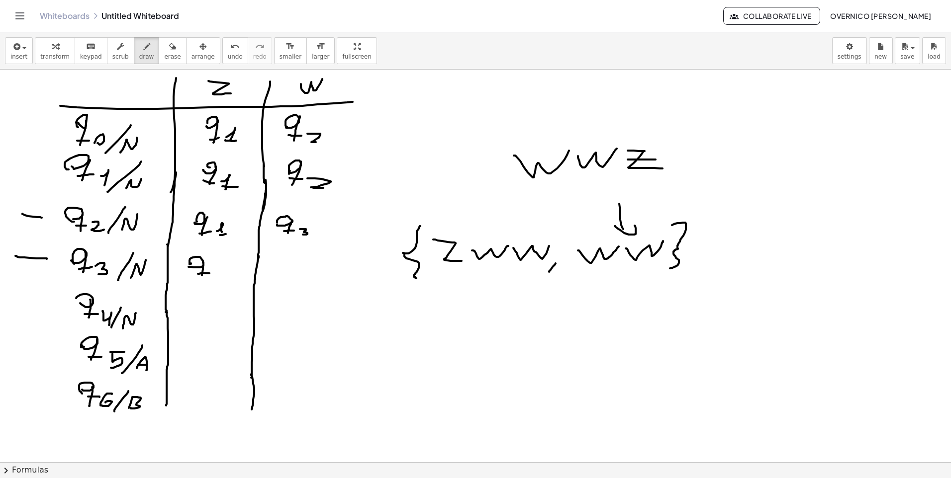
drag, startPoint x: 216, startPoint y: 272, endPoint x: 220, endPoint y: 282, distance: 10.7
drag, startPoint x: 589, startPoint y: 306, endPoint x: 612, endPoint y: 303, distance: 23.0
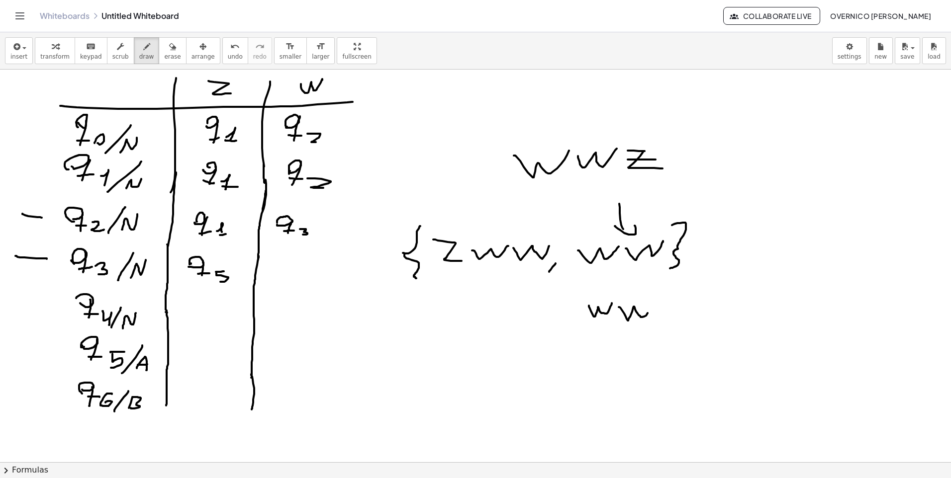
drag, startPoint x: 619, startPoint y: 307, endPoint x: 652, endPoint y: 304, distance: 33.5
drag, startPoint x: 662, startPoint y: 304, endPoint x: 676, endPoint y: 315, distance: 18.4
drag, startPoint x: 663, startPoint y: 312, endPoint x: 672, endPoint y: 311, distance: 9.0
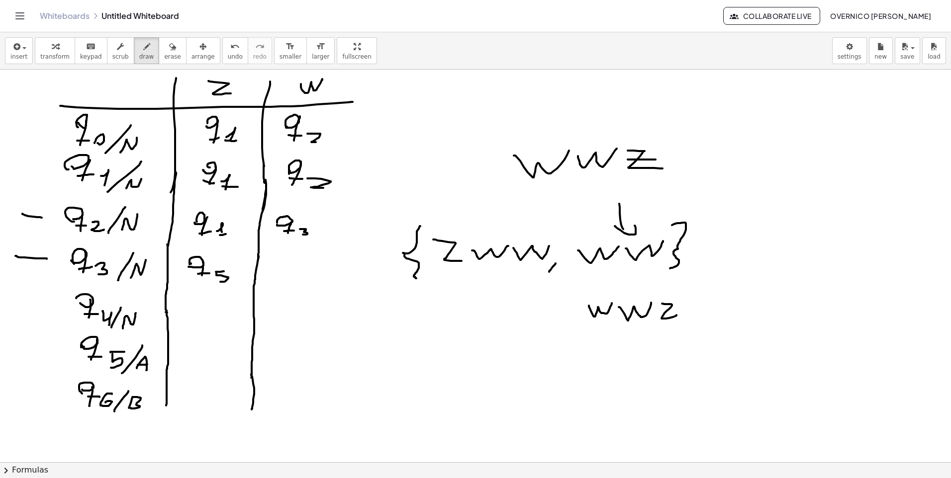
drag, startPoint x: 689, startPoint y: 331, endPoint x: 715, endPoint y: 331, distance: 25.4
drag, startPoint x: 673, startPoint y: 295, endPoint x: 569, endPoint y: 367, distance: 126.8
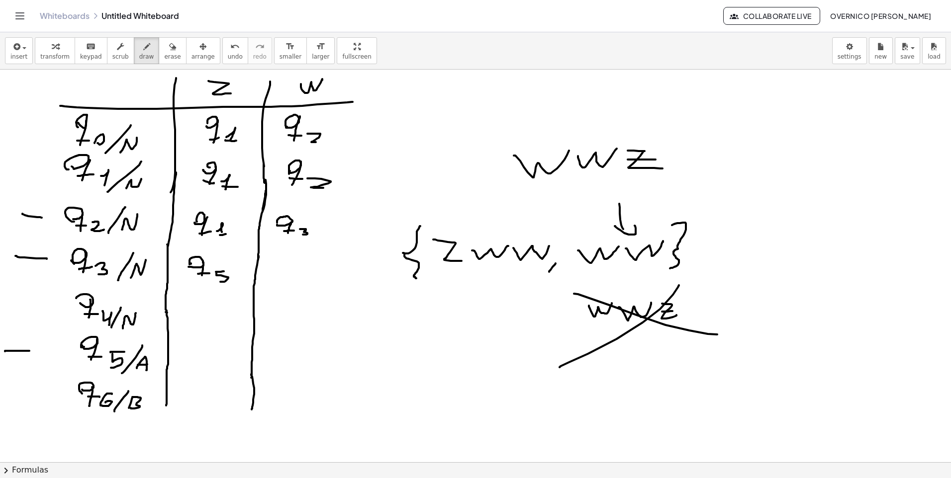
drag, startPoint x: 16, startPoint y: 351, endPoint x: 33, endPoint y: 351, distance: 16.9
drag, startPoint x: 769, startPoint y: 138, endPoint x: 805, endPoint y: 141, distance: 35.9
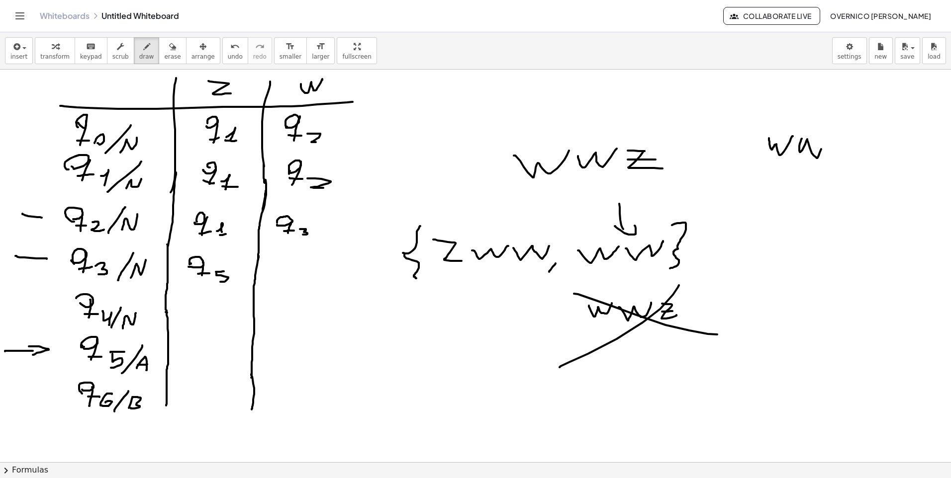
drag, startPoint x: 802, startPoint y: 139, endPoint x: 833, endPoint y: 145, distance: 32.4
drag, startPoint x: 843, startPoint y: 132, endPoint x: 859, endPoint y: 140, distance: 17.6
drag, startPoint x: 859, startPoint y: 129, endPoint x: 832, endPoint y: 175, distance: 53.3
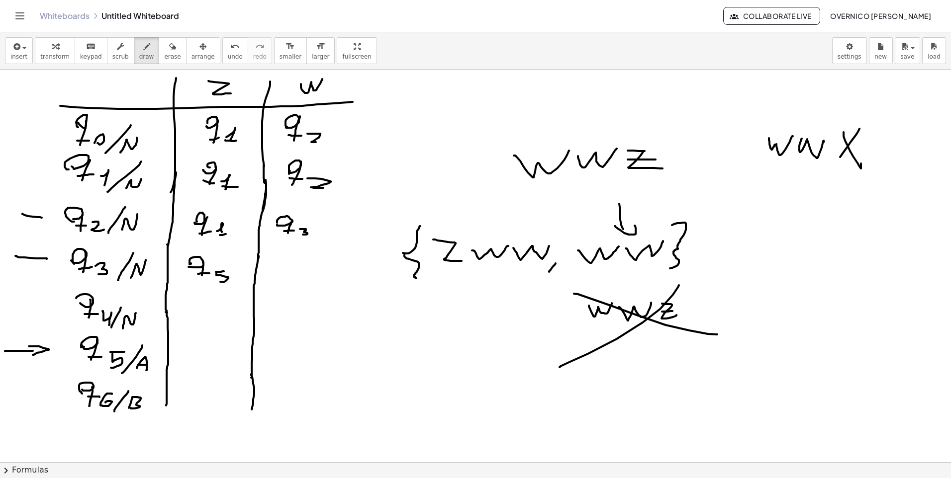
drag, startPoint x: 831, startPoint y: 190, endPoint x: 858, endPoint y: 211, distance: 34.3
drag, startPoint x: 843, startPoint y: 206, endPoint x: 863, endPoint y: 200, distance: 20.3
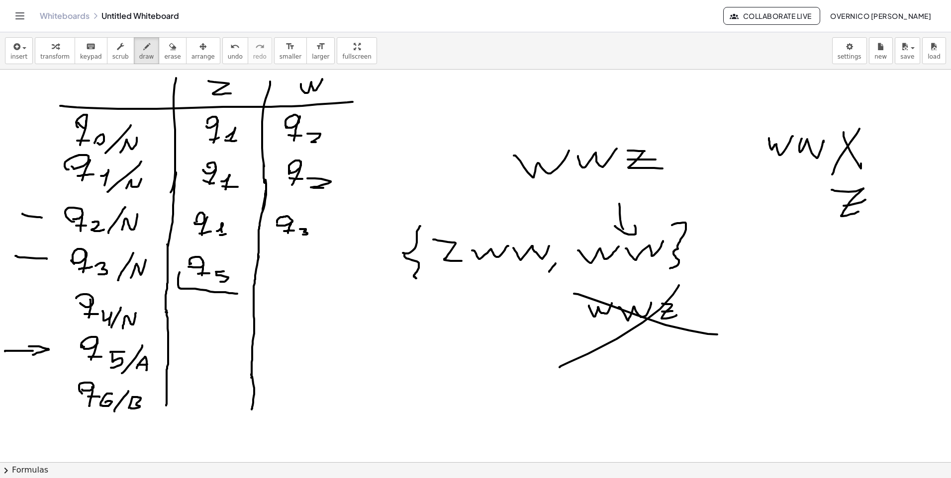
drag, startPoint x: 180, startPoint y: 272, endPoint x: 240, endPoint y: 277, distance: 60.8
drag, startPoint x: 67, startPoint y: 350, endPoint x: 144, endPoint y: 367, distance: 78.9
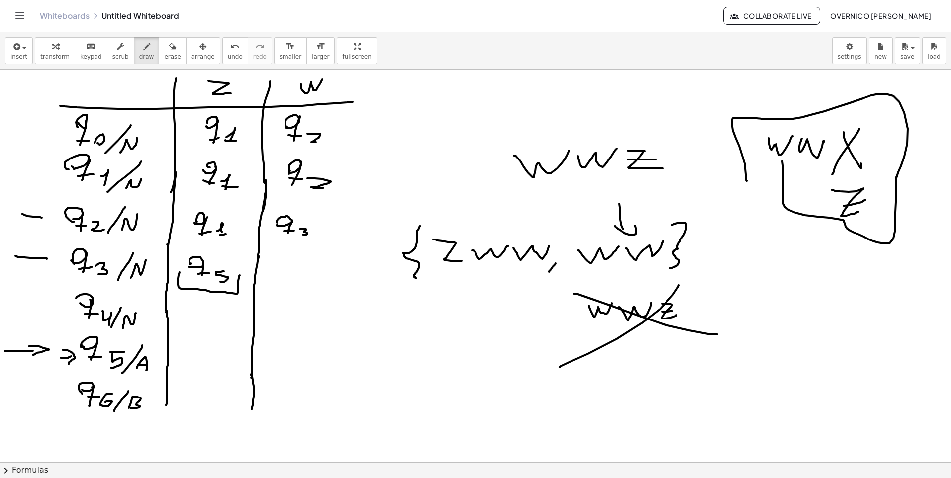
drag, startPoint x: 783, startPoint y: 194, endPoint x: 746, endPoint y: 181, distance: 38.5
drag, startPoint x: 149, startPoint y: 57, endPoint x: 155, endPoint y: 58, distance: 5.7
click at [159, 57] on button "erase" at bounding box center [172, 50] width 27 height 27
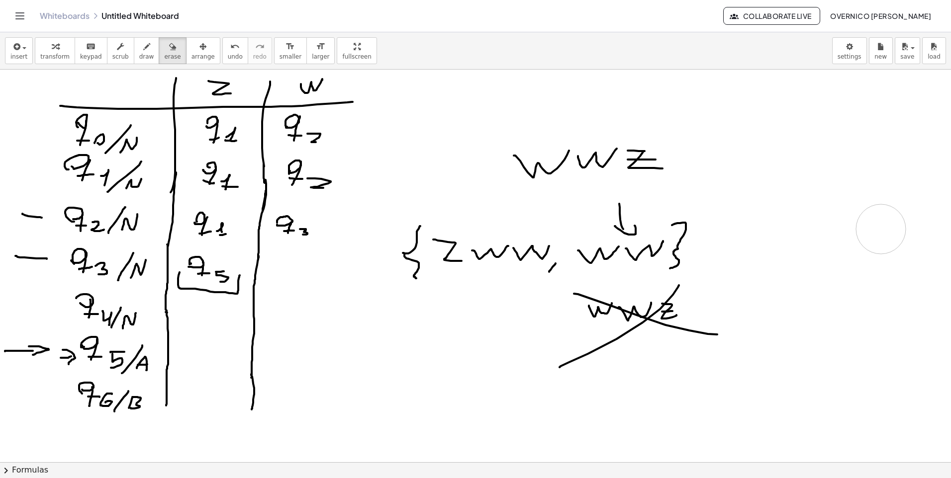
drag, startPoint x: 734, startPoint y: 170, endPoint x: 882, endPoint y: 231, distance: 159.8
click at [143, 49] on icon "button" at bounding box center [146, 47] width 7 height 12
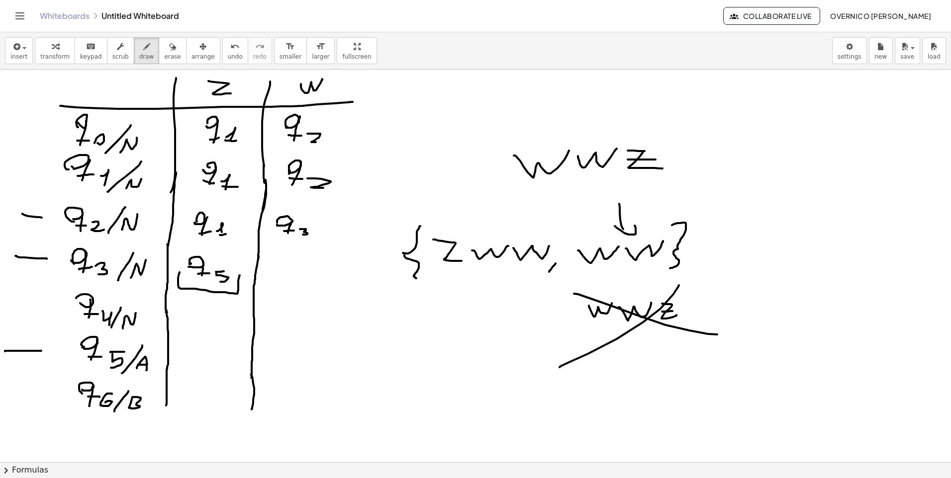
drag, startPoint x: 13, startPoint y: 351, endPoint x: 41, endPoint y: 351, distance: 28.3
drag, startPoint x: 37, startPoint y: 347, endPoint x: 37, endPoint y: 357, distance: 9.4
click at [164, 55] on span "erase" at bounding box center [172, 56] width 16 height 7
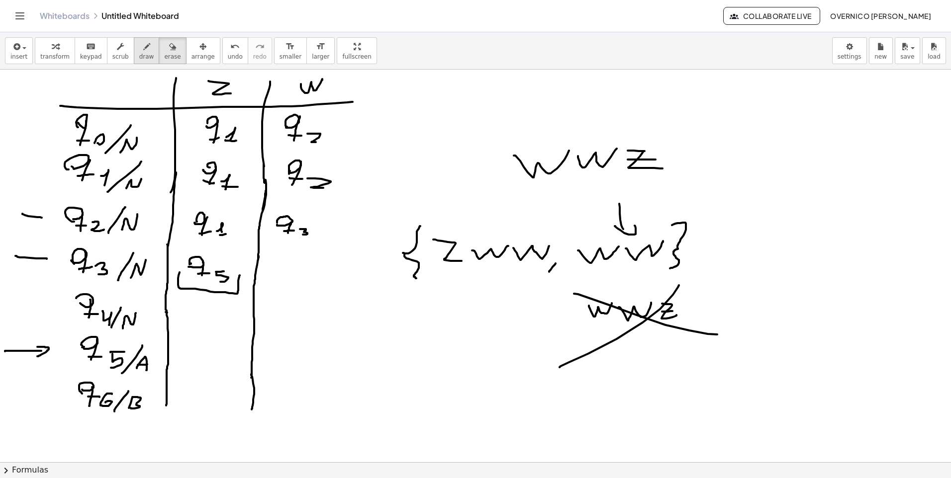
drag, startPoint x: 129, startPoint y: 46, endPoint x: 246, endPoint y: 109, distance: 133.3
click at [139, 46] on div "button" at bounding box center [146, 46] width 15 height 12
drag, startPoint x: 477, startPoint y: 203, endPoint x: 480, endPoint y: 215, distance: 11.8
drag, startPoint x: 468, startPoint y: 213, endPoint x: 485, endPoint y: 237, distance: 29.4
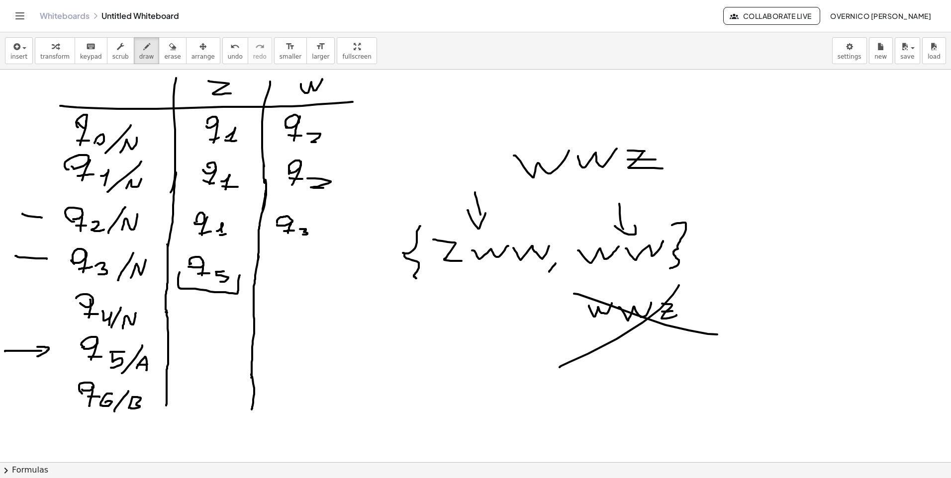
drag, startPoint x: 433, startPoint y: 293, endPoint x: 449, endPoint y: 312, distance: 24.3
drag, startPoint x: 430, startPoint y: 304, endPoint x: 446, endPoint y: 303, distance: 15.5
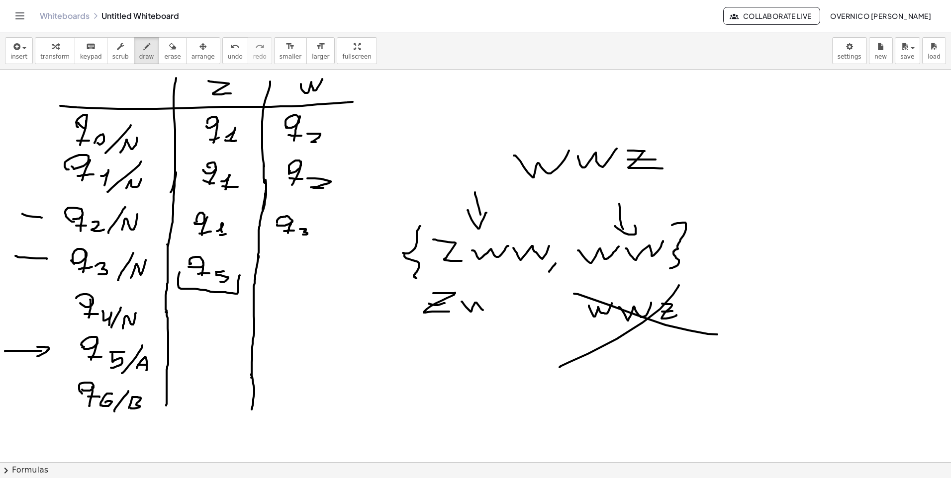
drag, startPoint x: 463, startPoint y: 303, endPoint x: 492, endPoint y: 304, distance: 29.4
drag, startPoint x: 495, startPoint y: 302, endPoint x: 511, endPoint y: 300, distance: 16.0
drag, startPoint x: 532, startPoint y: 289, endPoint x: 531, endPoint y: 309, distance: 19.4
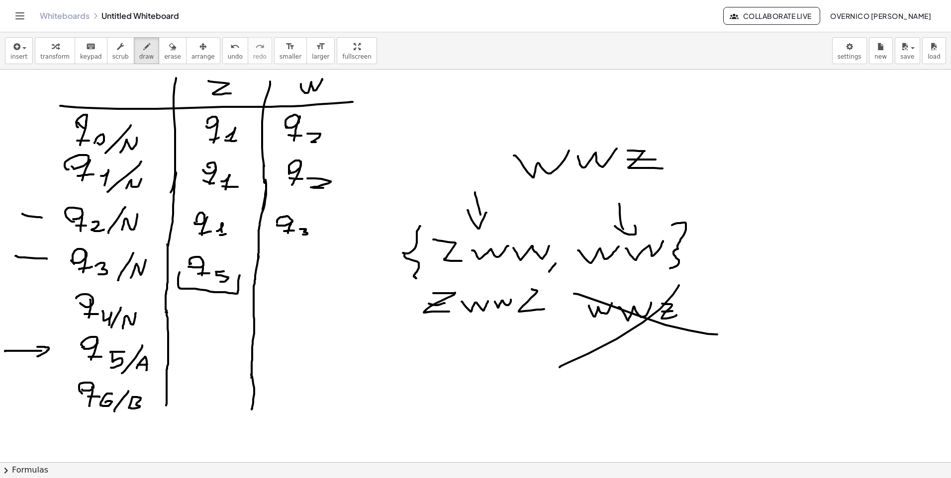
drag, startPoint x: 539, startPoint y: 300, endPoint x: 533, endPoint y: 306, distance: 8.1
drag, startPoint x: 400, startPoint y: 307, endPoint x: 572, endPoint y: 310, distance: 172.1
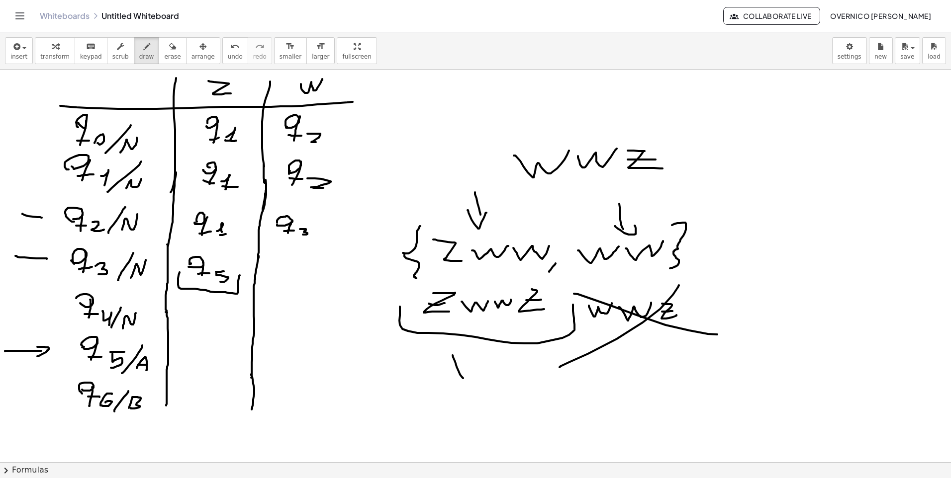
drag, startPoint x: 460, startPoint y: 375, endPoint x: 389, endPoint y: 383, distance: 71.5
click at [161, 61] on button "erase" at bounding box center [172, 50] width 27 height 27
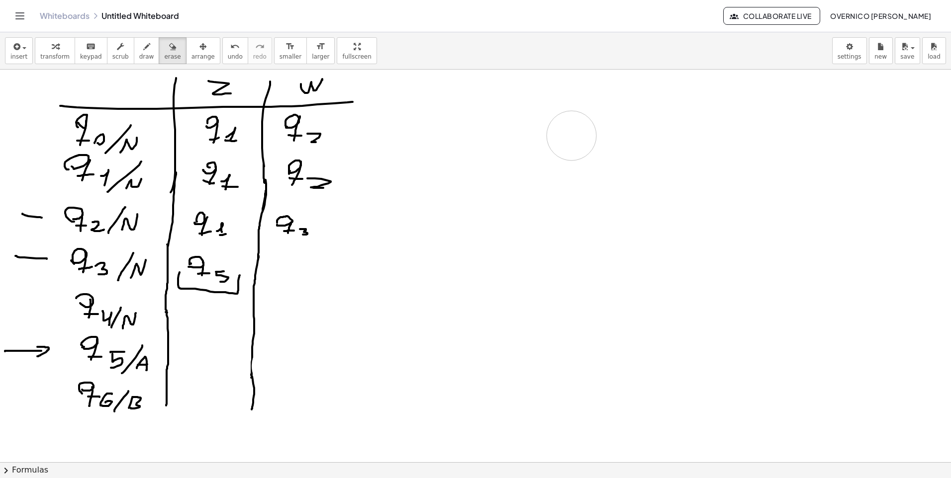
drag, startPoint x: 688, startPoint y: 270, endPoint x: 505, endPoint y: 153, distance: 216.7
drag, startPoint x: 136, startPoint y: 46, endPoint x: 176, endPoint y: 92, distance: 60.7
click at [143, 47] on icon "button" at bounding box center [146, 47] width 7 height 12
click at [164, 43] on div "button" at bounding box center [172, 46] width 16 height 12
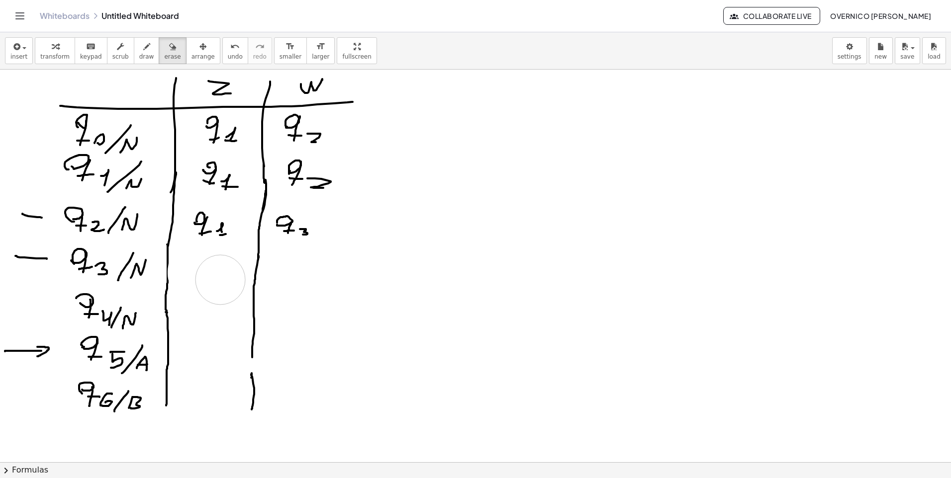
drag, startPoint x: 194, startPoint y: 266, endPoint x: 220, endPoint y: 280, distance: 29.6
click at [139, 58] on span "draw" at bounding box center [146, 56] width 15 height 7
drag, startPoint x: 168, startPoint y: 263, endPoint x: 196, endPoint y: 302, distance: 48.1
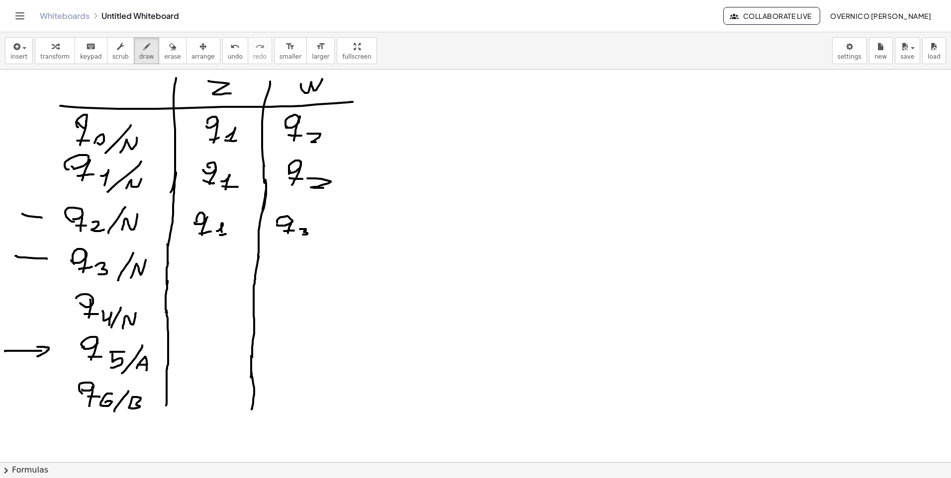
drag, startPoint x: 251, startPoint y: 356, endPoint x: 251, endPoint y: 377, distance: 20.9
drag, startPoint x: 453, startPoint y: 99, endPoint x: 459, endPoint y: 103, distance: 7.2
drag, startPoint x: 466, startPoint y: 97, endPoint x: 472, endPoint y: 99, distance: 6.9
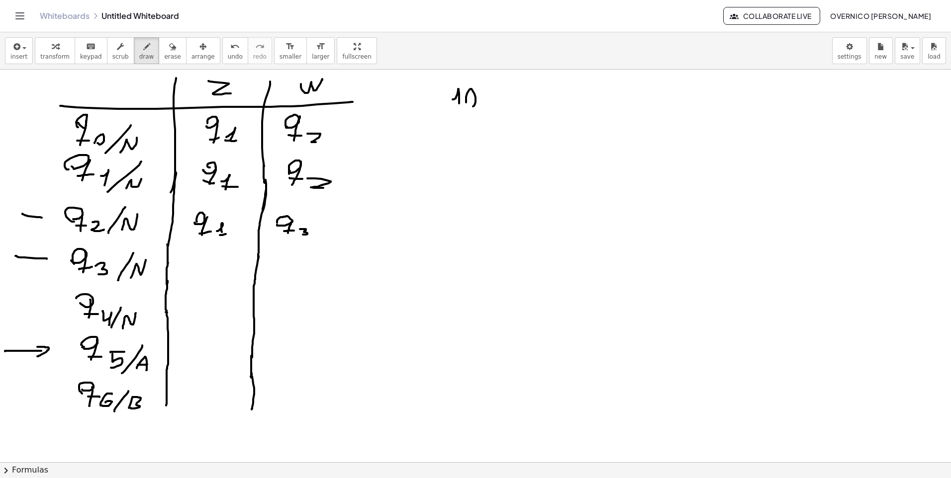
drag, startPoint x: 497, startPoint y: 90, endPoint x: 493, endPoint y: 103, distance: 14.0
drag, startPoint x: 458, startPoint y: 123, endPoint x: 462, endPoint y: 132, distance: 9.6
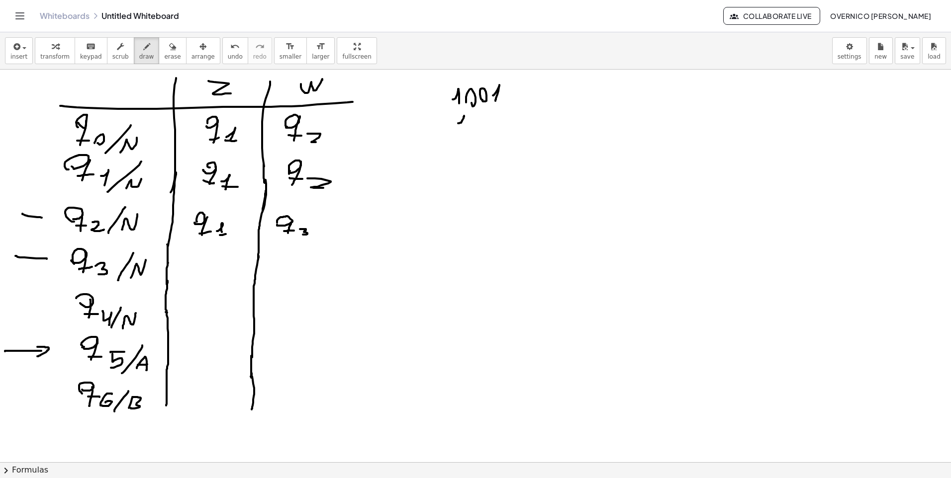
drag, startPoint x: 470, startPoint y: 125, endPoint x: 476, endPoint y: 130, distance: 8.2
drag, startPoint x: 482, startPoint y: 125, endPoint x: 488, endPoint y: 129, distance: 7.5
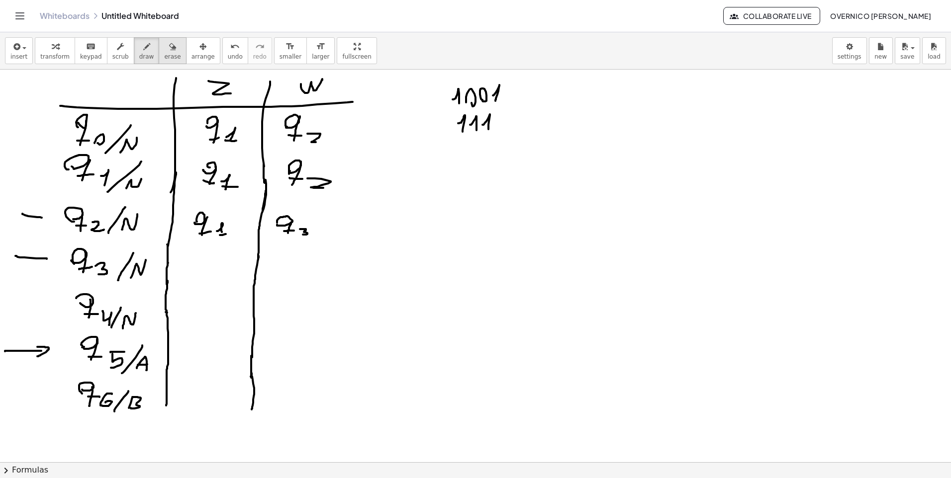
click at [164, 54] on span "erase" at bounding box center [172, 56] width 16 height 7
drag, startPoint x: 524, startPoint y: 180, endPoint x: 594, endPoint y: 115, distance: 95.4
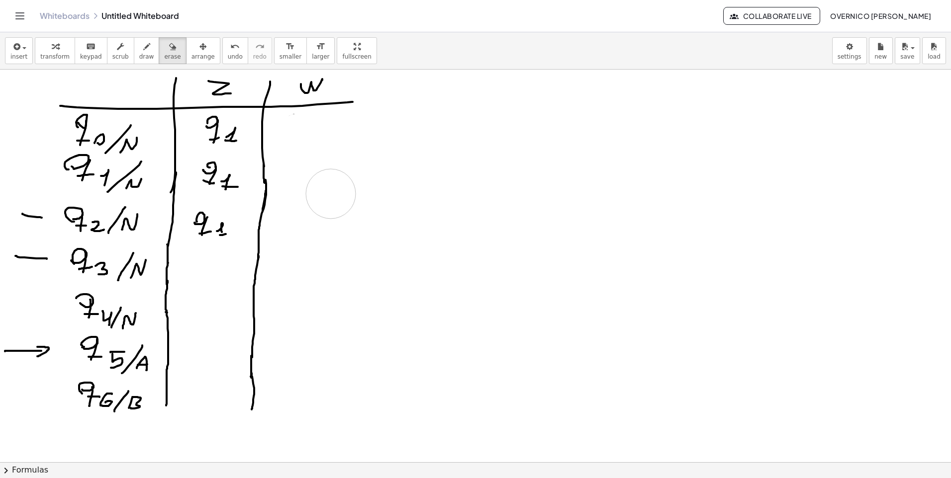
drag, startPoint x: 300, startPoint y: 237, endPoint x: 286, endPoint y: 180, distance: 58.3
drag, startPoint x: 222, startPoint y: 141, endPoint x: 211, endPoint y: 134, distance: 12.7
click at [141, 51] on div "button" at bounding box center [146, 46] width 15 height 12
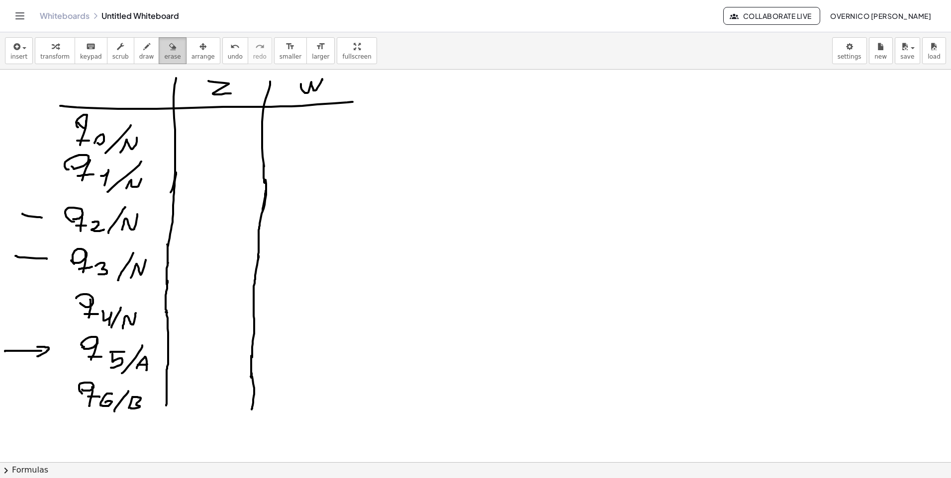
click at [164, 46] on div "button" at bounding box center [172, 46] width 16 height 12
drag, startPoint x: 20, startPoint y: 211, endPoint x: 38, endPoint y: 354, distance: 143.4
click at [138, 61] on button "draw" at bounding box center [147, 50] width 26 height 27
drag, startPoint x: 158, startPoint y: 47, endPoint x: 194, endPoint y: 191, distance: 149.2
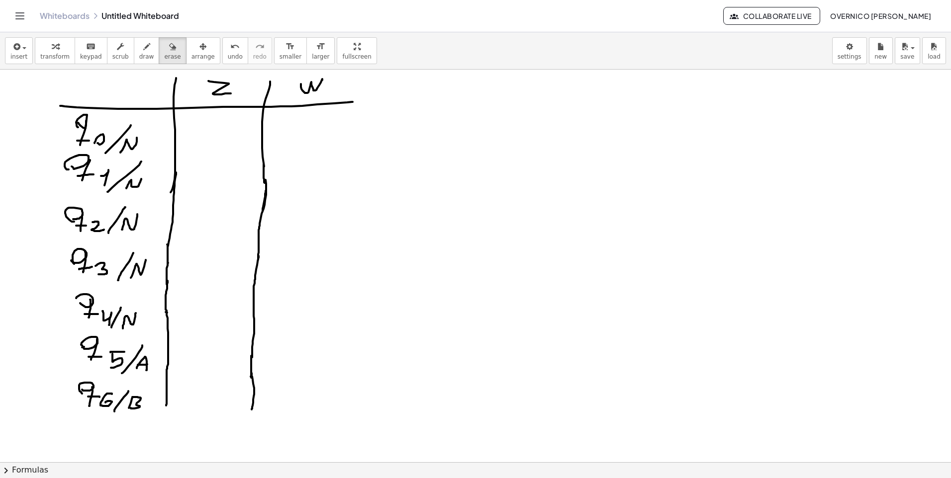
click at [169, 47] on icon "button" at bounding box center [172, 47] width 7 height 12
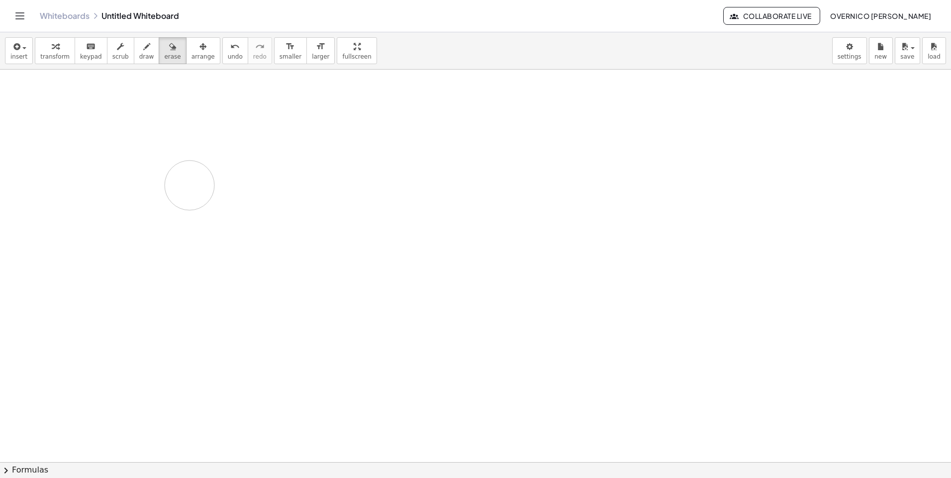
drag, startPoint x: 187, startPoint y: 445, endPoint x: 177, endPoint y: 163, distance: 281.6
click at [139, 58] on span "draw" at bounding box center [146, 56] width 15 height 7
drag, startPoint x: 343, startPoint y: 182, endPoint x: 344, endPoint y: 193, distance: 11.0
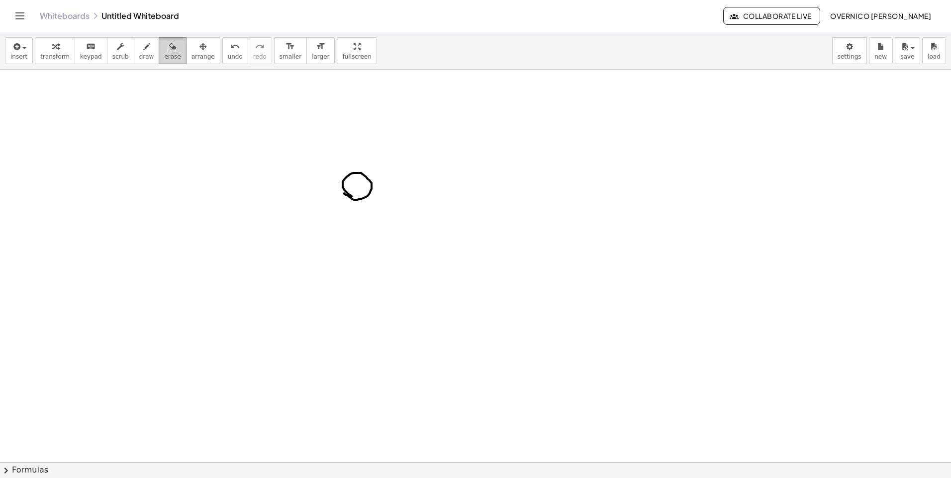
click at [169, 48] on icon "button" at bounding box center [172, 47] width 7 height 12
drag, startPoint x: 352, startPoint y: 176, endPoint x: 402, endPoint y: 211, distance: 61.0
drag, startPoint x: 130, startPoint y: 60, endPoint x: 301, endPoint y: 109, distance: 177.9
click at [139, 60] on span "draw" at bounding box center [146, 56] width 15 height 7
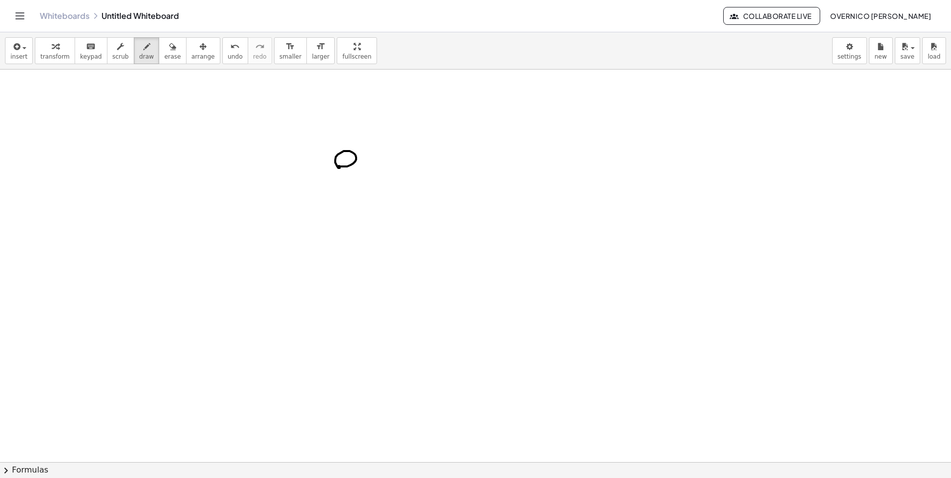
drag, startPoint x: 335, startPoint y: 160, endPoint x: 346, endPoint y: 159, distance: 11.0
drag, startPoint x: 353, startPoint y: 160, endPoint x: 349, endPoint y: 188, distance: 28.6
drag, startPoint x: 342, startPoint y: 180, endPoint x: 358, endPoint y: 181, distance: 15.9
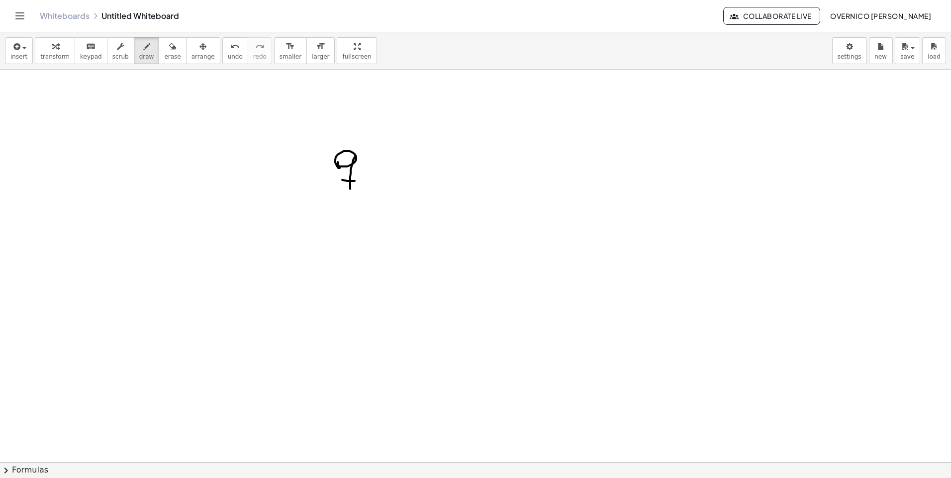
drag, startPoint x: 365, startPoint y: 190, endPoint x: 369, endPoint y: 194, distance: 5.3
drag, startPoint x: 314, startPoint y: 191, endPoint x: 310, endPoint y: 187, distance: 5.6
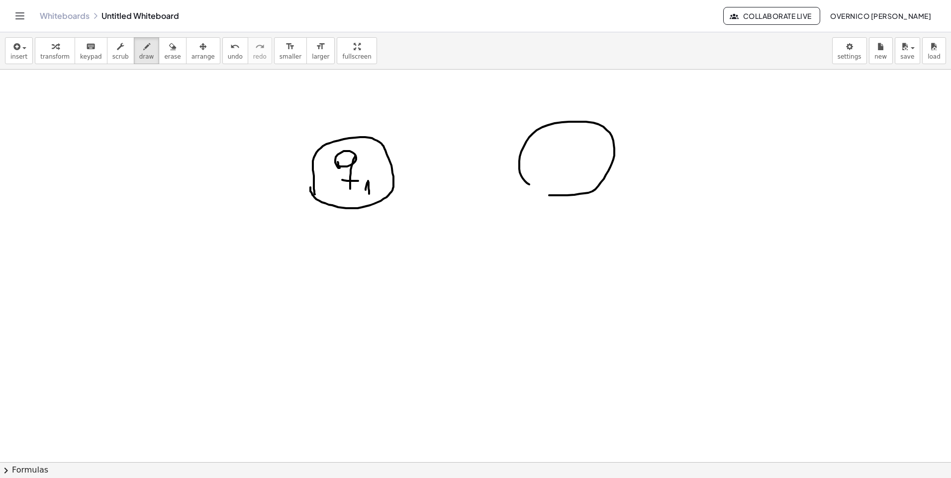
drag, startPoint x: 520, startPoint y: 173, endPoint x: 530, endPoint y: 183, distance: 14.8
drag, startPoint x: 542, startPoint y: 143, endPoint x: 548, endPoint y: 148, distance: 7.5
drag, startPoint x: 545, startPoint y: 158, endPoint x: 542, endPoint y: 172, distance: 13.7
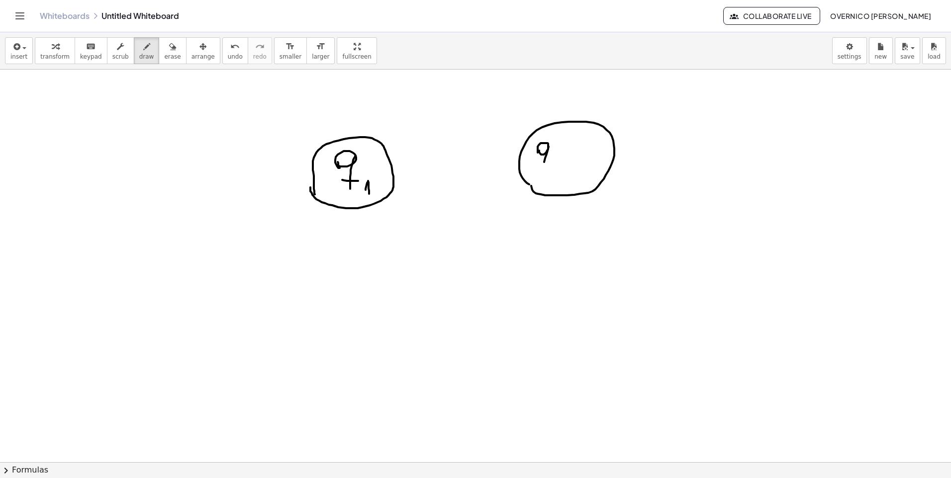
drag, startPoint x: 545, startPoint y: 167, endPoint x: 551, endPoint y: 167, distance: 6.0
drag, startPoint x: 562, startPoint y: 166, endPoint x: 574, endPoint y: 175, distance: 14.9
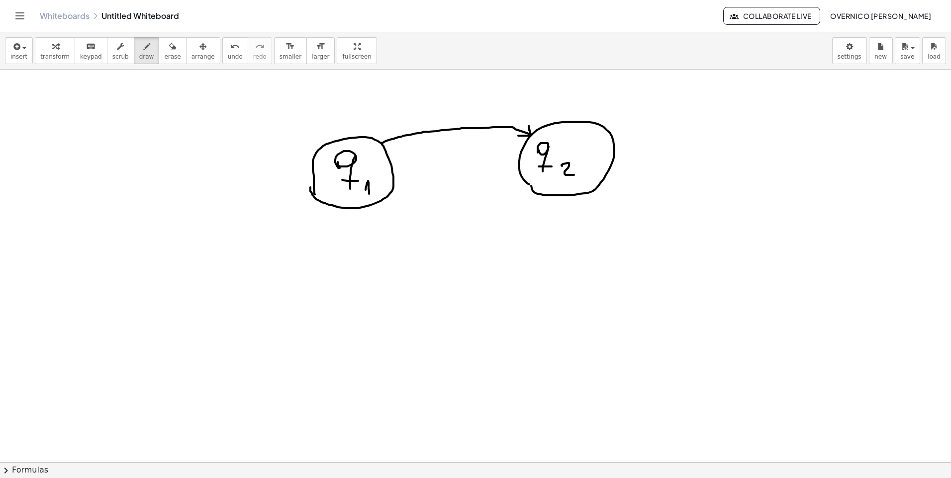
drag, startPoint x: 382, startPoint y: 143, endPoint x: 518, endPoint y: 136, distance: 136.4
drag, startPoint x: 448, startPoint y: 120, endPoint x: 443, endPoint y: 100, distance: 20.5
drag, startPoint x: 526, startPoint y: 183, endPoint x: 536, endPoint y: 194, distance: 14.5
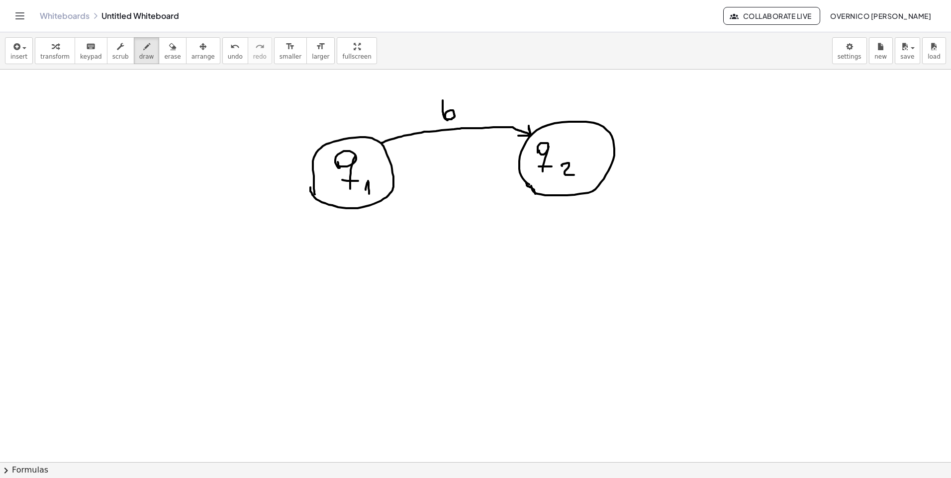
drag, startPoint x: 531, startPoint y: 188, endPoint x: 387, endPoint y: 199, distance: 144.6
drag, startPoint x: 385, startPoint y: 199, endPoint x: 389, endPoint y: 205, distance: 7.3
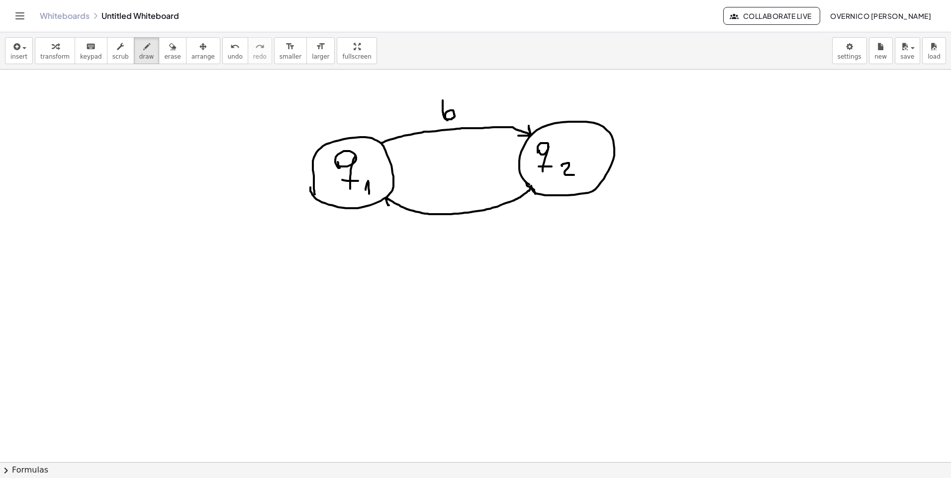
drag, startPoint x: 387, startPoint y: 198, endPoint x: 398, endPoint y: 194, distance: 11.4
drag, startPoint x: 440, startPoint y: 189, endPoint x: 432, endPoint y: 202, distance: 14.8
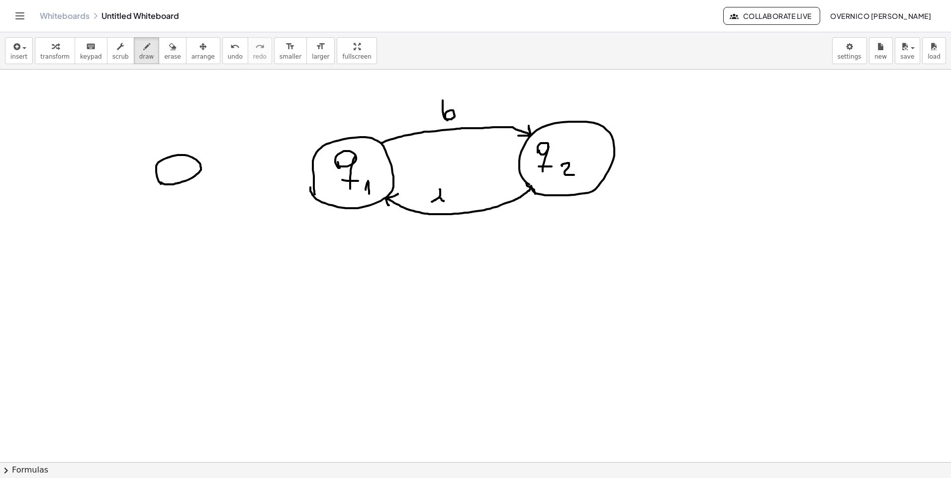
drag, startPoint x: 157, startPoint y: 178, endPoint x: 161, endPoint y: 182, distance: 6.1
drag, startPoint x: 156, startPoint y: 49, endPoint x: 157, endPoint y: 55, distance: 6.2
click at [159, 53] on button "erase" at bounding box center [172, 50] width 27 height 27
drag, startPoint x: 162, startPoint y: 172, endPoint x: 175, endPoint y: 176, distance: 13.9
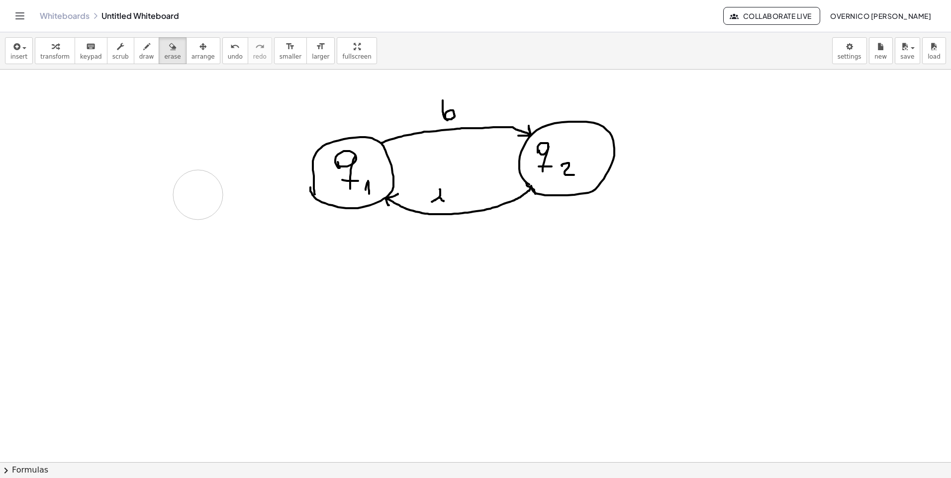
drag, startPoint x: 132, startPoint y: 52, endPoint x: 191, endPoint y: 146, distance: 110.8
click at [139, 53] on span "draw" at bounding box center [146, 56] width 15 height 7
drag, startPoint x: 141, startPoint y: 198, endPoint x: 154, endPoint y: 190, distance: 14.8
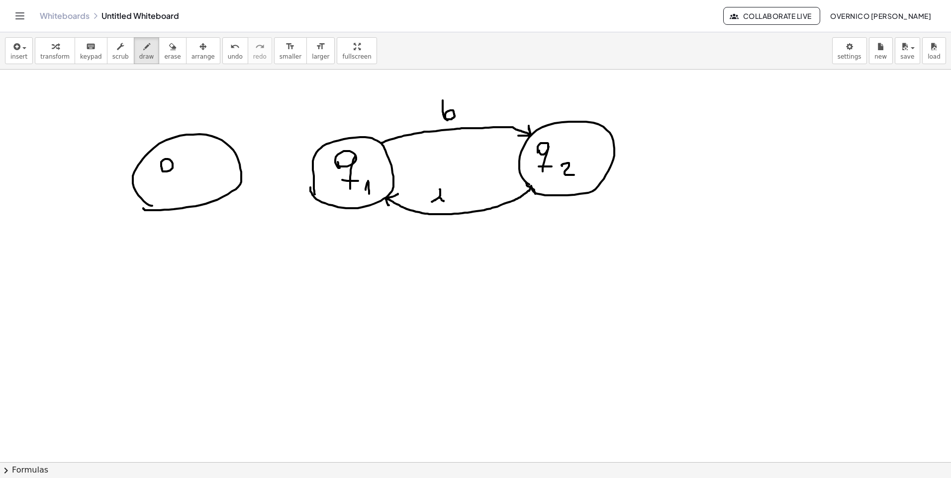
drag, startPoint x: 162, startPoint y: 168, endPoint x: 167, endPoint y: 166, distance: 5.7
drag, startPoint x: 172, startPoint y: 165, endPoint x: 169, endPoint y: 185, distance: 20.7
drag, startPoint x: 172, startPoint y: 182, endPoint x: 178, endPoint y: 181, distance: 6.5
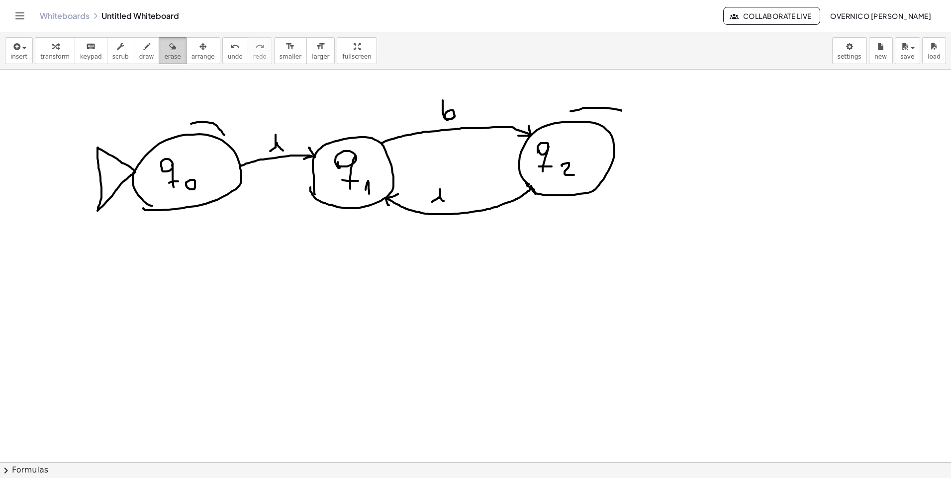
click at [164, 48] on div "button" at bounding box center [172, 46] width 16 height 12
drag, startPoint x: 201, startPoint y: 103, endPoint x: 228, endPoint y: 111, distance: 28.6
drag, startPoint x: 631, startPoint y: 98, endPoint x: 568, endPoint y: 96, distance: 62.7
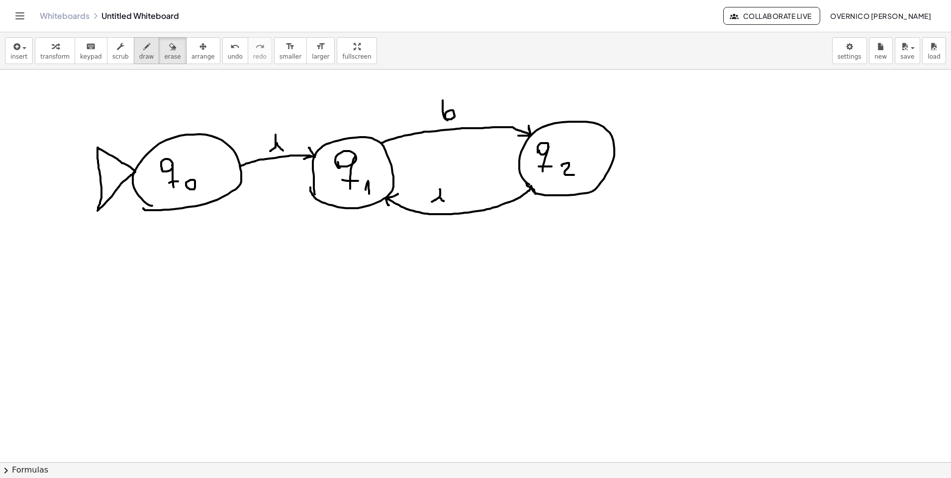
click at [139, 53] on span "draw" at bounding box center [146, 56] width 15 height 7
drag, startPoint x: 734, startPoint y: 159, endPoint x: 744, endPoint y: 159, distance: 9.5
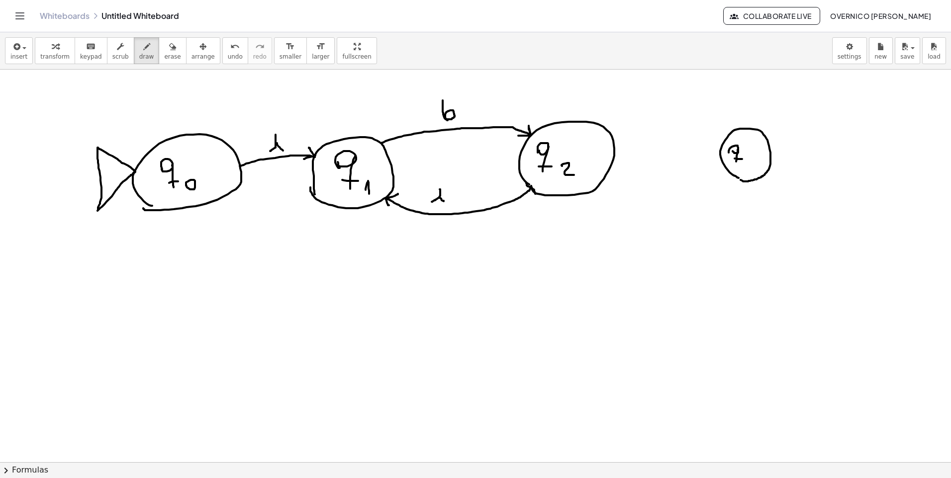
drag, startPoint x: 750, startPoint y: 160, endPoint x: 749, endPoint y: 168, distance: 8.0
drag, startPoint x: 722, startPoint y: 176, endPoint x: 716, endPoint y: 179, distance: 6.9
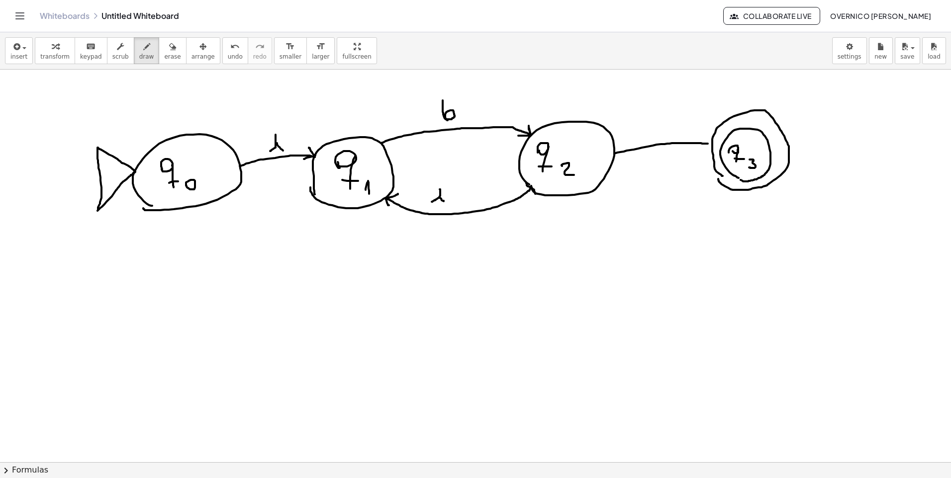
drag, startPoint x: 615, startPoint y: 154, endPoint x: 708, endPoint y: 144, distance: 94.0
drag, startPoint x: 711, startPoint y: 144, endPoint x: 701, endPoint y: 138, distance: 10.9
drag, startPoint x: 712, startPoint y: 142, endPoint x: 701, endPoint y: 148, distance: 12.5
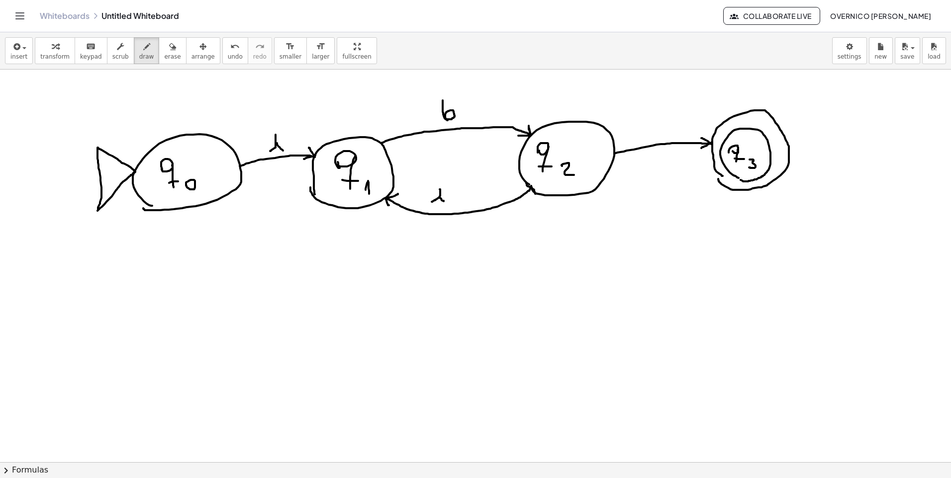
drag, startPoint x: 662, startPoint y: 122, endPoint x: 656, endPoint y: 134, distance: 13.6
drag, startPoint x: 662, startPoint y: 129, endPoint x: 662, endPoint y: 136, distance: 7.0
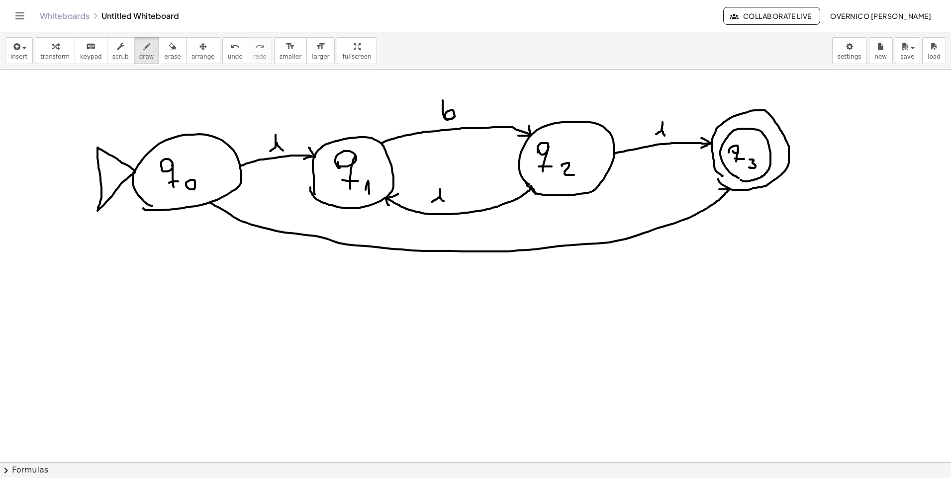
drag, startPoint x: 210, startPoint y: 203, endPoint x: 723, endPoint y: 190, distance: 512.8
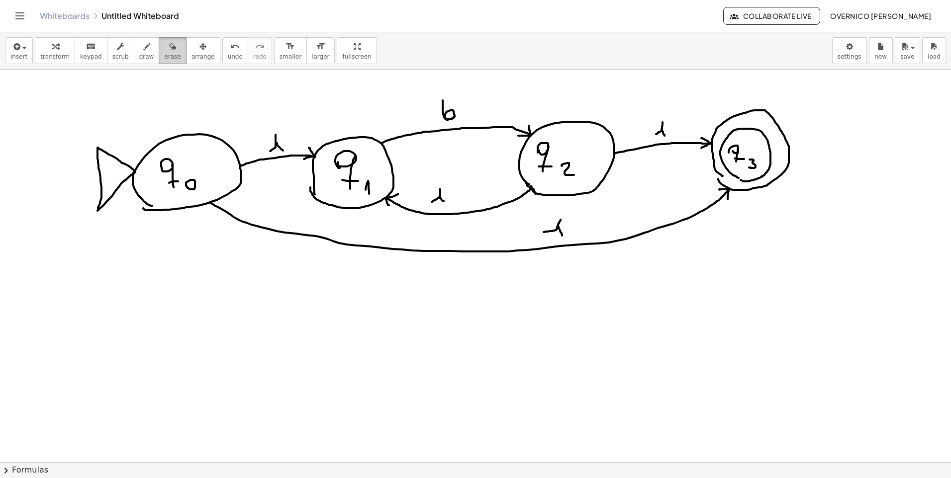
click at [159, 49] on button "erase" at bounding box center [172, 50] width 27 height 27
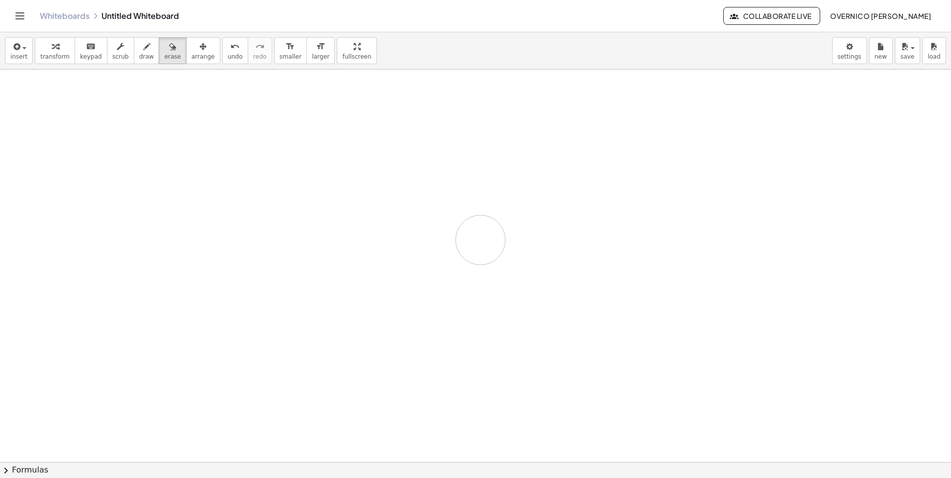
drag, startPoint x: 61, startPoint y: 177, endPoint x: 232, endPoint y: 199, distance: 172.0
